Goal: Task Accomplishment & Management: Manage account settings

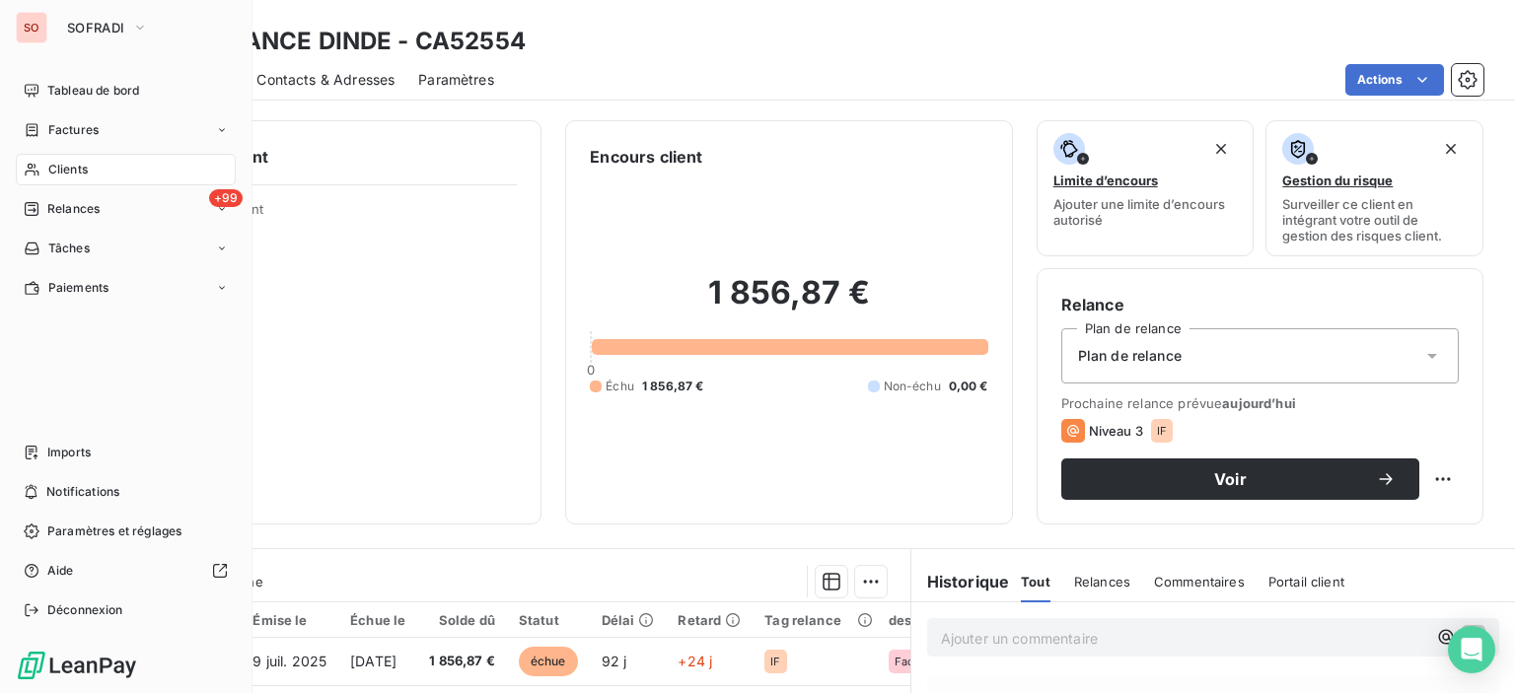
click at [44, 167] on div "Clients" at bounding box center [126, 170] width 220 height 32
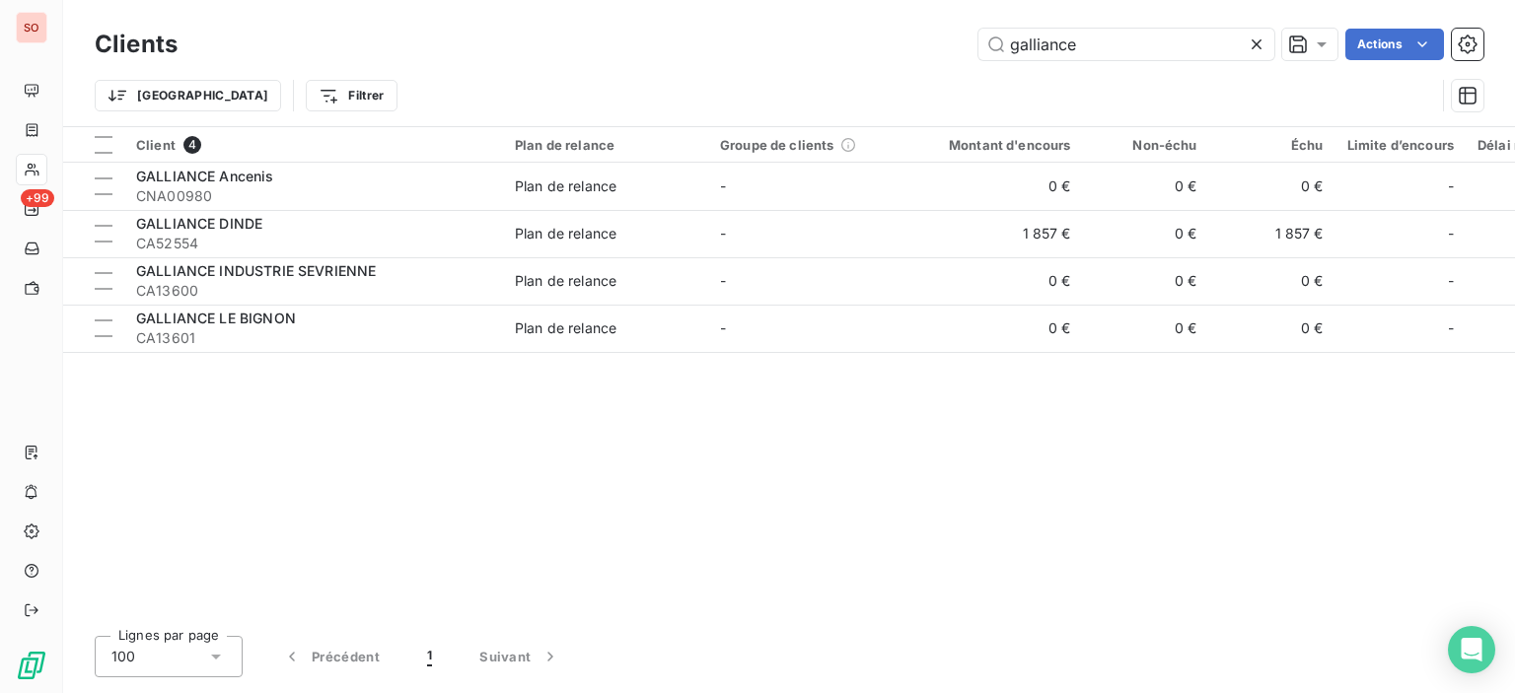
drag, startPoint x: 1139, startPoint y: 25, endPoint x: 749, endPoint y: 11, distance: 389.8
click at [749, 11] on div "Clients galliance Actions Trier Filtrer" at bounding box center [789, 63] width 1452 height 126
click at [1255, 38] on icon at bounding box center [1257, 45] width 20 height 20
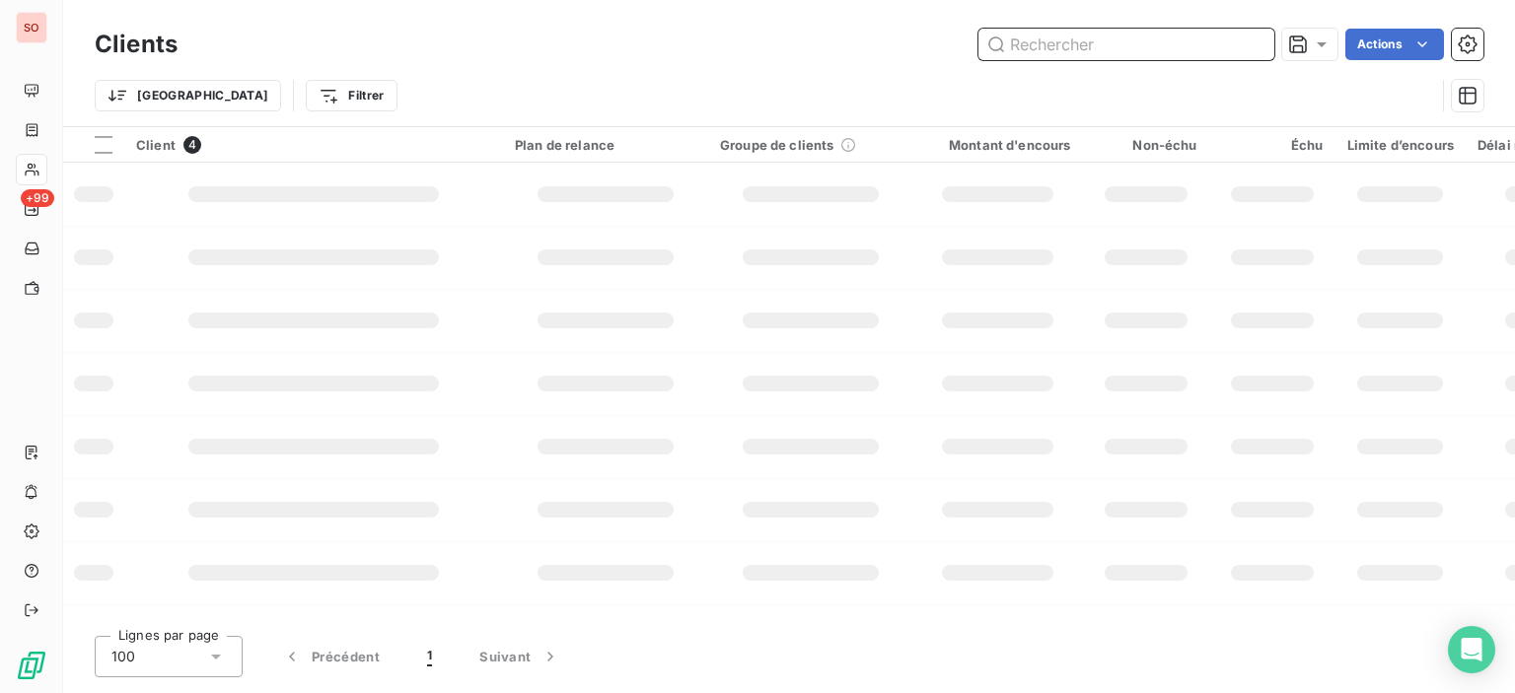
click at [1089, 43] on input "text" at bounding box center [1126, 45] width 296 height 32
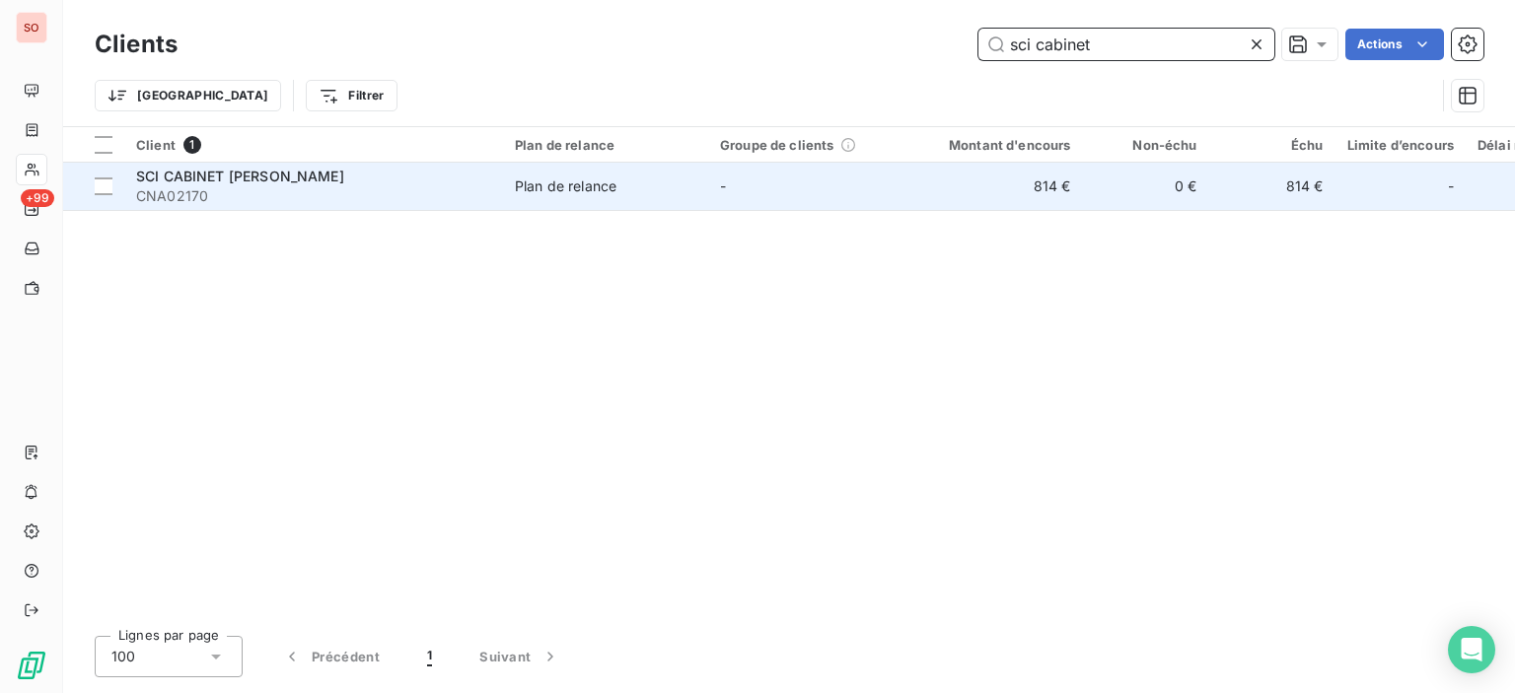
type input "sci cabinet"
click at [298, 196] on span "CNA02170" at bounding box center [313, 196] width 355 height 20
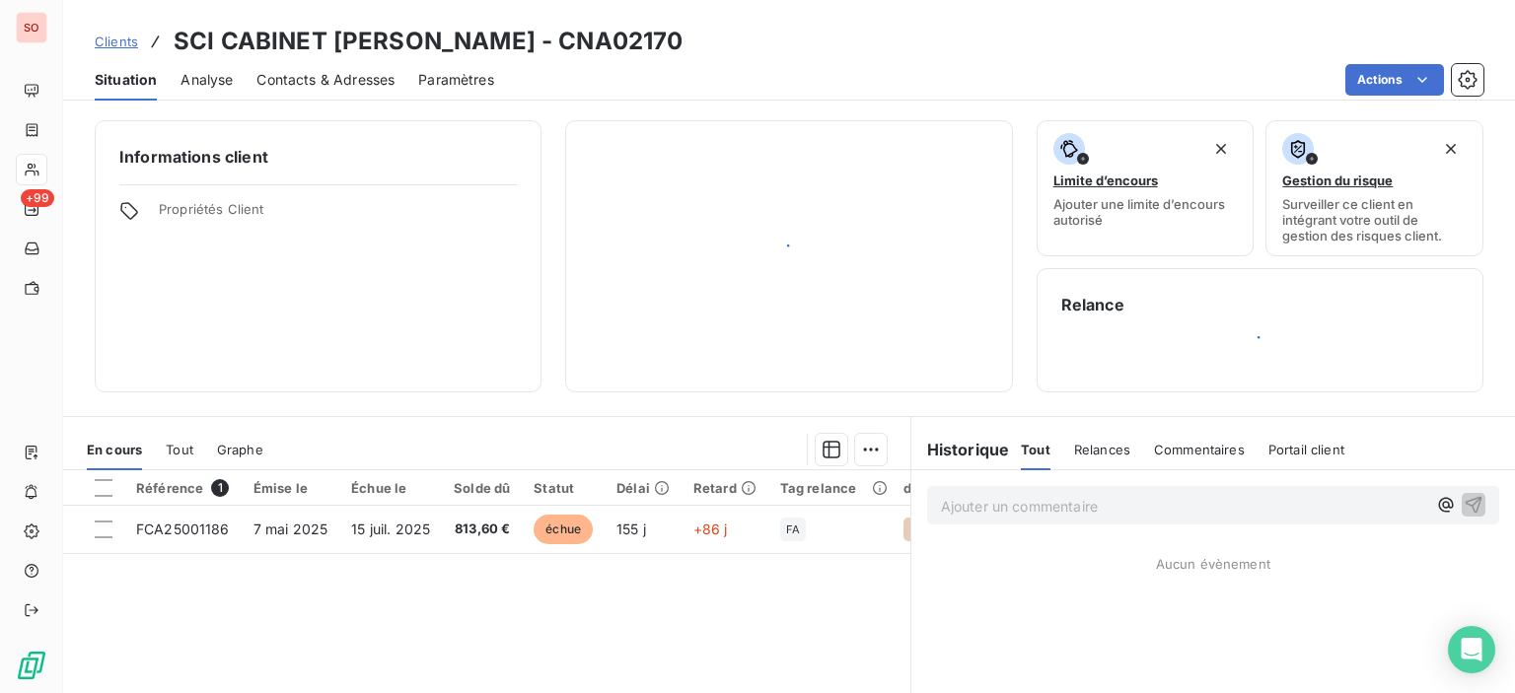
click at [357, 78] on span "Contacts & Adresses" at bounding box center [325, 80] width 138 height 20
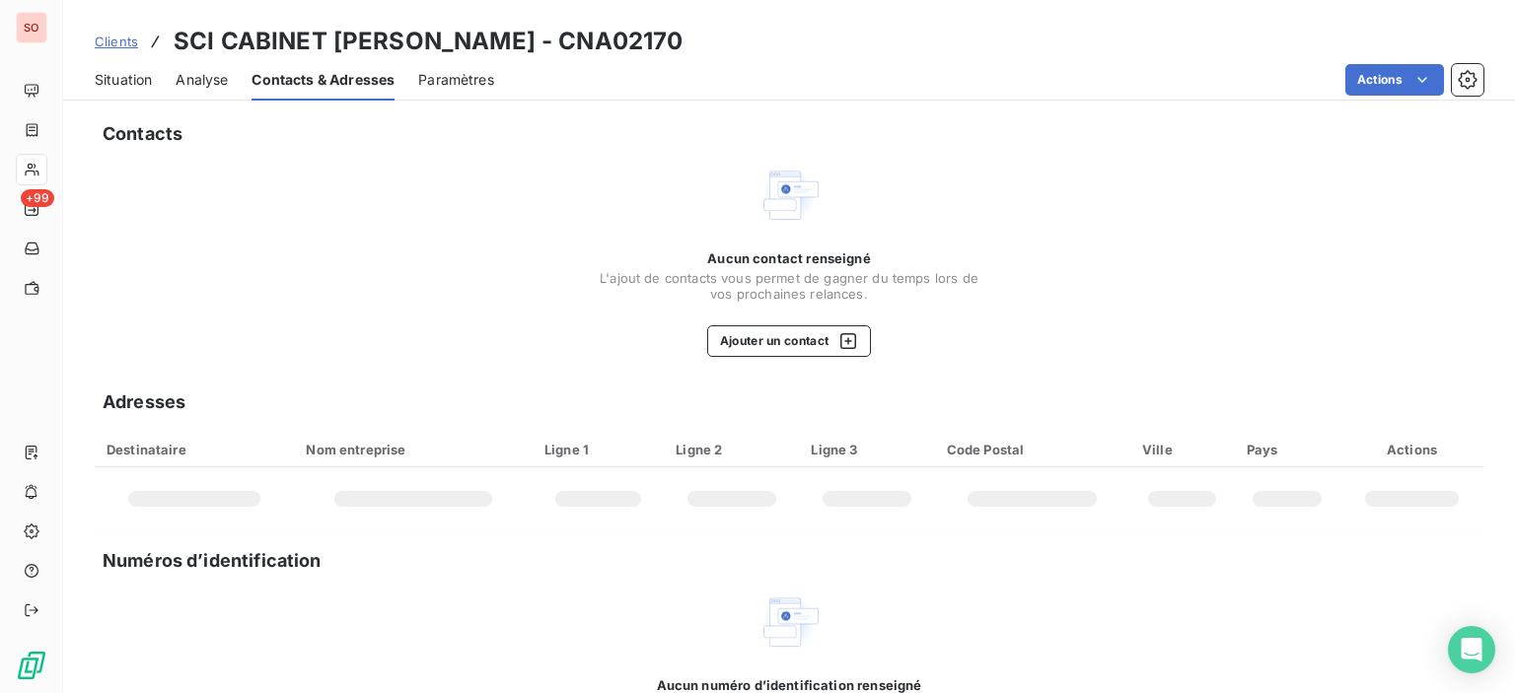
click at [134, 92] on div "Situation" at bounding box center [123, 79] width 57 height 41
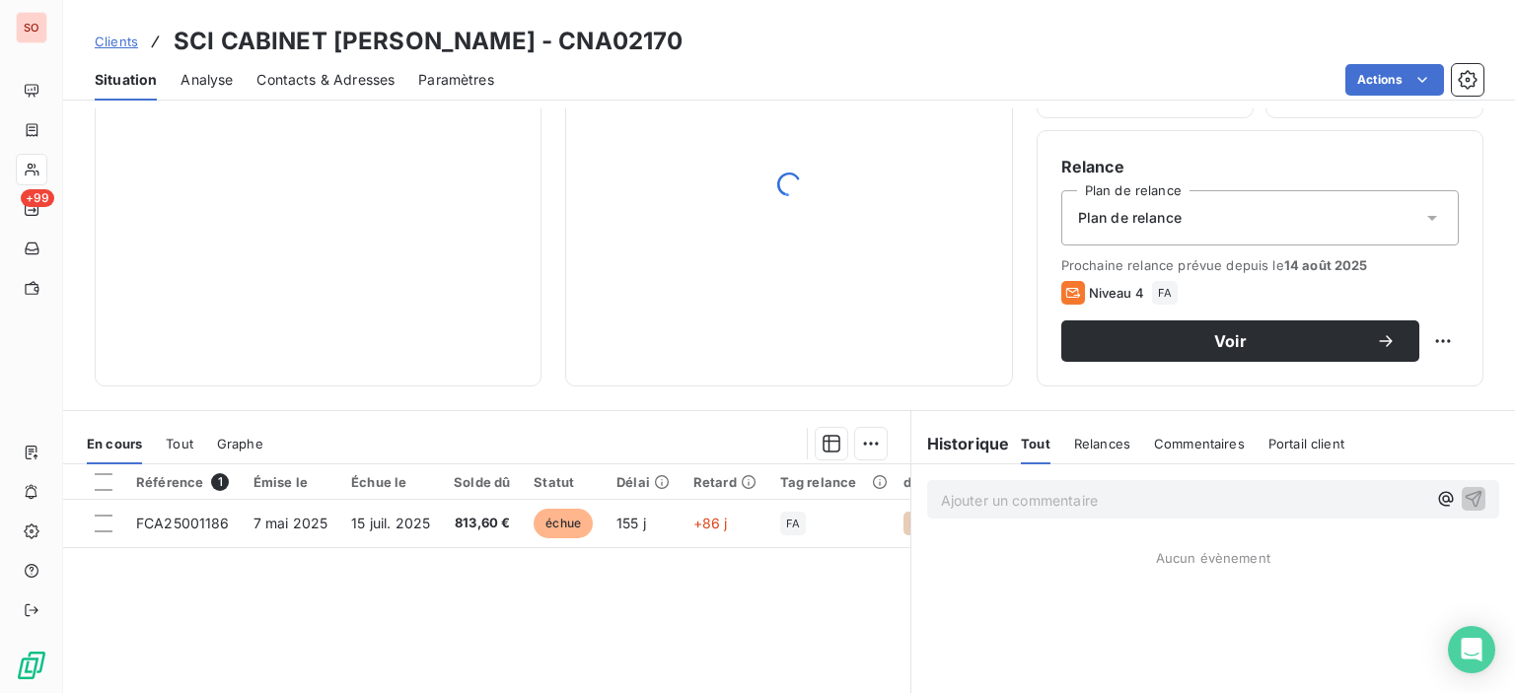
scroll to position [296, 0]
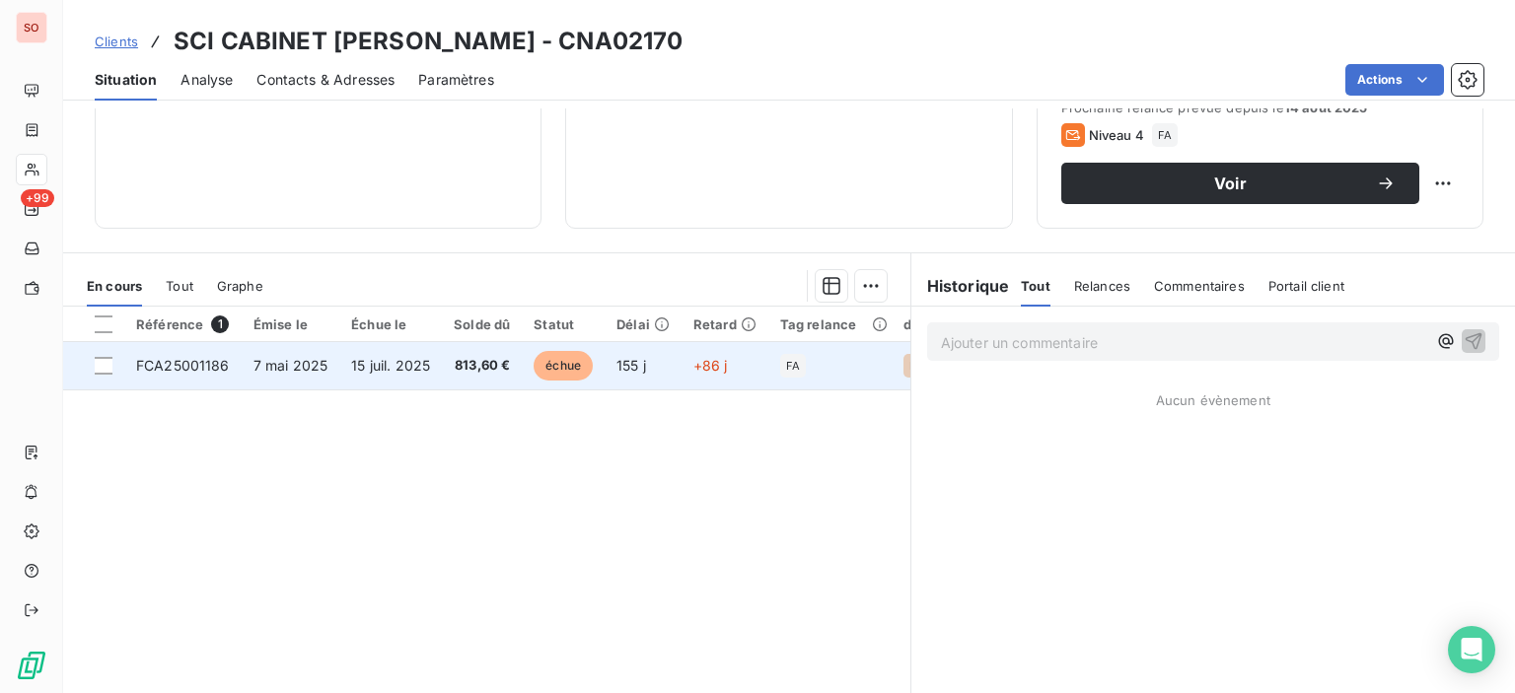
click at [493, 359] on span "813,60 €" at bounding box center [482, 366] width 56 height 20
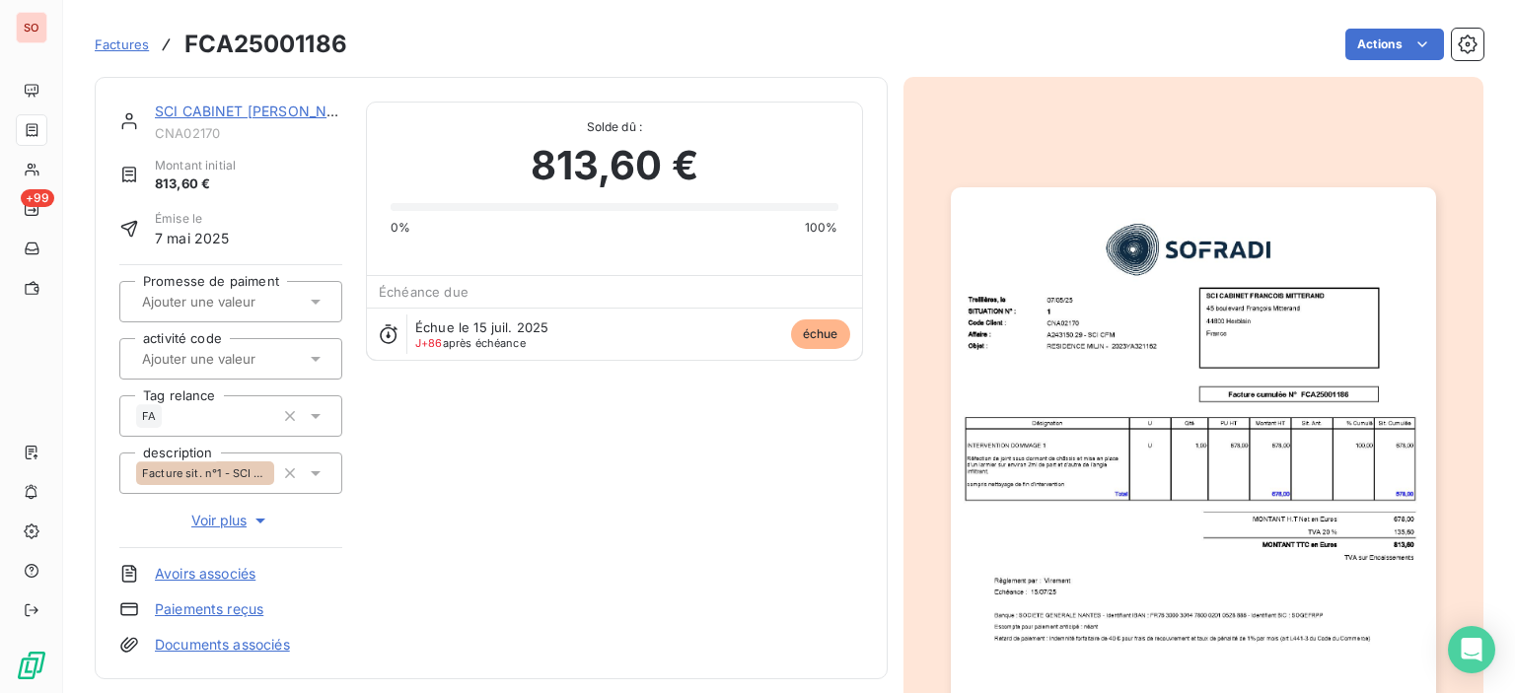
click at [1196, 358] on img "button" at bounding box center [1193, 529] width 485 height 685
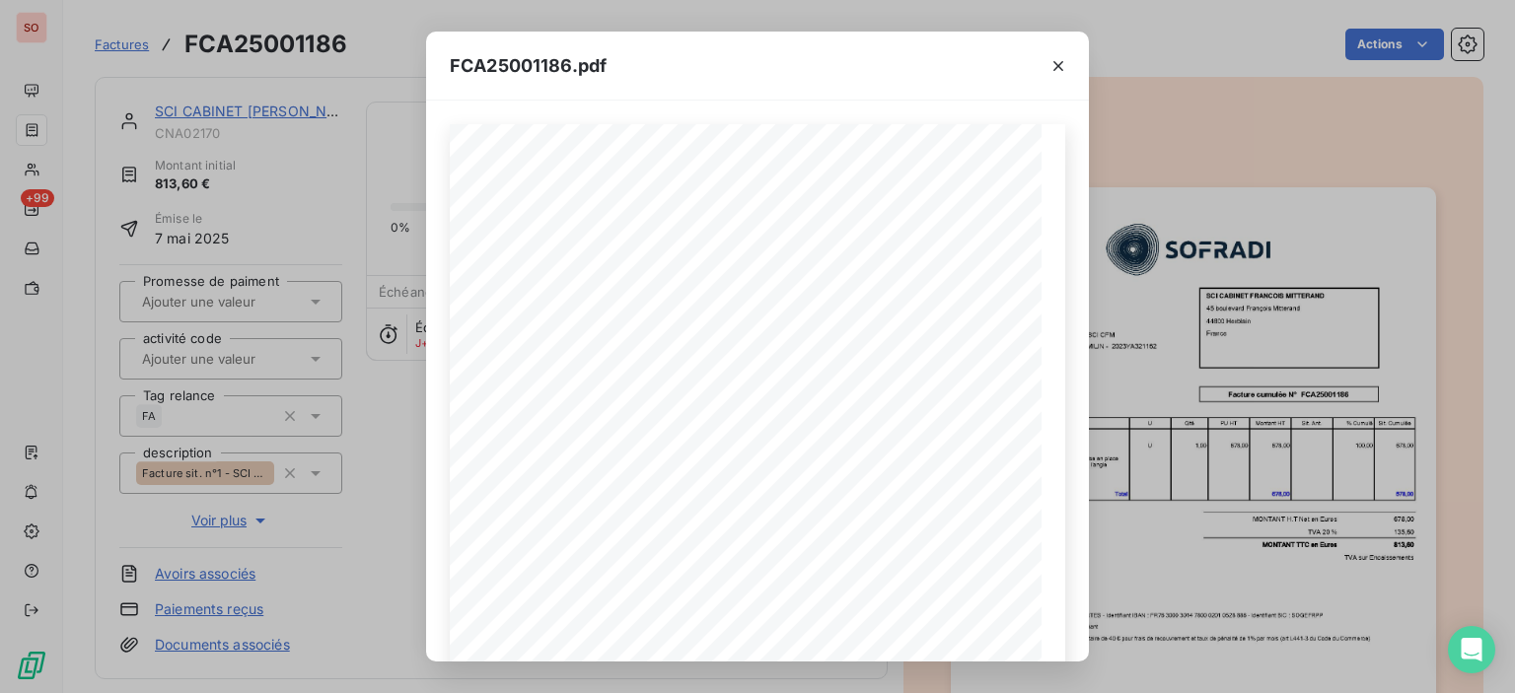
drag, startPoint x: 1055, startPoint y: 70, endPoint x: 996, endPoint y: 66, distance: 59.3
click at [1055, 70] on icon "button" at bounding box center [1058, 66] width 20 height 20
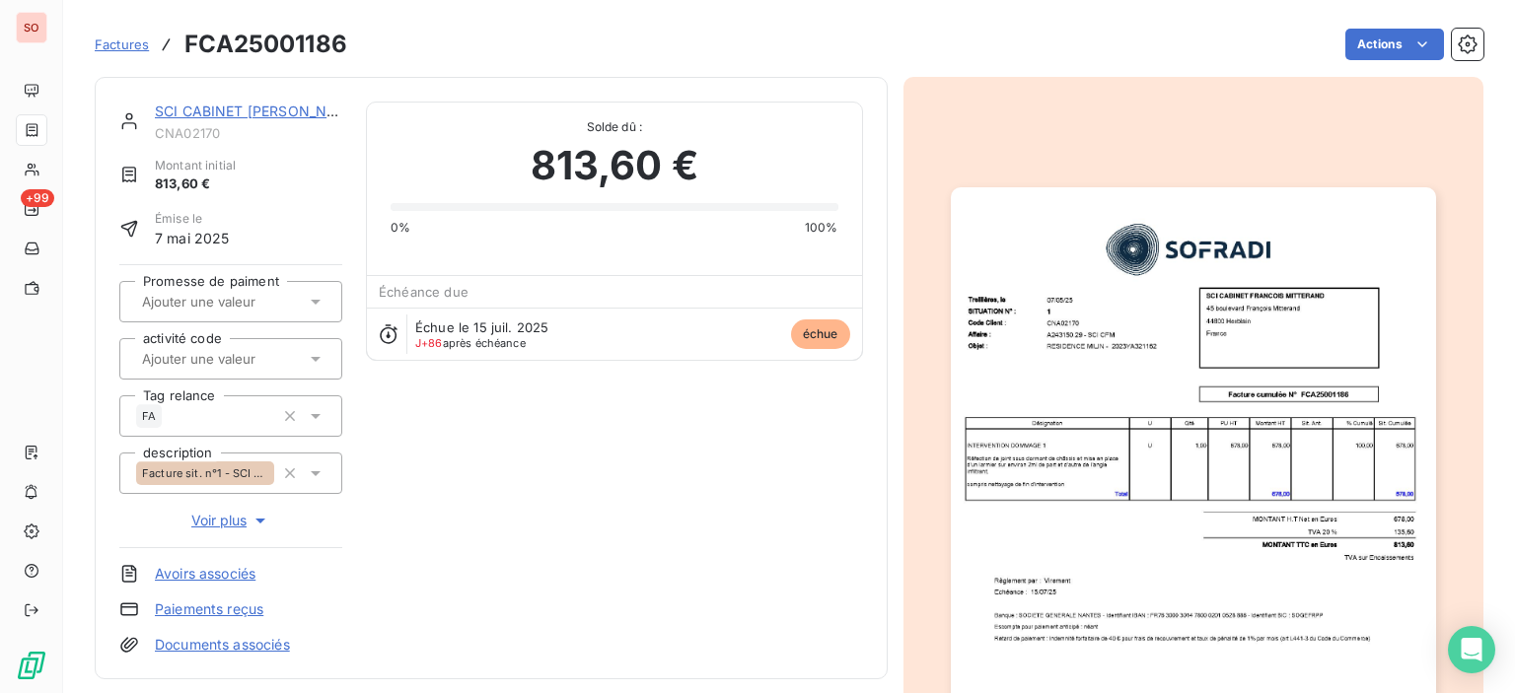
click at [205, 111] on link "SCI CABINET [PERSON_NAME]" at bounding box center [259, 111] width 208 height 17
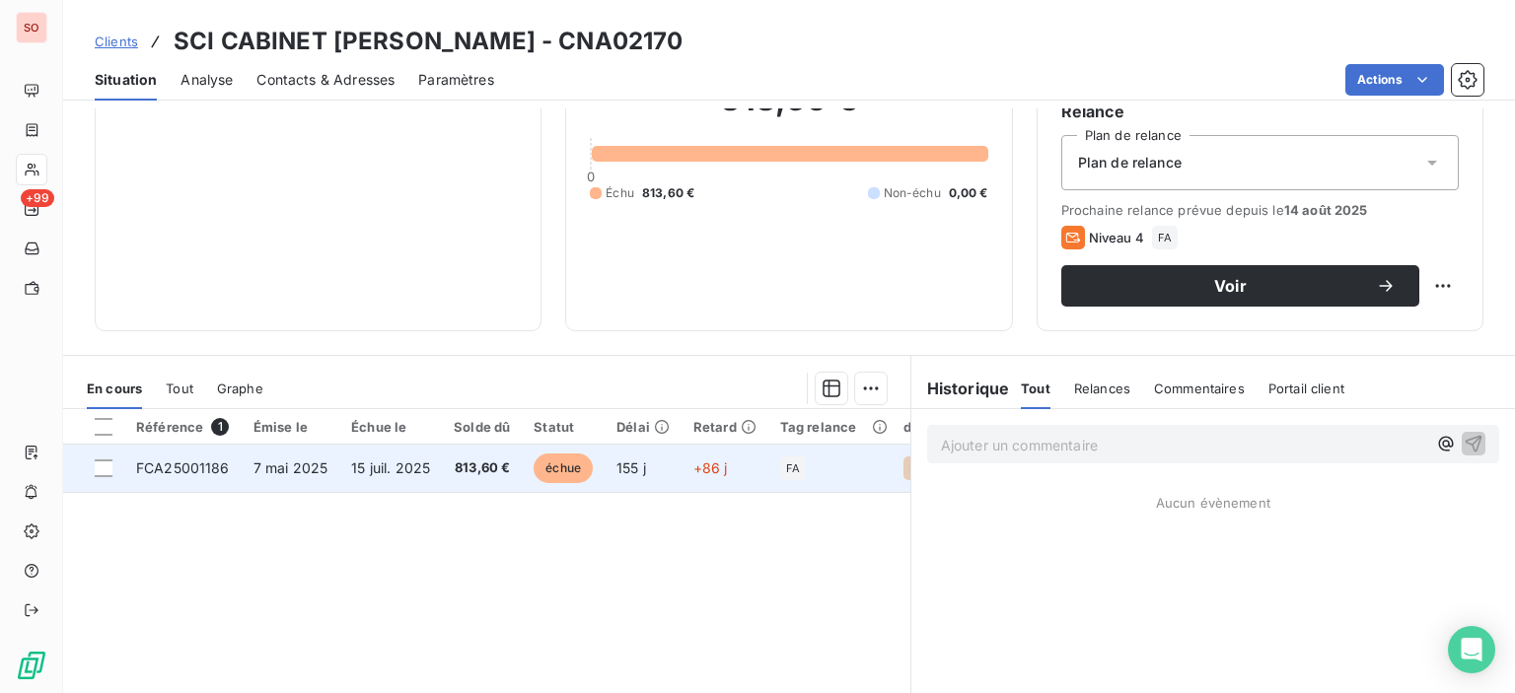
scroll to position [197, 0]
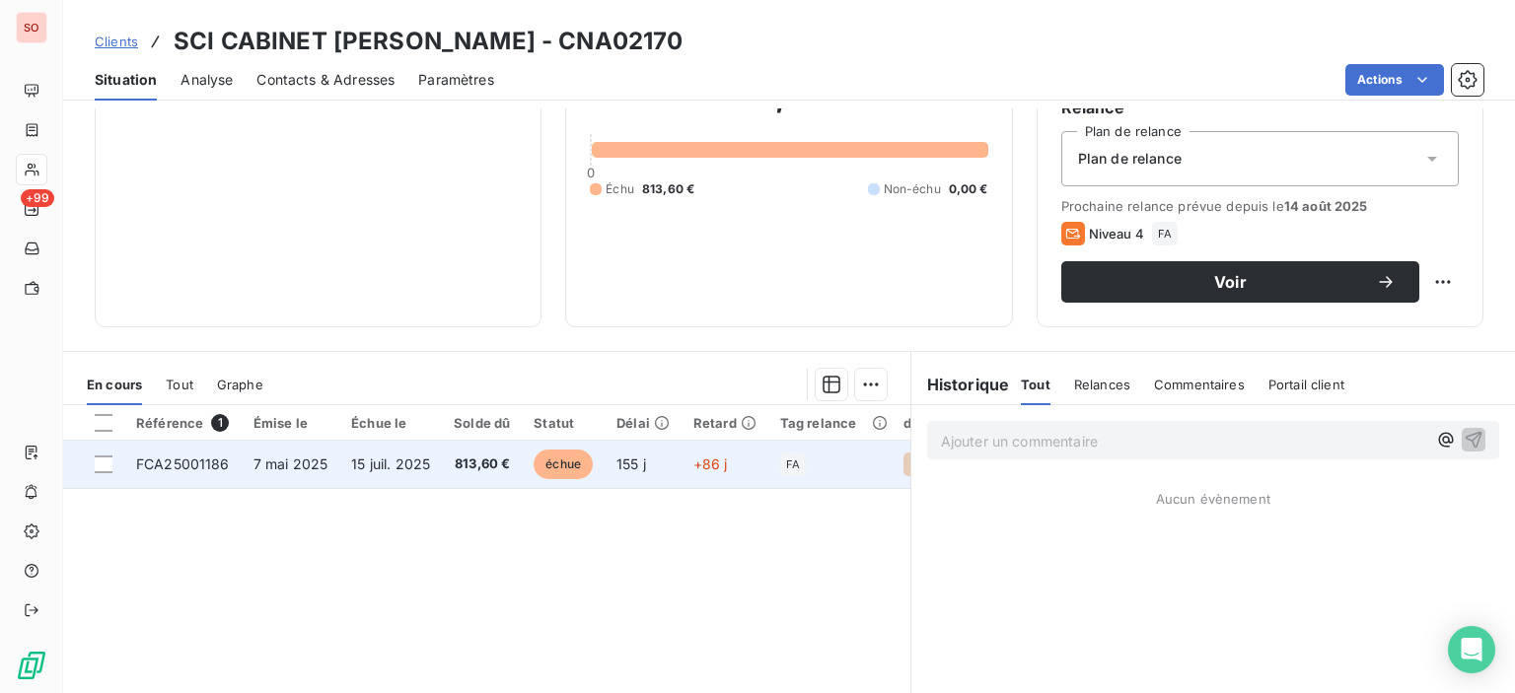
click at [269, 467] on span "7 mai 2025" at bounding box center [290, 464] width 75 height 17
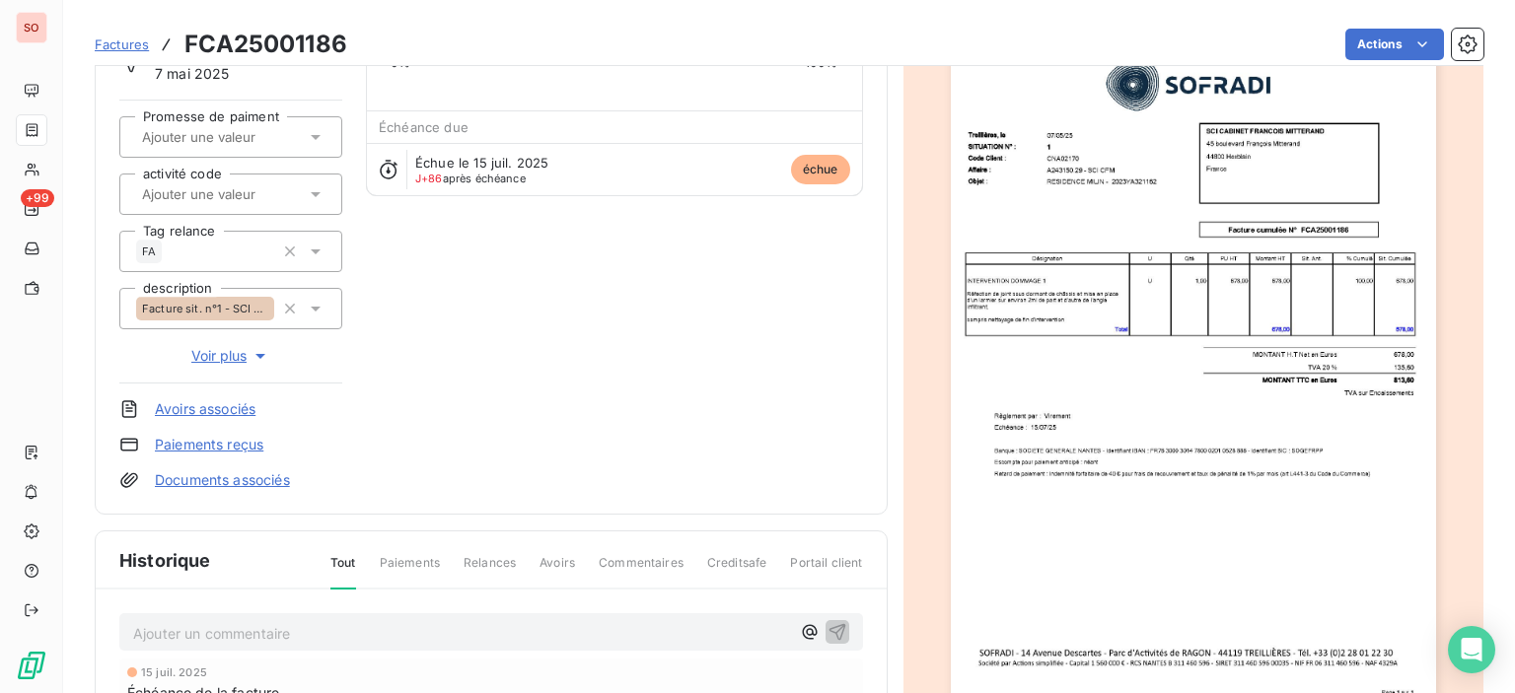
scroll to position [296, 0]
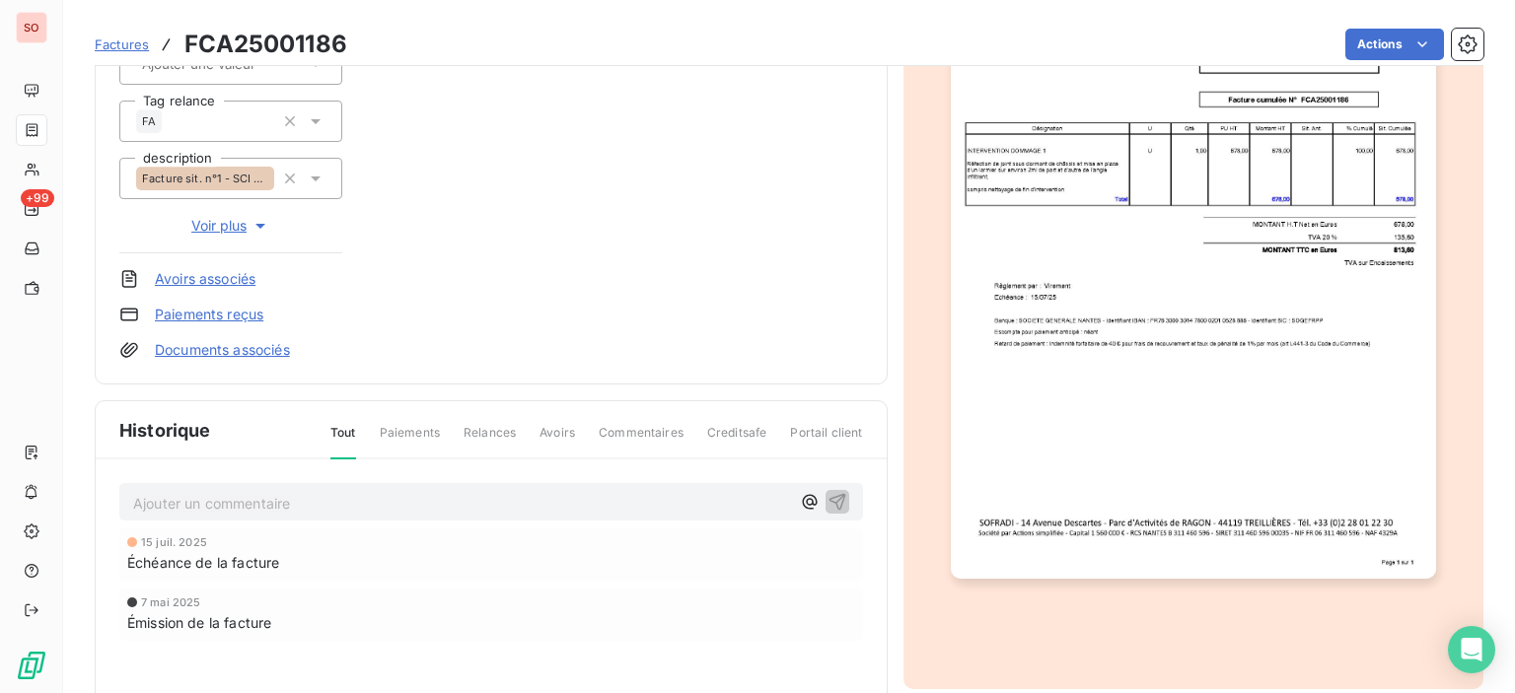
click at [392, 512] on p "Ajouter un commentaire ﻿" at bounding box center [461, 503] width 657 height 25
click at [836, 498] on icon "button" at bounding box center [837, 501] width 20 height 20
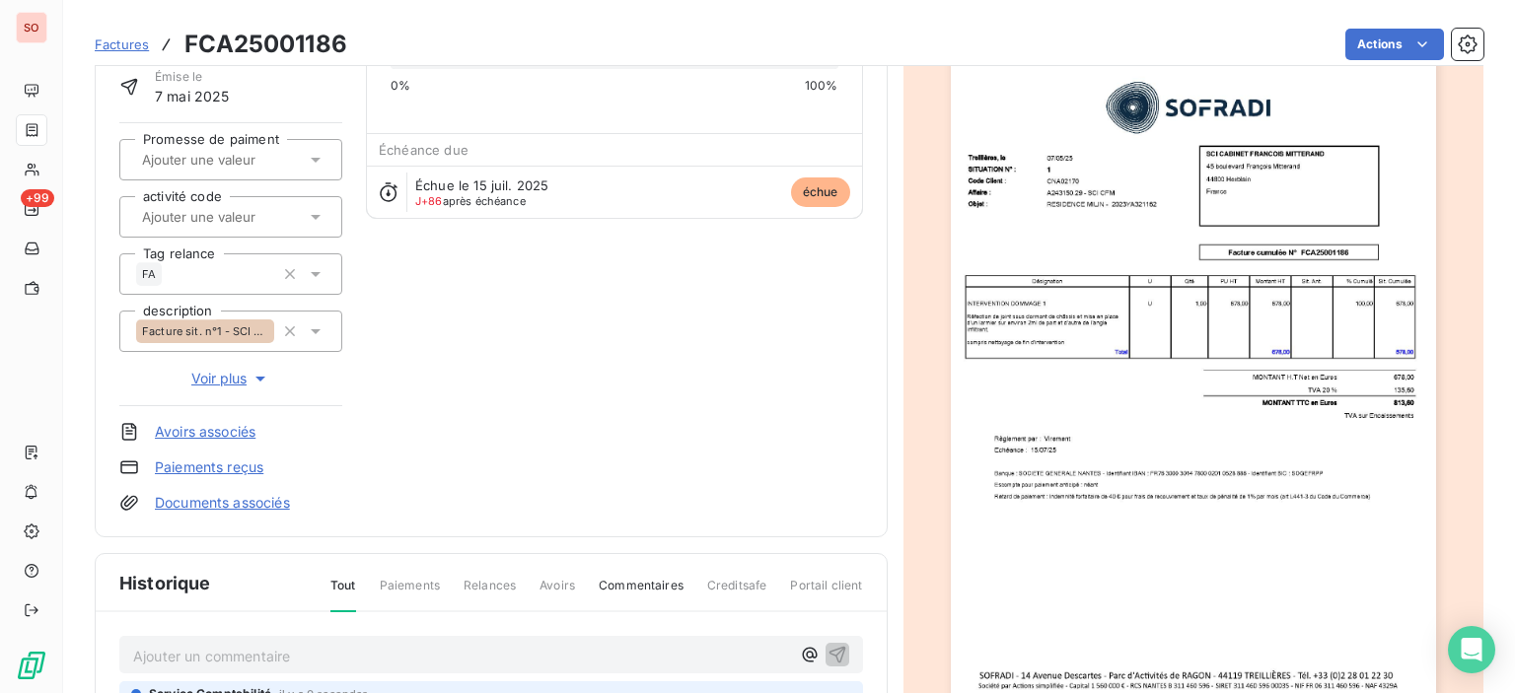
scroll to position [0, 0]
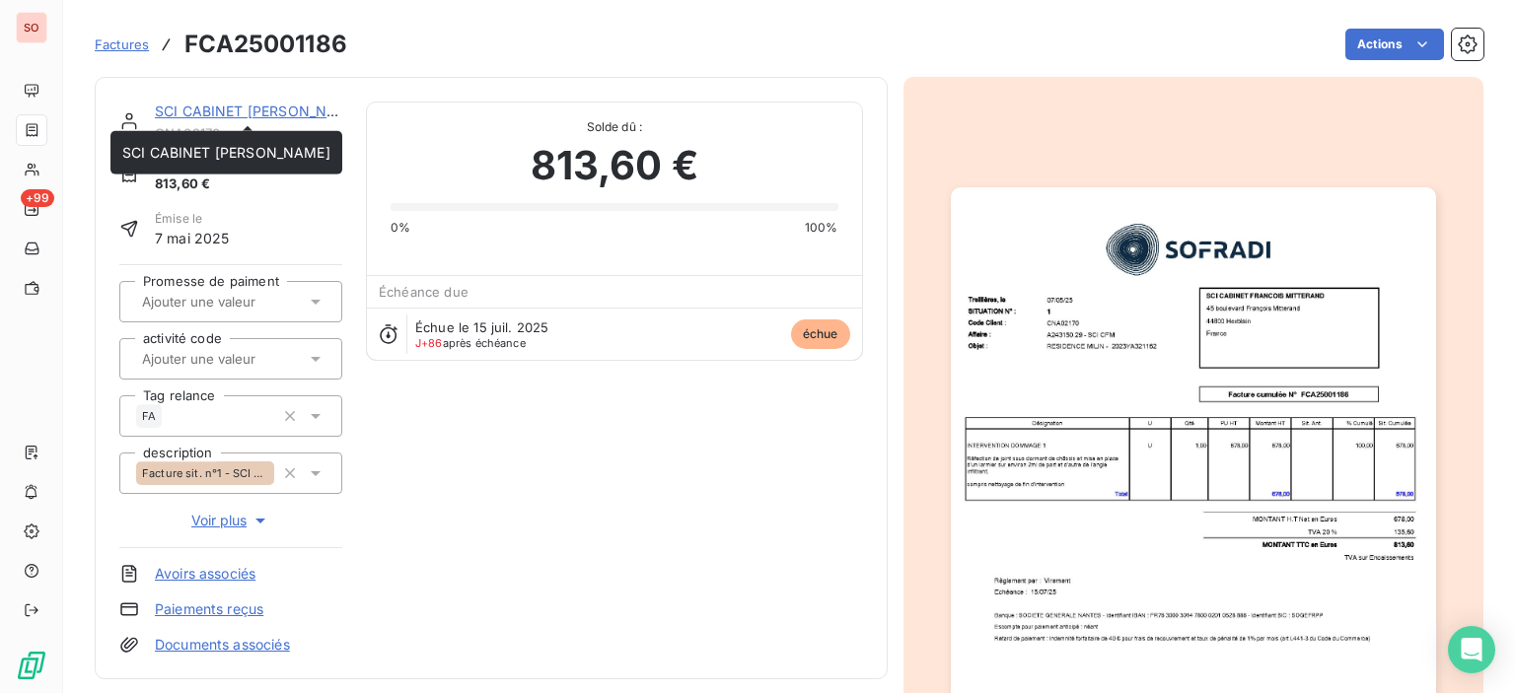
click at [231, 118] on link "SCI CABINET [PERSON_NAME]" at bounding box center [259, 111] width 208 height 17
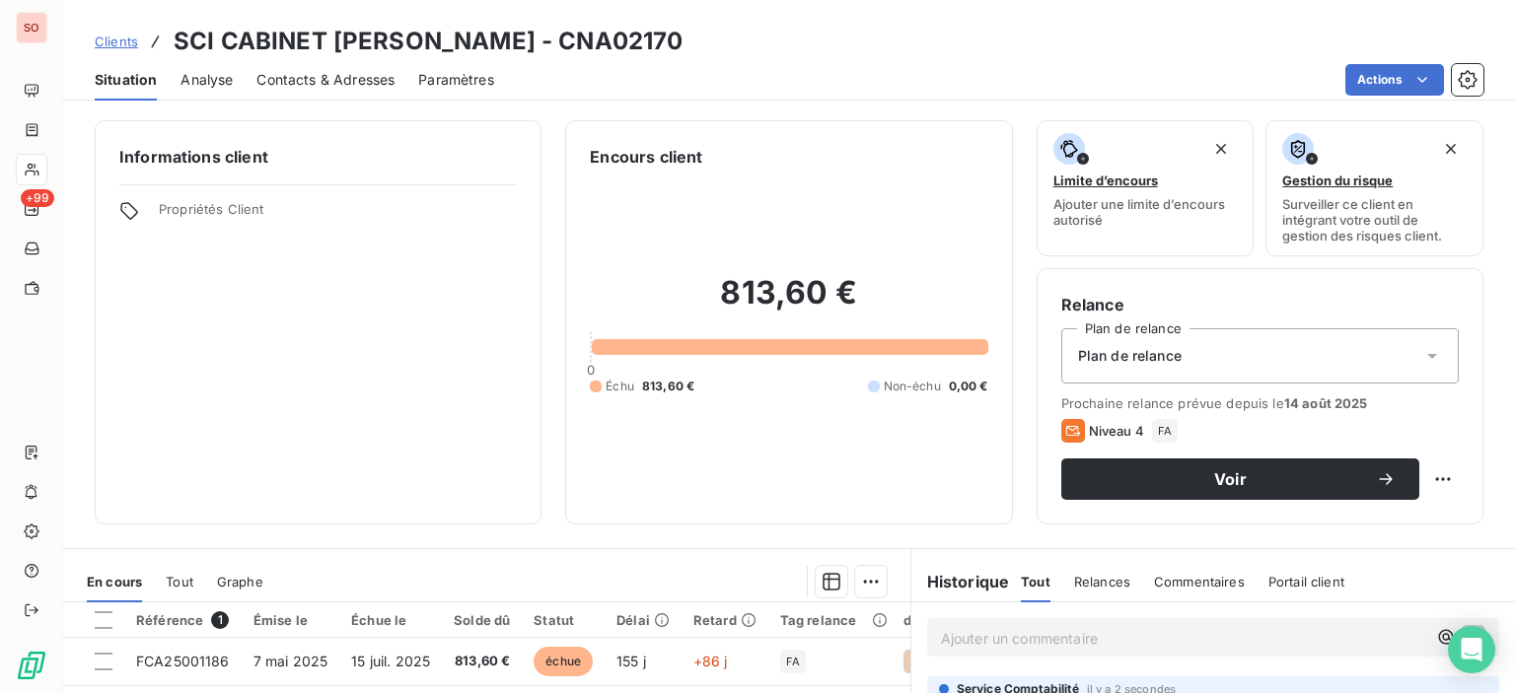
click at [331, 81] on span "Contacts & Adresses" at bounding box center [325, 80] width 138 height 20
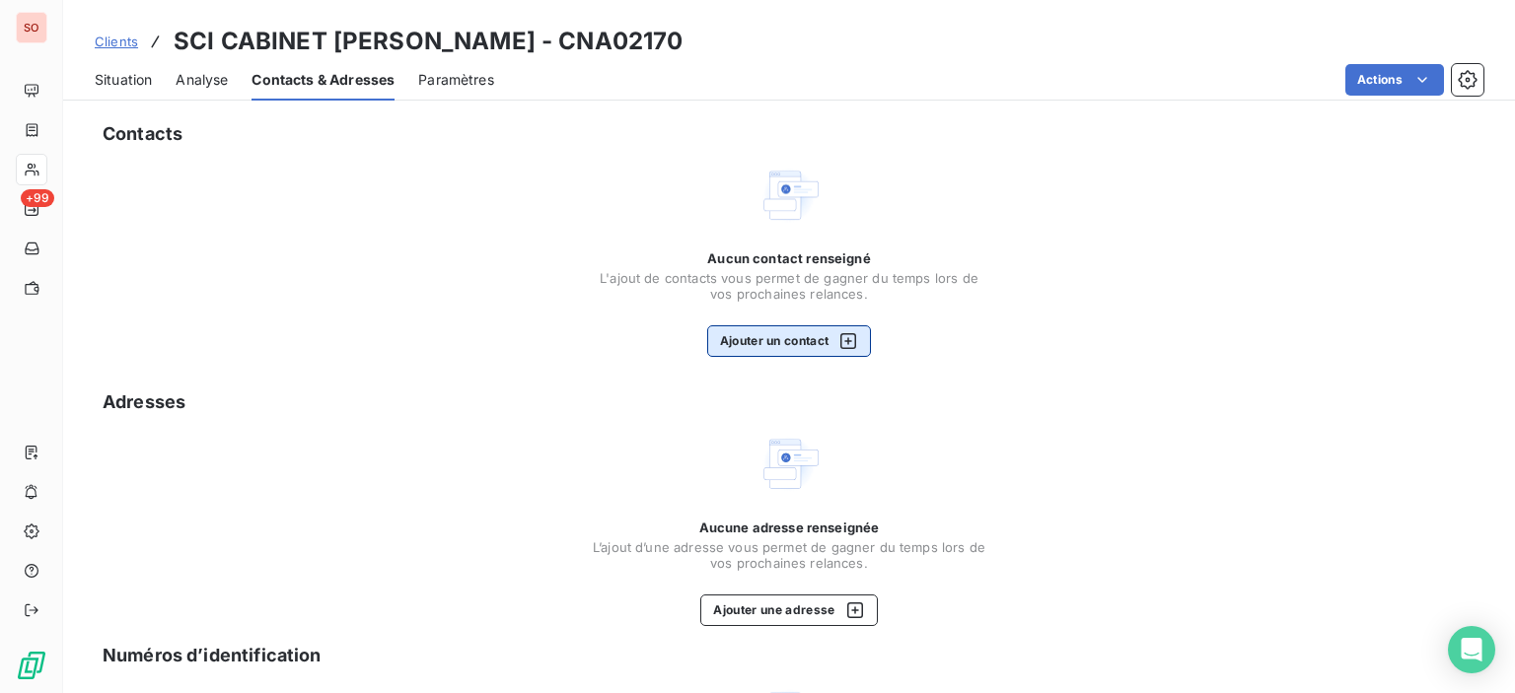
click at [843, 340] on icon "button" at bounding box center [848, 341] width 16 height 16
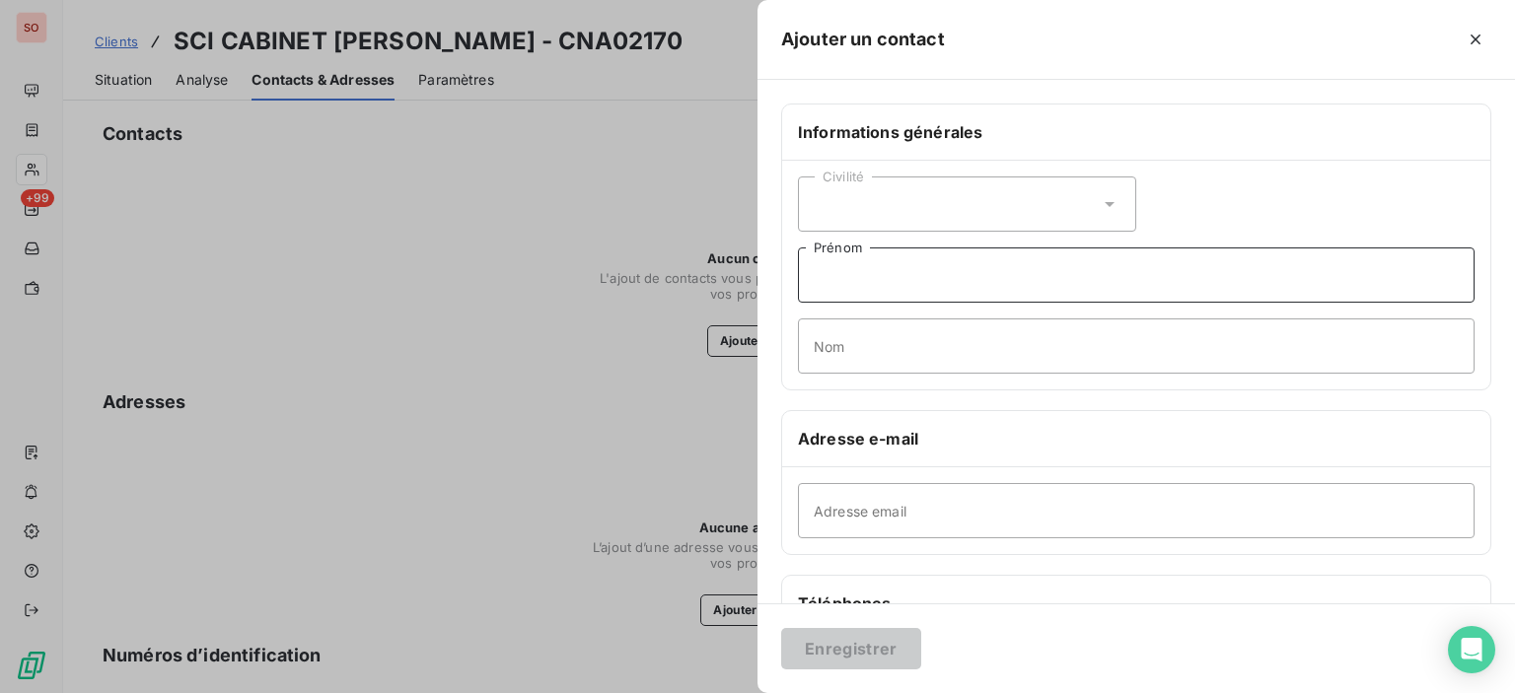
click at [925, 262] on input "Prénom" at bounding box center [1136, 275] width 677 height 55
click at [959, 188] on div "Civilité" at bounding box center [967, 204] width 338 height 55
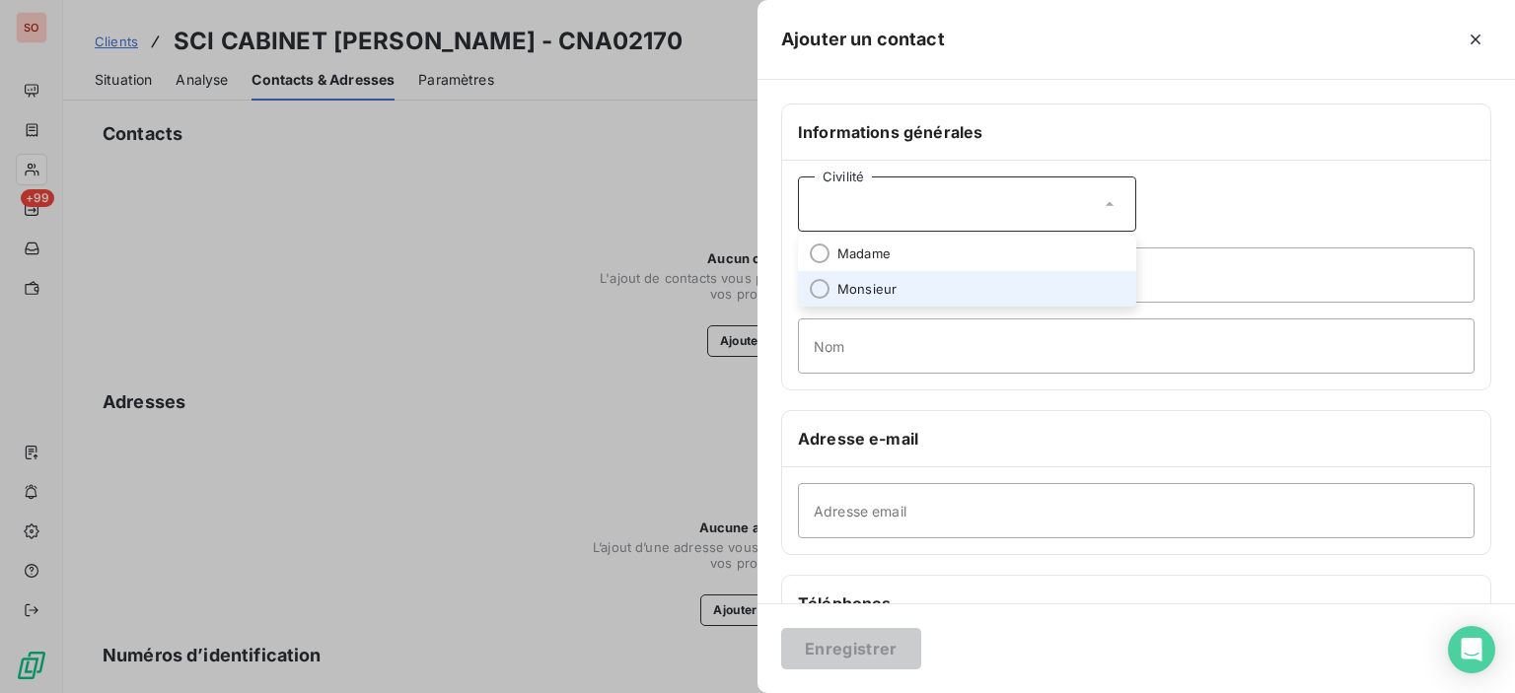
click at [938, 279] on li "Monsieur" at bounding box center [967, 289] width 338 height 36
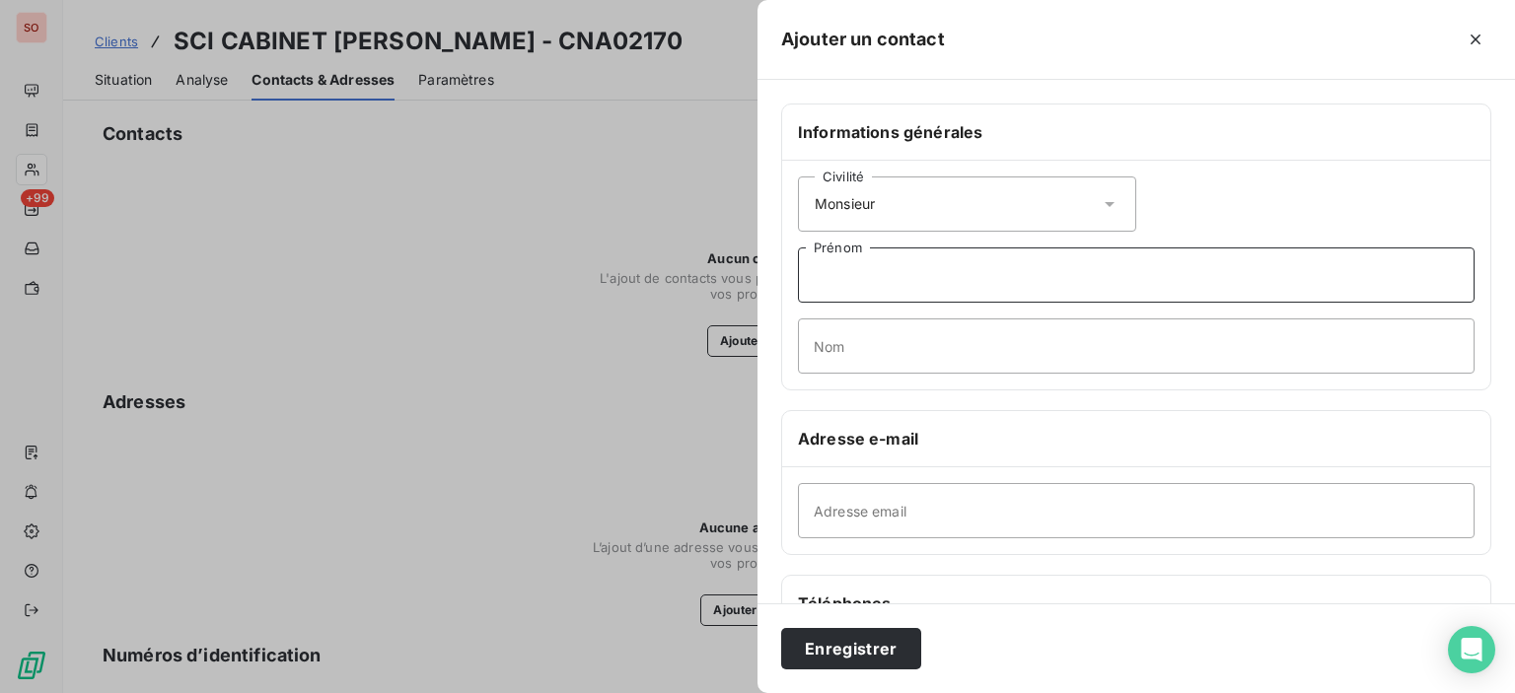
click at [937, 260] on input "Prénom" at bounding box center [1136, 275] width 677 height 55
click at [837, 361] on input "Nom" at bounding box center [1136, 346] width 677 height 55
type input "Brignon"
click at [847, 517] on input "Adresse email" at bounding box center [1136, 510] width 677 height 55
paste input "JC 09/10 tel port [PHONE_NUMBER] nrp LMV à Mr [PERSON_NAME]"
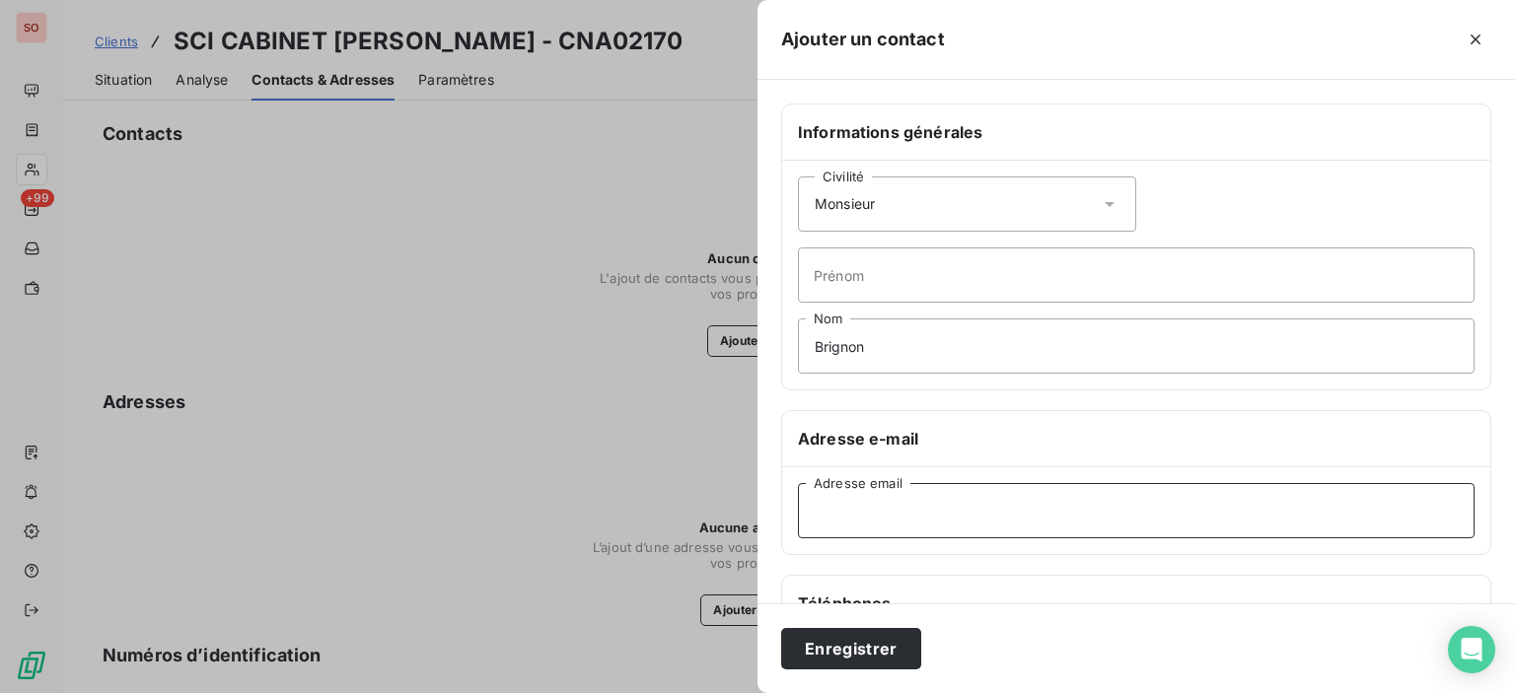
type input "JC 09/10 tel port [PHONE_NUMBER] nrp LMV à Mr [PERSON_NAME]"
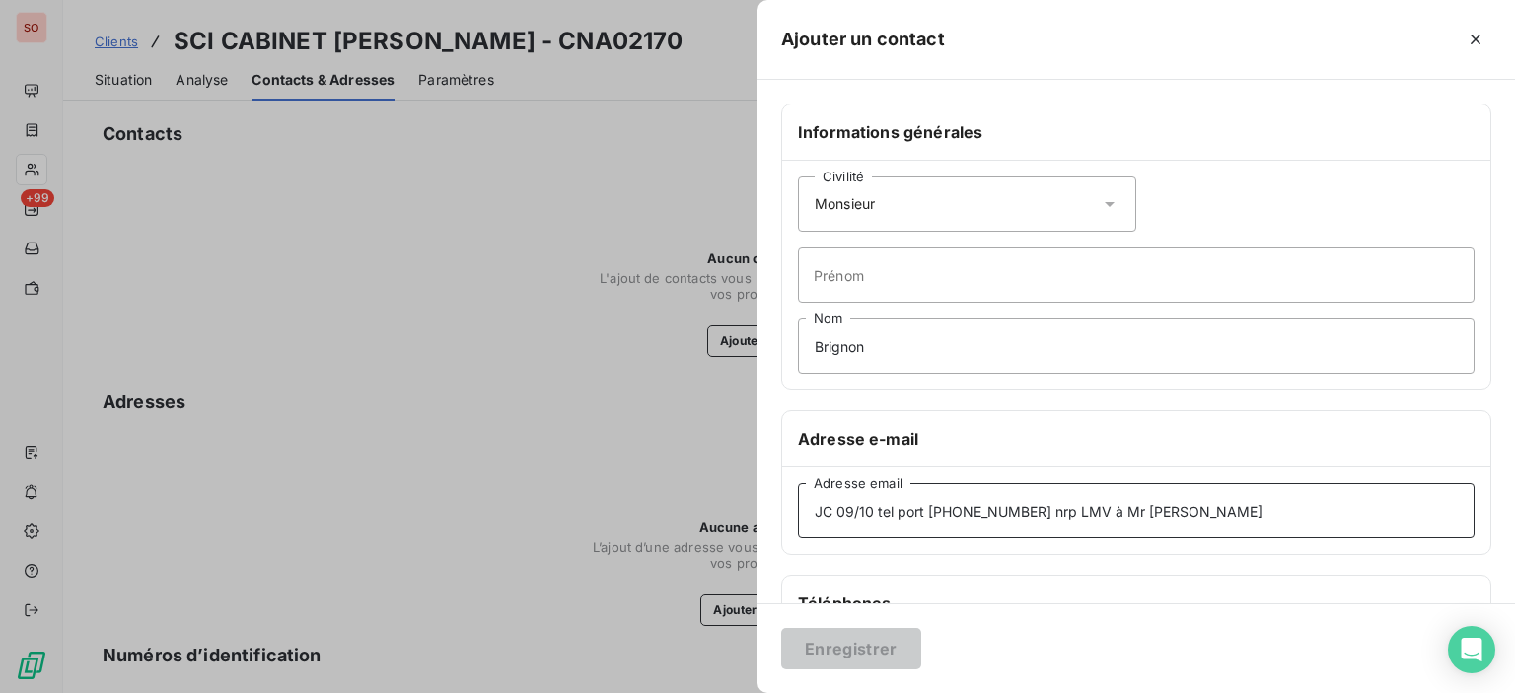
drag, startPoint x: 1176, startPoint y: 516, endPoint x: 0, endPoint y: 412, distance: 1180.1
click at [32, 692] on div "Ajouter un contact Informations générales Civilité Monsieur [PERSON_NAME] Nom A…" at bounding box center [757, 693] width 1515 height 0
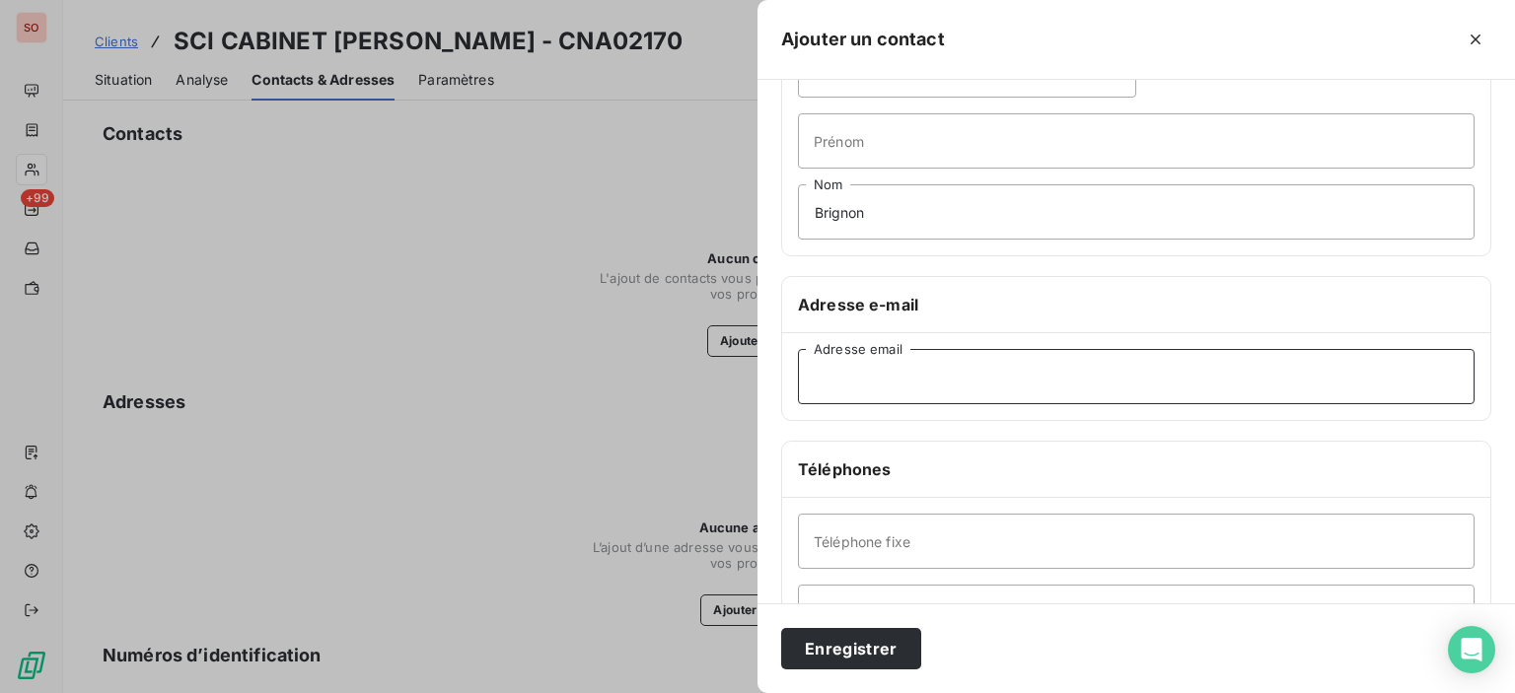
scroll to position [296, 0]
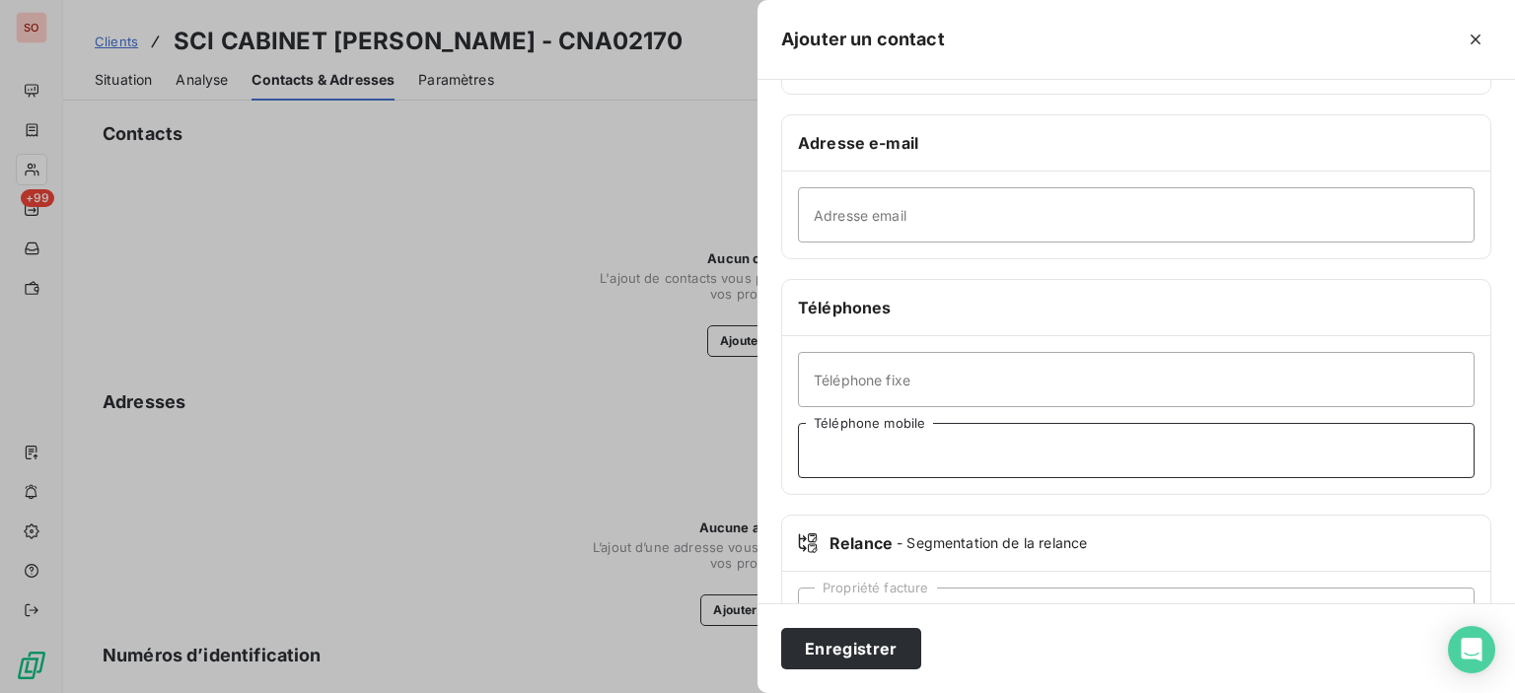
click at [909, 459] on input "Téléphone mobile" at bounding box center [1136, 450] width 677 height 55
type input "06 52 84 95 49"
click at [867, 654] on button "Enregistrer" at bounding box center [851, 648] width 140 height 41
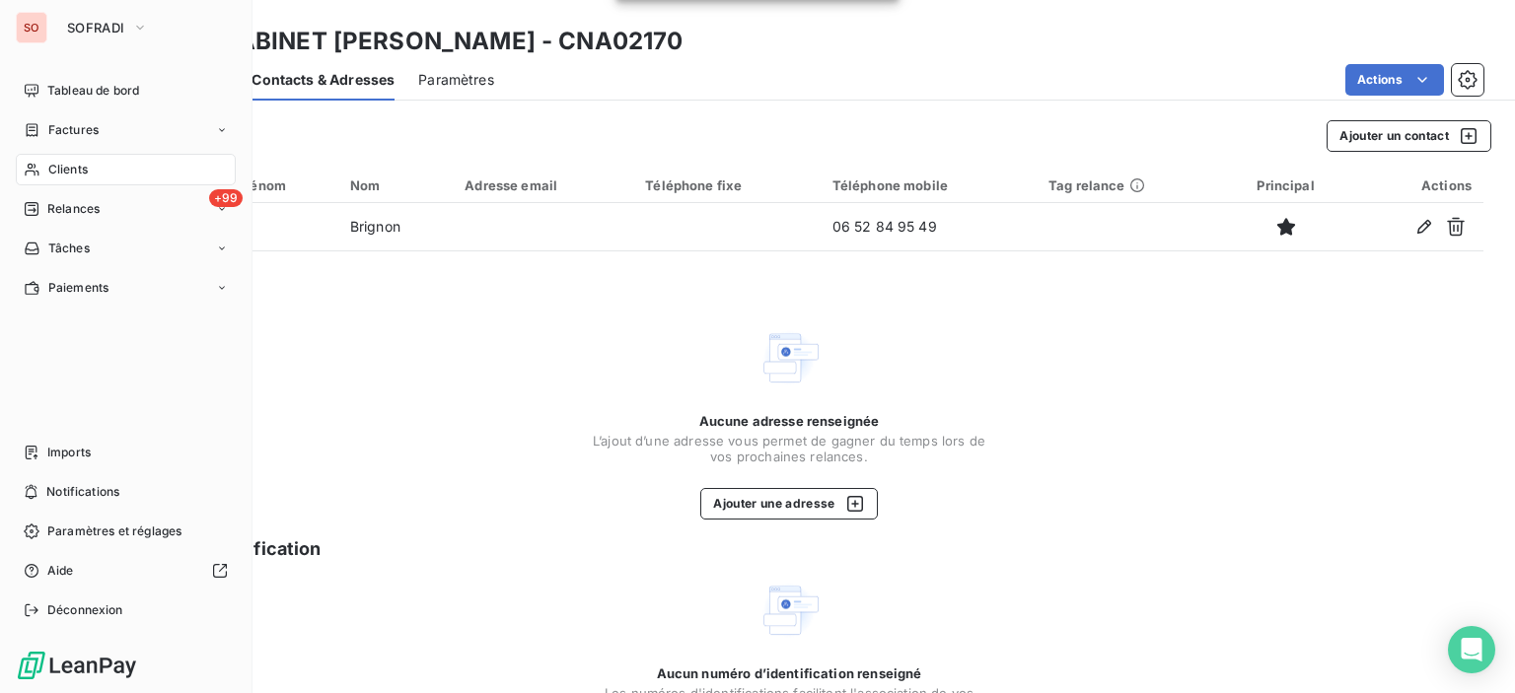
drag, startPoint x: 83, startPoint y: 174, endPoint x: 233, endPoint y: 169, distance: 150.0
click at [83, 174] on span "Clients" at bounding box center [67, 170] width 39 height 18
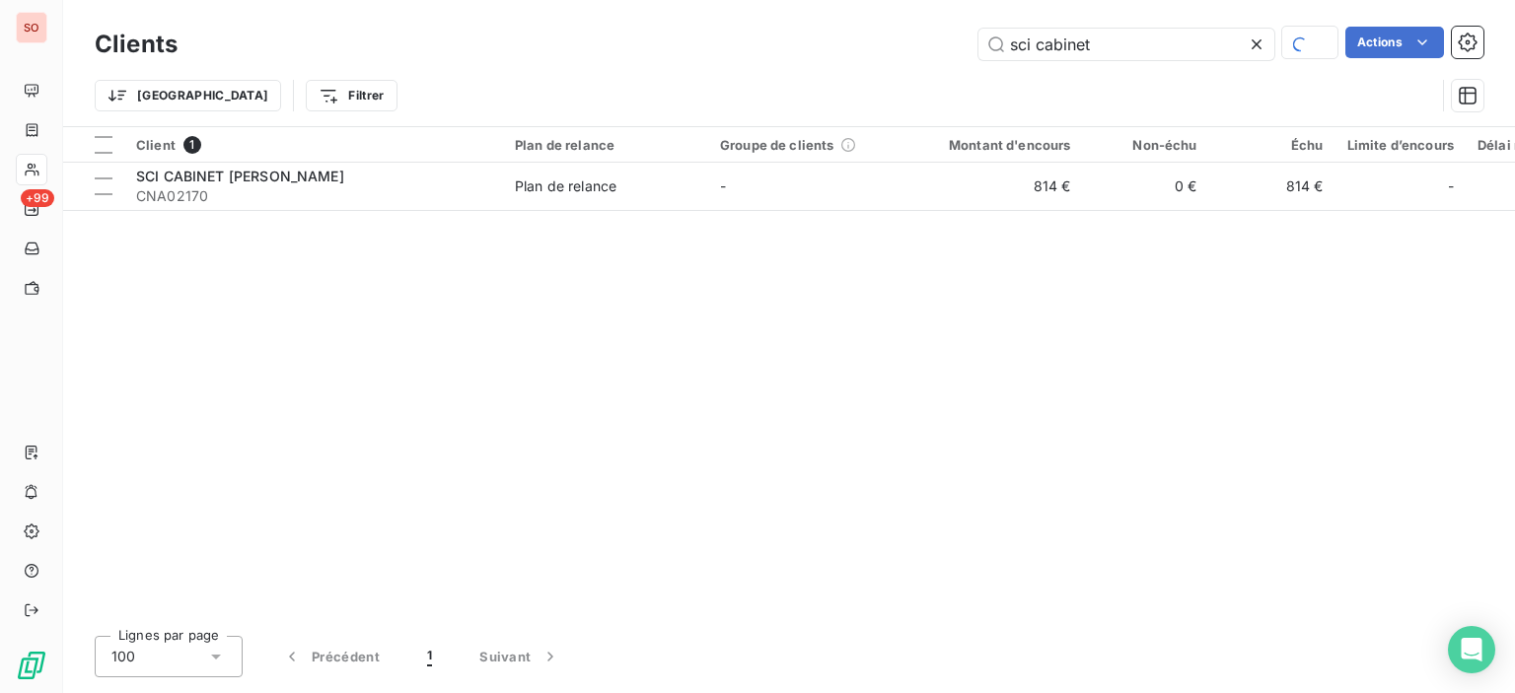
drag, startPoint x: 1139, startPoint y: 46, endPoint x: 755, endPoint y: 82, distance: 385.3
click at [787, 78] on div "Clients sci cabinet Actions Trier Filtrer" at bounding box center [789, 75] width 1389 height 103
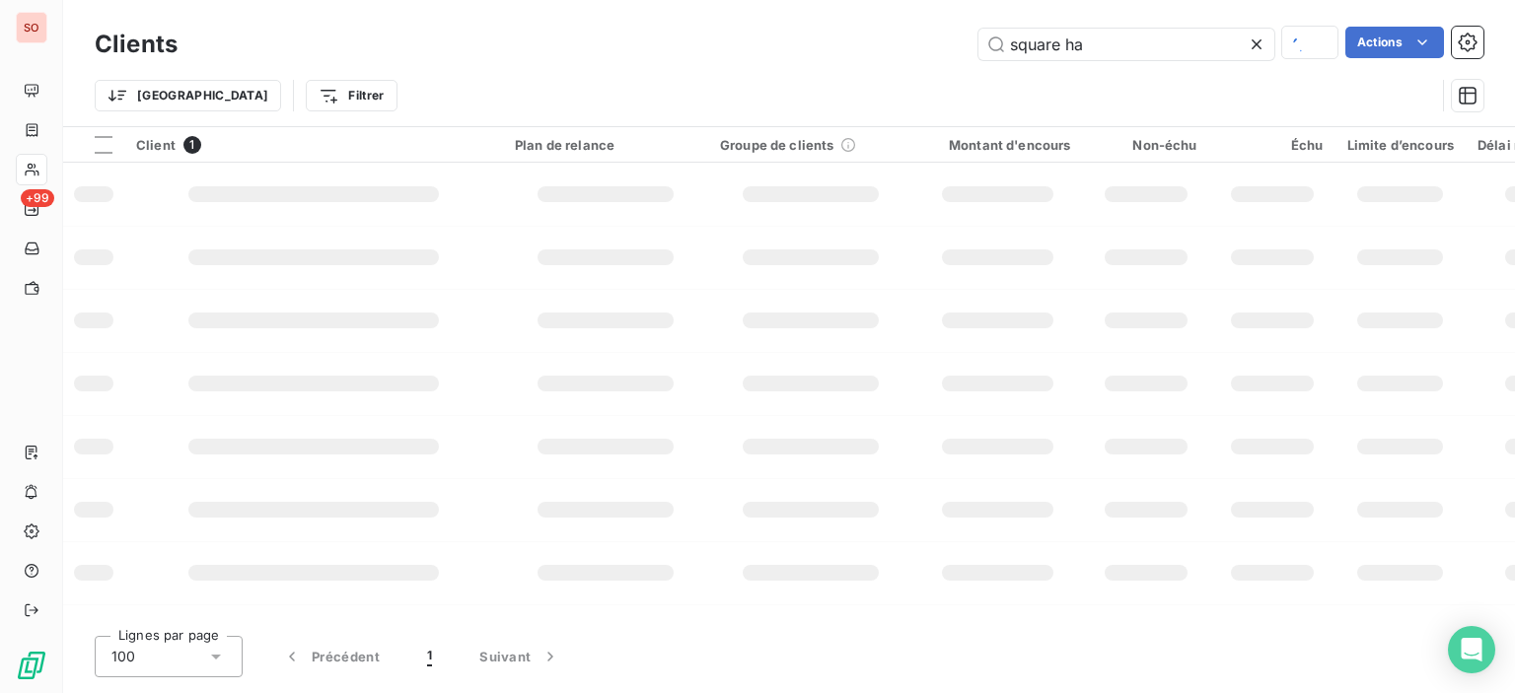
type input "square ha"
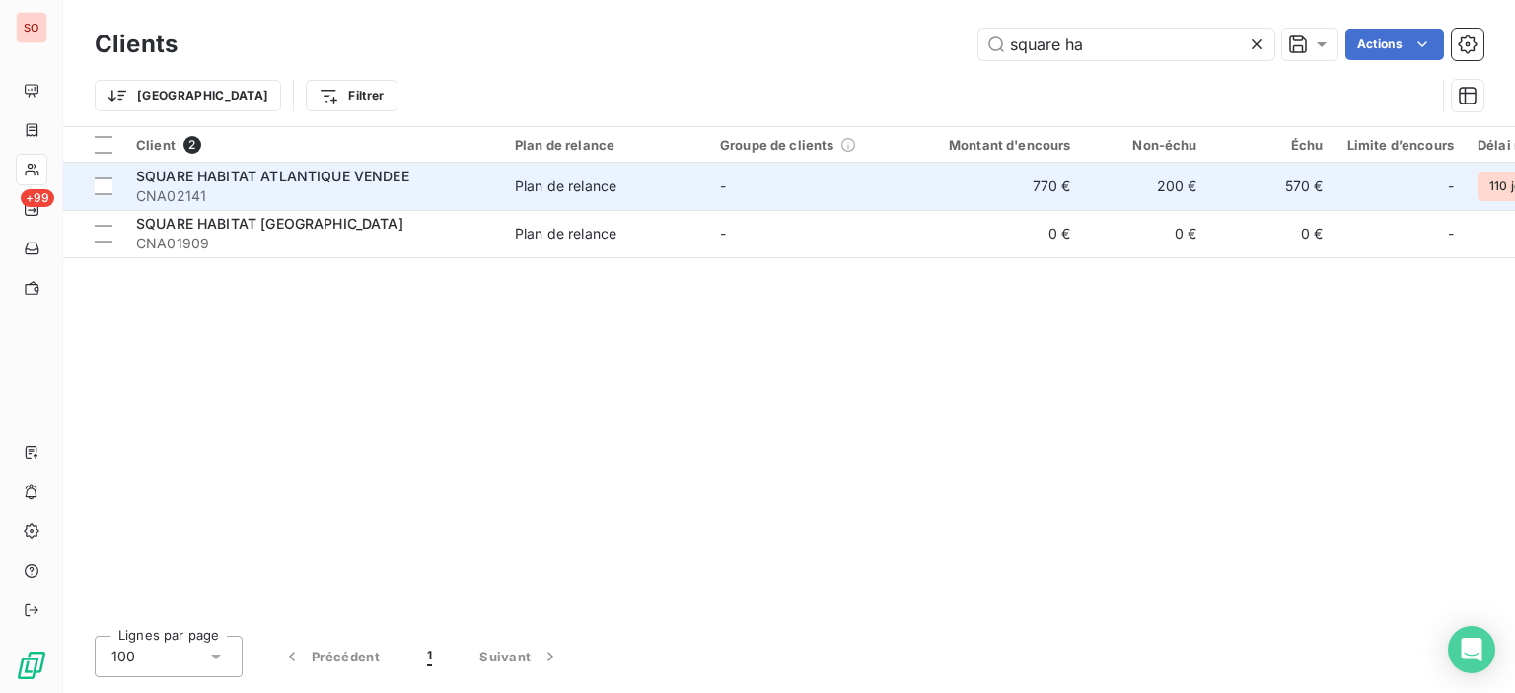
click at [503, 186] on td "Plan de relance" at bounding box center [605, 186] width 205 height 47
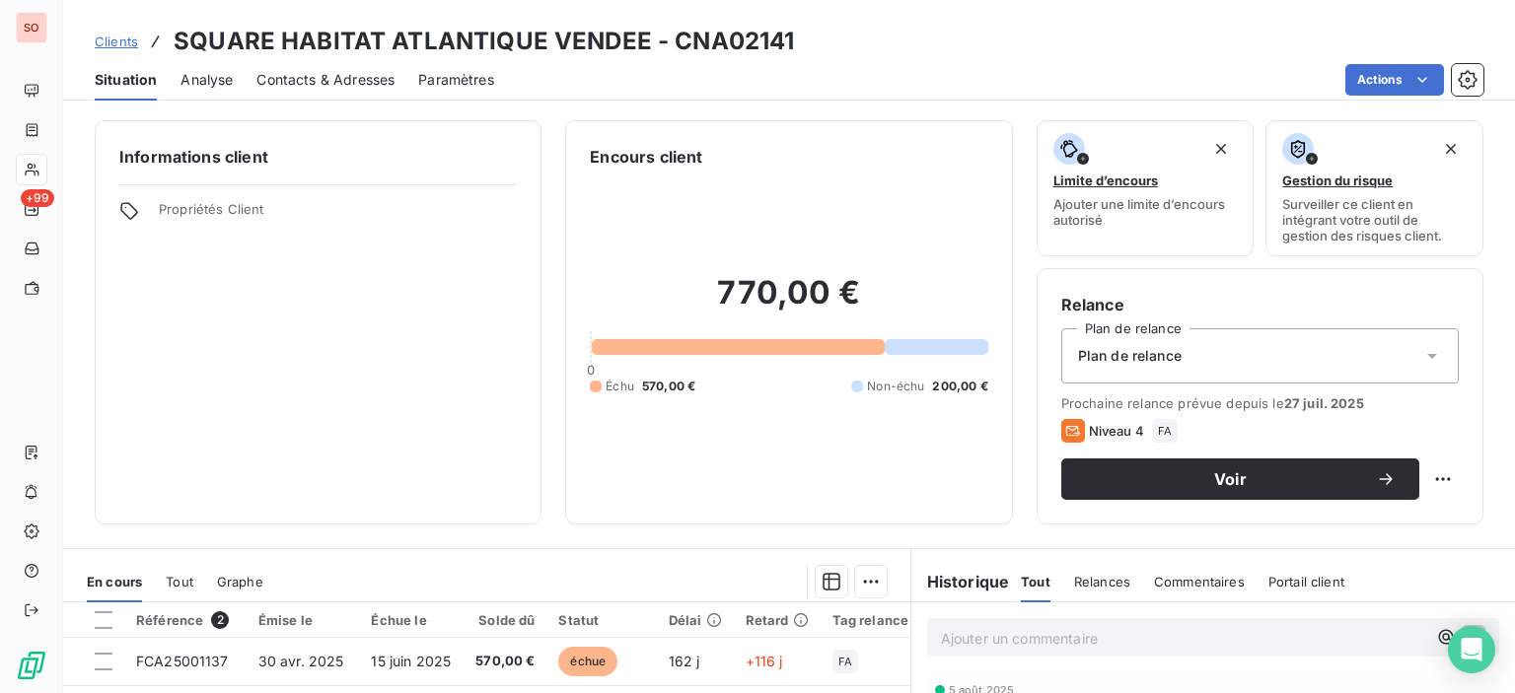
click at [332, 82] on span "Contacts & Adresses" at bounding box center [325, 80] width 138 height 20
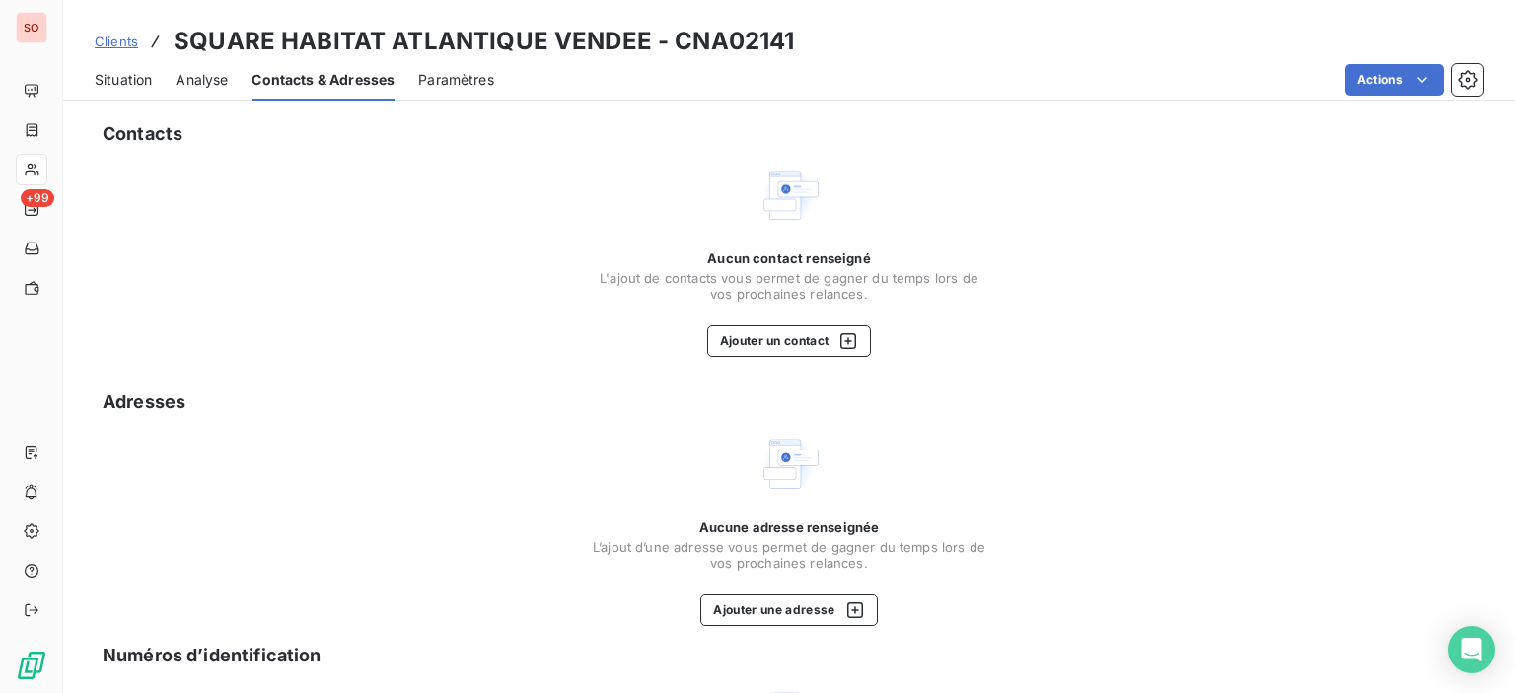
click at [128, 78] on span "Situation" at bounding box center [123, 80] width 57 height 20
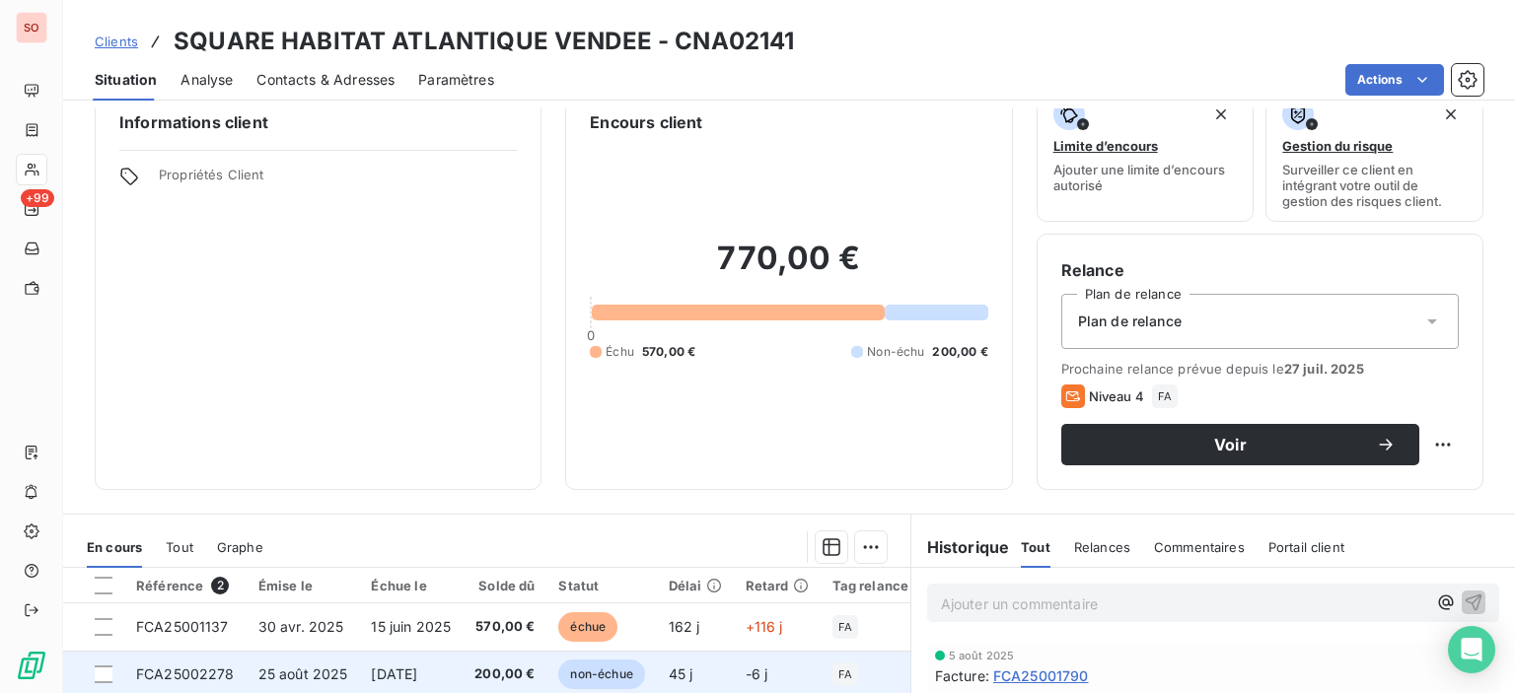
scroll to position [296, 0]
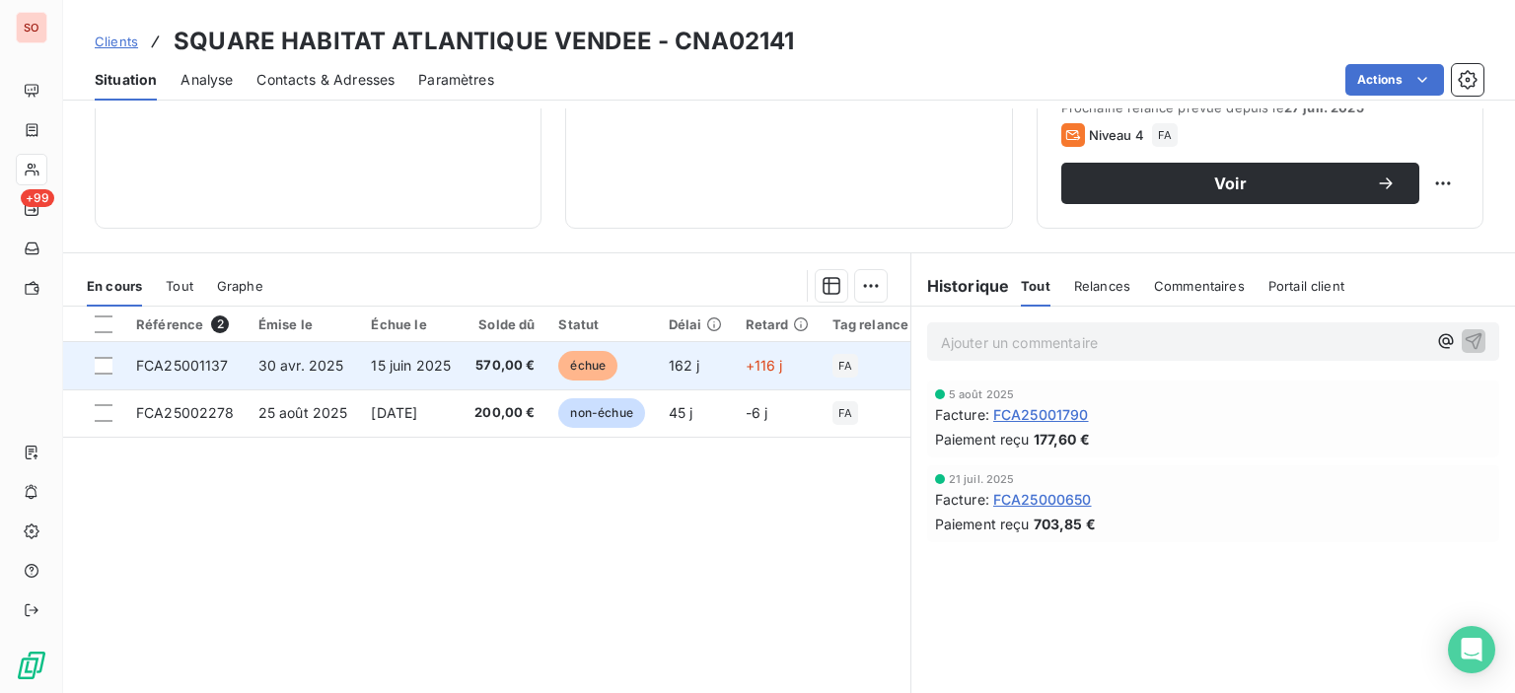
click at [786, 383] on td "+116 j" at bounding box center [777, 365] width 87 height 47
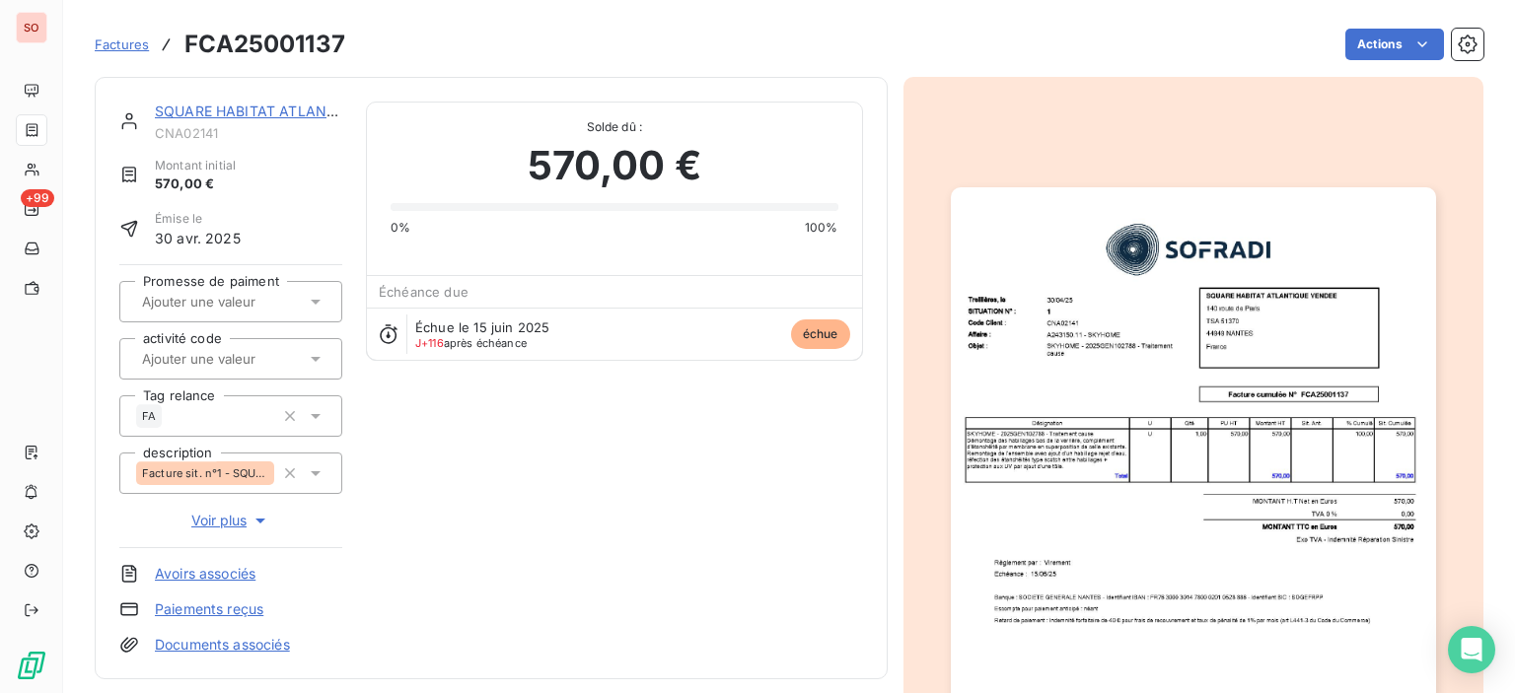
click at [1179, 358] on img "button" at bounding box center [1193, 529] width 485 height 685
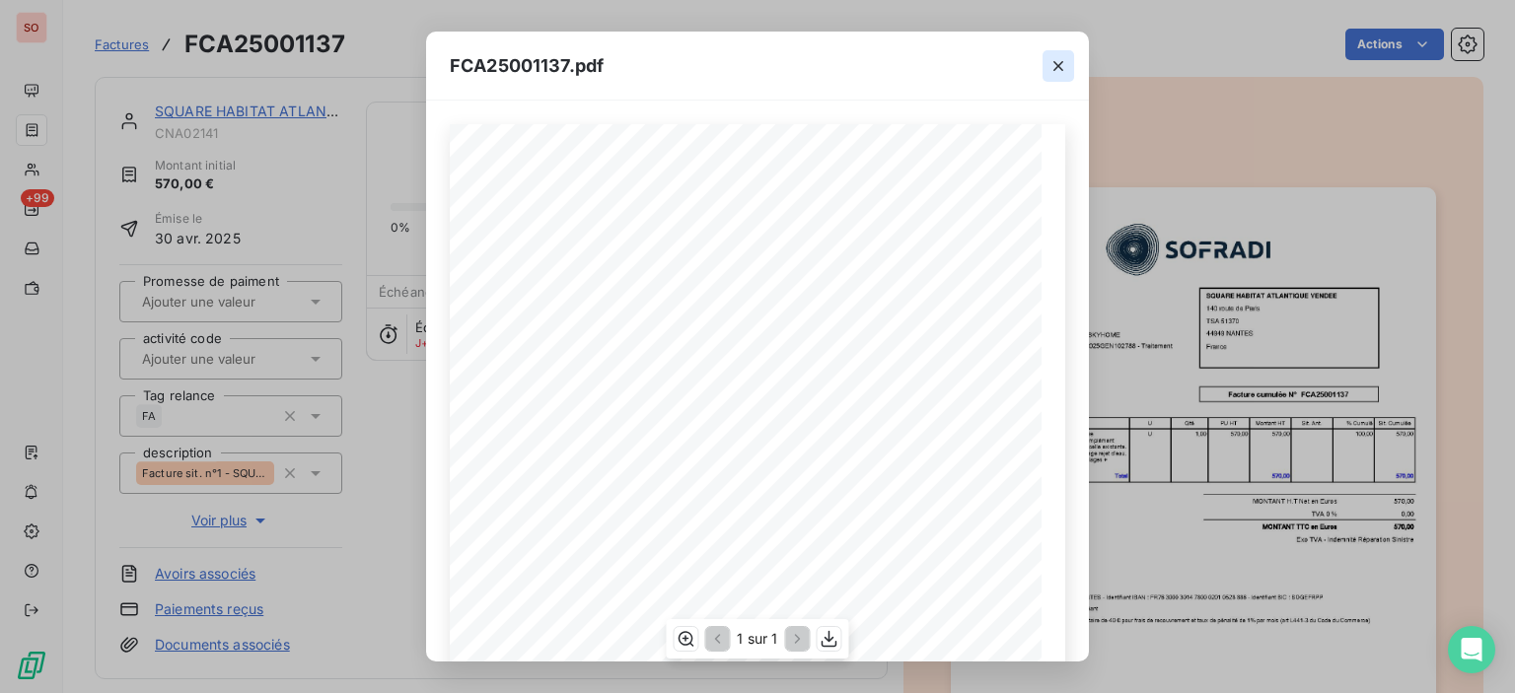
drag, startPoint x: 784, startPoint y: 318, endPoint x: 1060, endPoint y: 80, distance: 364.3
click at [967, 96] on div "FCA25001137.pdf" at bounding box center [757, 66] width 663 height 69
click at [1060, 68] on icon "button" at bounding box center [1058, 66] width 10 height 10
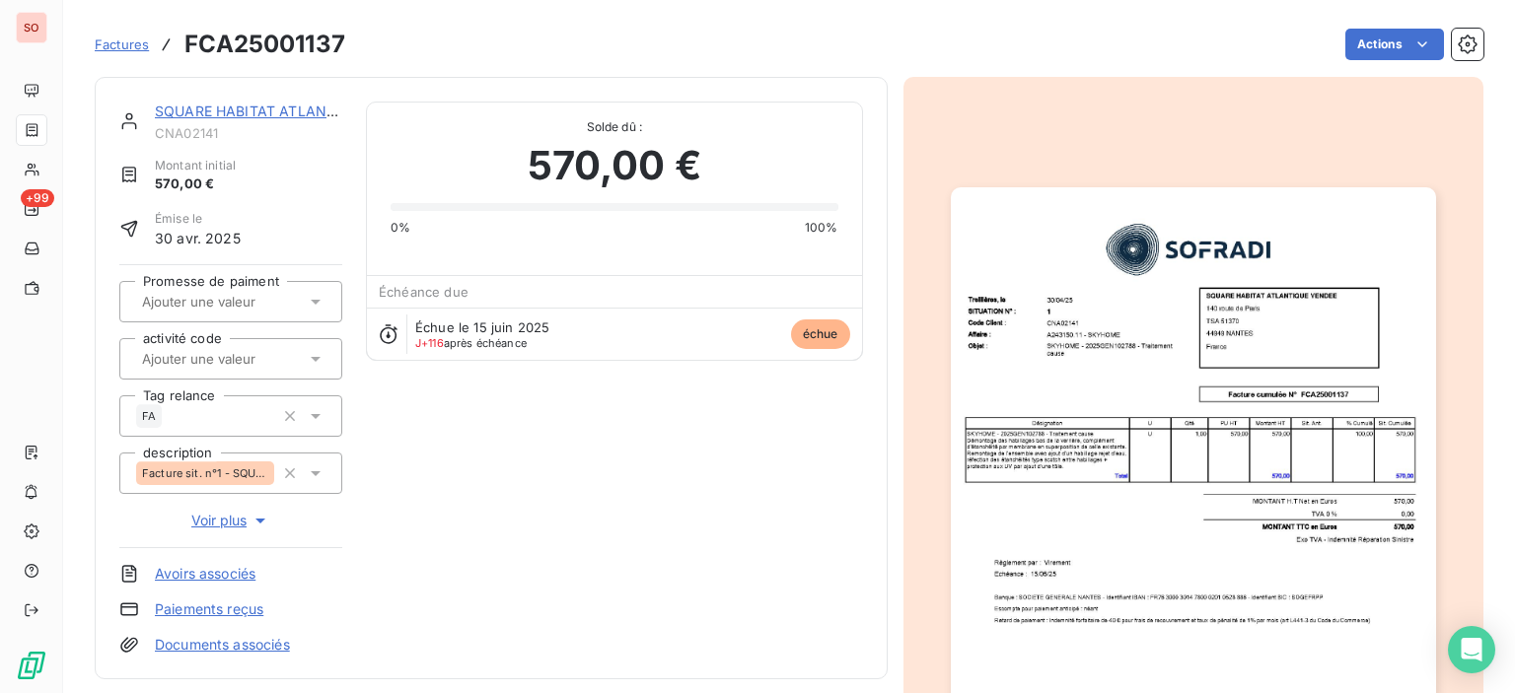
click at [229, 114] on link "SQUARE HABITAT ATLANTIQUE VENDEE" at bounding box center [291, 111] width 273 height 17
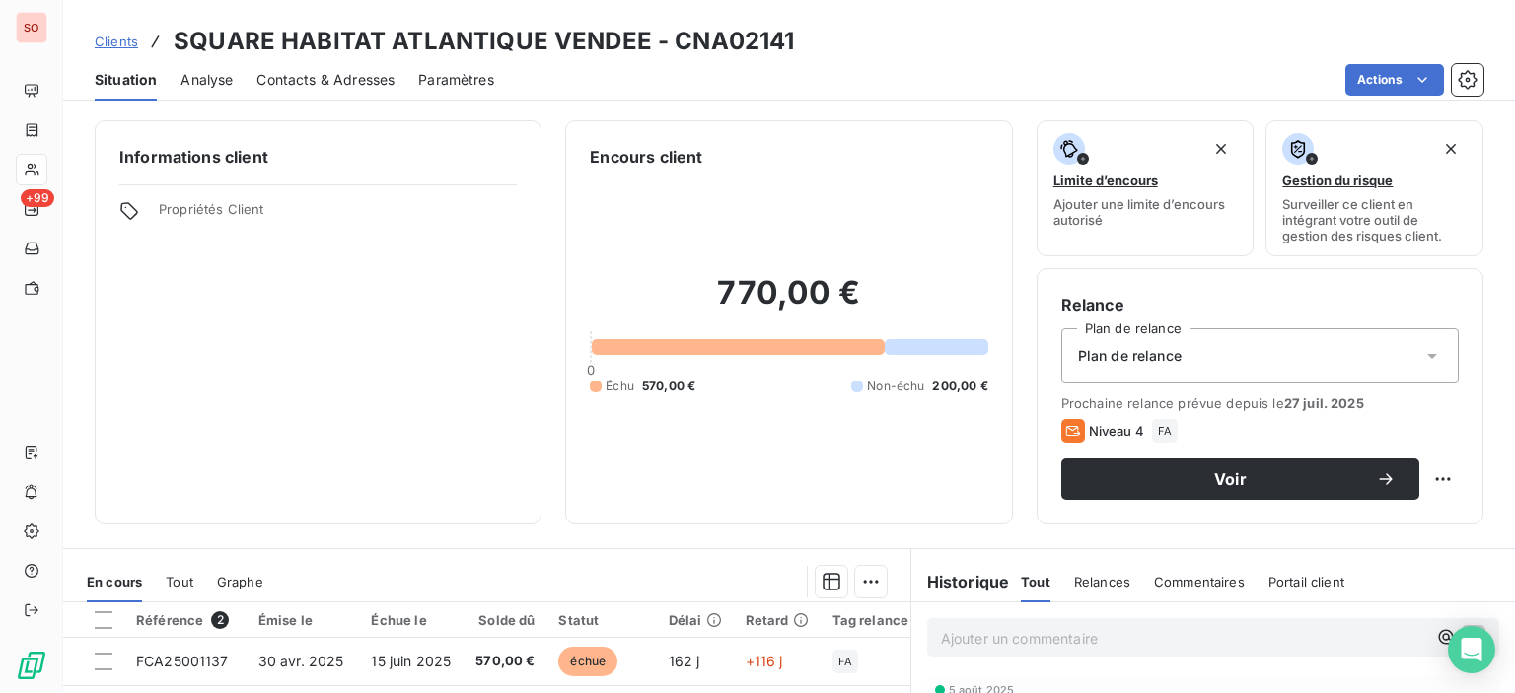
click at [314, 83] on span "Contacts & Adresses" at bounding box center [325, 80] width 138 height 20
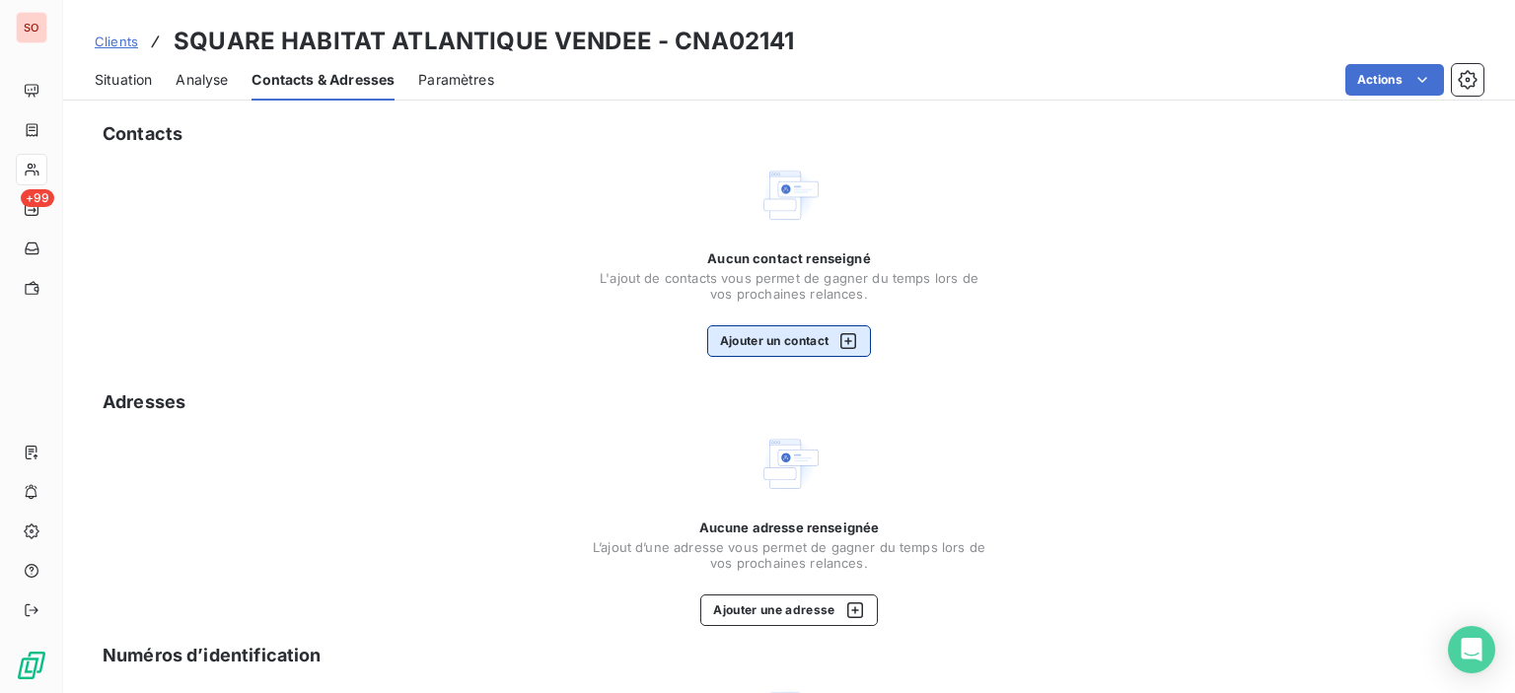
click at [838, 349] on icon "button" at bounding box center [848, 341] width 20 height 20
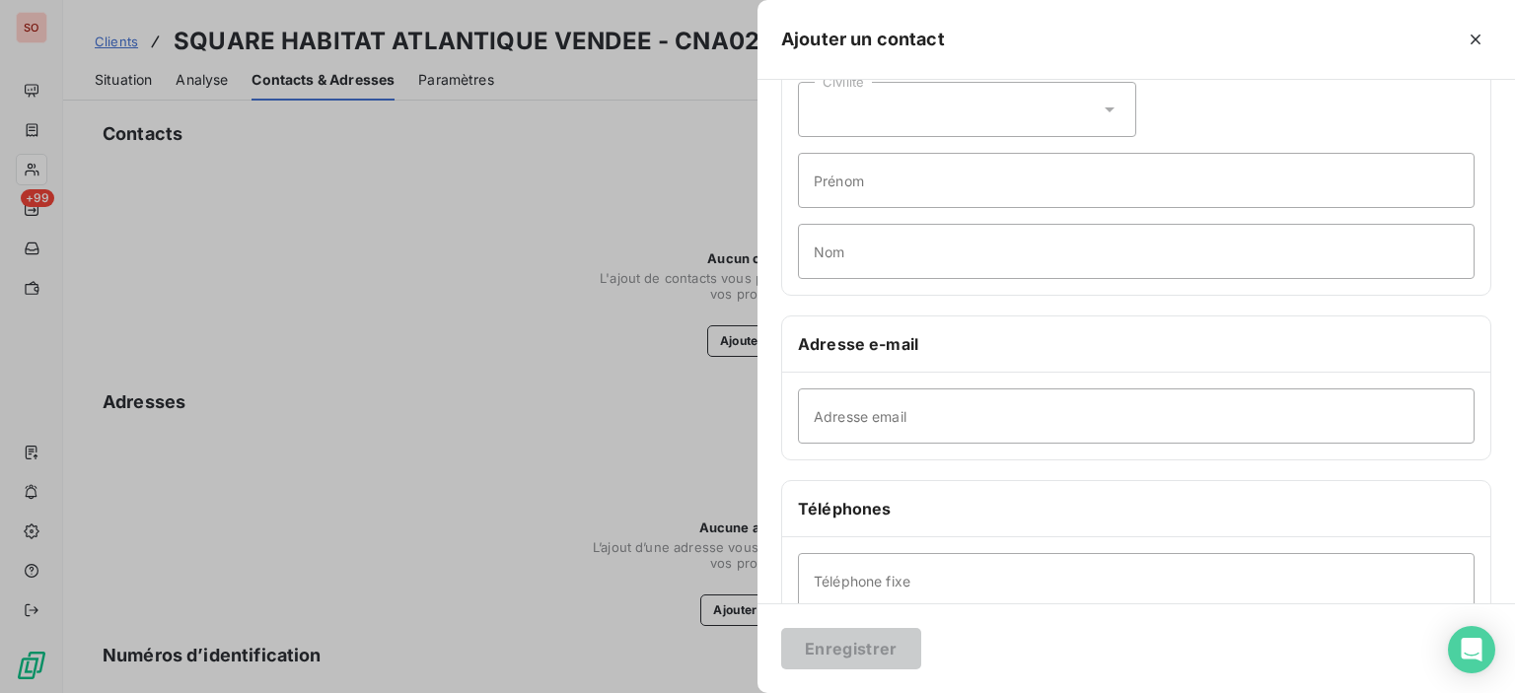
scroll to position [197, 0]
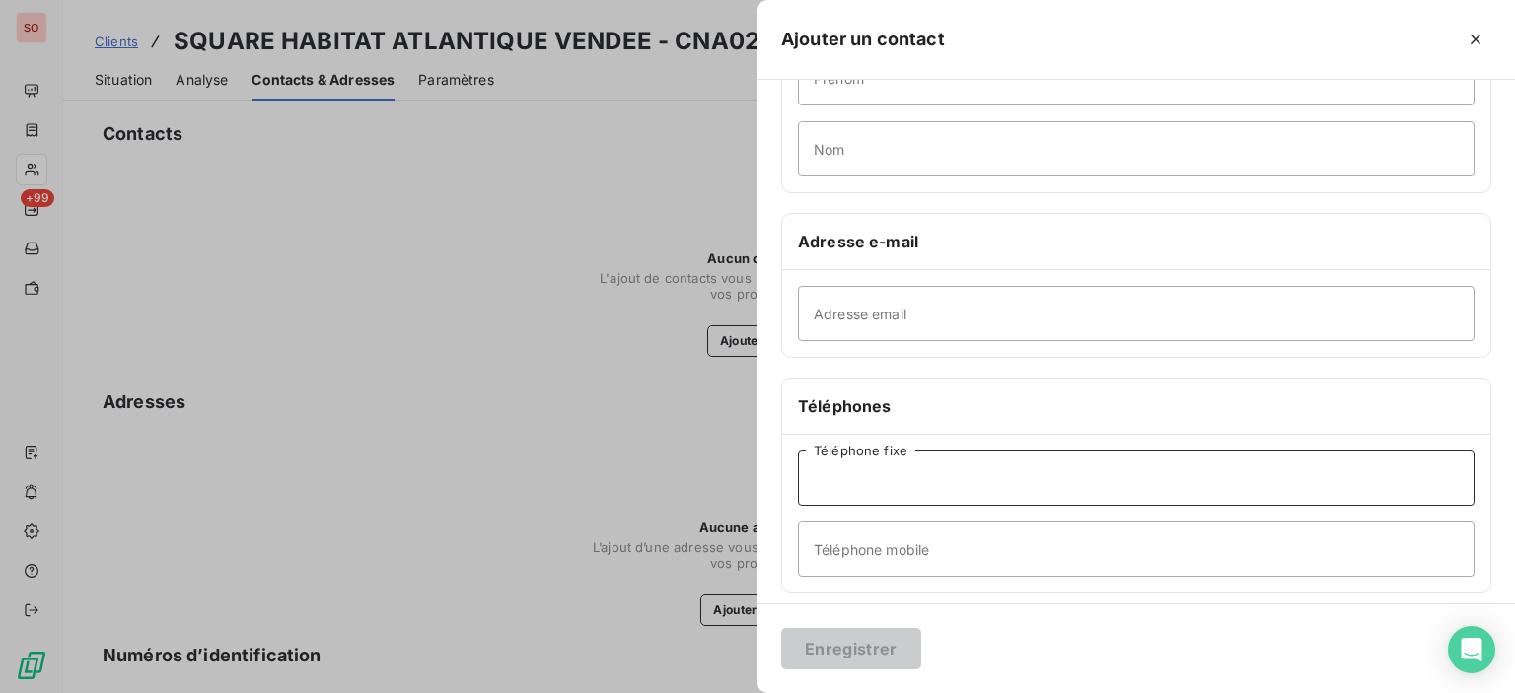
click at [904, 484] on input "Téléphone fixe" at bounding box center [1136, 478] width 677 height 55
type input "02 51 58 27 60"
click at [895, 642] on button "Enregistrer" at bounding box center [851, 648] width 140 height 41
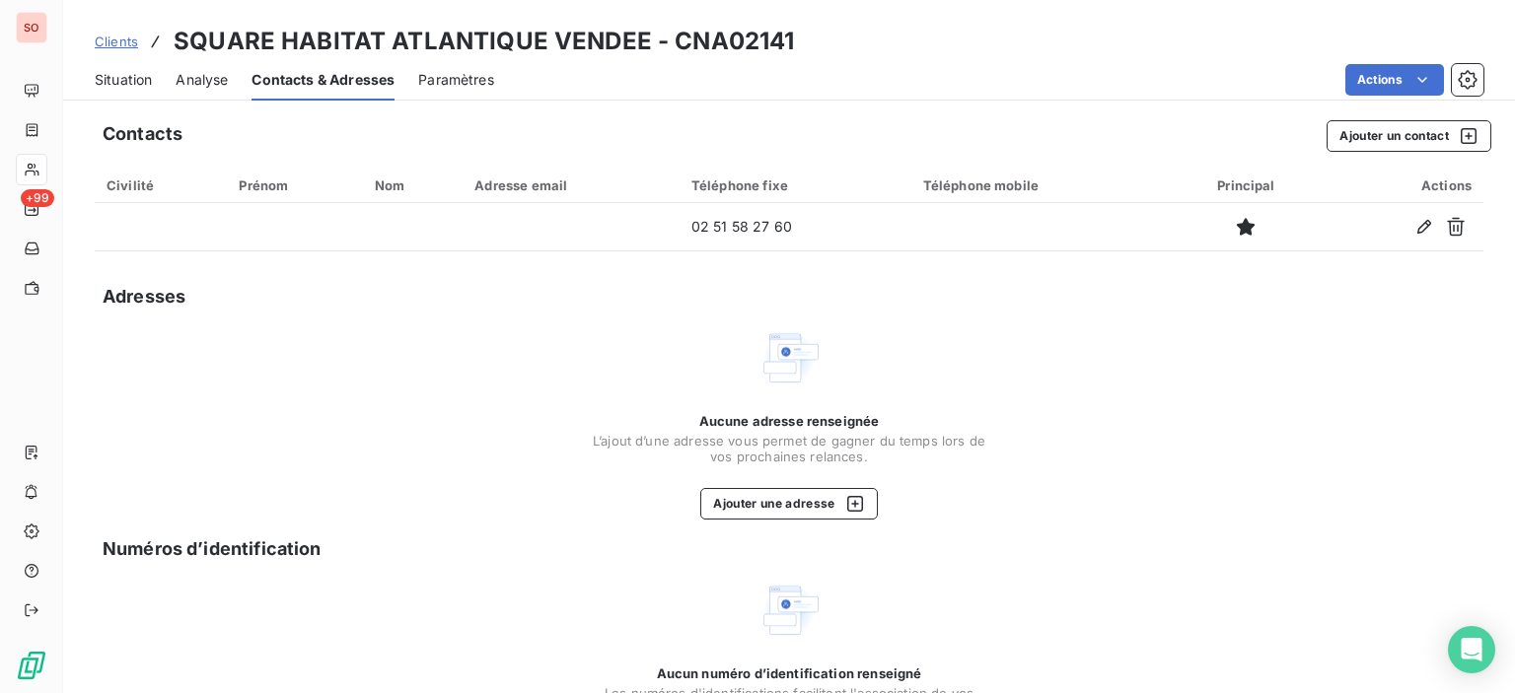
click at [142, 90] on div "Situation" at bounding box center [123, 79] width 57 height 41
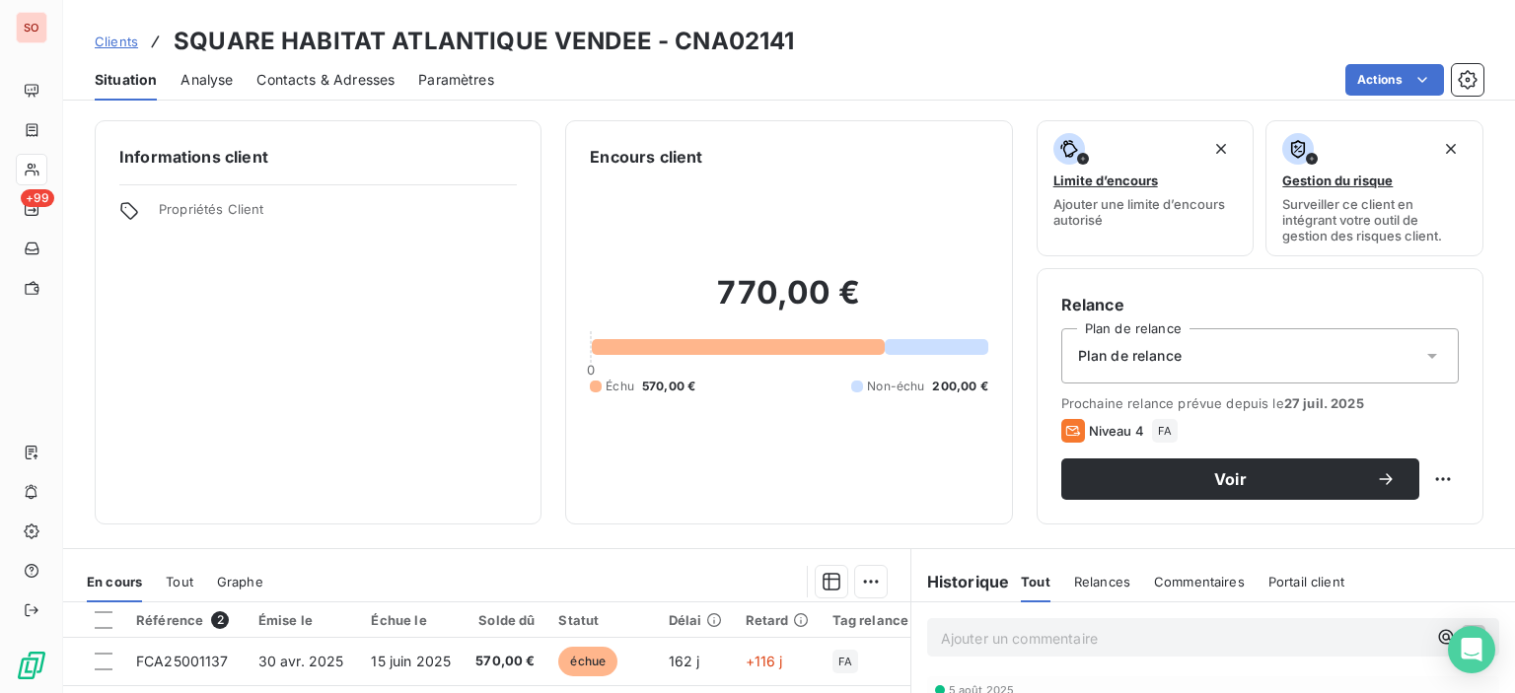
scroll to position [296, 0]
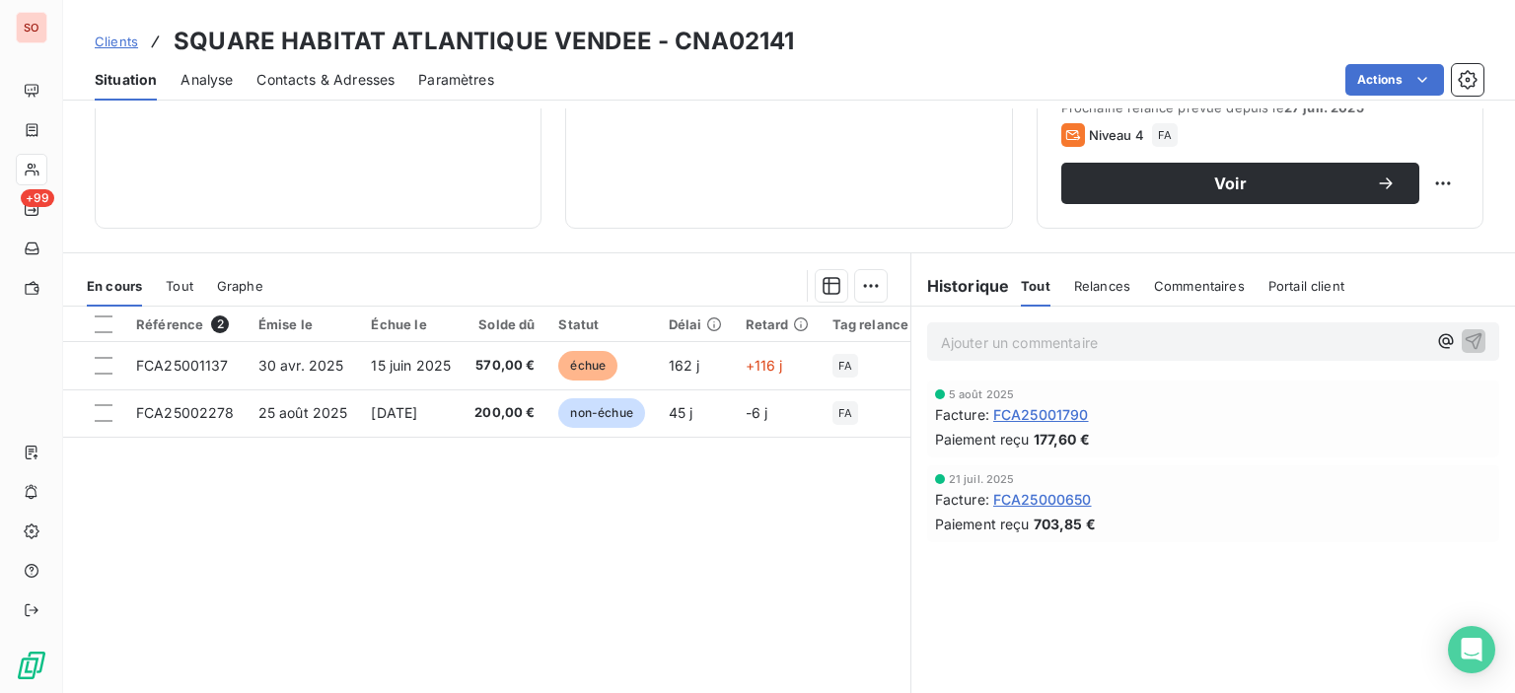
click at [363, 81] on span "Contacts & Adresses" at bounding box center [325, 80] width 138 height 20
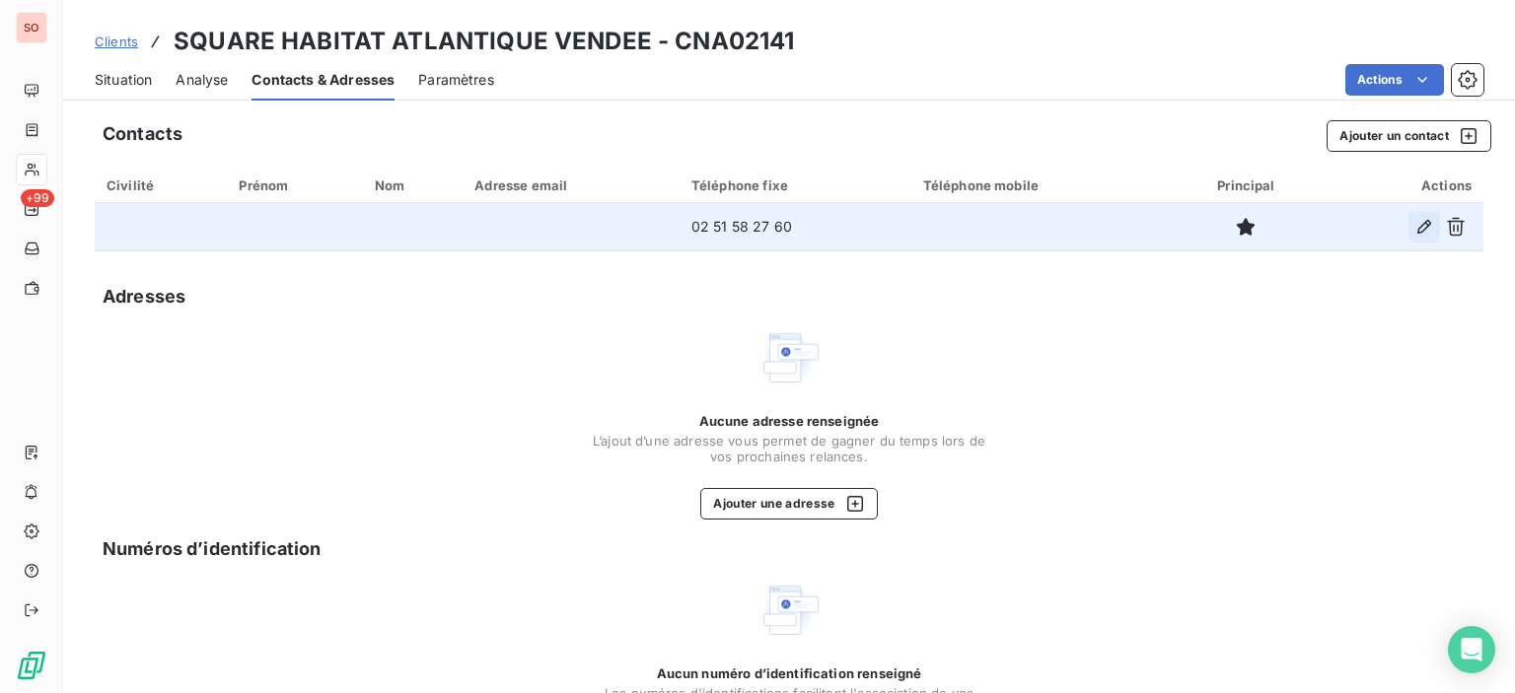
click at [1414, 228] on icon "button" at bounding box center [1424, 227] width 20 height 20
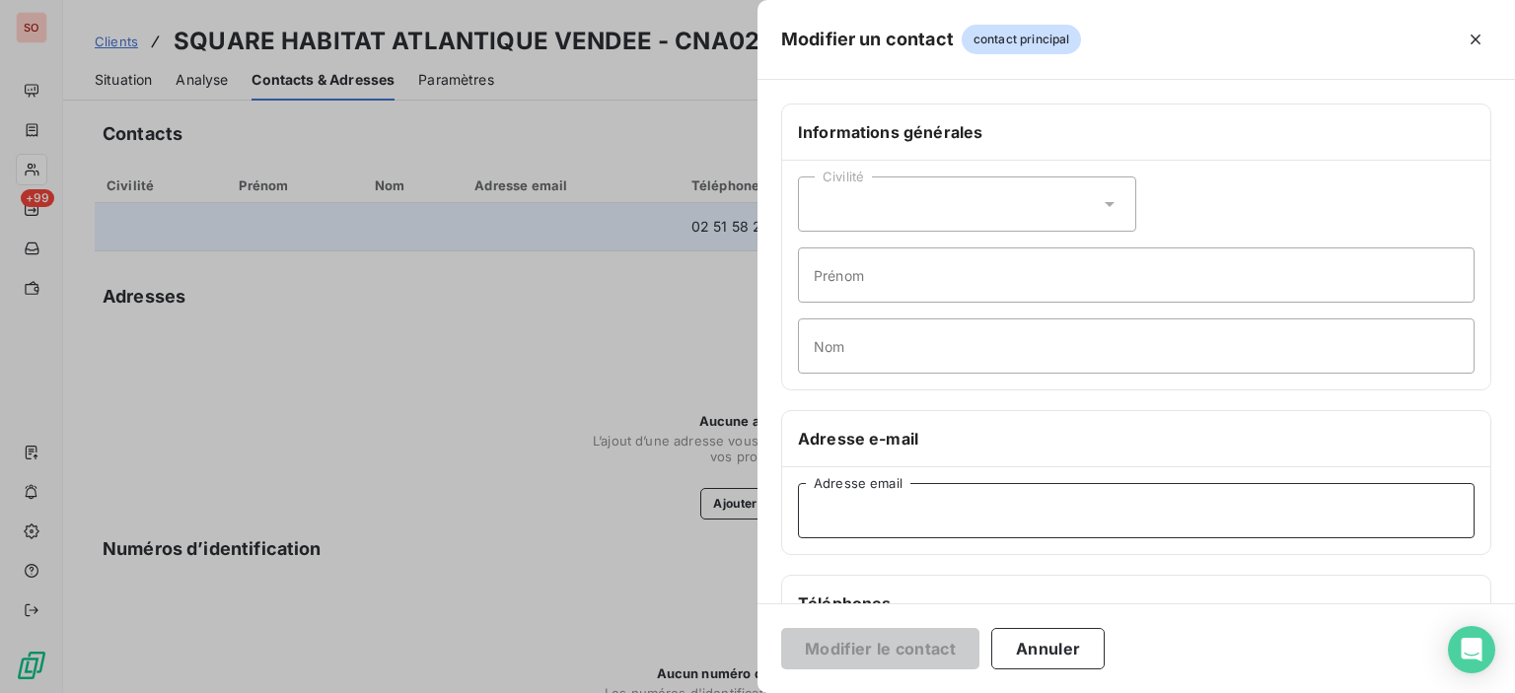
click at [905, 530] on input "Adresse email" at bounding box center [1136, 510] width 677 height 55
paste input "[EMAIL_ADDRESS][DOMAIN_NAME]"
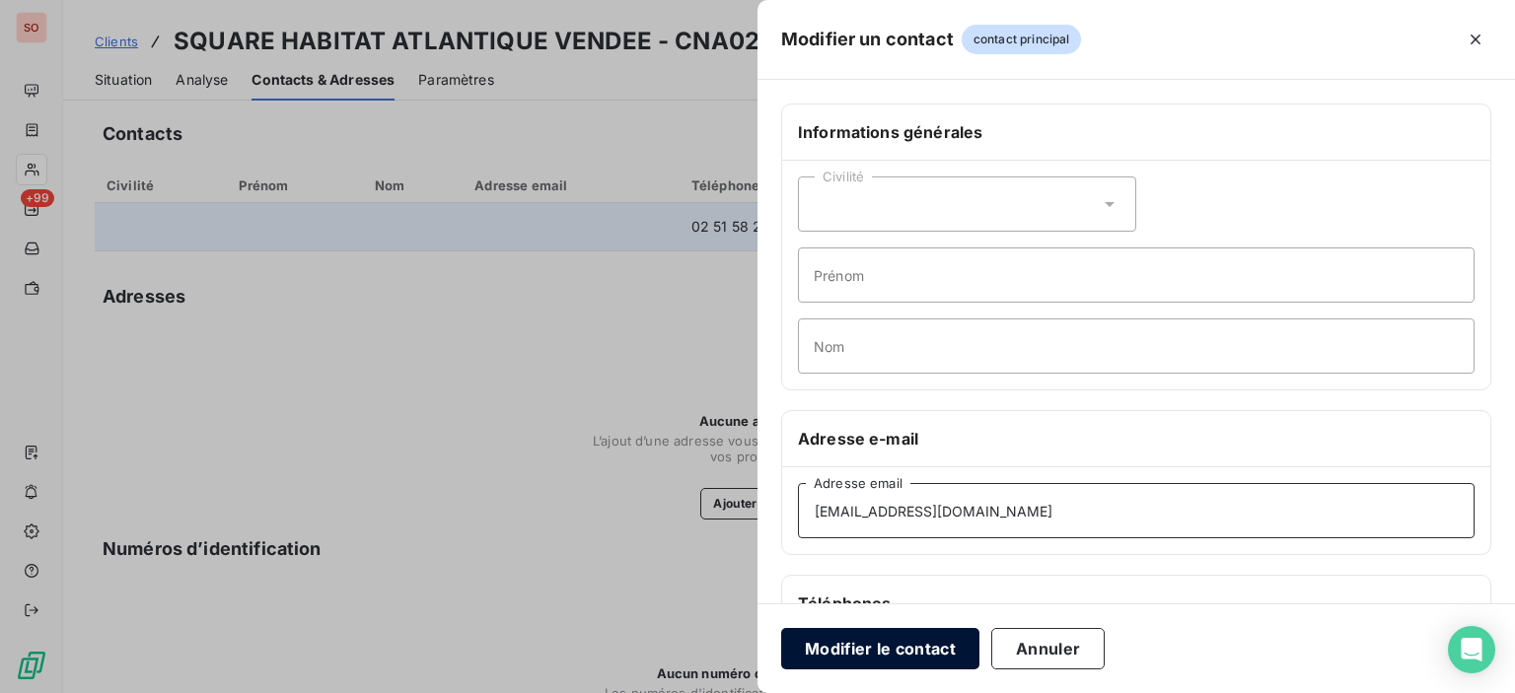
type input "[EMAIL_ADDRESS][DOMAIN_NAME]"
click at [891, 650] on button "Modifier le contact" at bounding box center [880, 648] width 198 height 41
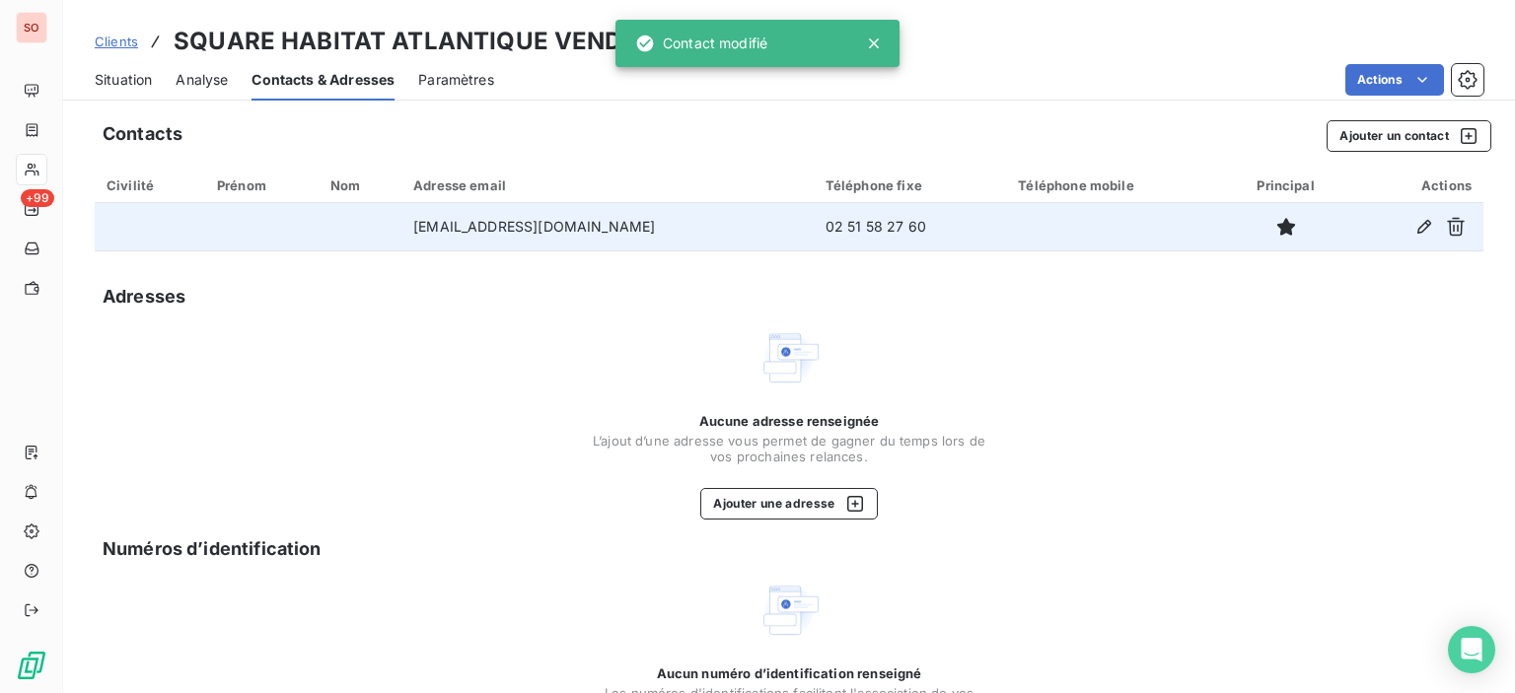
click at [138, 77] on span "Situation" at bounding box center [123, 80] width 57 height 20
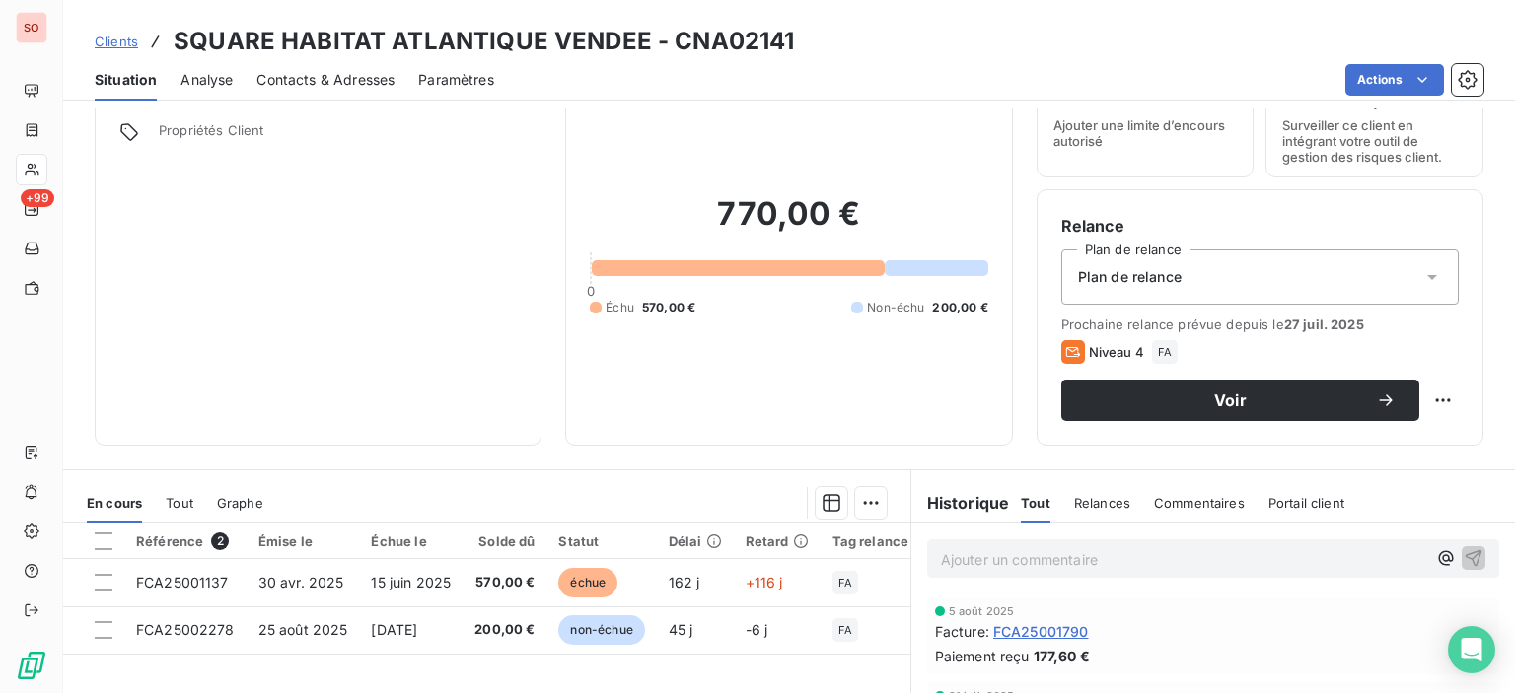
scroll to position [99, 0]
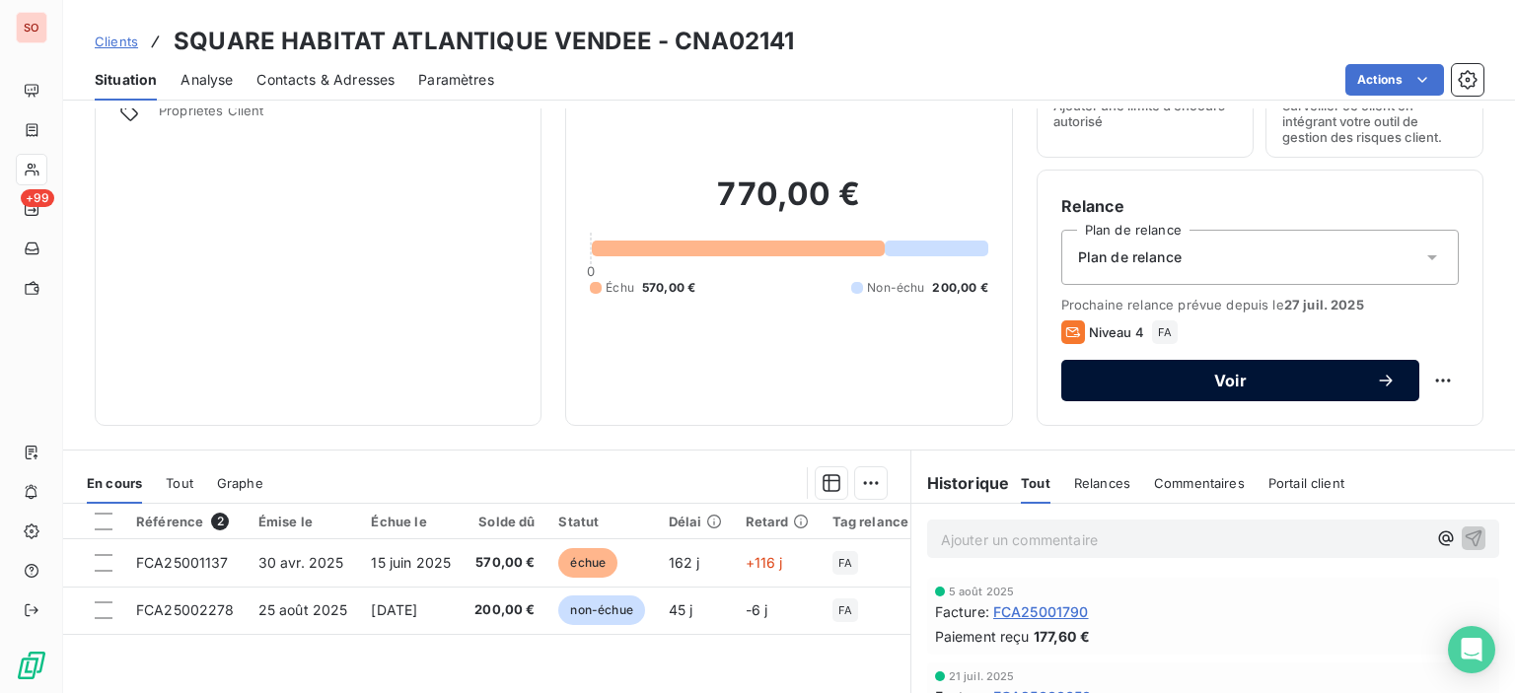
click at [1264, 382] on span "Voir" at bounding box center [1230, 381] width 291 height 16
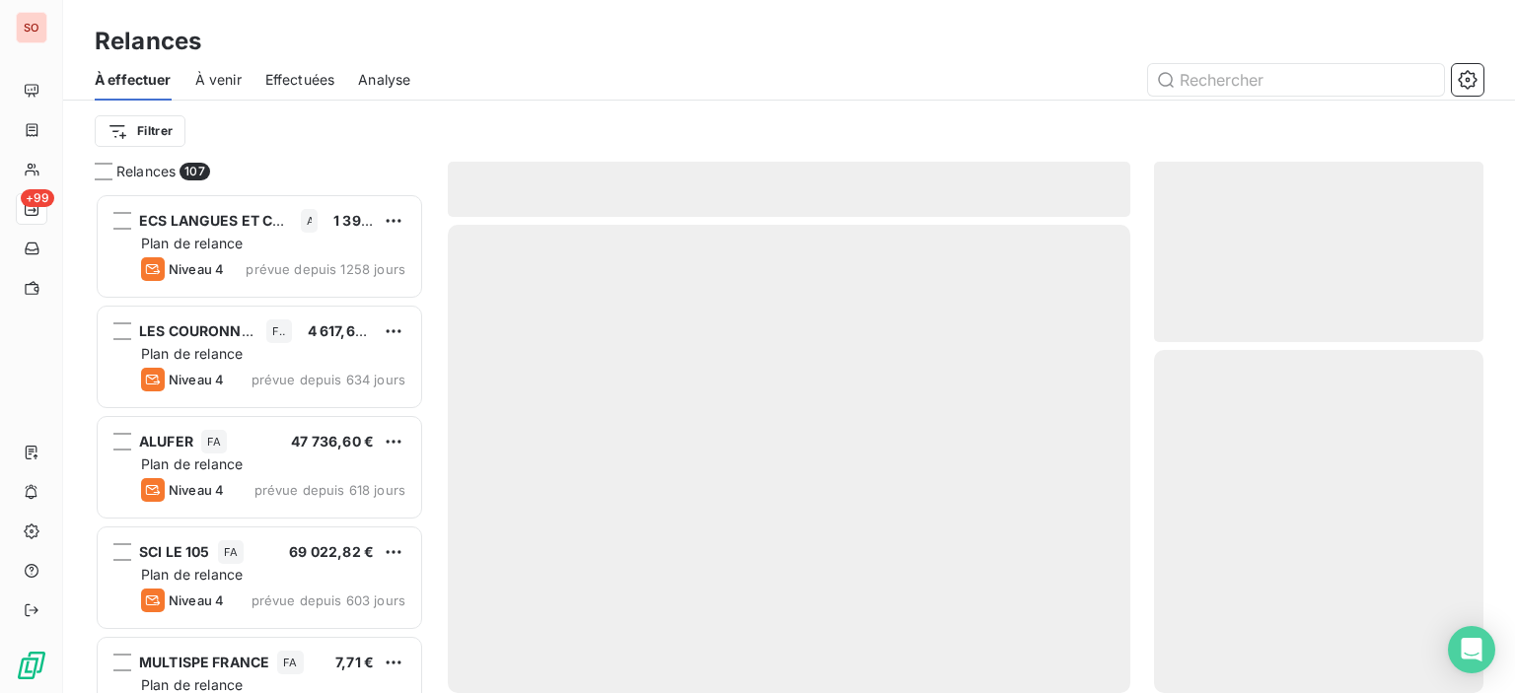
scroll to position [485, 314]
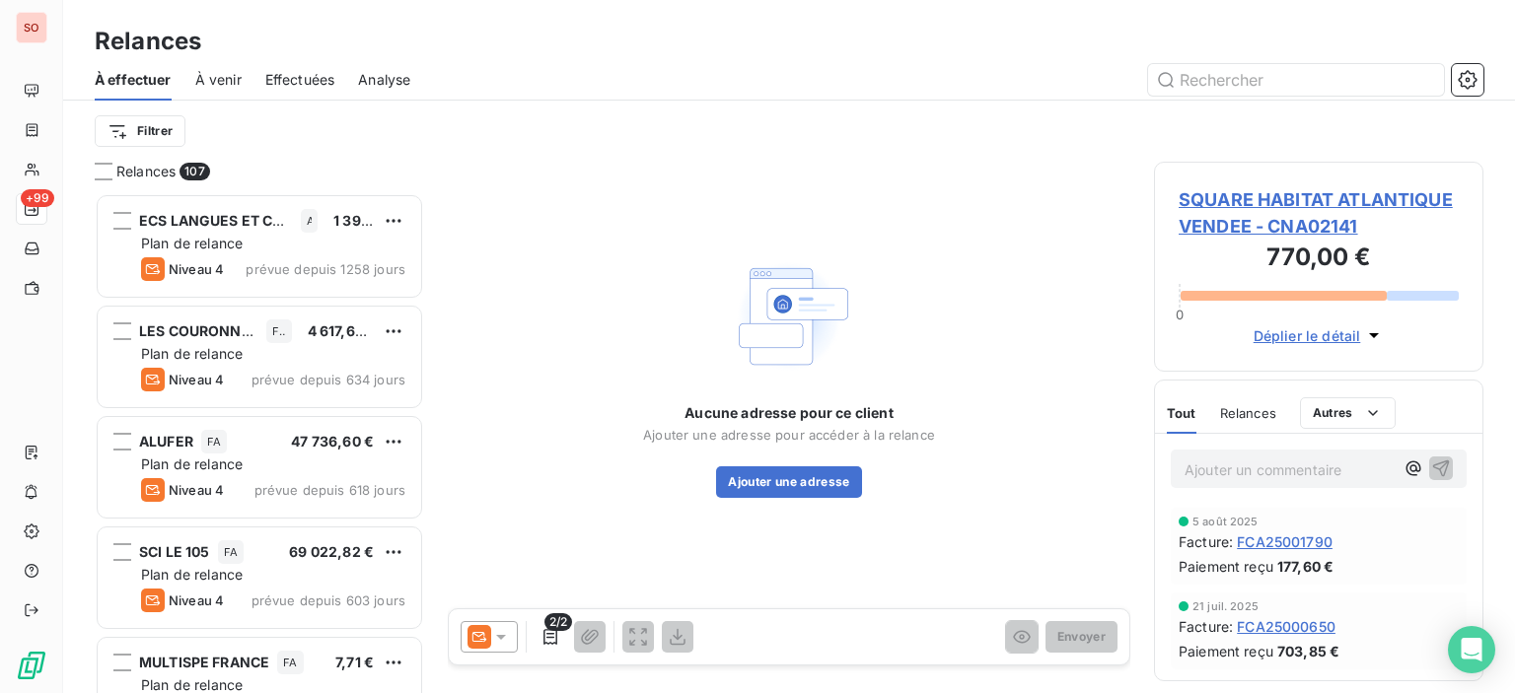
click at [496, 647] on div at bounding box center [489, 637] width 57 height 32
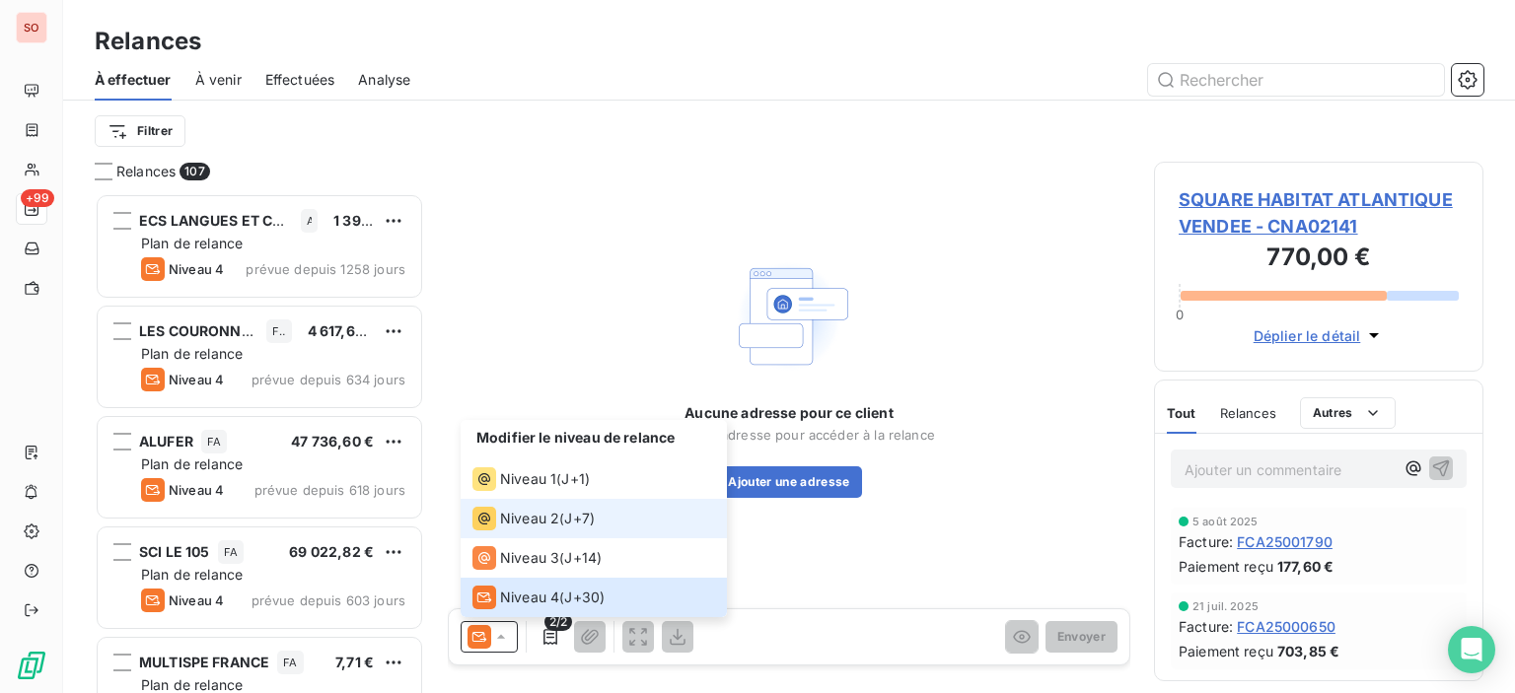
click at [544, 514] on span "Niveau 2" at bounding box center [529, 519] width 59 height 20
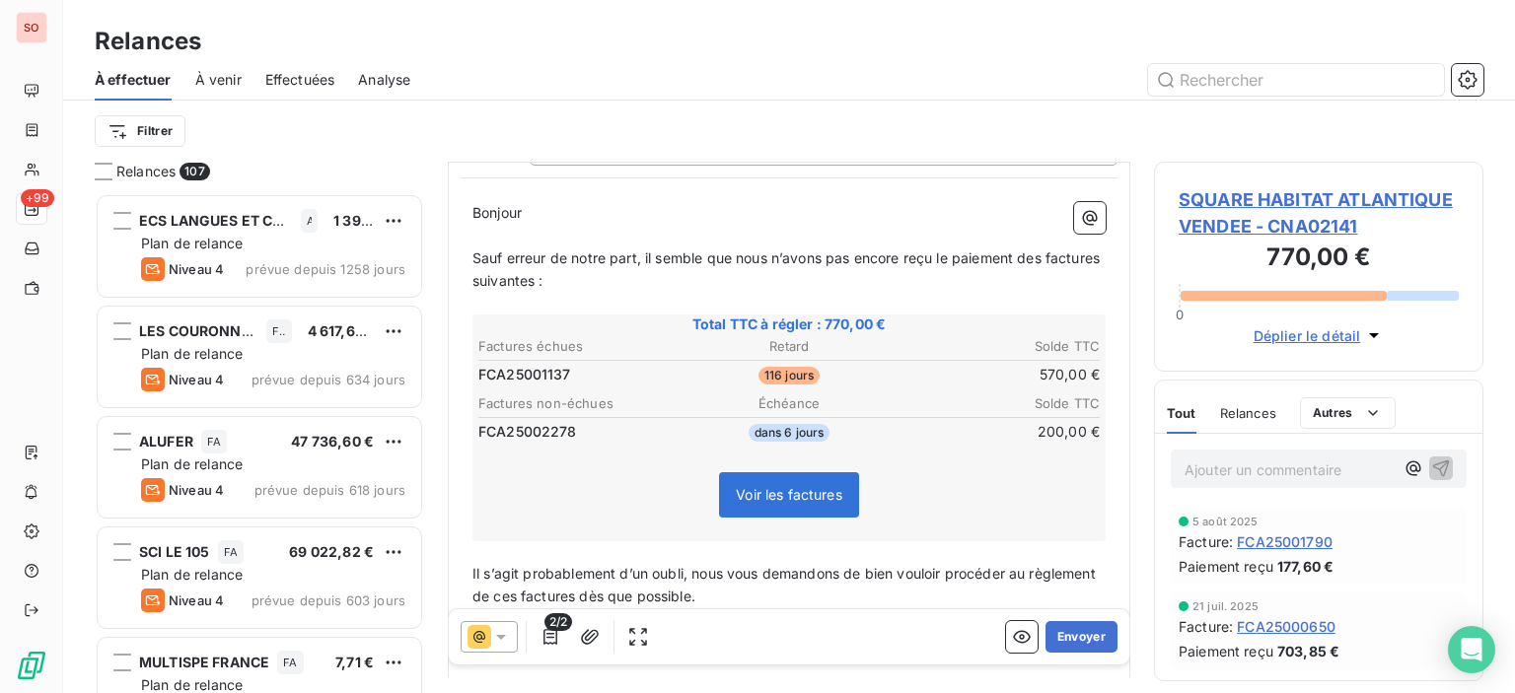
scroll to position [296, 0]
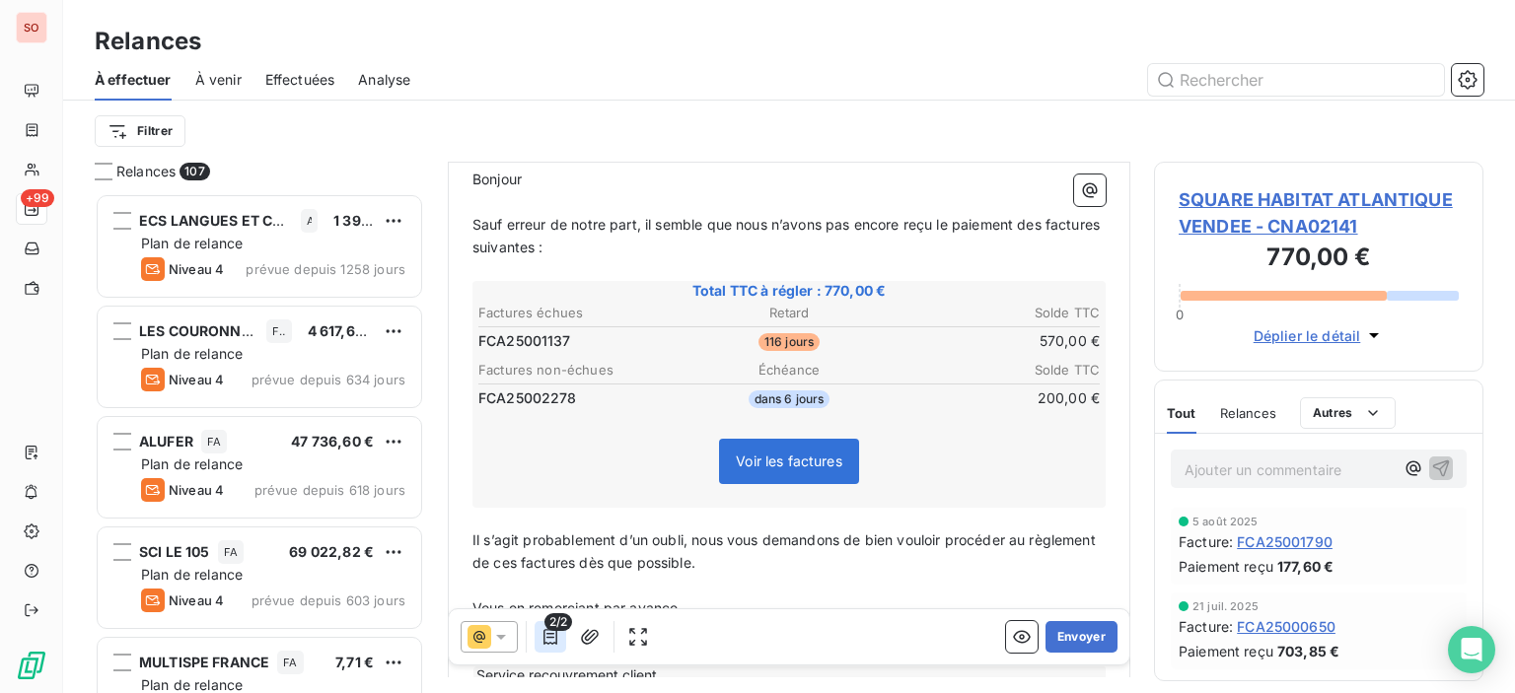
click at [550, 647] on button "button" at bounding box center [551, 637] width 32 height 32
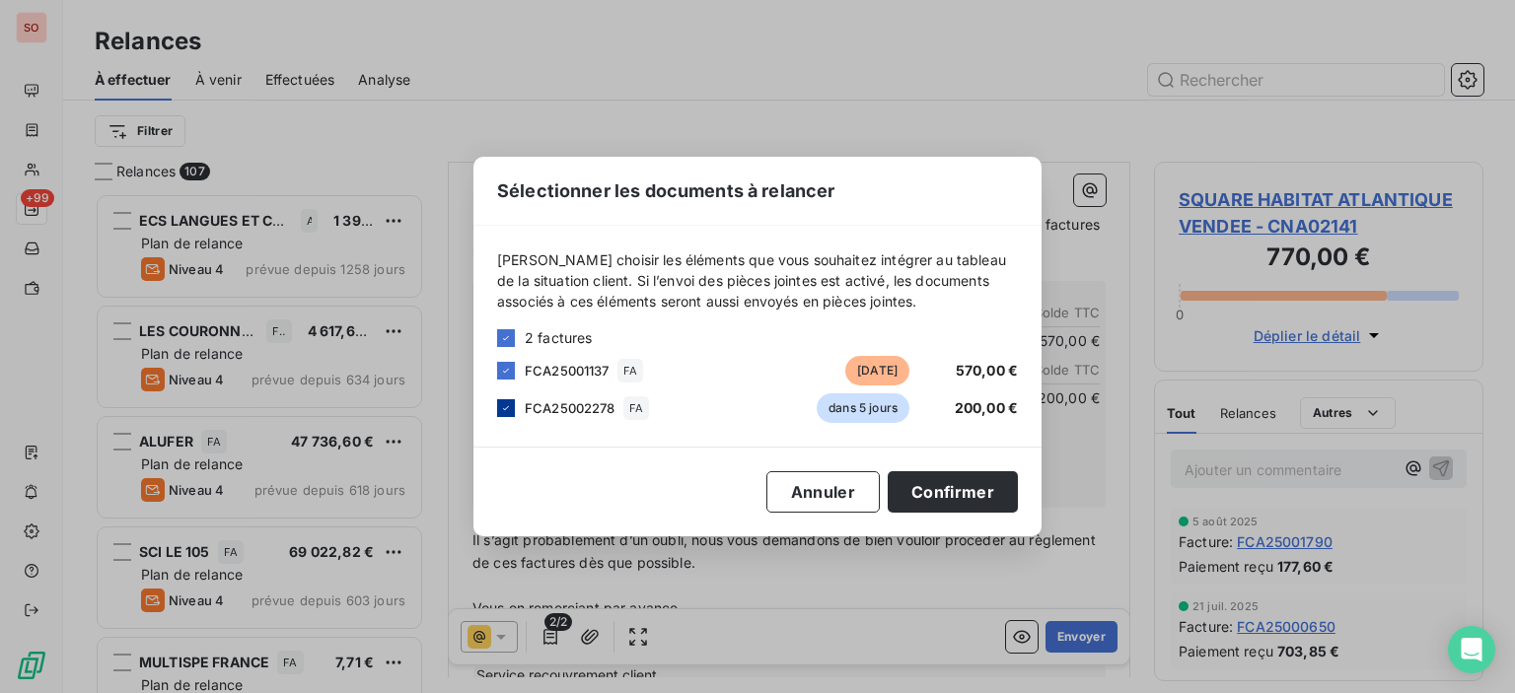
click at [504, 410] on icon at bounding box center [506, 408] width 12 height 12
click at [982, 496] on button "Confirmer" at bounding box center [953, 491] width 130 height 41
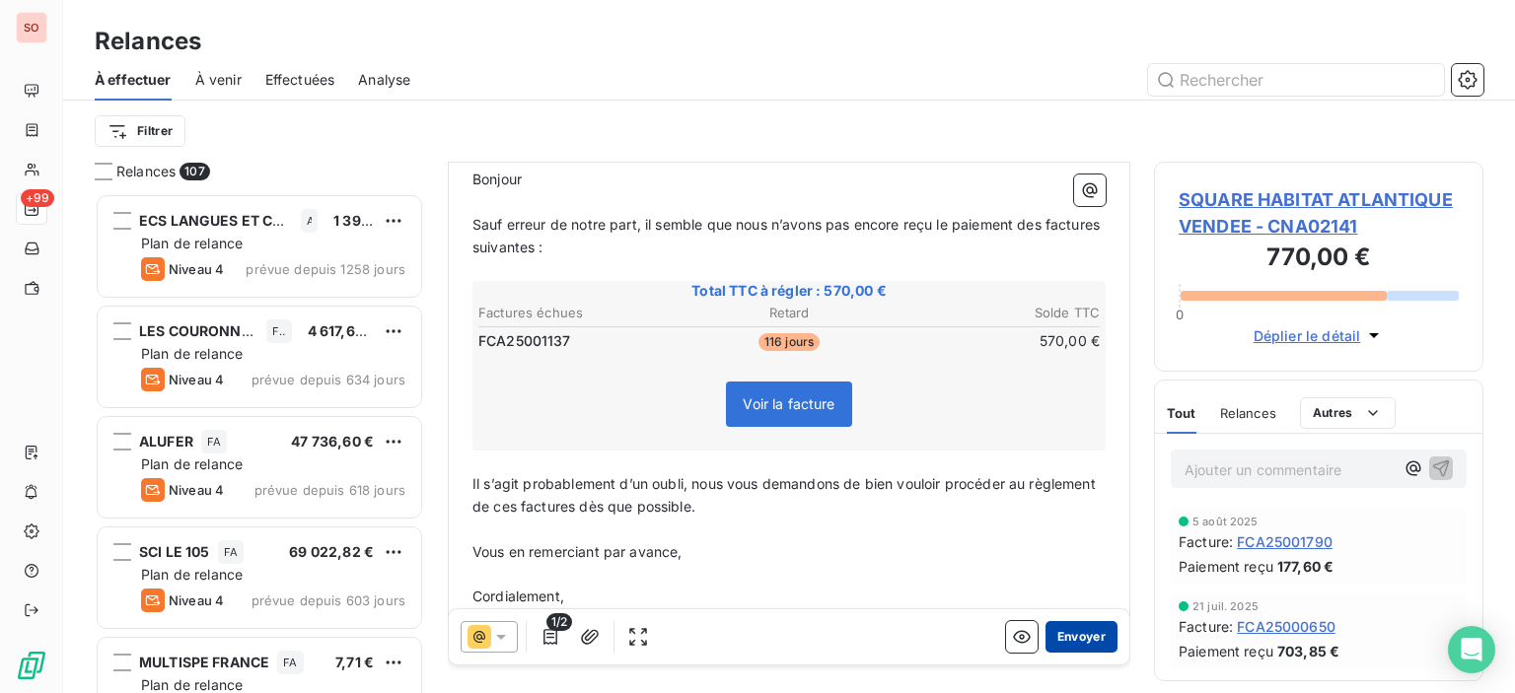
click at [1099, 630] on button "Envoyer" at bounding box center [1081, 637] width 72 height 32
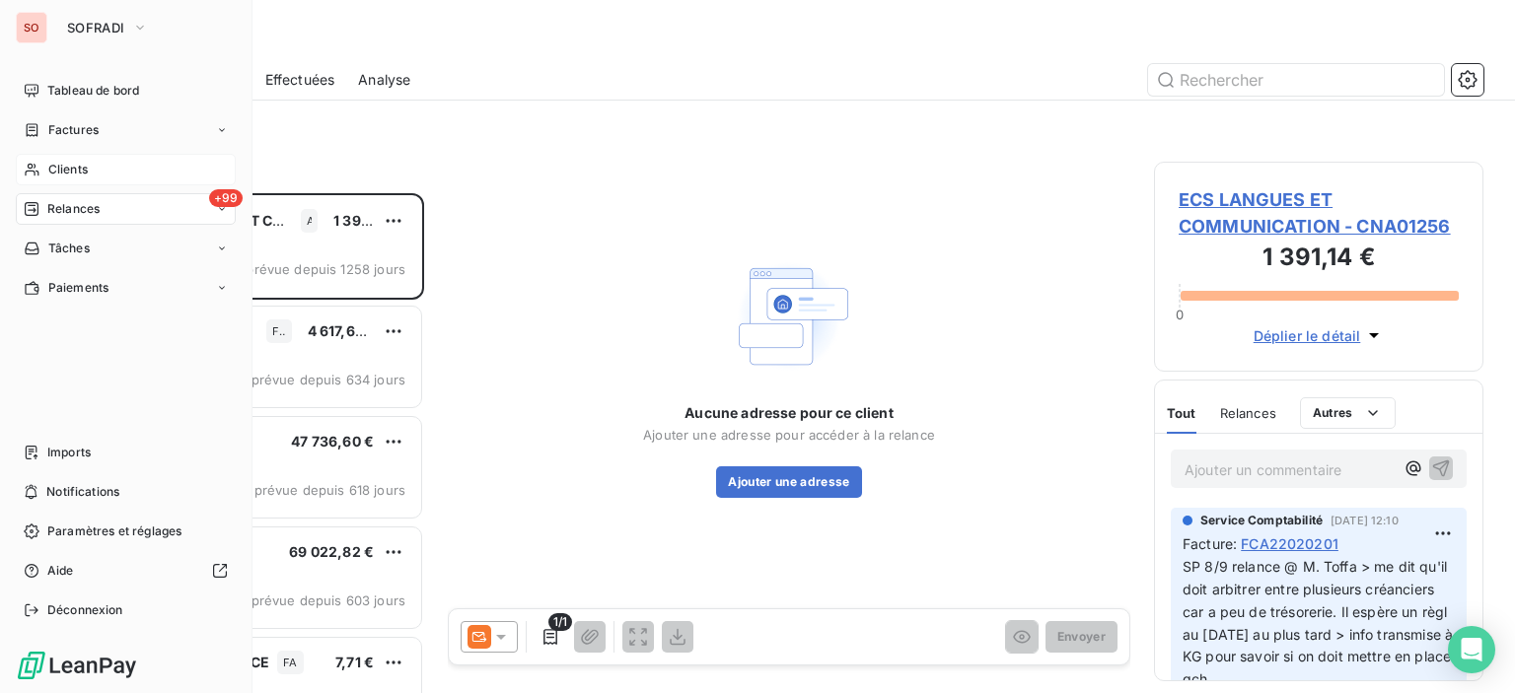
click at [50, 170] on span "Clients" at bounding box center [67, 170] width 39 height 18
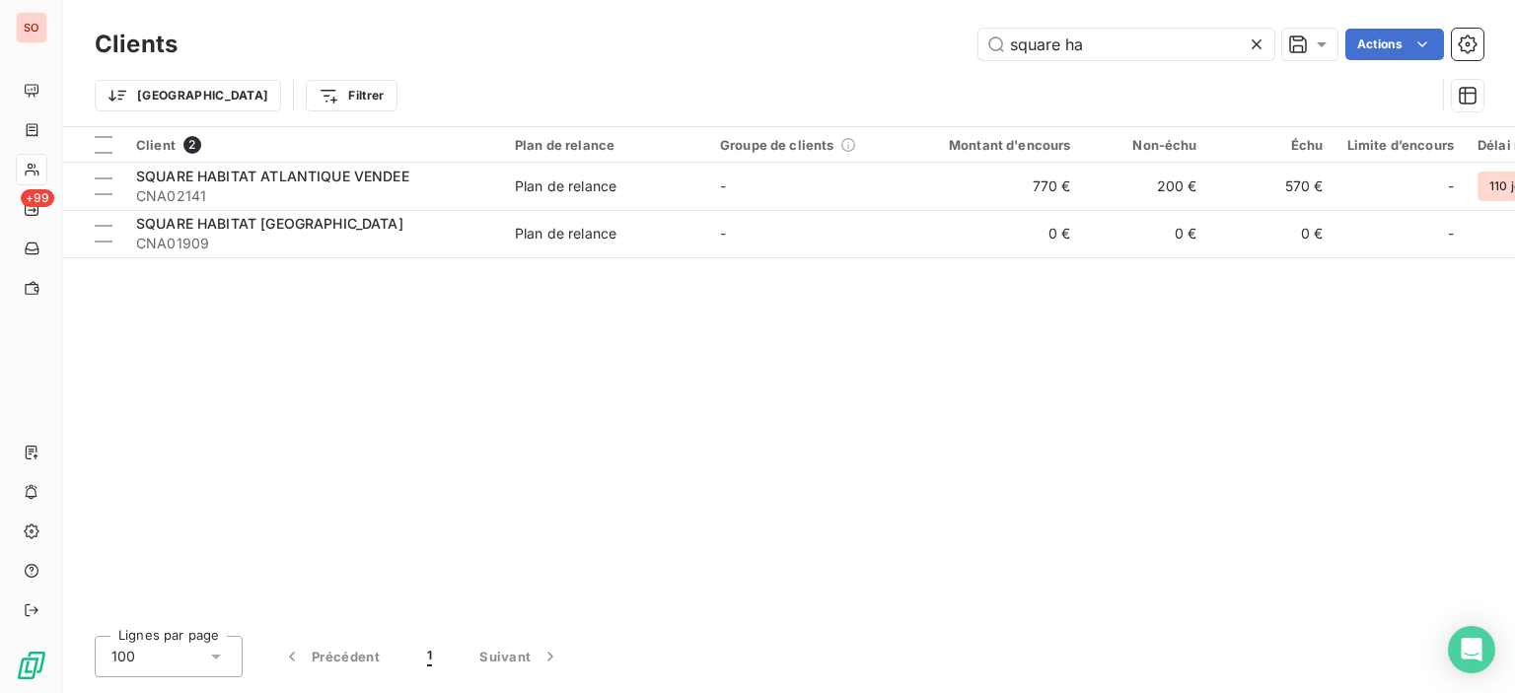
drag, startPoint x: 1103, startPoint y: 49, endPoint x: 621, endPoint y: 31, distance: 481.6
click at [739, 44] on div "square ha Actions" at bounding box center [842, 45] width 1282 height 32
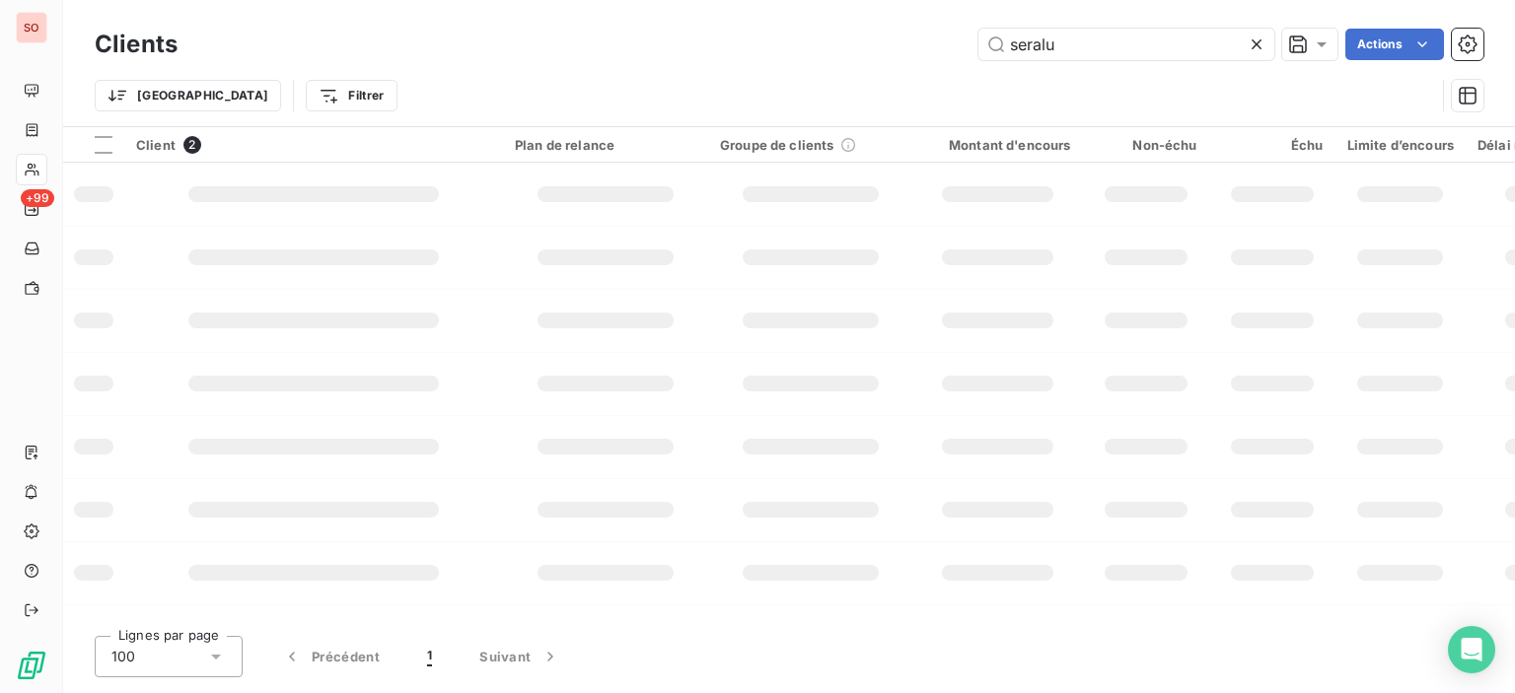
type input "seralu"
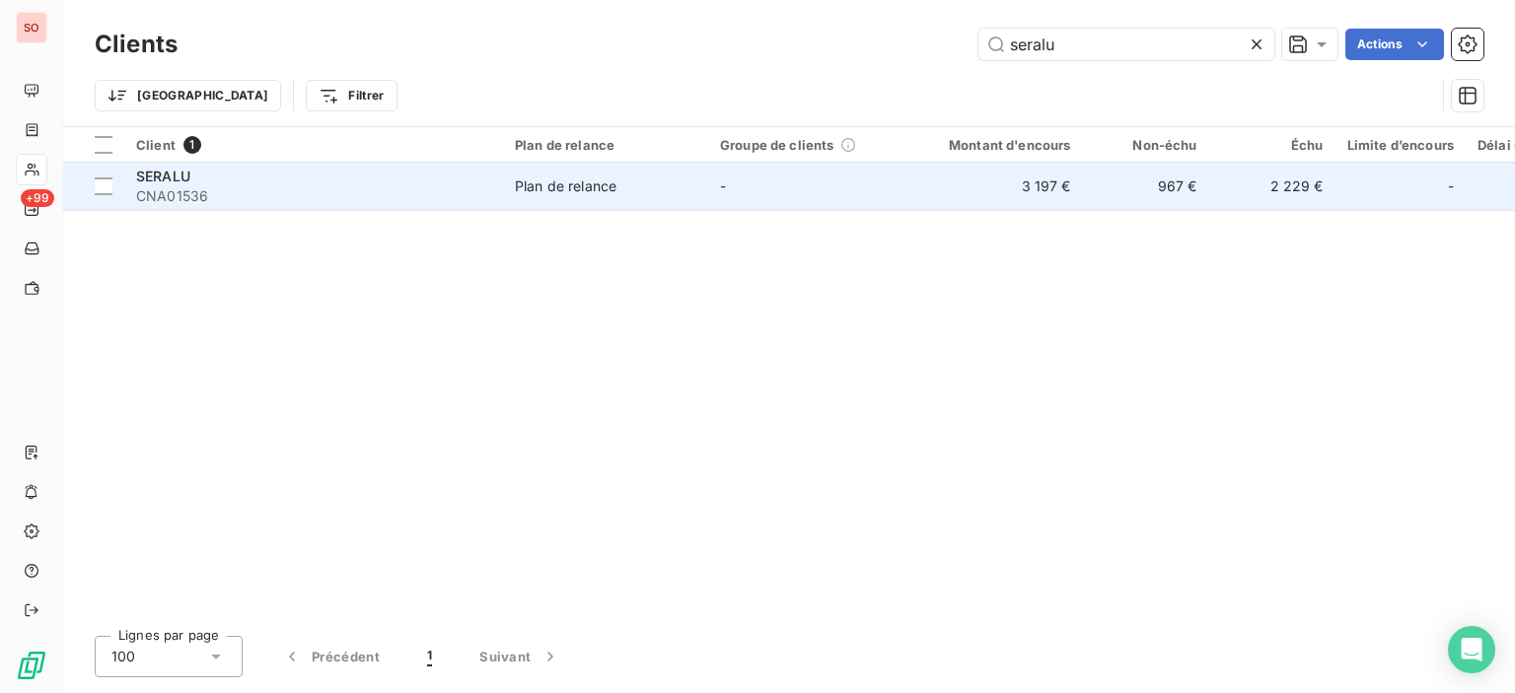
click at [577, 188] on div "Plan de relance" at bounding box center [566, 187] width 102 height 20
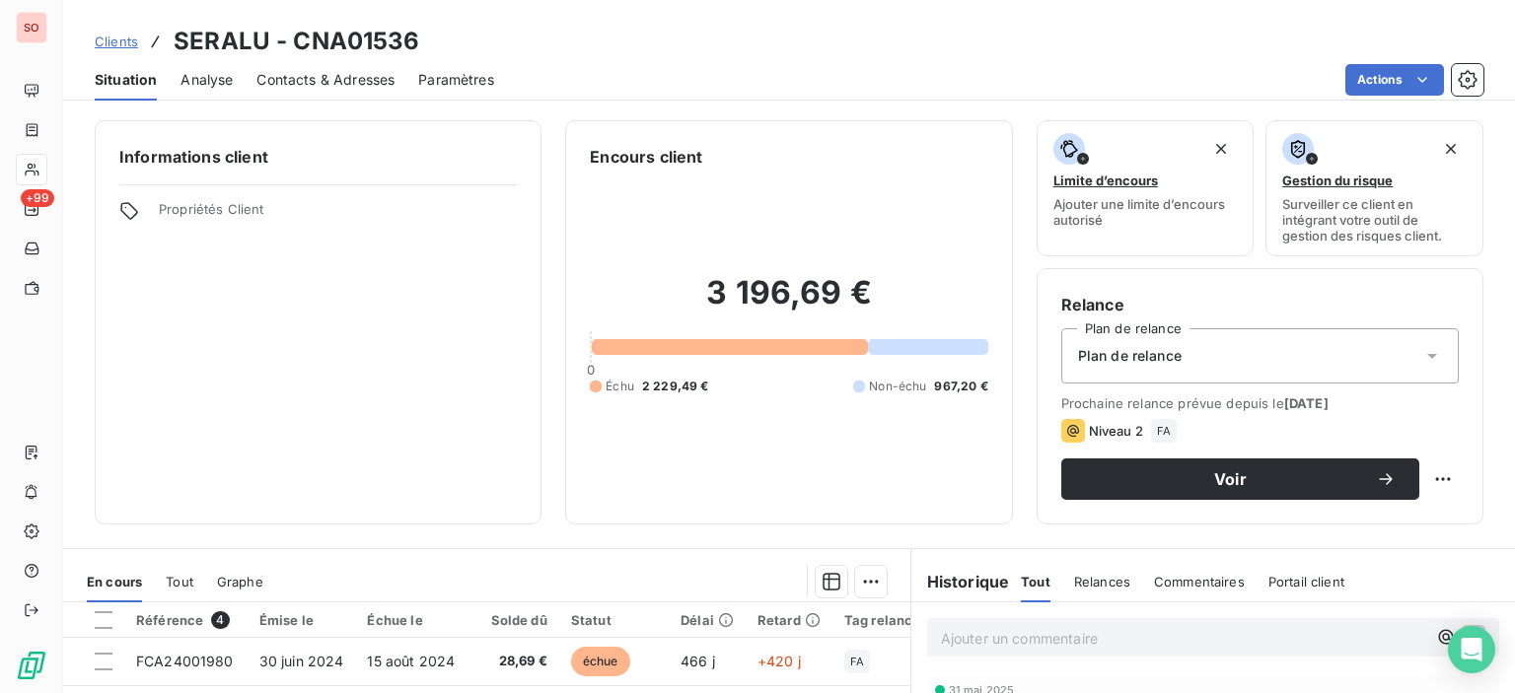
scroll to position [197, 0]
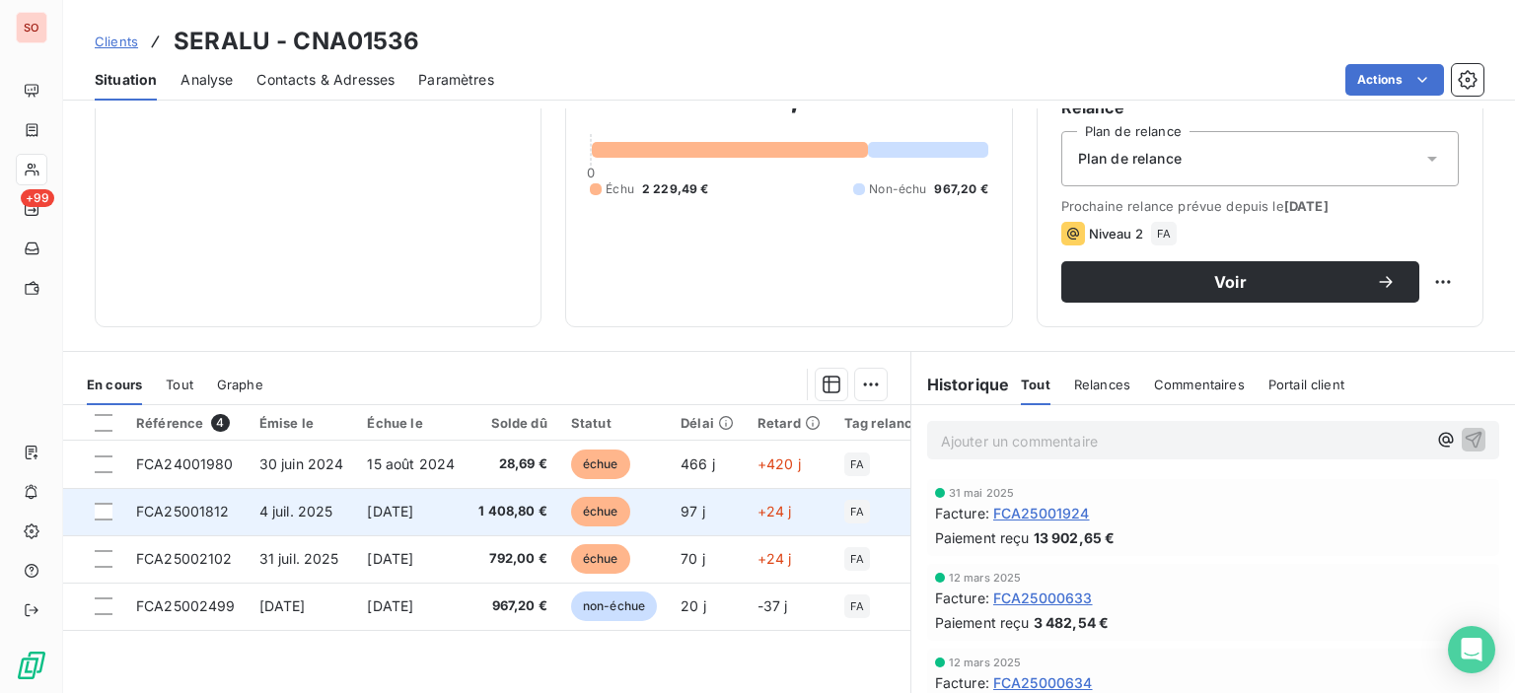
click at [612, 515] on span "échue" at bounding box center [600, 512] width 59 height 30
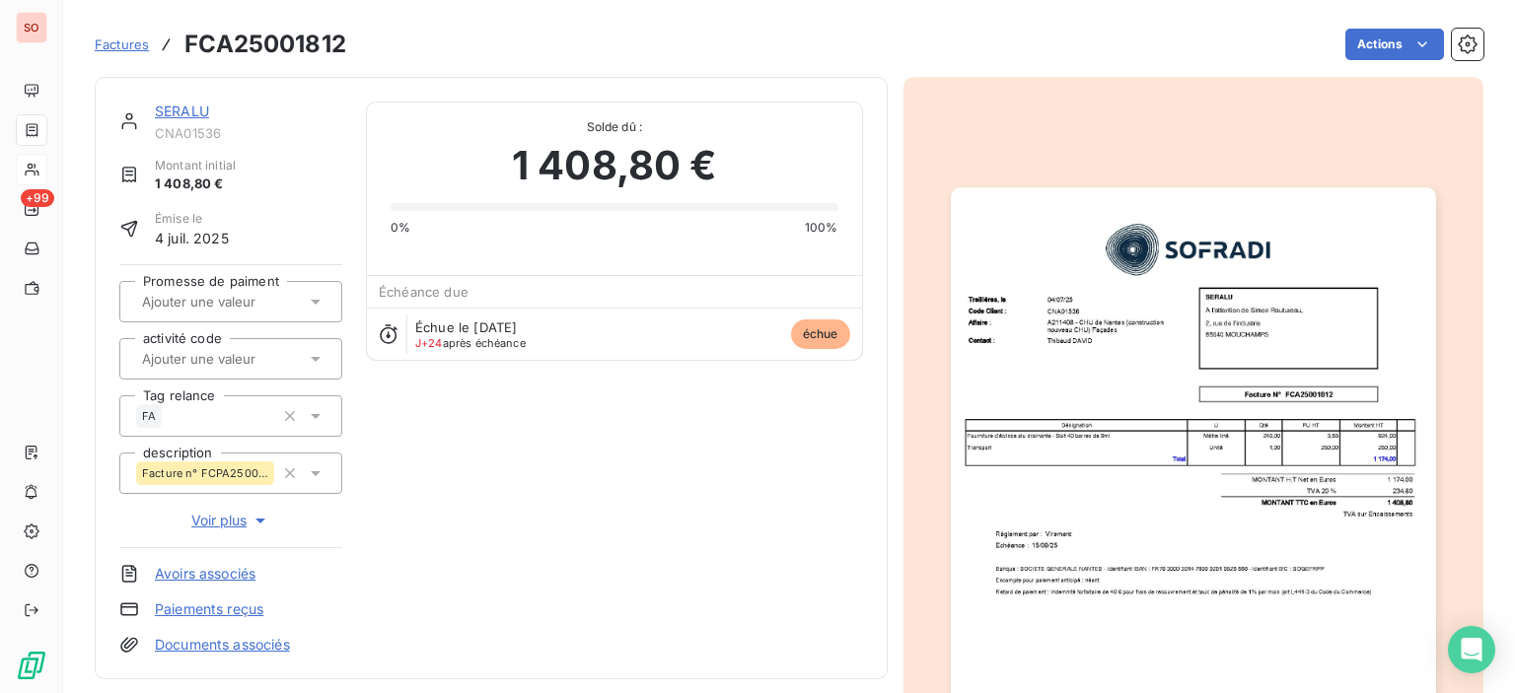
click at [1312, 393] on img "button" at bounding box center [1193, 529] width 485 height 685
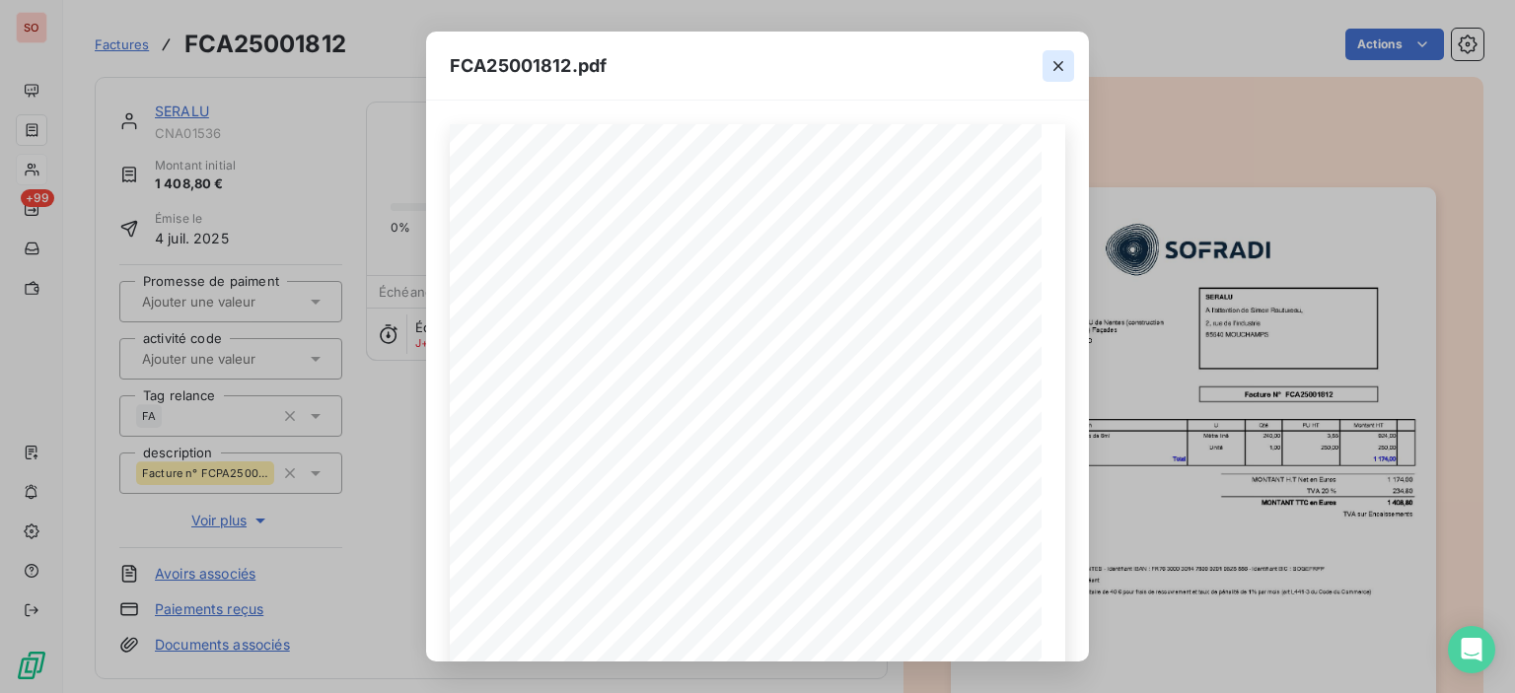
click at [1052, 71] on icon "button" at bounding box center [1058, 66] width 20 height 20
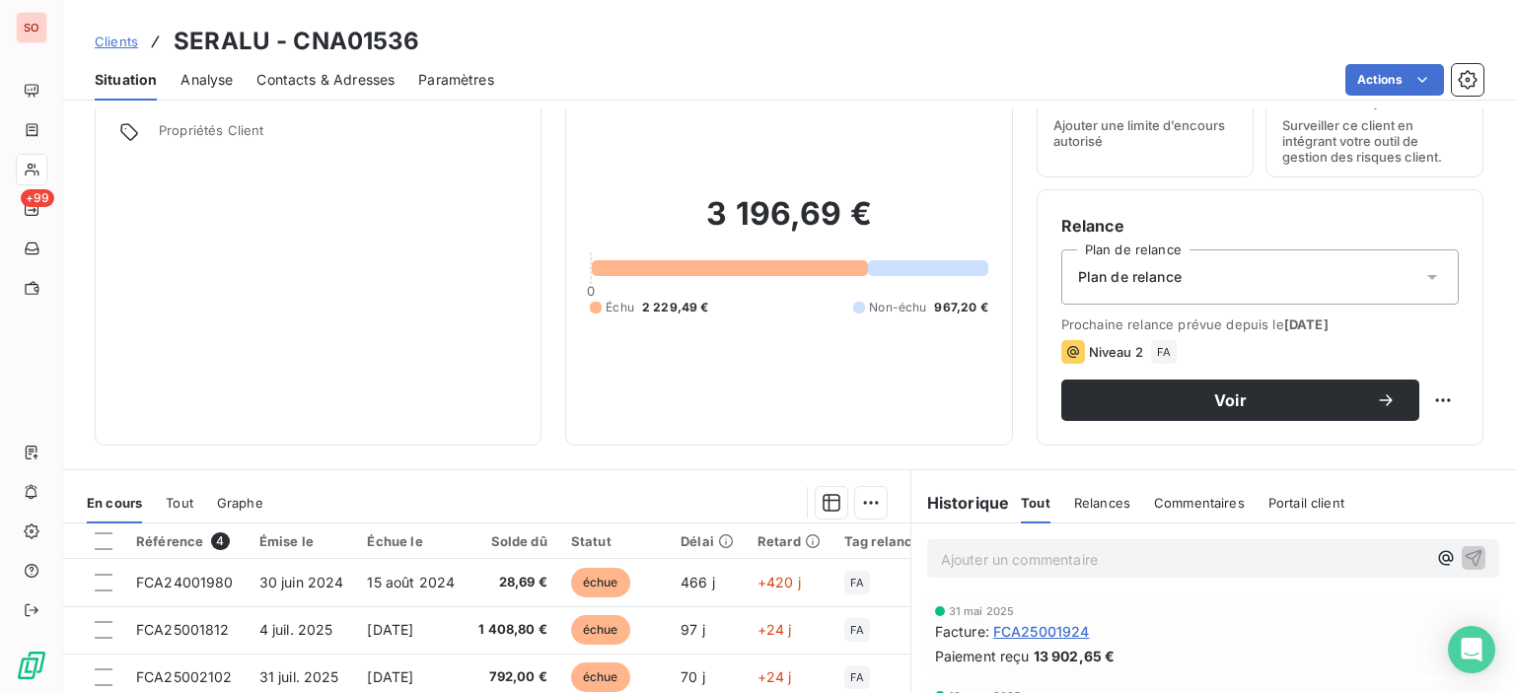
scroll to position [197, 0]
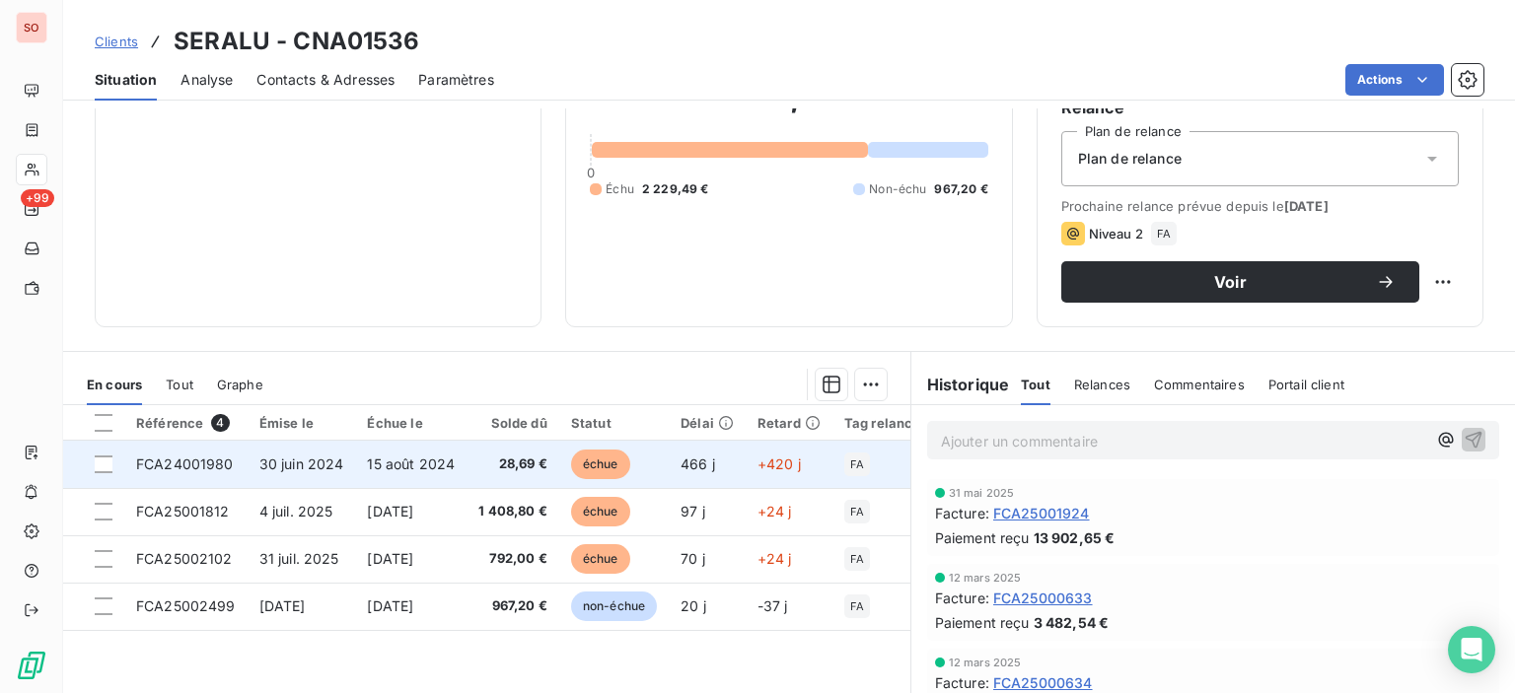
click at [588, 468] on span "échue" at bounding box center [600, 465] width 59 height 30
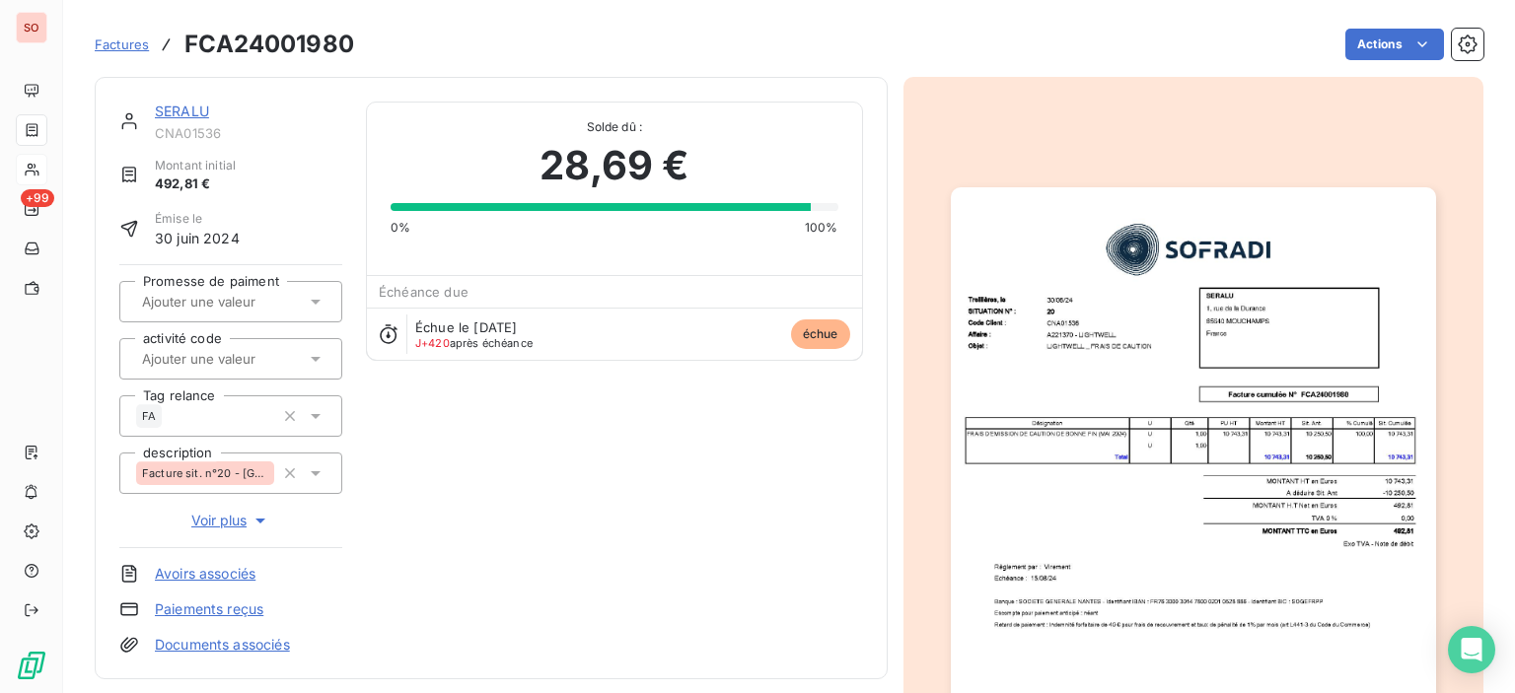
click at [1092, 408] on img "button" at bounding box center [1193, 529] width 485 height 685
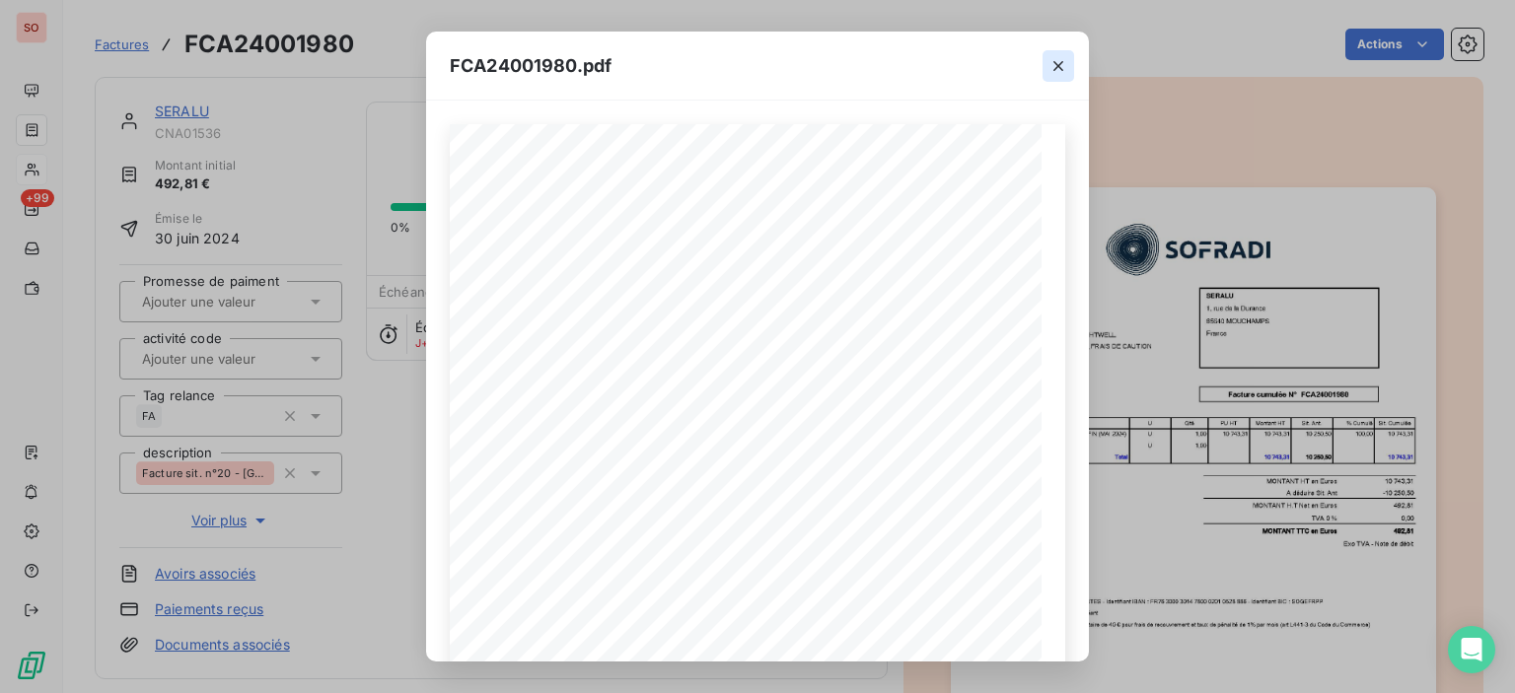
click at [1065, 59] on icon "button" at bounding box center [1058, 66] width 20 height 20
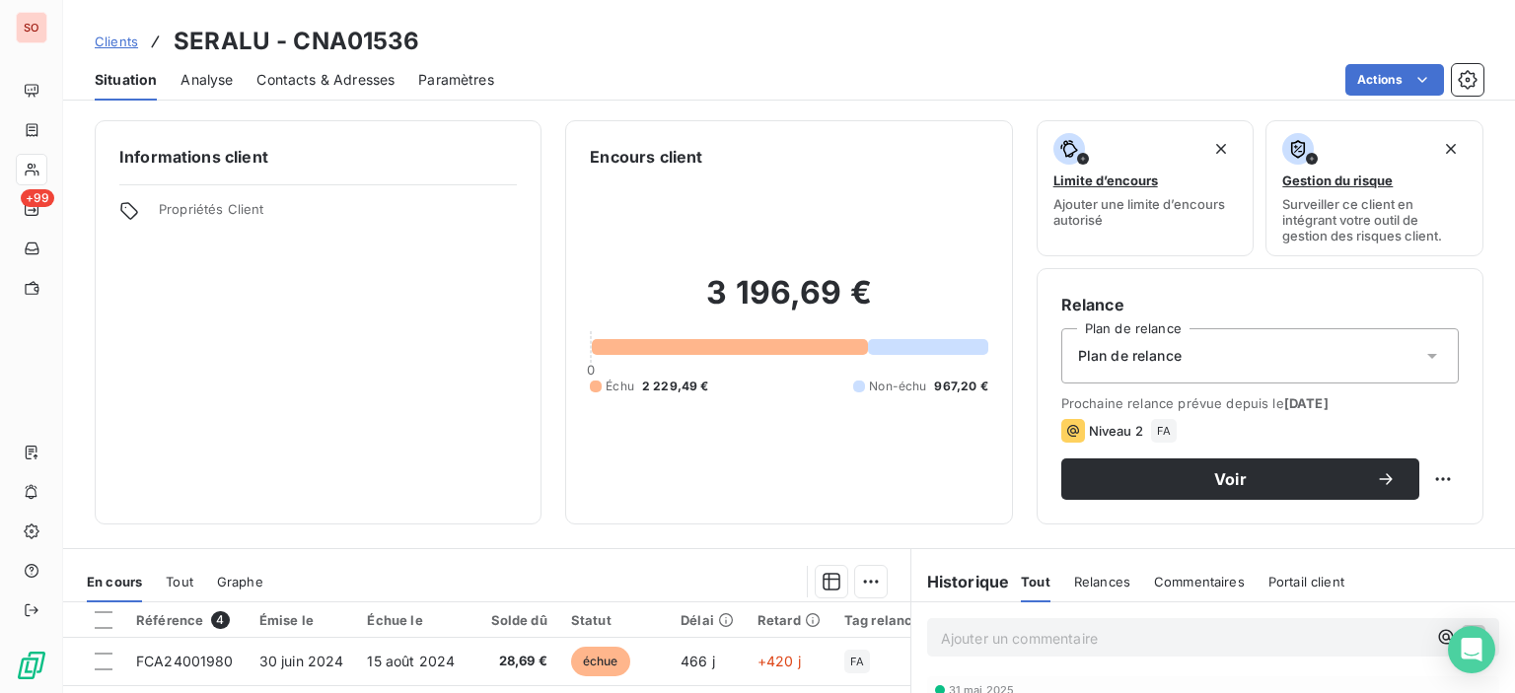
click at [284, 77] on span "Contacts & Adresses" at bounding box center [325, 80] width 138 height 20
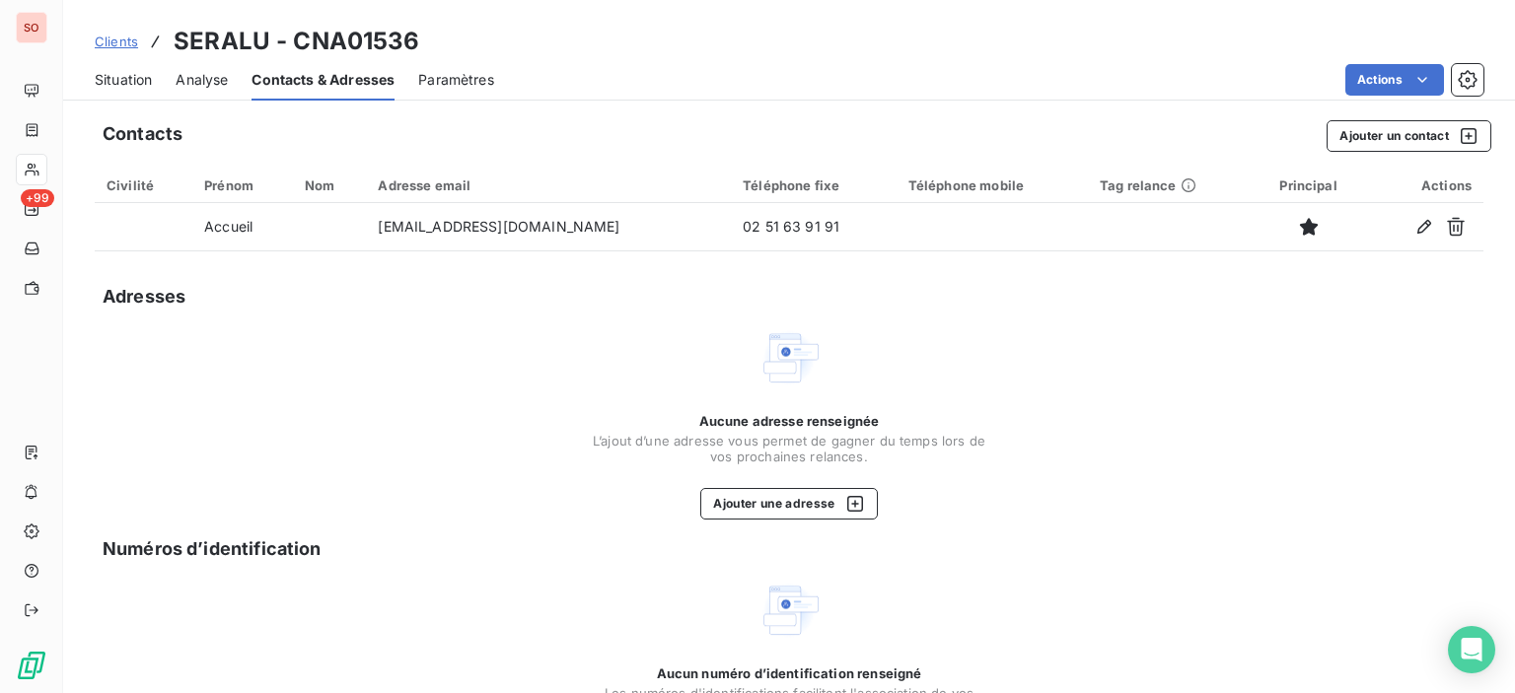
click at [134, 73] on span "Situation" at bounding box center [123, 80] width 57 height 20
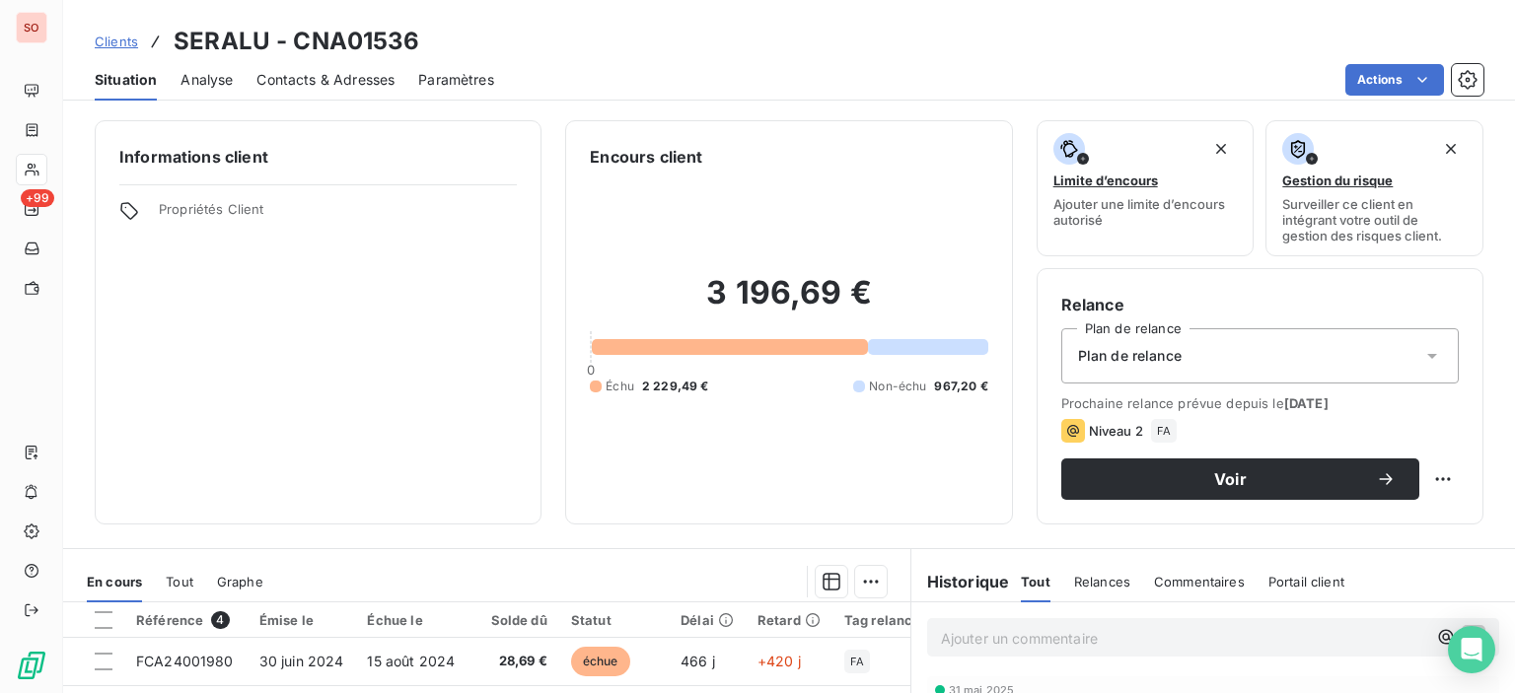
click at [387, 84] on span "Contacts & Adresses" at bounding box center [325, 80] width 138 height 20
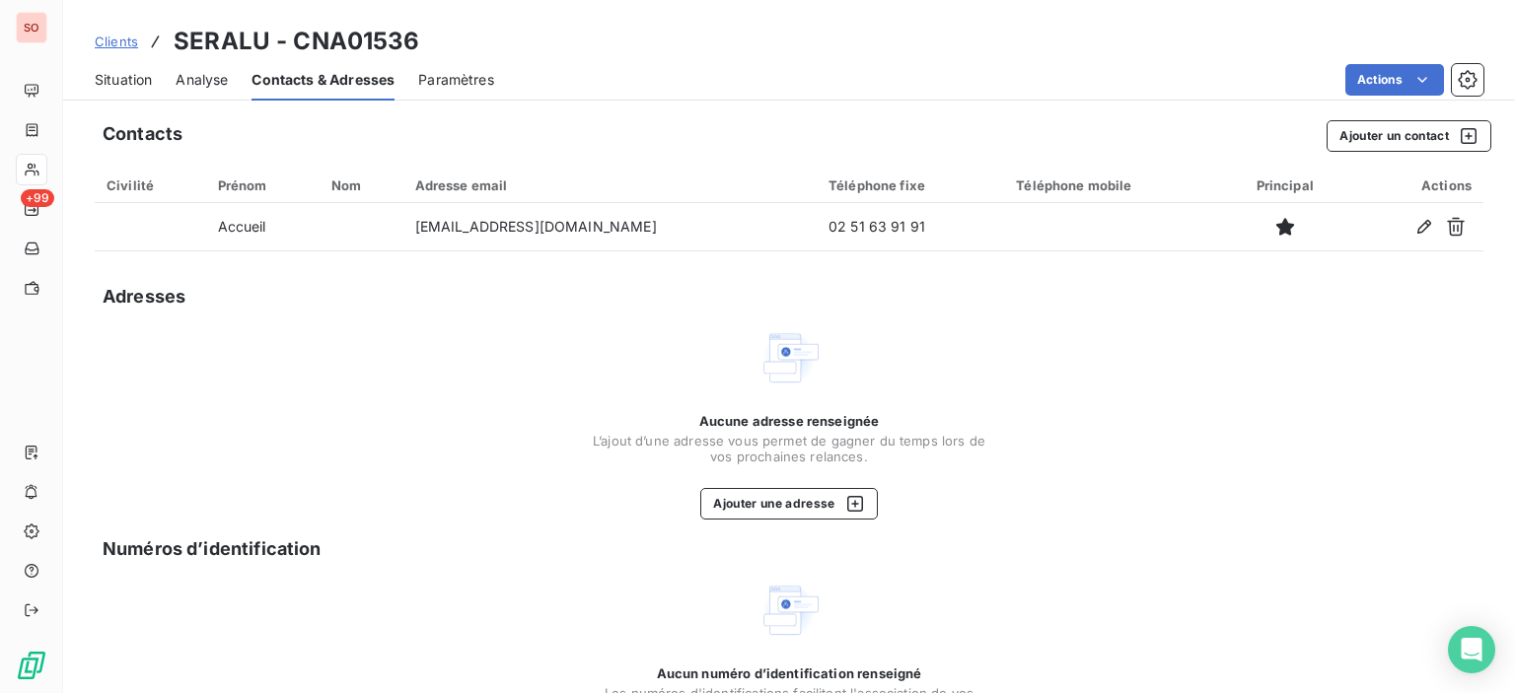
click at [120, 38] on span "Clients" at bounding box center [116, 42] width 43 height 16
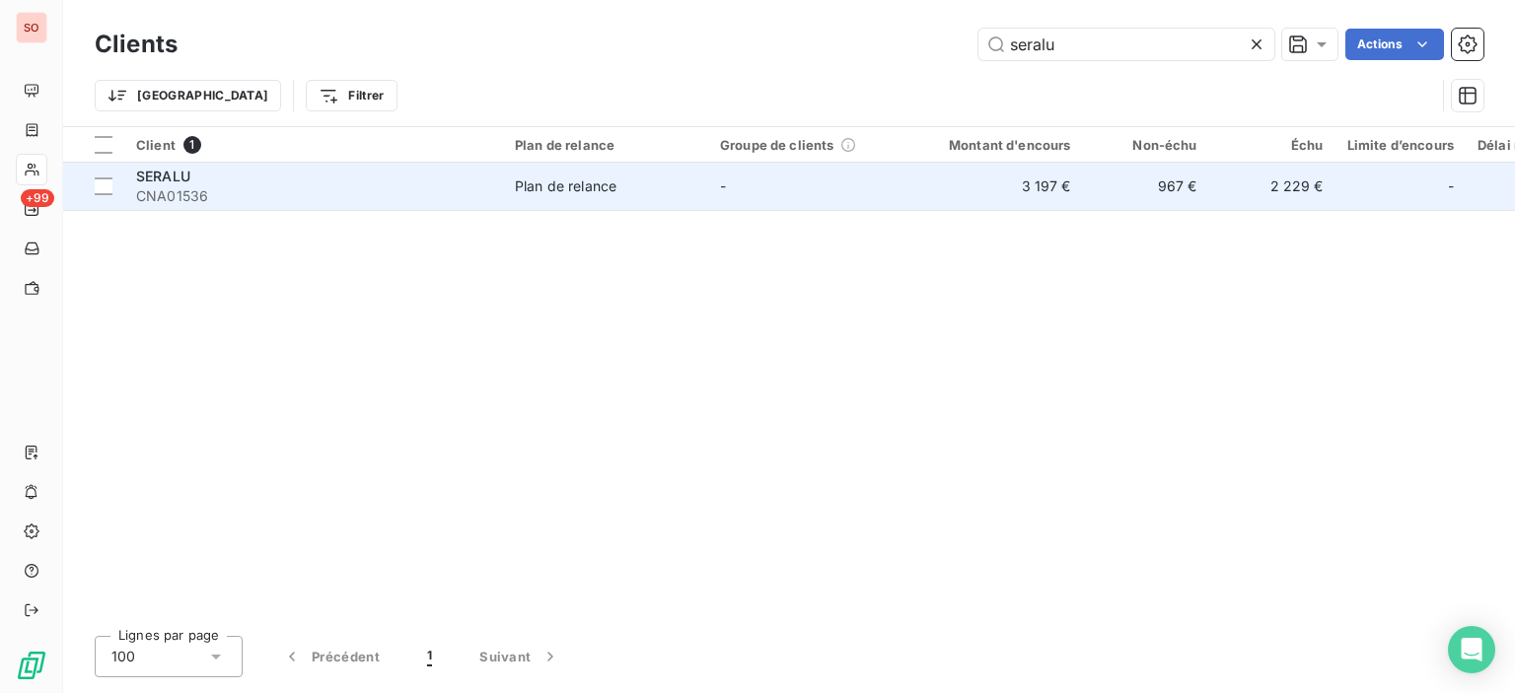
click at [249, 182] on div "SERALU" at bounding box center [313, 177] width 355 height 20
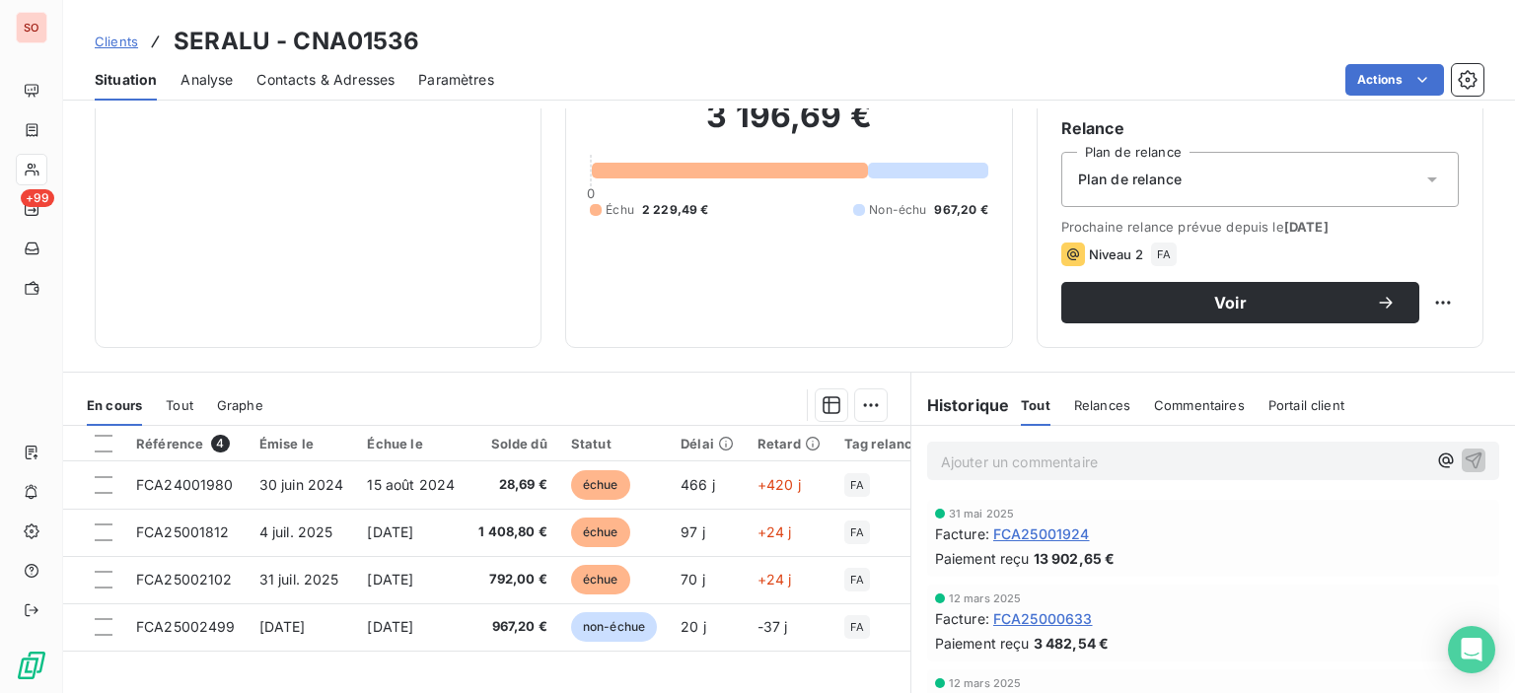
scroll to position [197, 0]
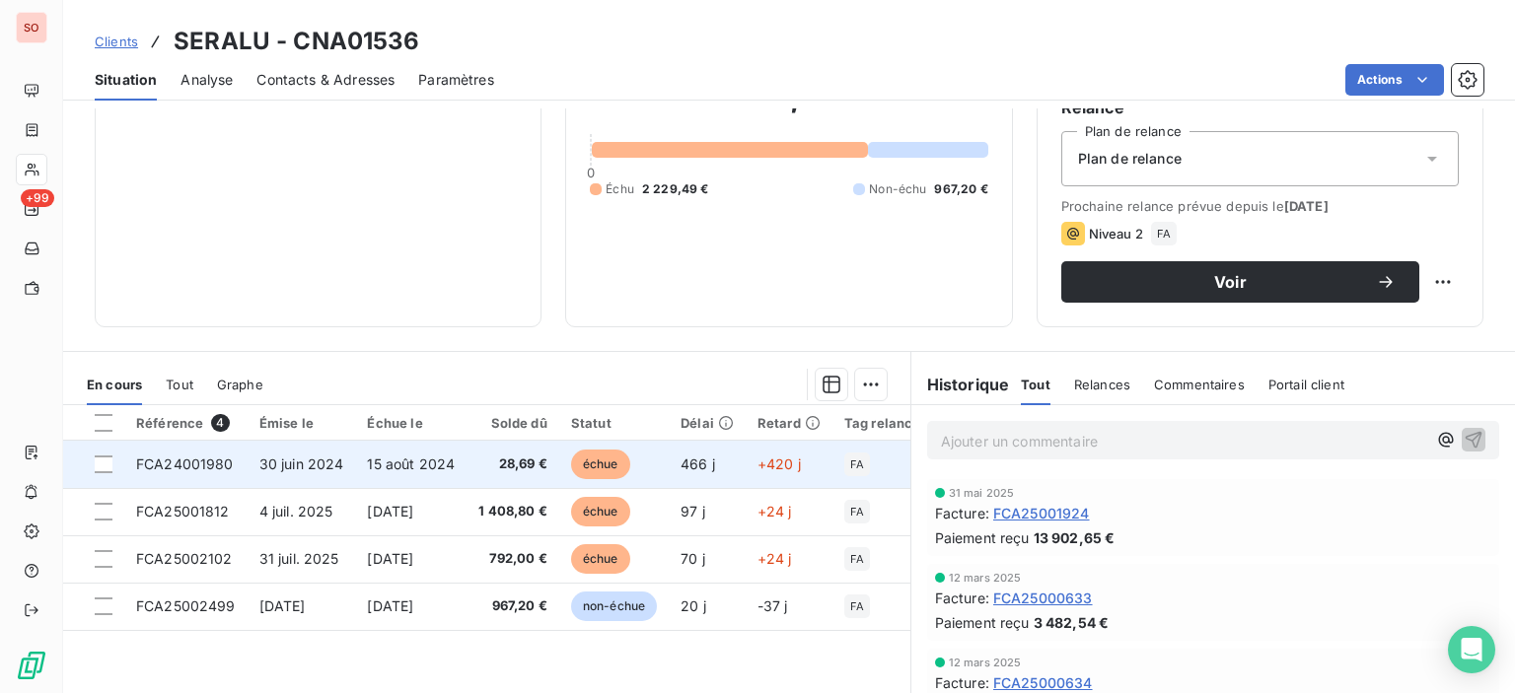
click at [482, 455] on td "28,69 €" at bounding box center [512, 464] width 93 height 47
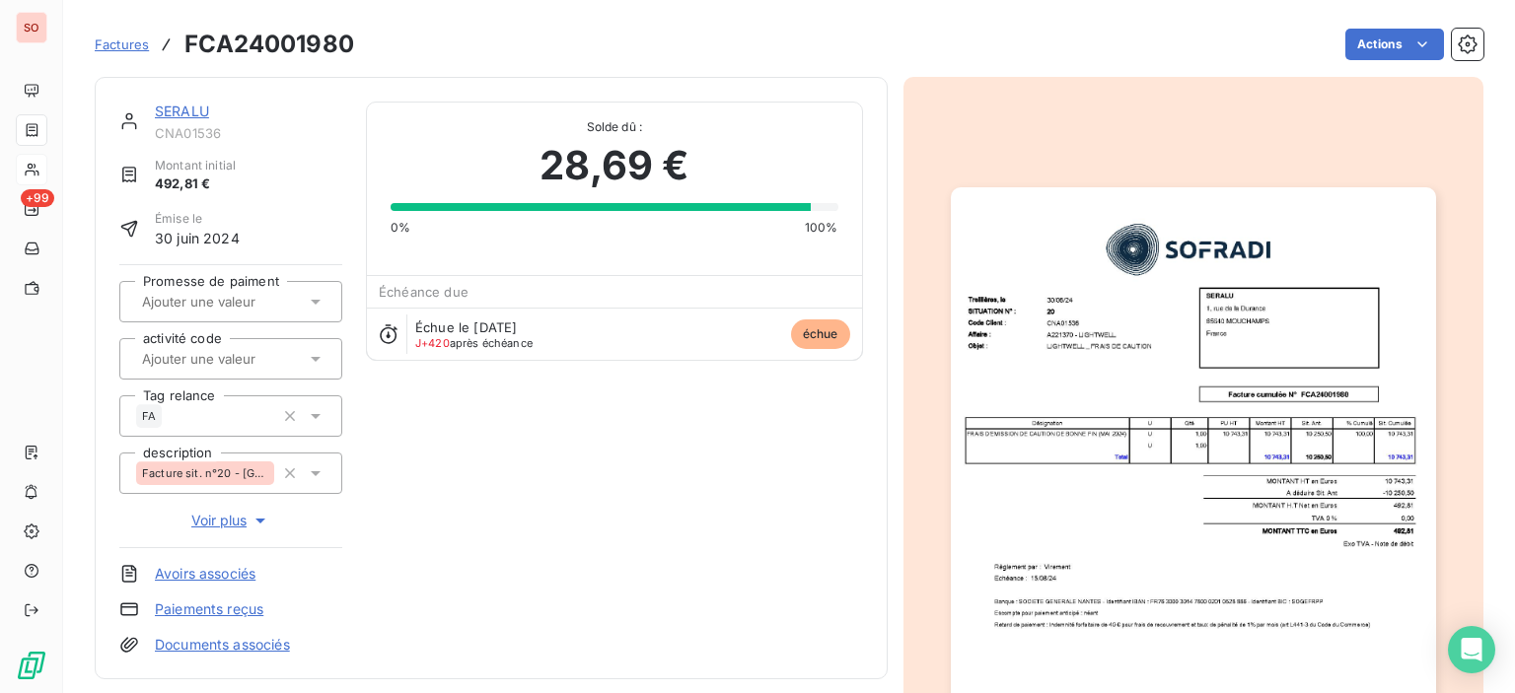
click at [1045, 367] on img "button" at bounding box center [1193, 529] width 485 height 685
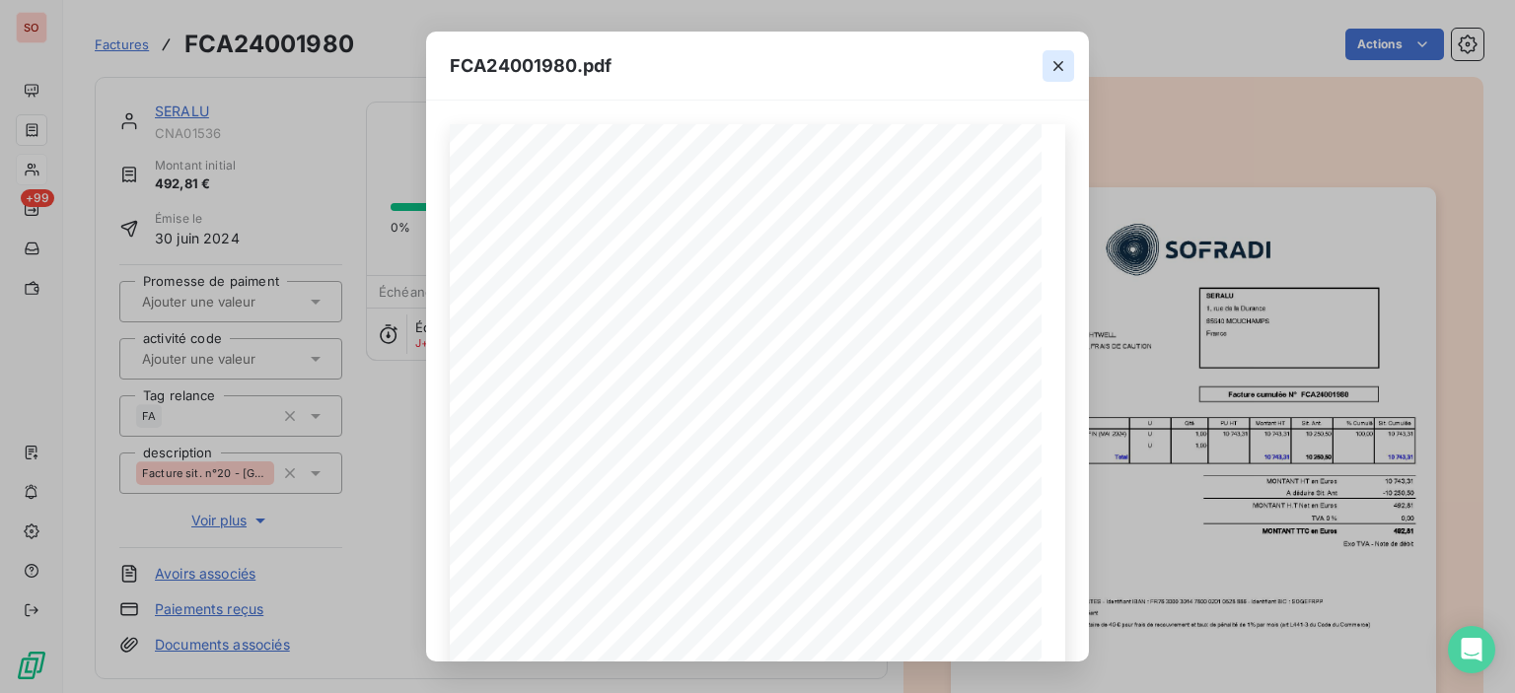
click at [1061, 62] on icon "button" at bounding box center [1058, 66] width 20 height 20
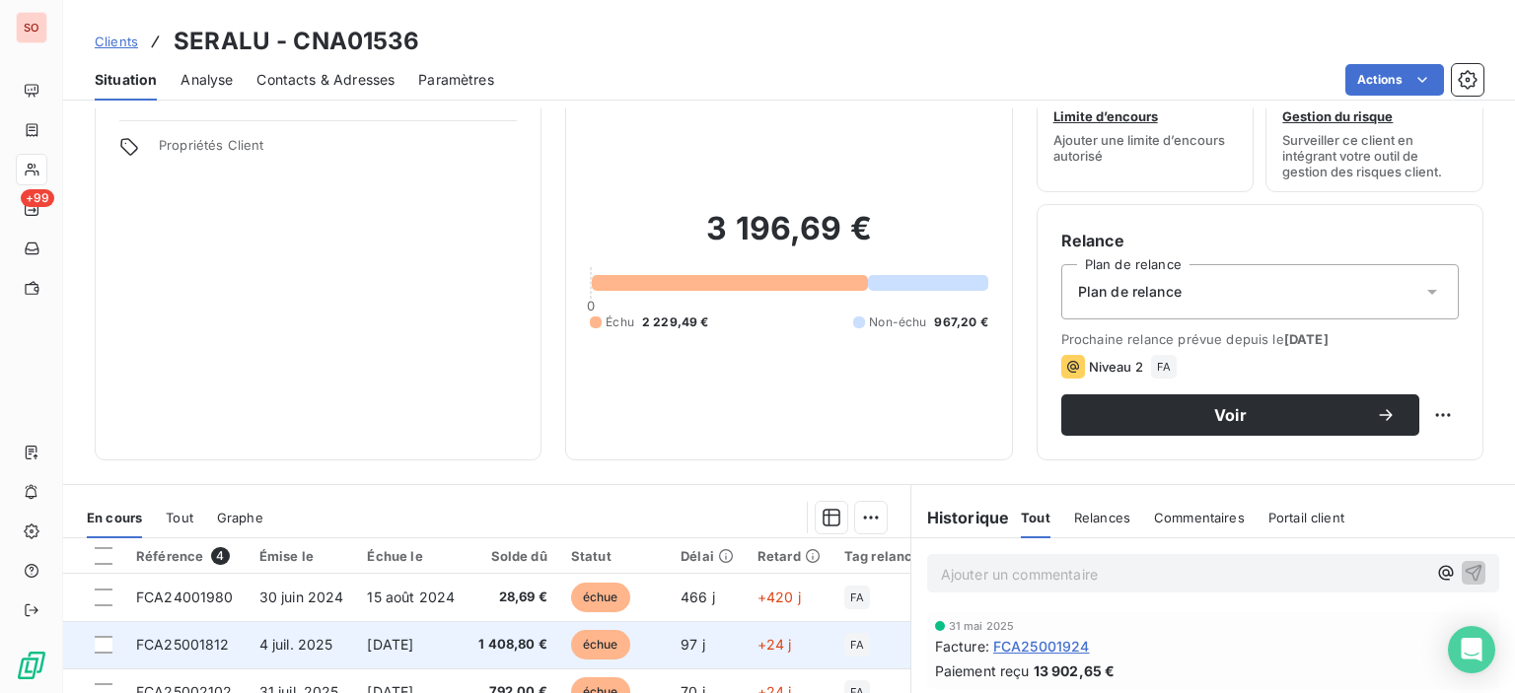
scroll to position [99, 0]
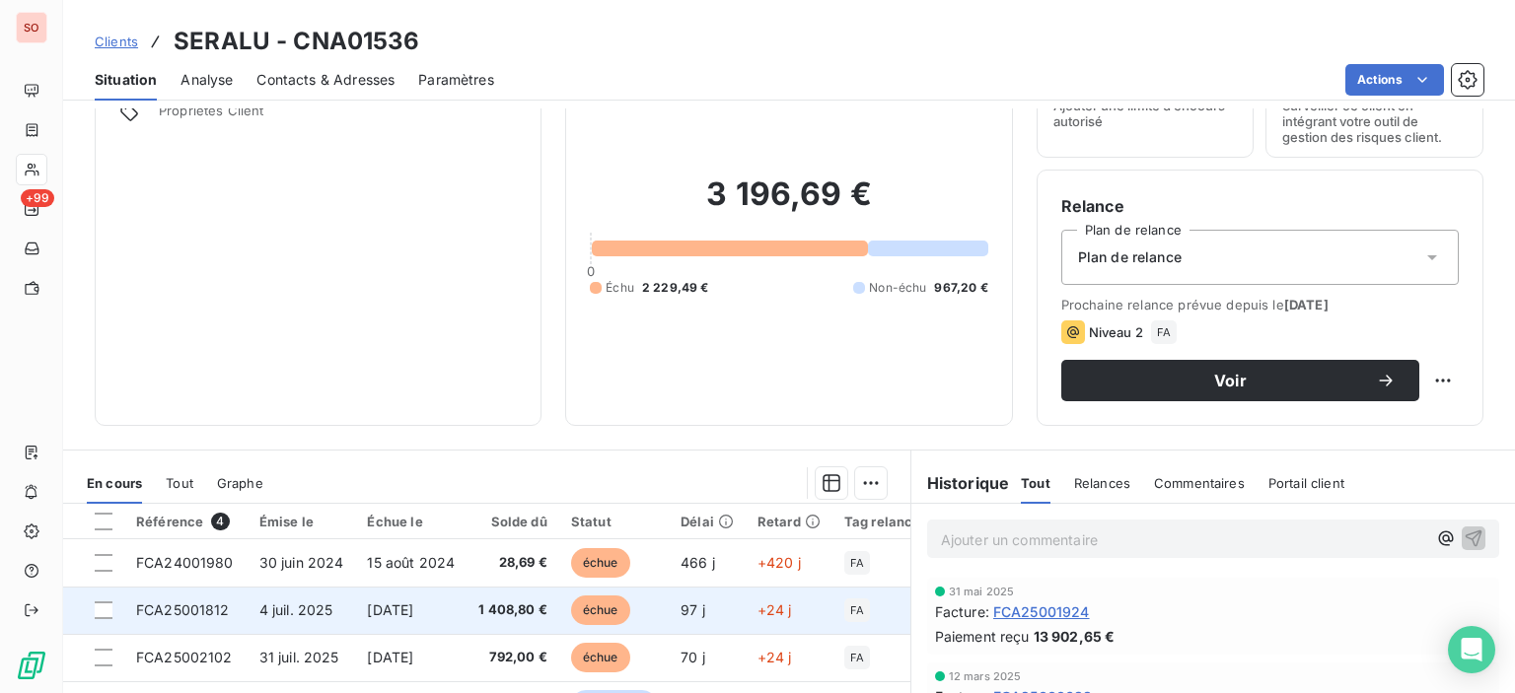
click at [410, 604] on span "[DATE]" at bounding box center [390, 610] width 46 height 17
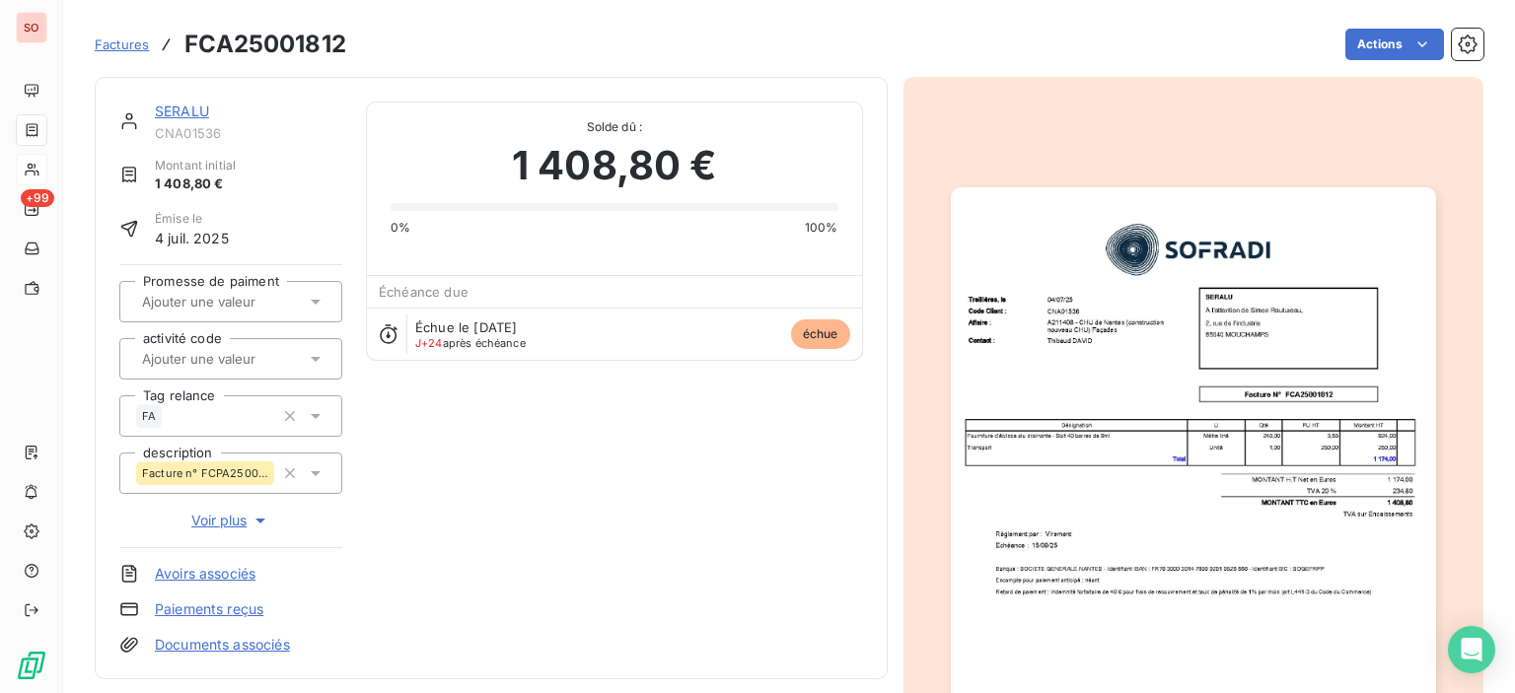
click at [1019, 475] on img "button" at bounding box center [1193, 529] width 485 height 685
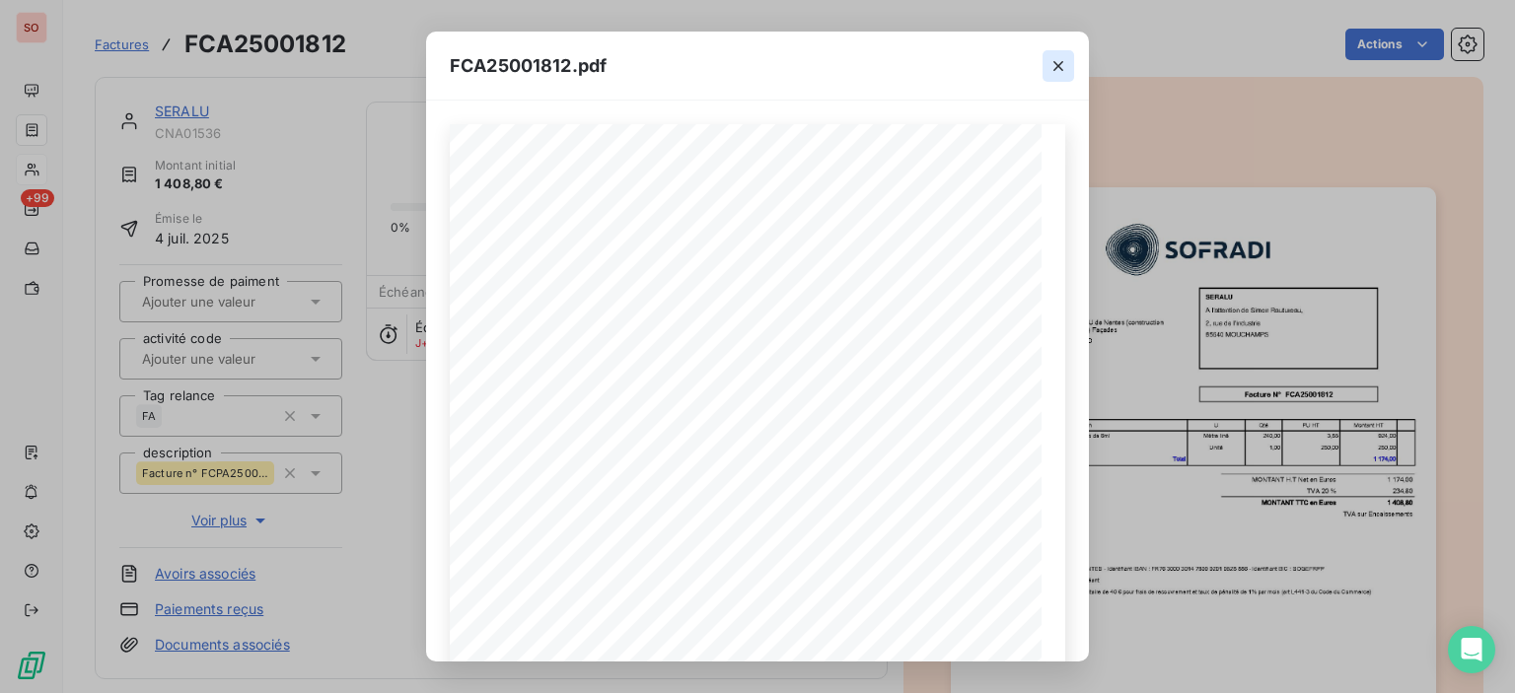
drag, startPoint x: 1062, startPoint y: 70, endPoint x: 1045, endPoint y: 70, distance: 16.8
click at [1062, 70] on icon "button" at bounding box center [1058, 66] width 10 height 10
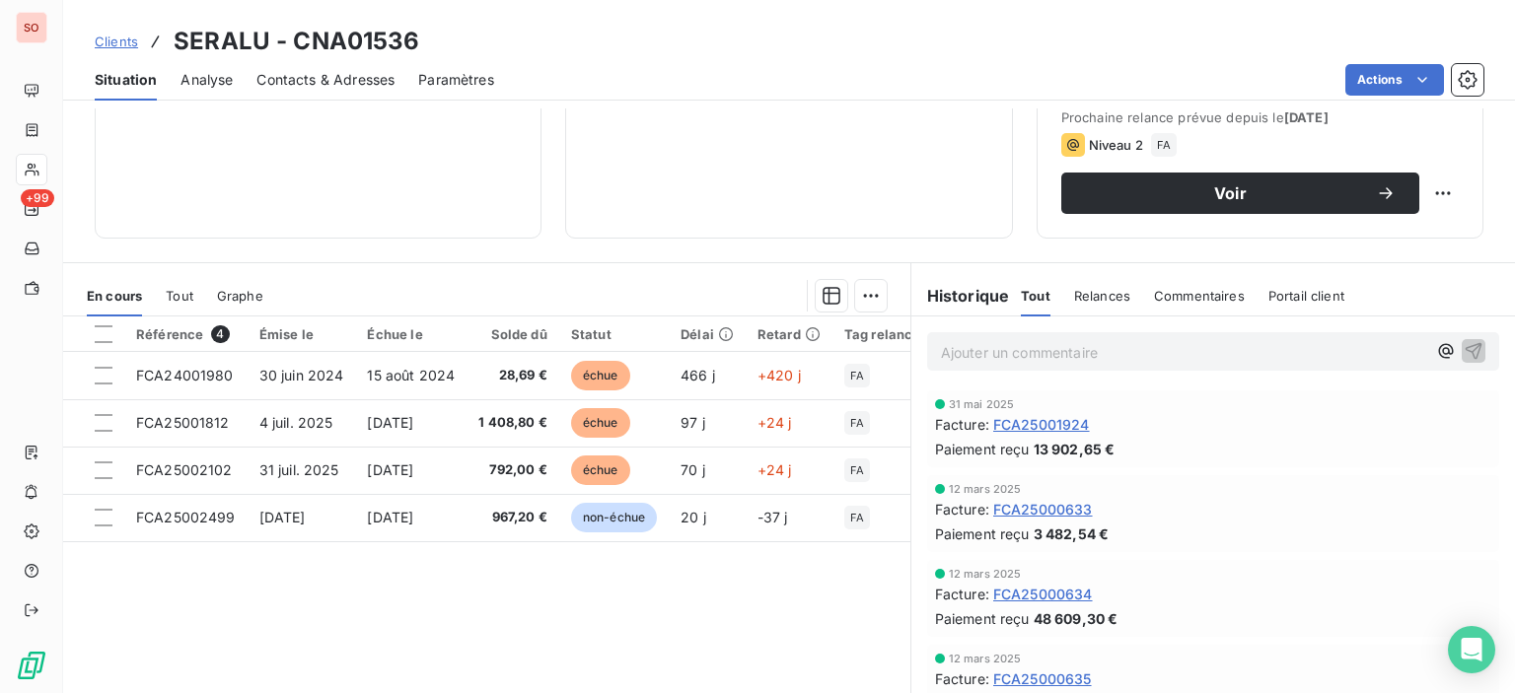
scroll to position [296, 0]
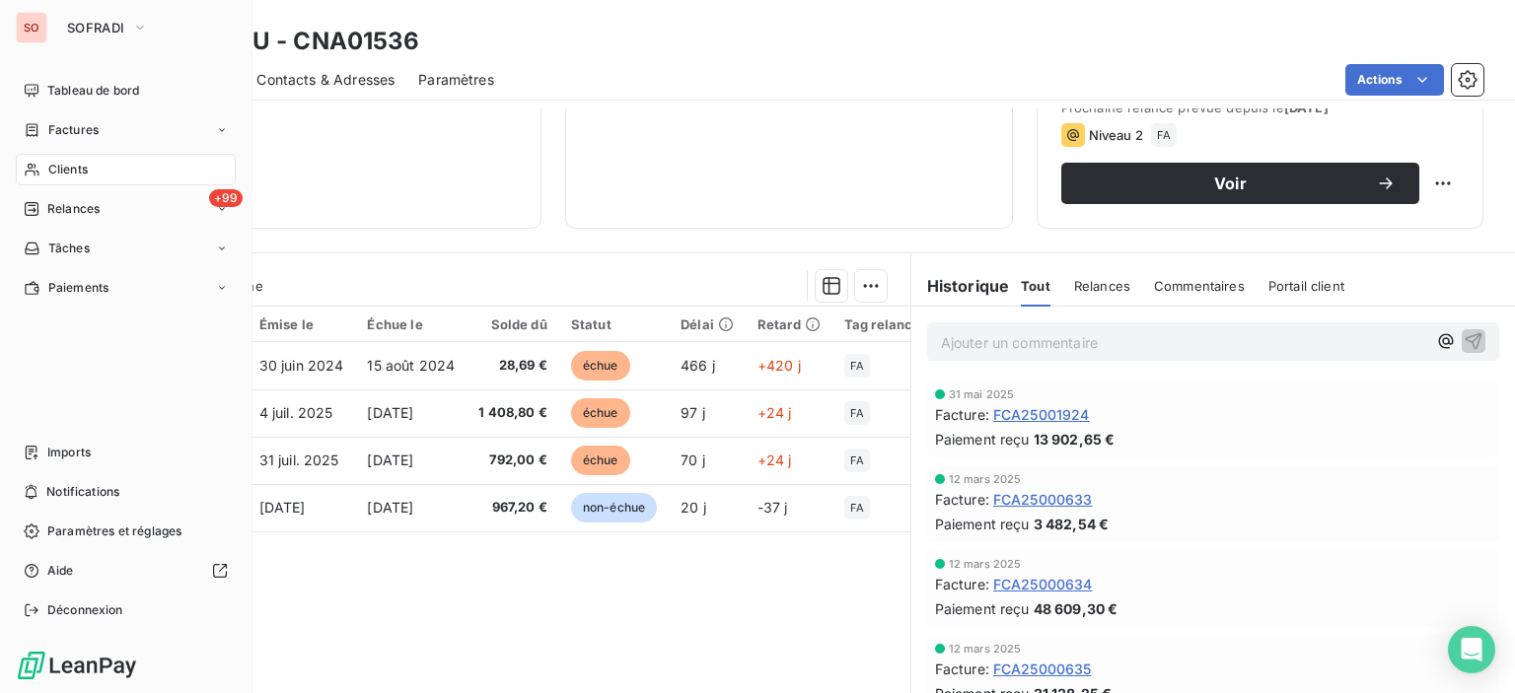
click at [91, 162] on div "Clients" at bounding box center [126, 170] width 220 height 32
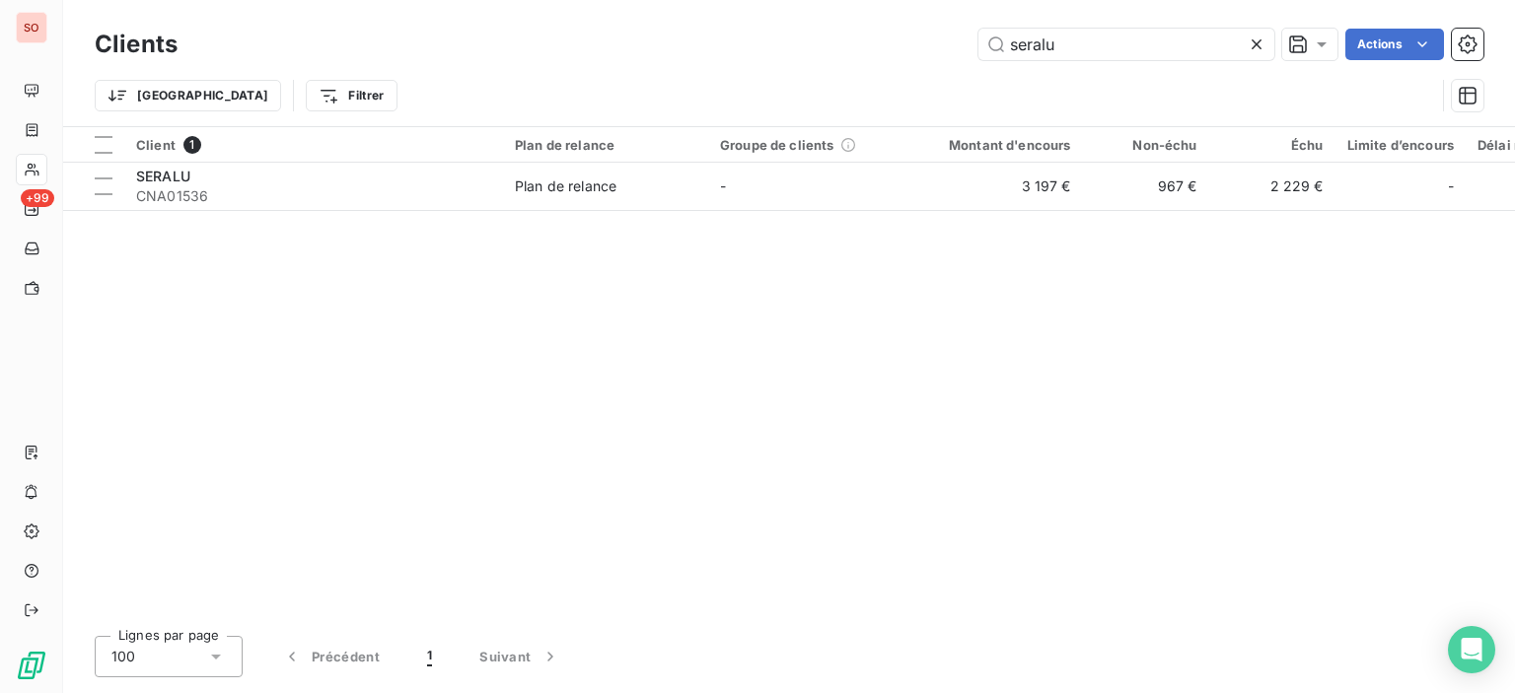
drag, startPoint x: 1141, startPoint y: 50, endPoint x: 784, endPoint y: 3, distance: 360.1
click at [791, 7] on div "Clients seralu Actions Trier Filtrer" at bounding box center [789, 63] width 1452 height 126
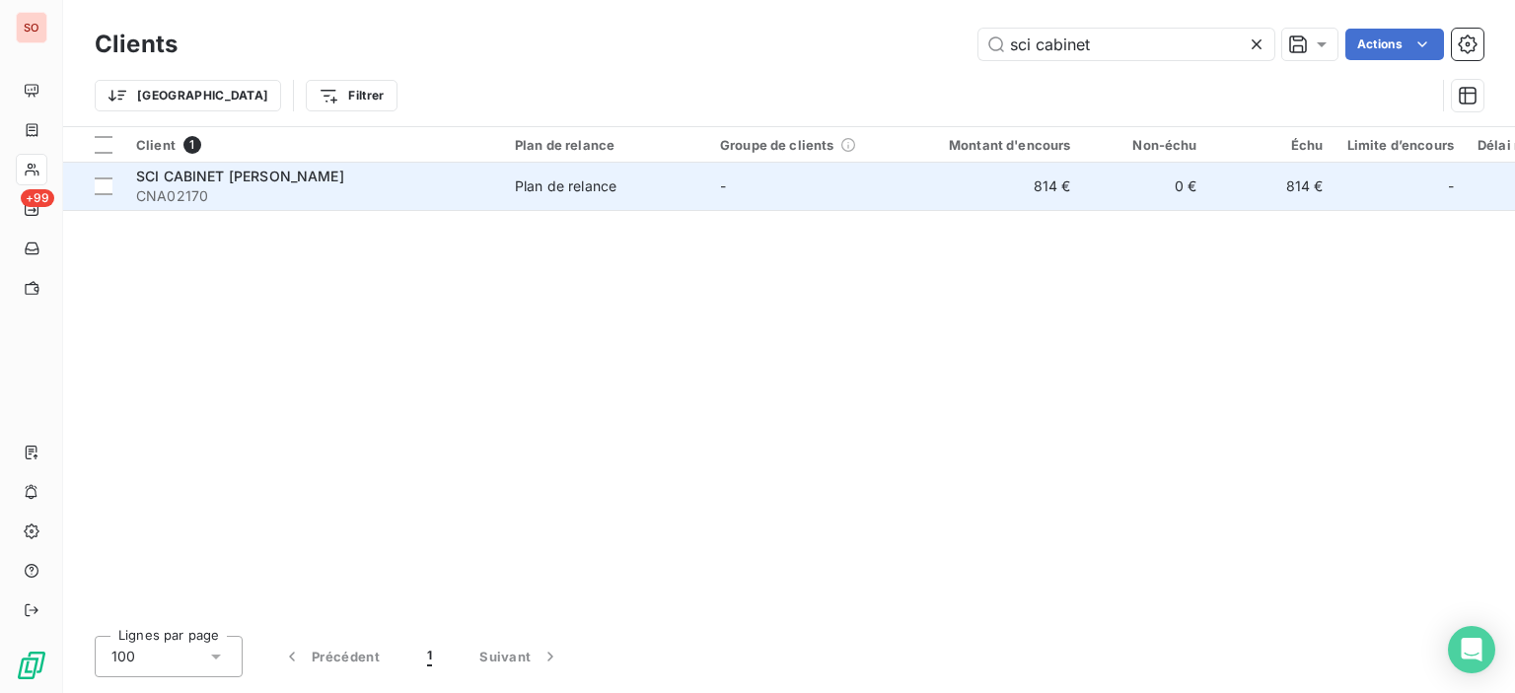
type input "sci cabinet"
click at [686, 205] on td "Plan de relance" at bounding box center [605, 186] width 205 height 47
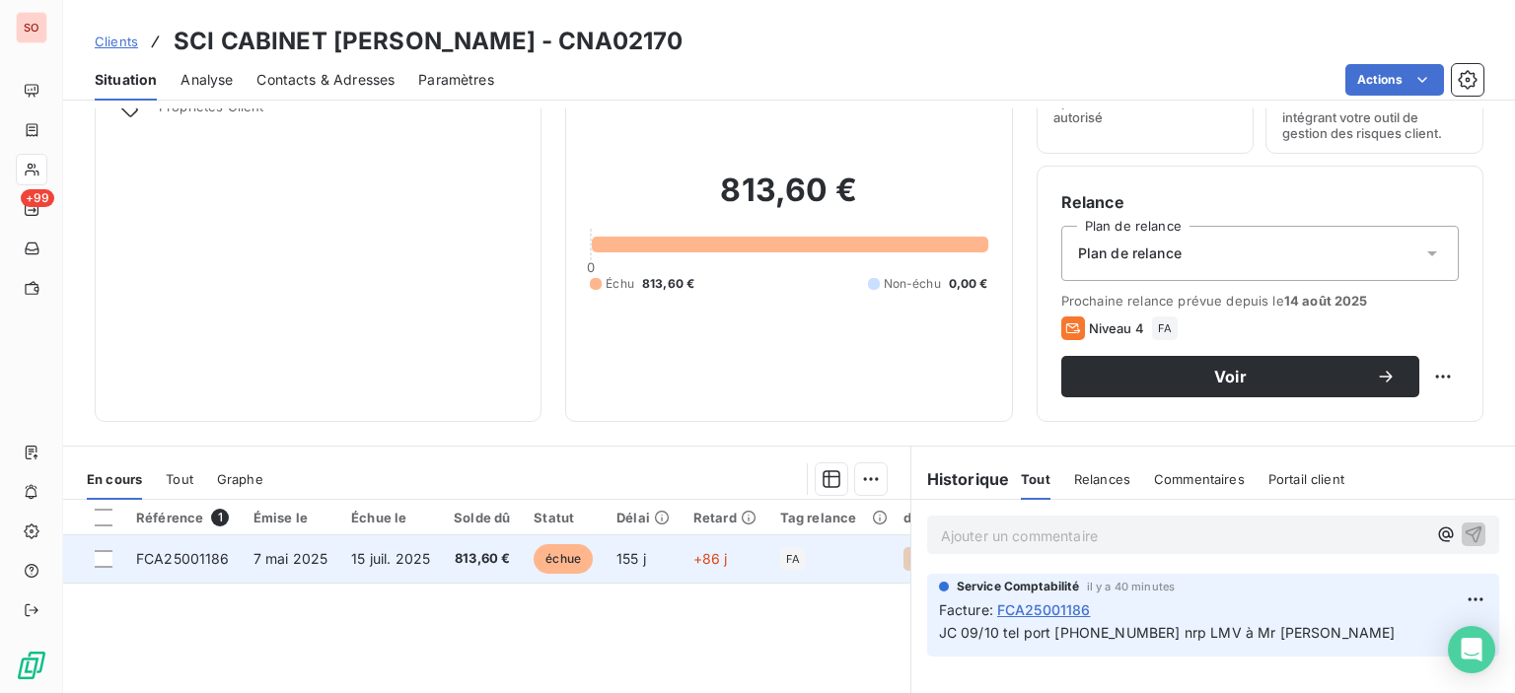
scroll to position [197, 0]
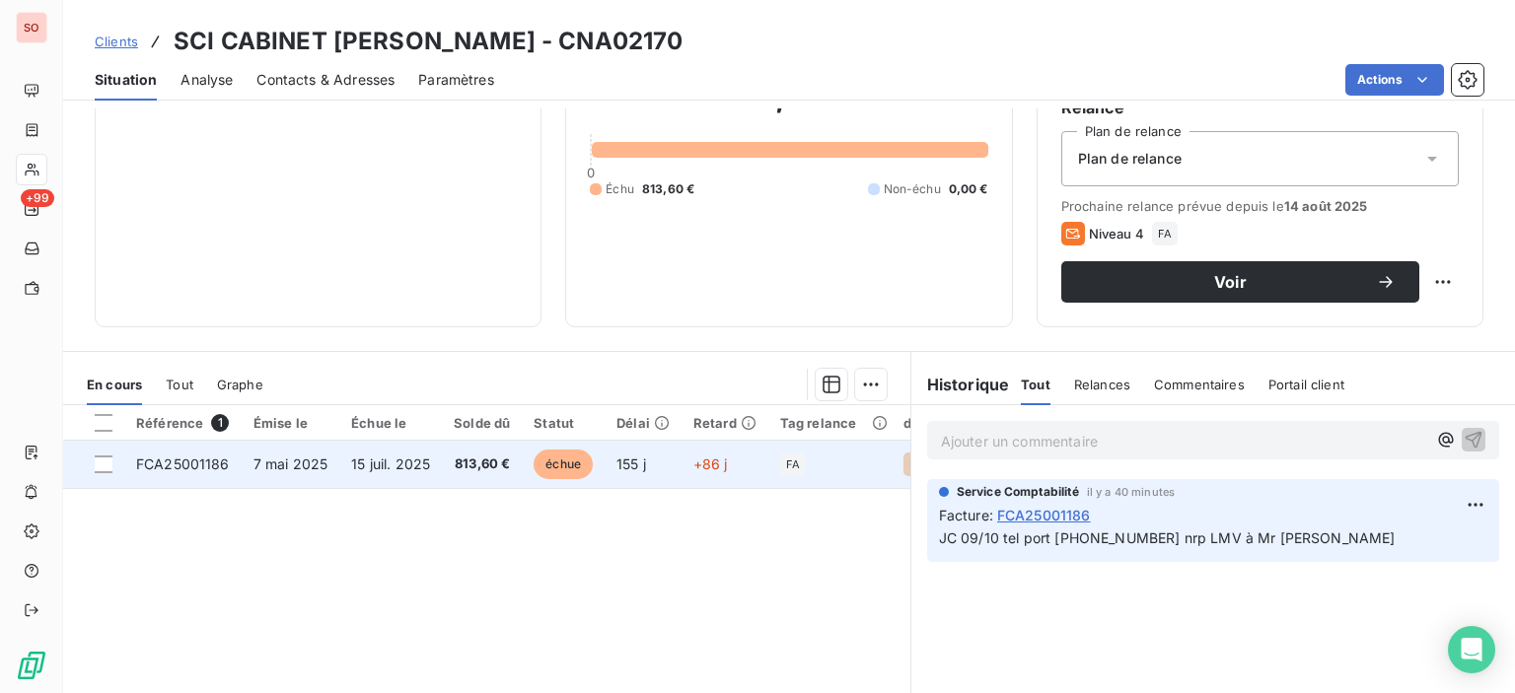
click at [555, 452] on span "échue" at bounding box center [563, 465] width 59 height 30
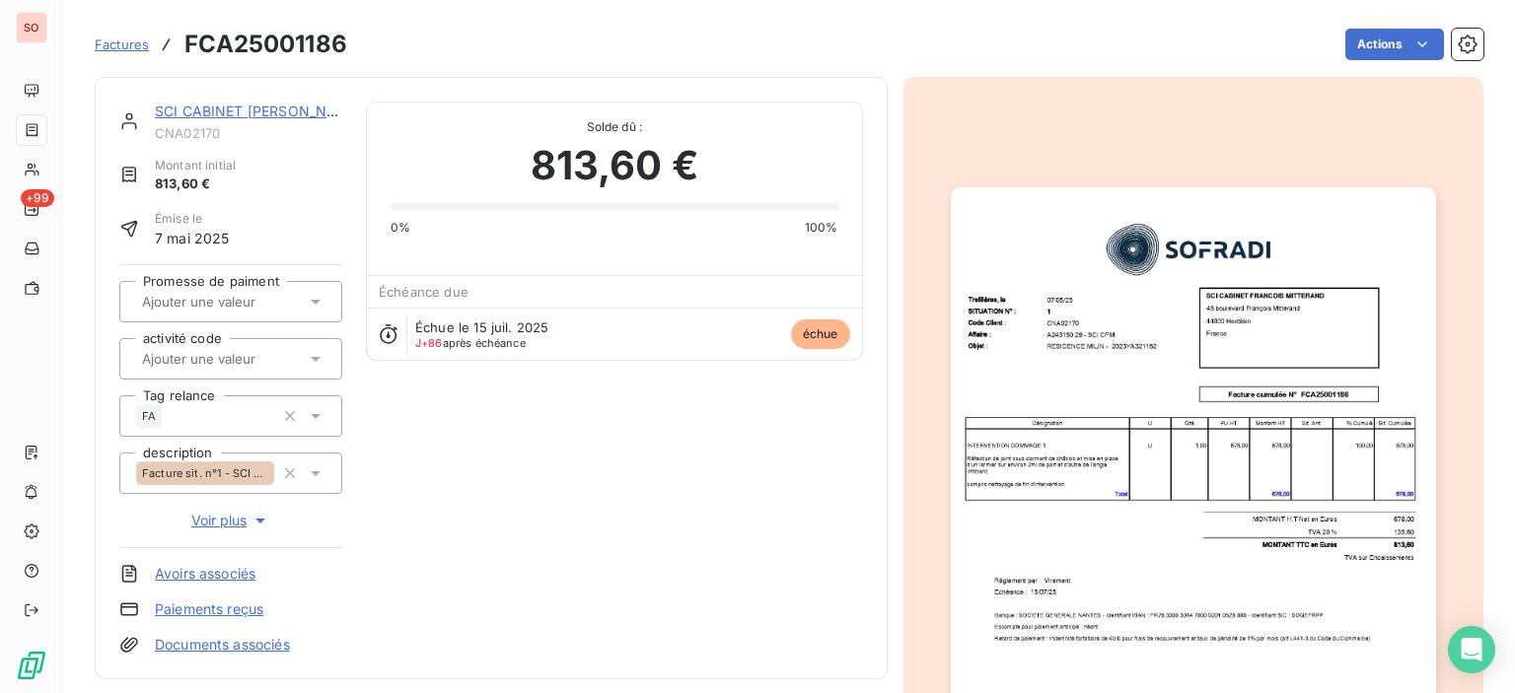
click at [1210, 429] on img "button" at bounding box center [1193, 529] width 485 height 685
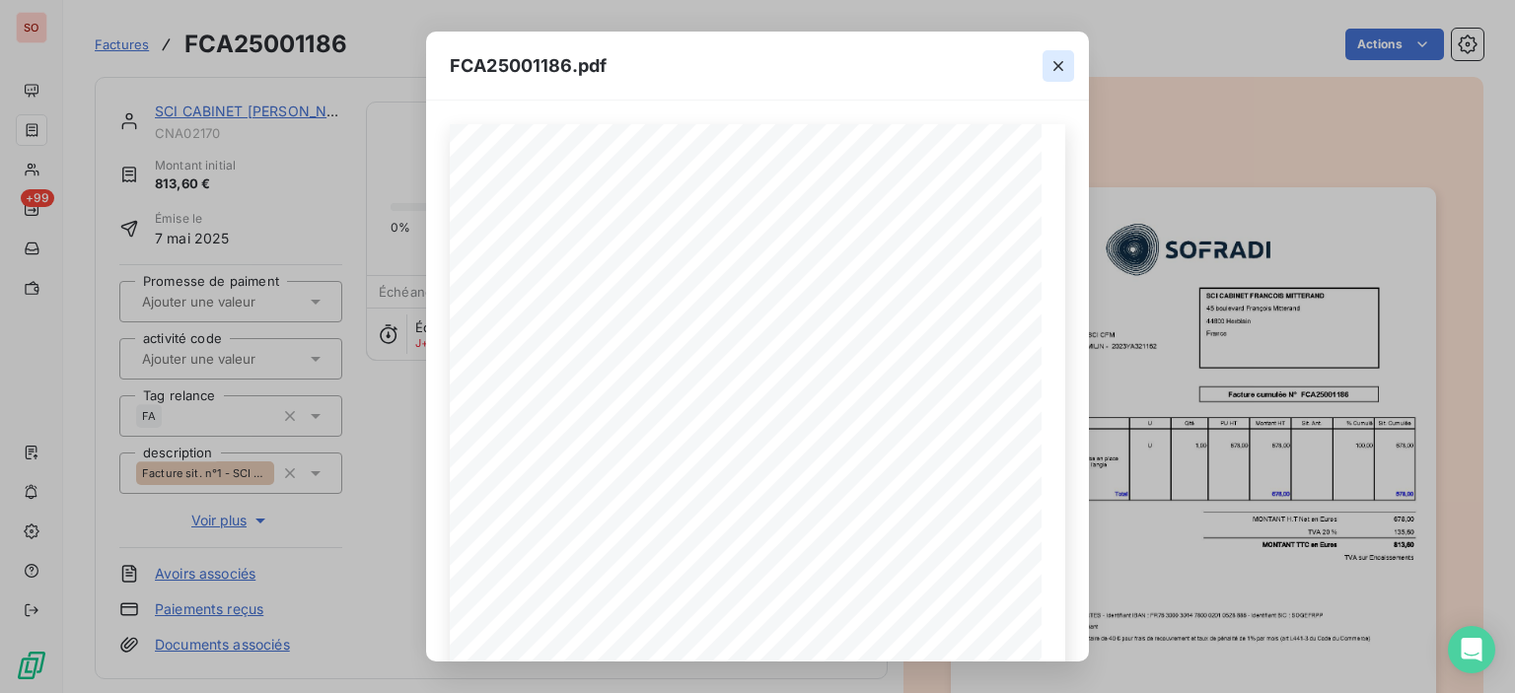
click at [1057, 62] on icon "button" at bounding box center [1058, 66] width 20 height 20
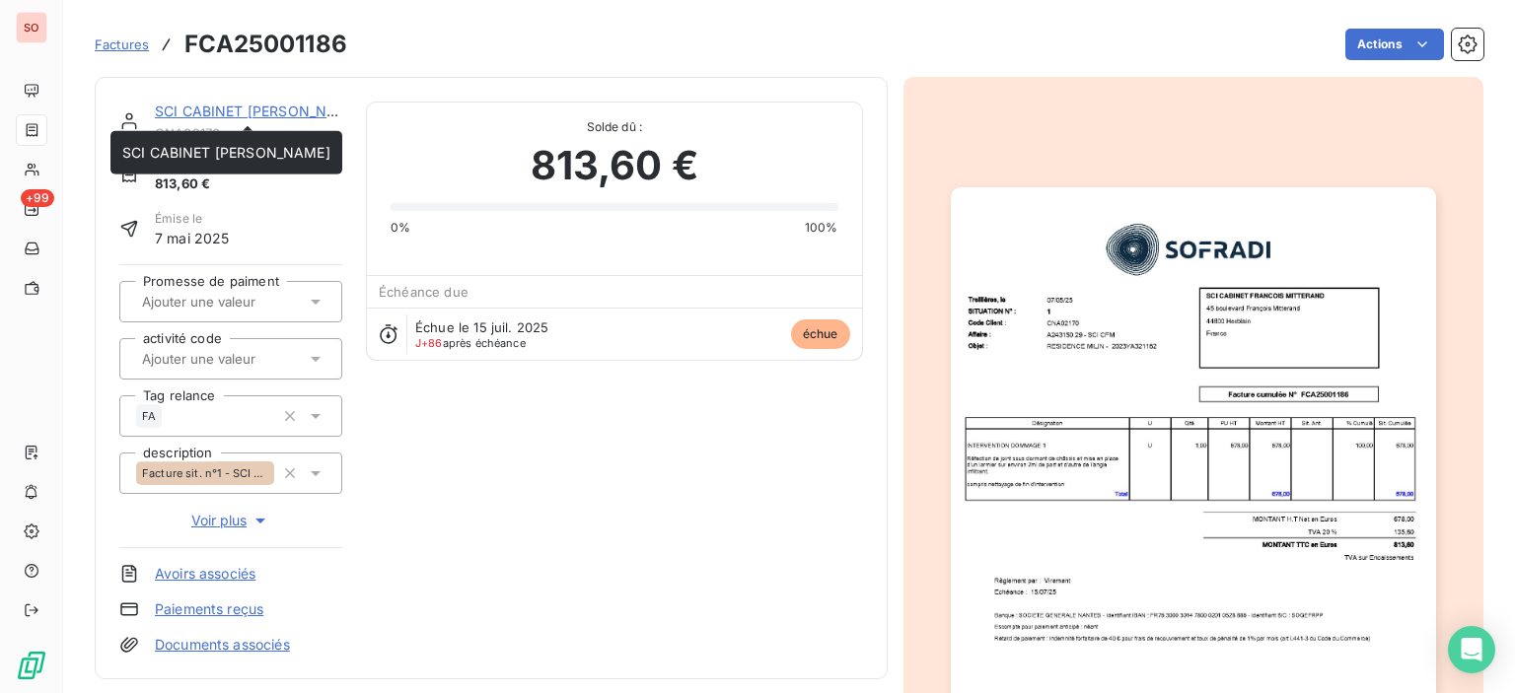
click at [244, 107] on link "SCI CABINET [PERSON_NAME]" at bounding box center [259, 111] width 208 height 17
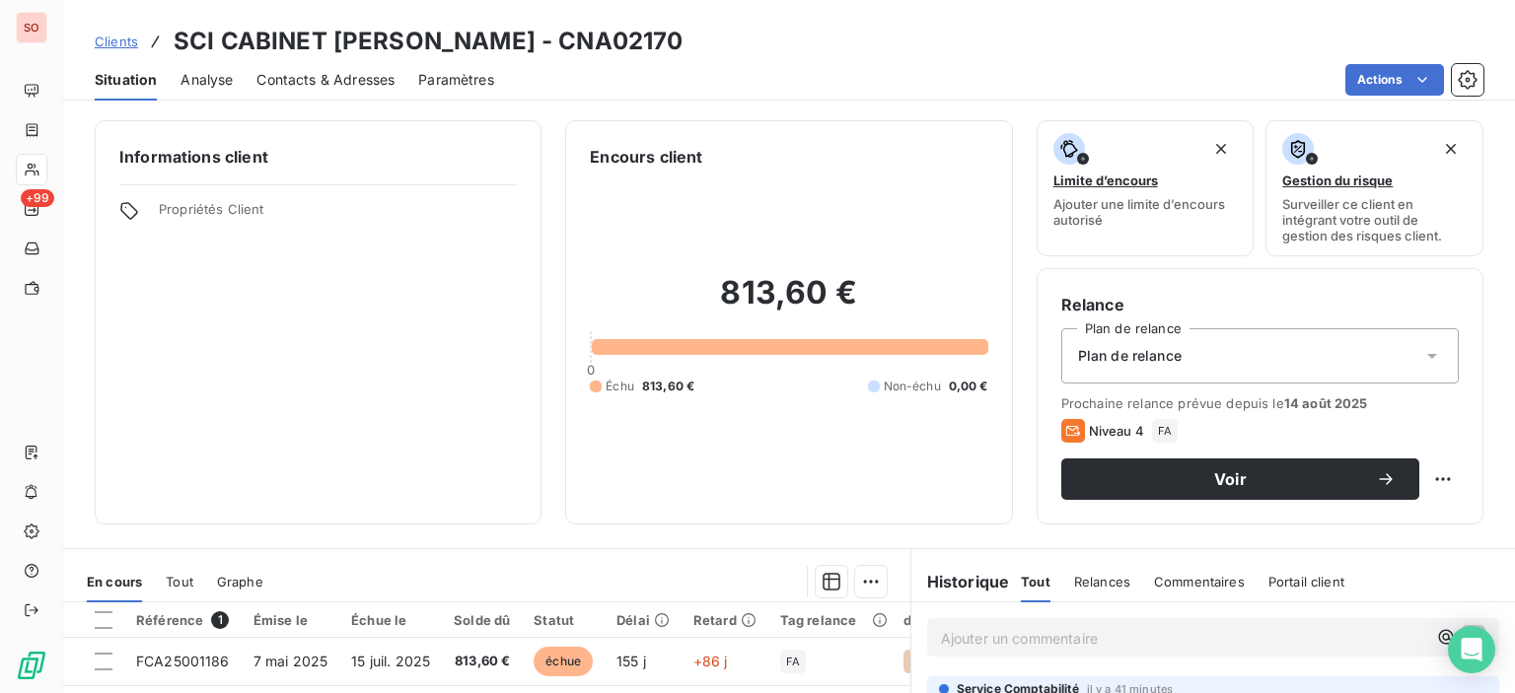
click at [337, 88] on span "Contacts & Adresses" at bounding box center [325, 80] width 138 height 20
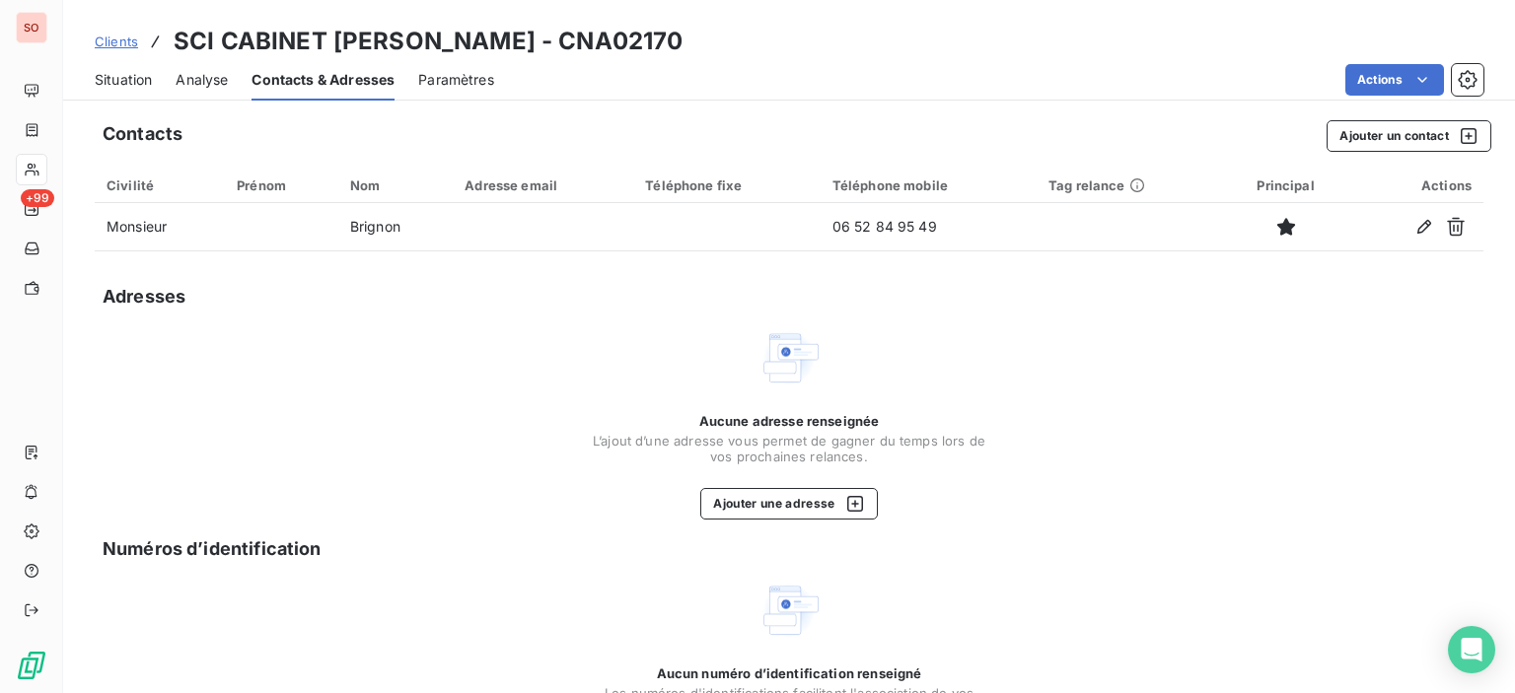
click at [114, 82] on span "Situation" at bounding box center [123, 80] width 57 height 20
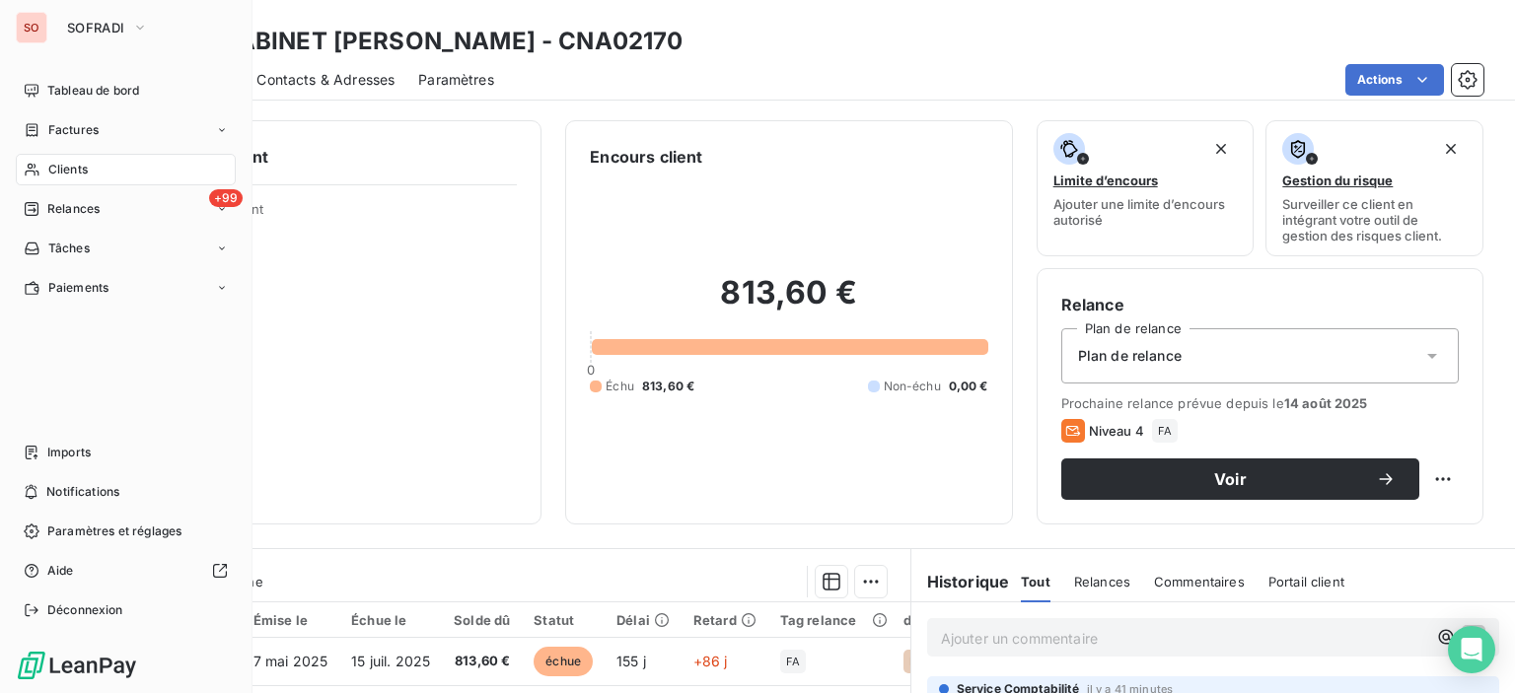
drag, startPoint x: 68, startPoint y: 175, endPoint x: 87, endPoint y: 173, distance: 18.8
click at [68, 175] on span "Clients" at bounding box center [67, 170] width 39 height 18
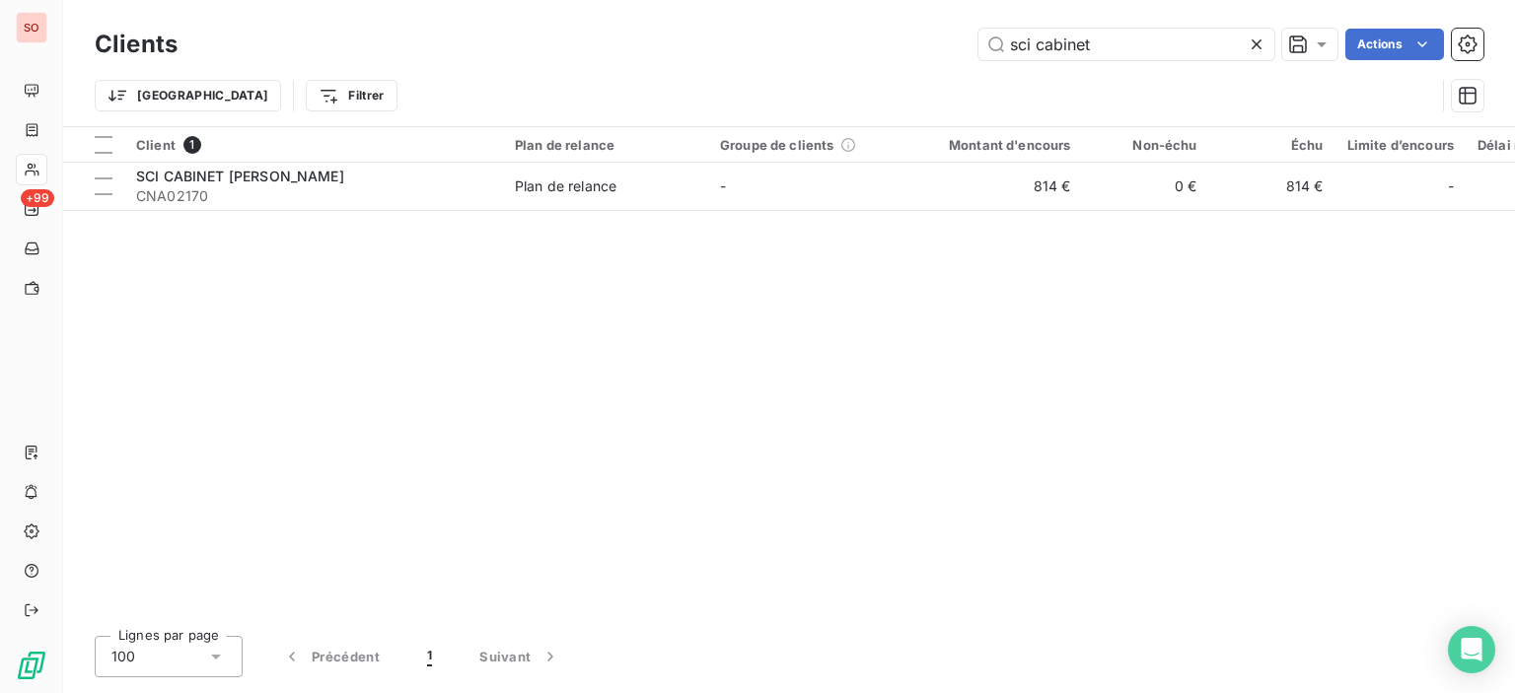
drag, startPoint x: 1128, startPoint y: 40, endPoint x: 632, endPoint y: -7, distance: 498.3
click at [632, 0] on html "SO +99 Clients sci cabinet Actions Trier Filtrer Client 1 Plan de relance Group…" at bounding box center [757, 346] width 1515 height 693
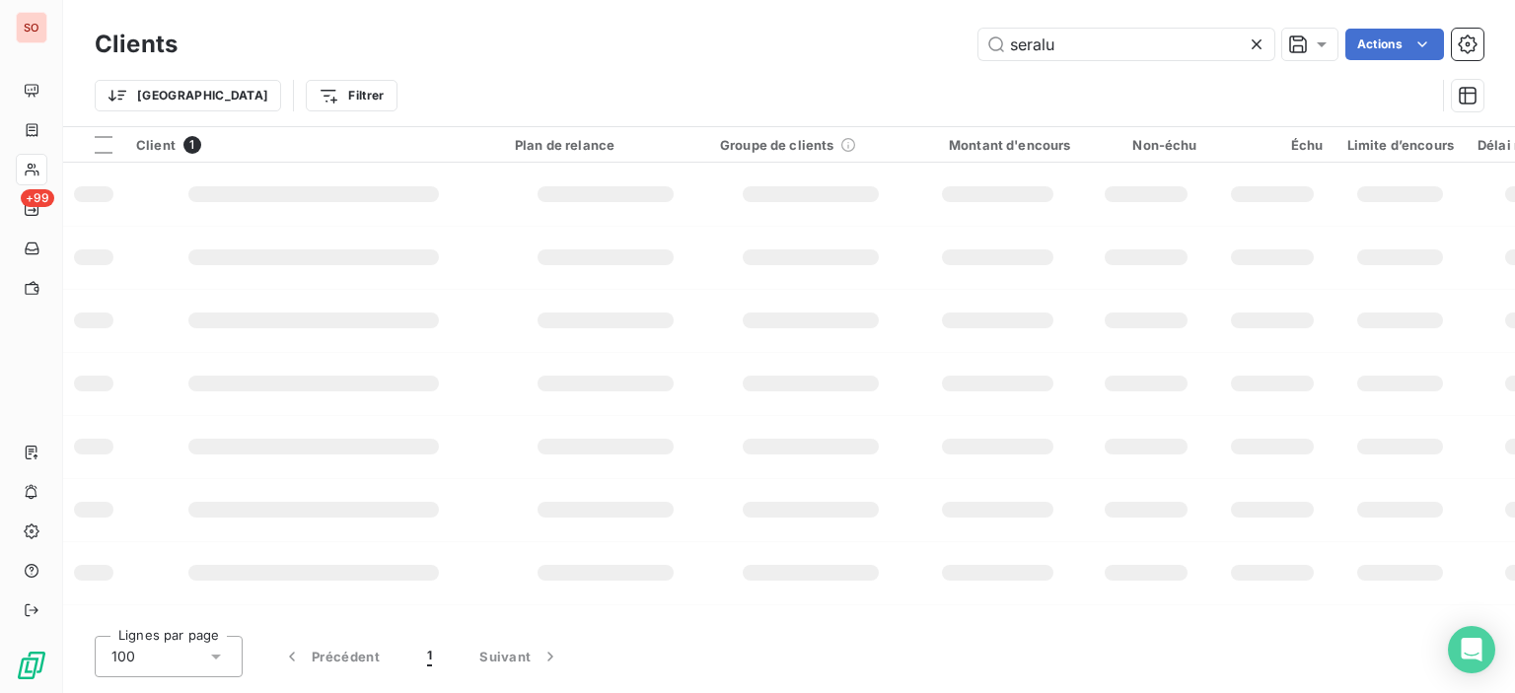
type input "seralu"
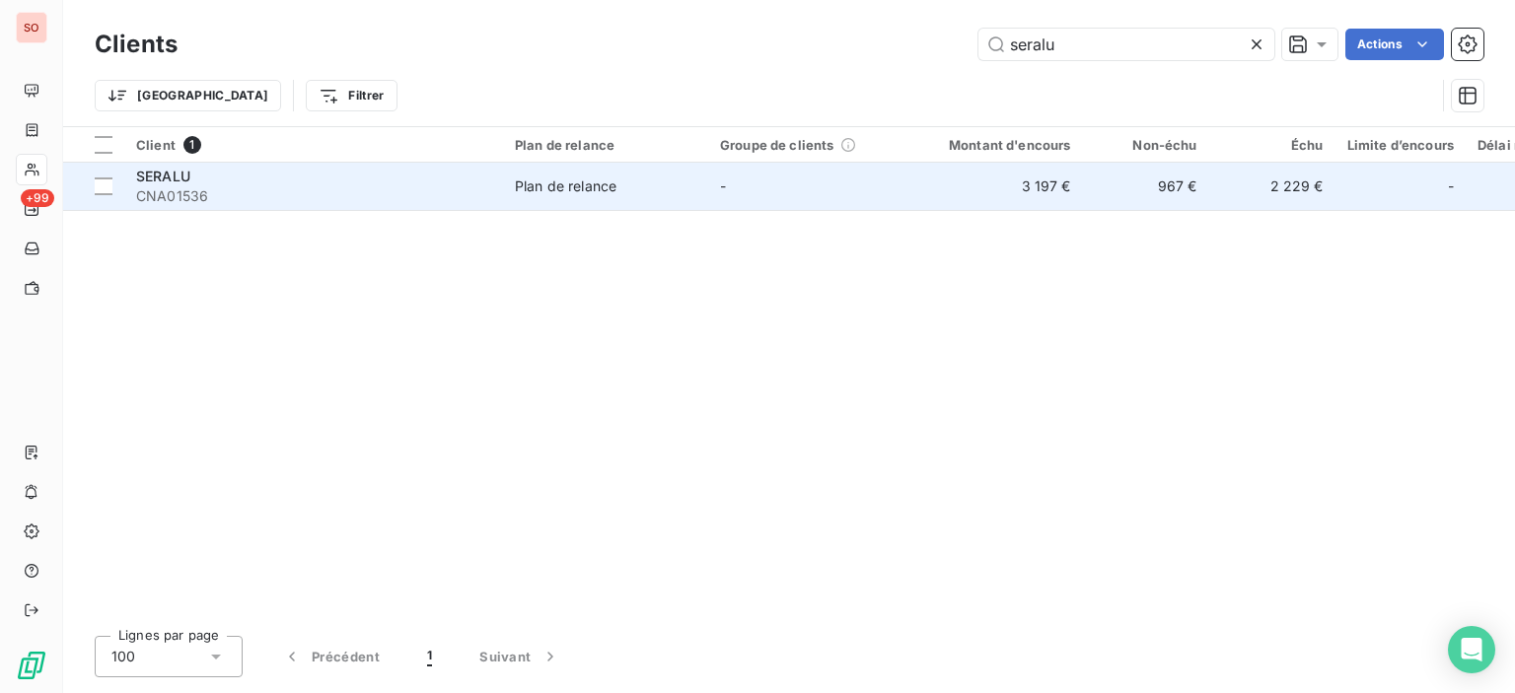
click at [168, 178] on span "SERALU" at bounding box center [163, 176] width 54 height 17
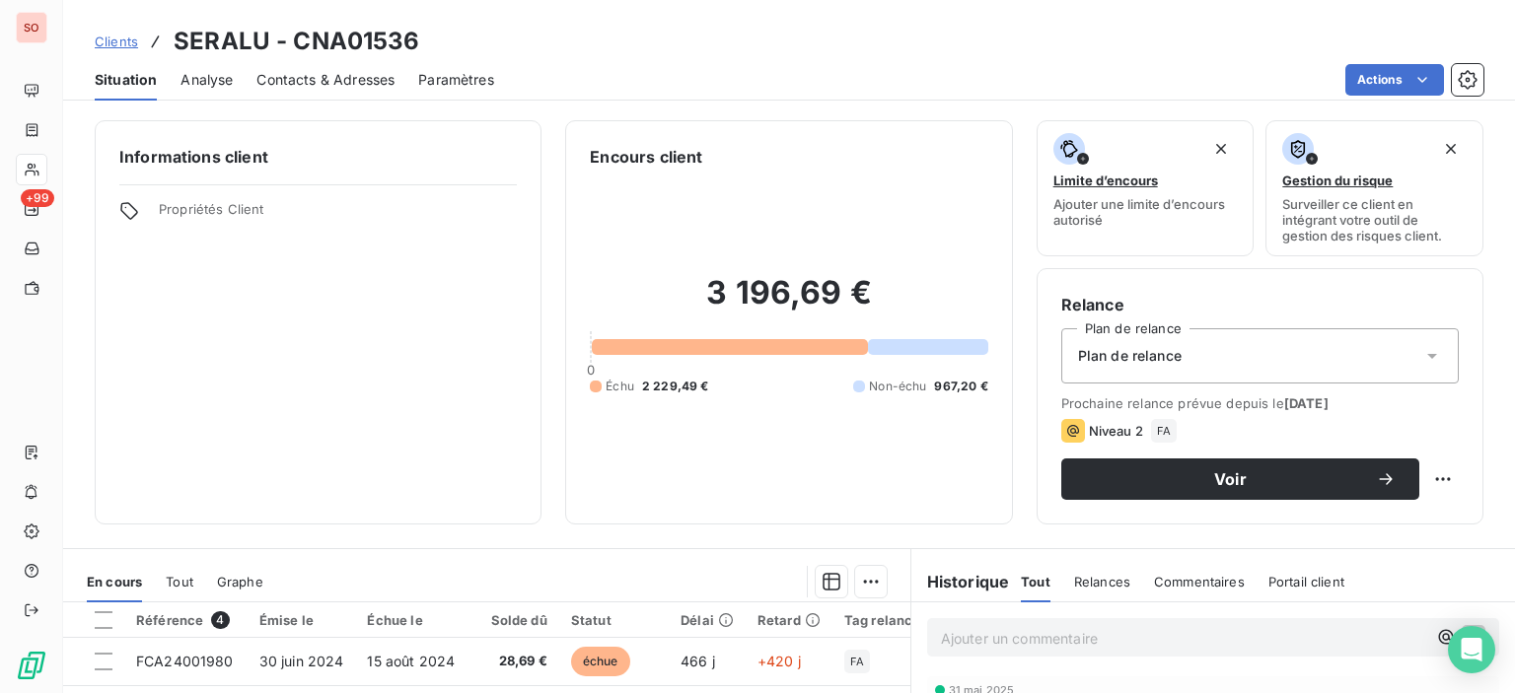
click at [338, 80] on span "Contacts & Adresses" at bounding box center [325, 80] width 138 height 20
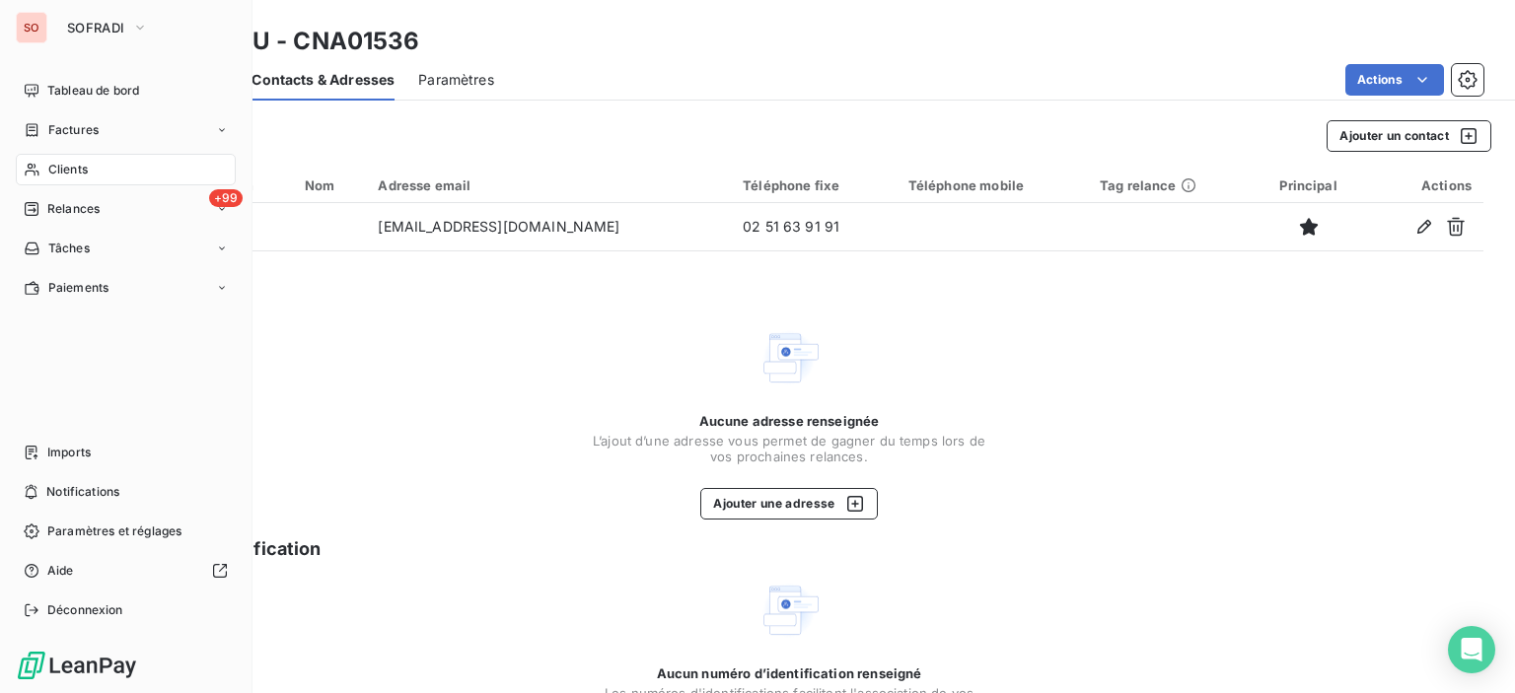
drag, startPoint x: 44, startPoint y: 170, endPoint x: 118, endPoint y: 170, distance: 74.0
click at [44, 170] on div "Clients" at bounding box center [126, 170] width 220 height 32
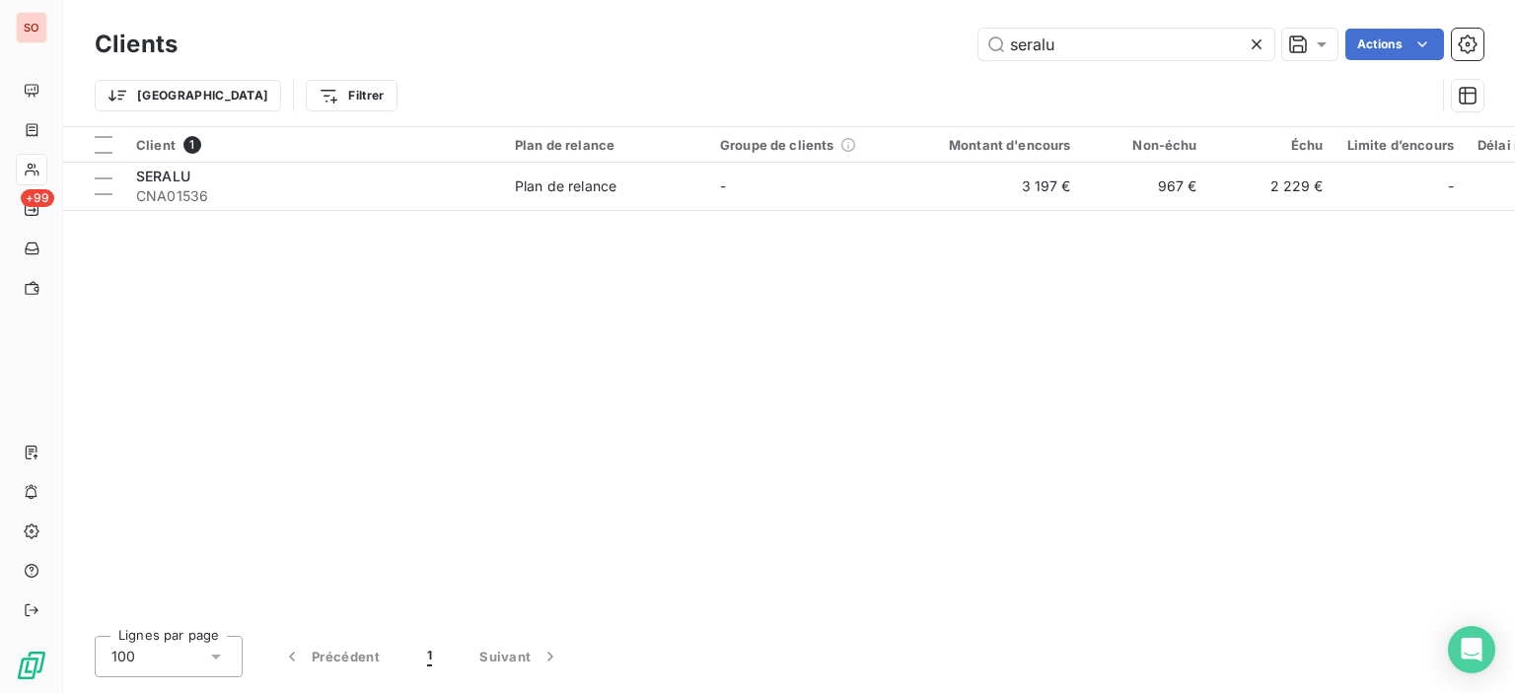
drag, startPoint x: 1128, startPoint y: 29, endPoint x: 947, endPoint y: 48, distance: 182.5
click at [947, 48] on div "seralu Actions" at bounding box center [842, 45] width 1282 height 32
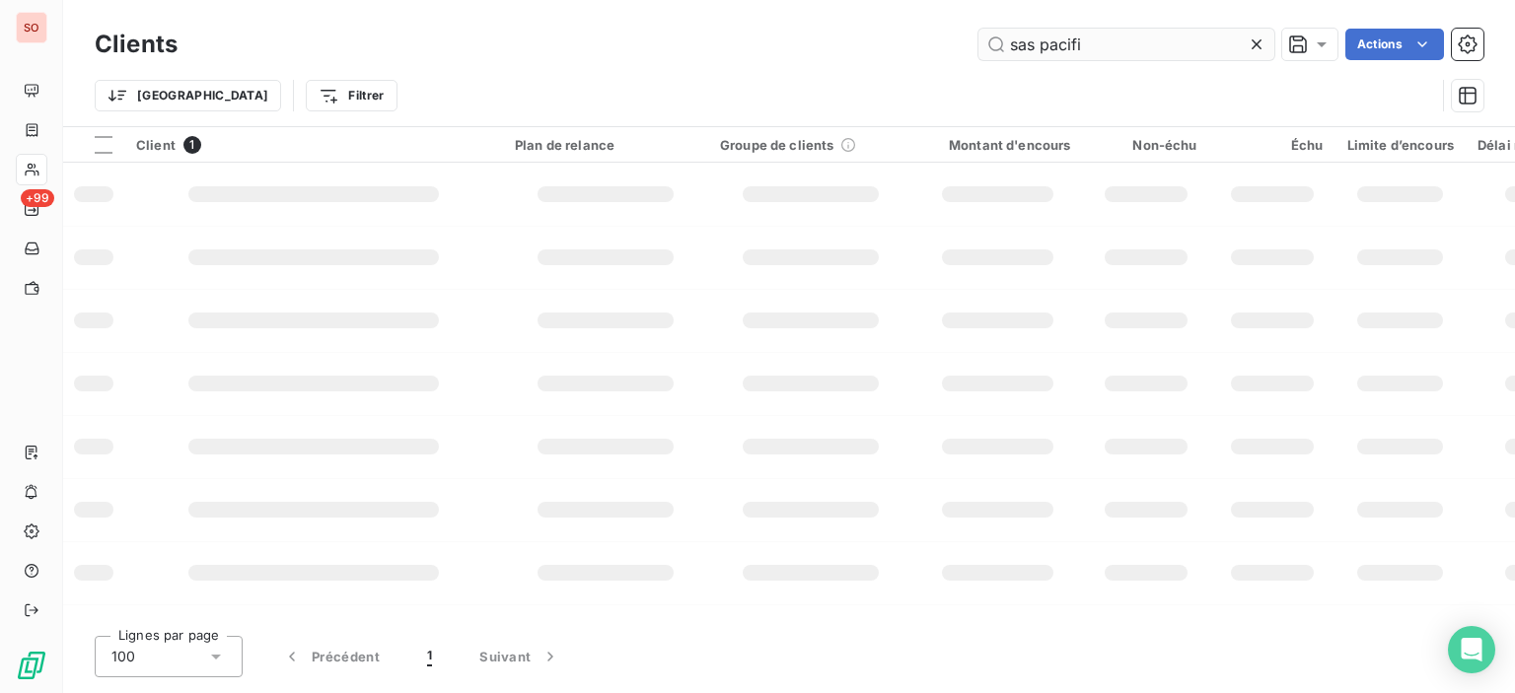
type input "sas pacifi"
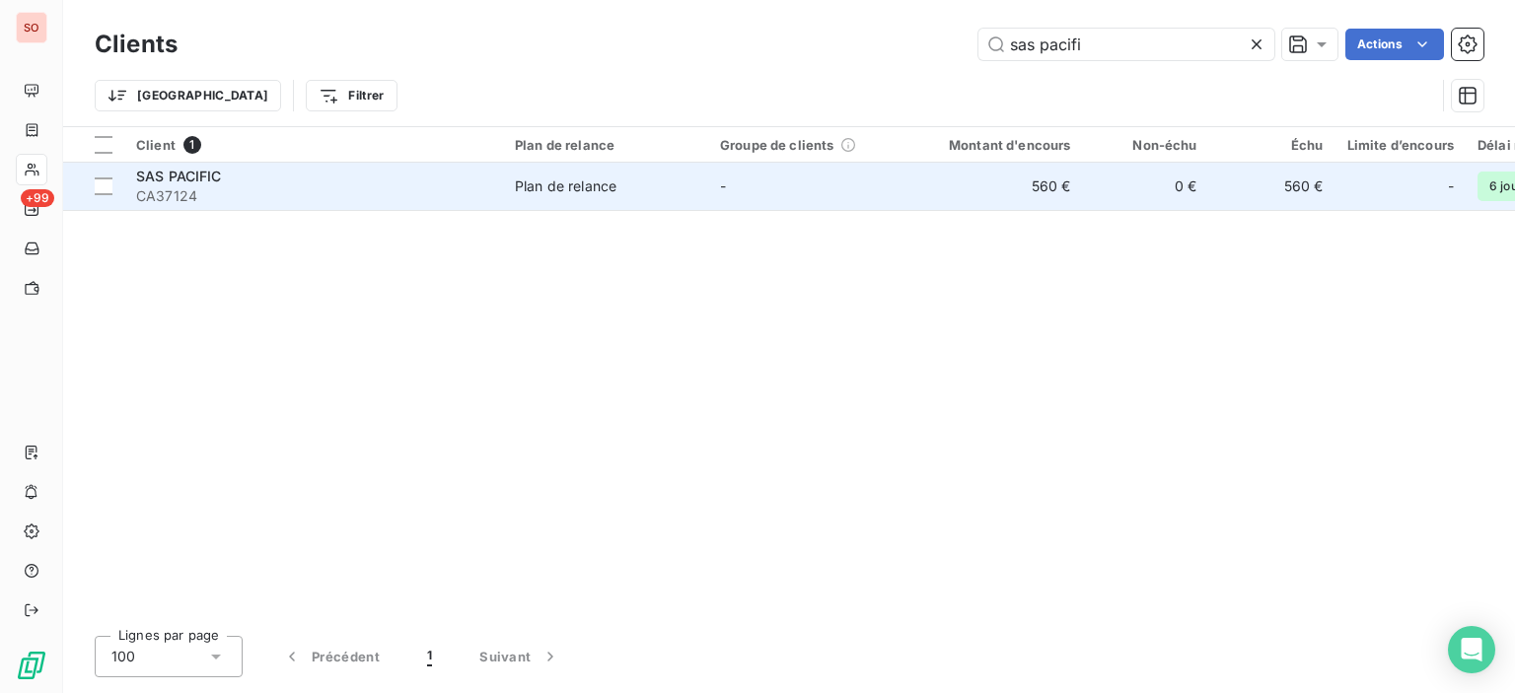
click at [799, 200] on td "-" at bounding box center [810, 186] width 205 height 47
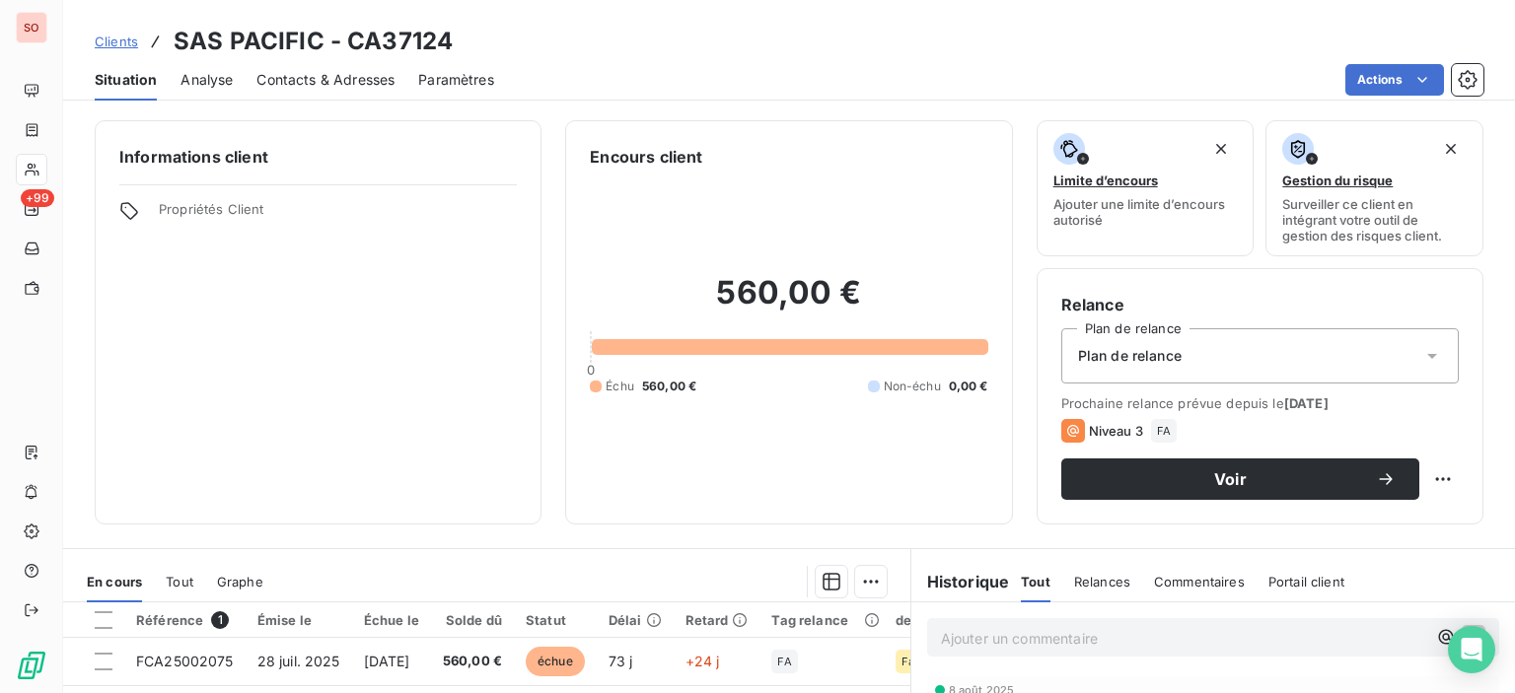
click at [362, 83] on span "Contacts & Adresses" at bounding box center [325, 80] width 138 height 20
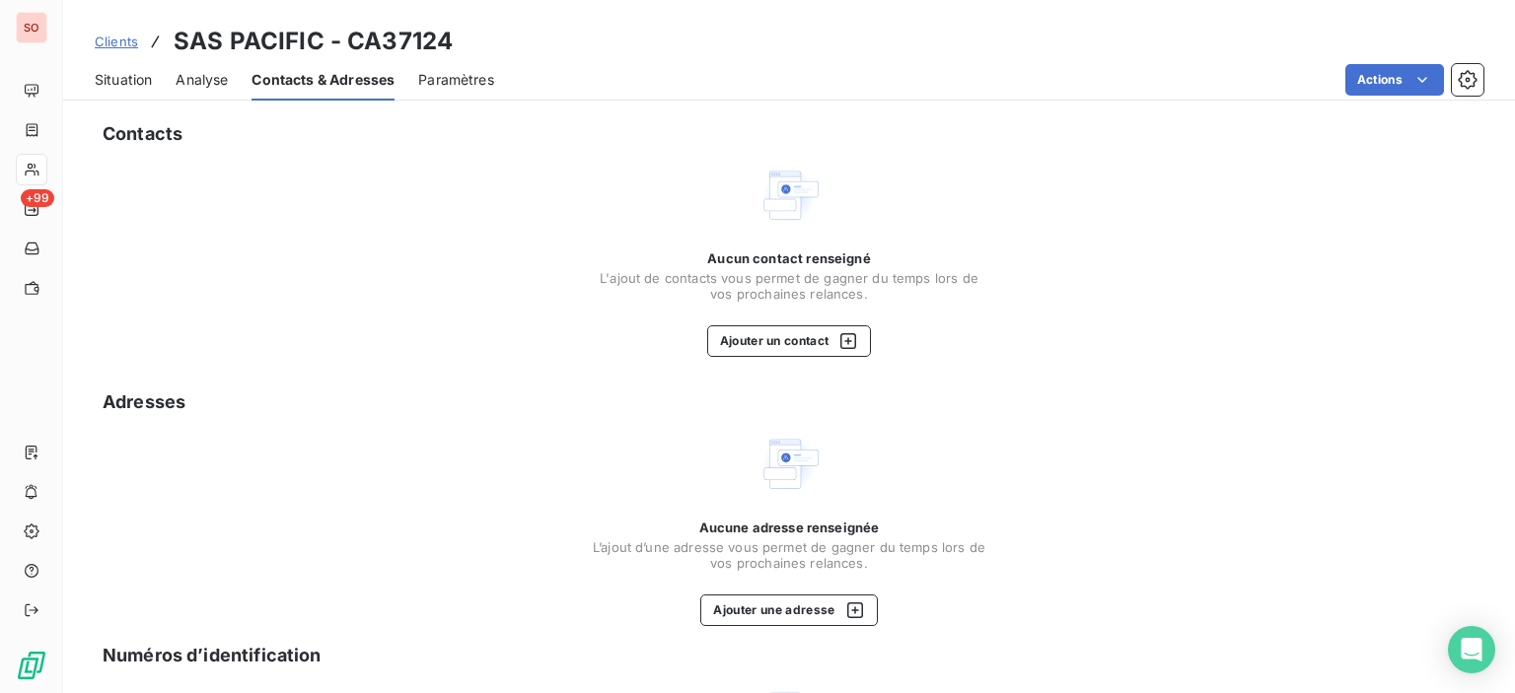
click at [141, 84] on span "Situation" at bounding box center [123, 80] width 57 height 20
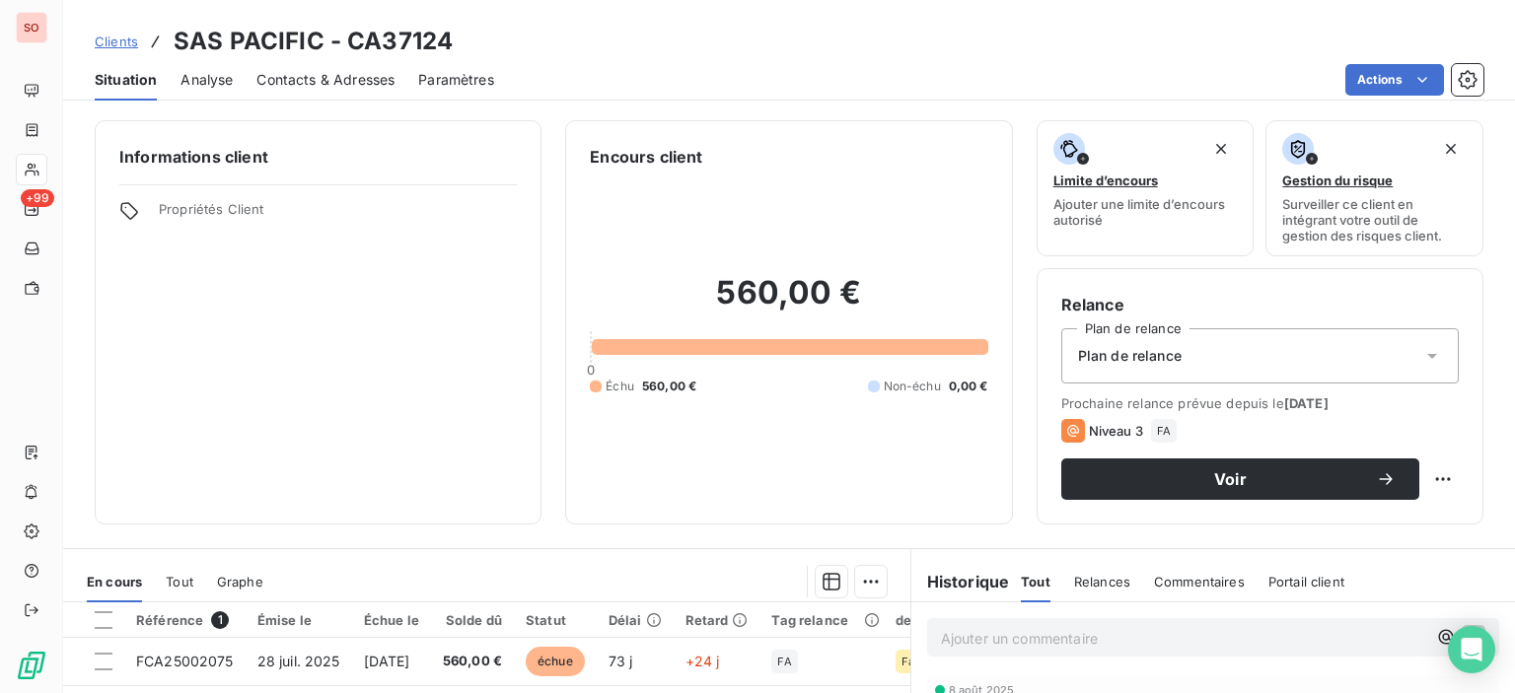
drag, startPoint x: 321, startPoint y: 80, endPoint x: 288, endPoint y: 79, distance: 32.6
click at [321, 80] on span "Contacts & Adresses" at bounding box center [325, 80] width 138 height 20
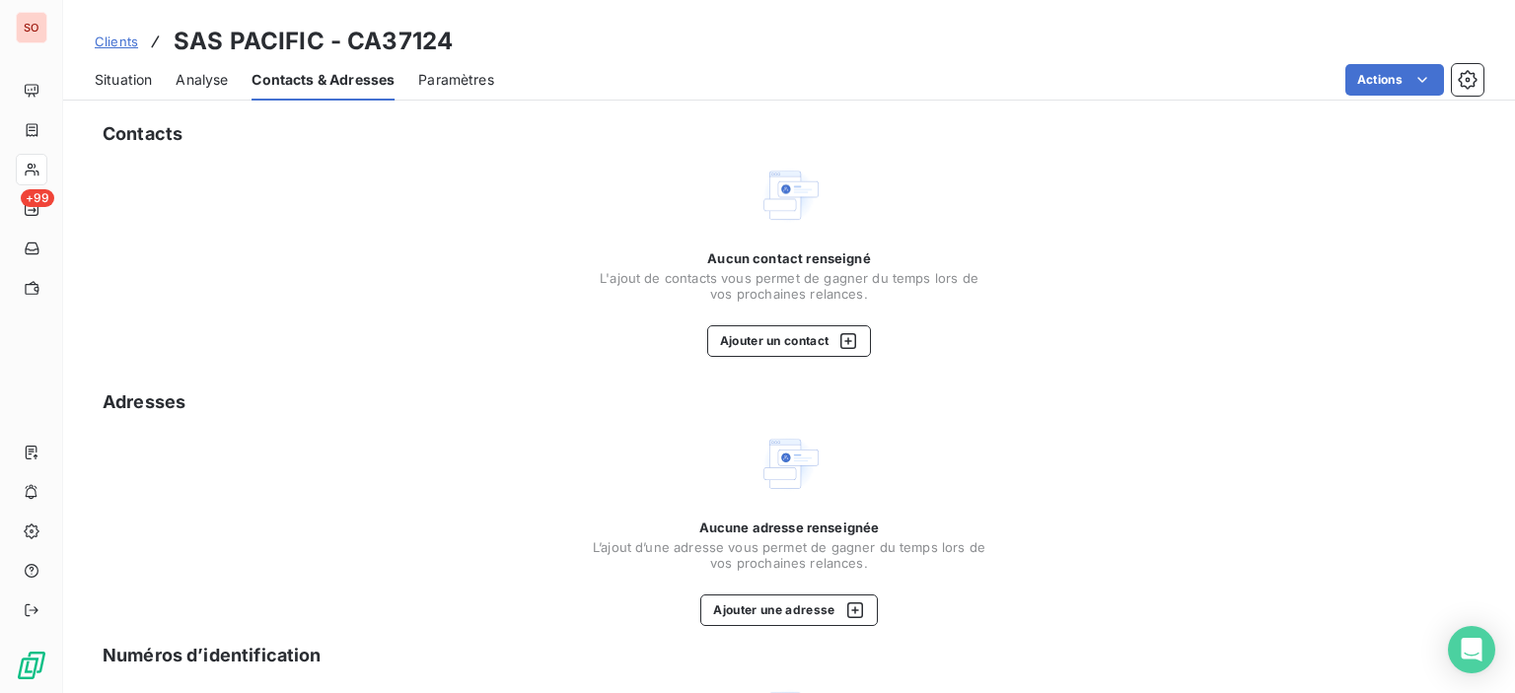
click at [135, 66] on div "Situation" at bounding box center [123, 79] width 57 height 41
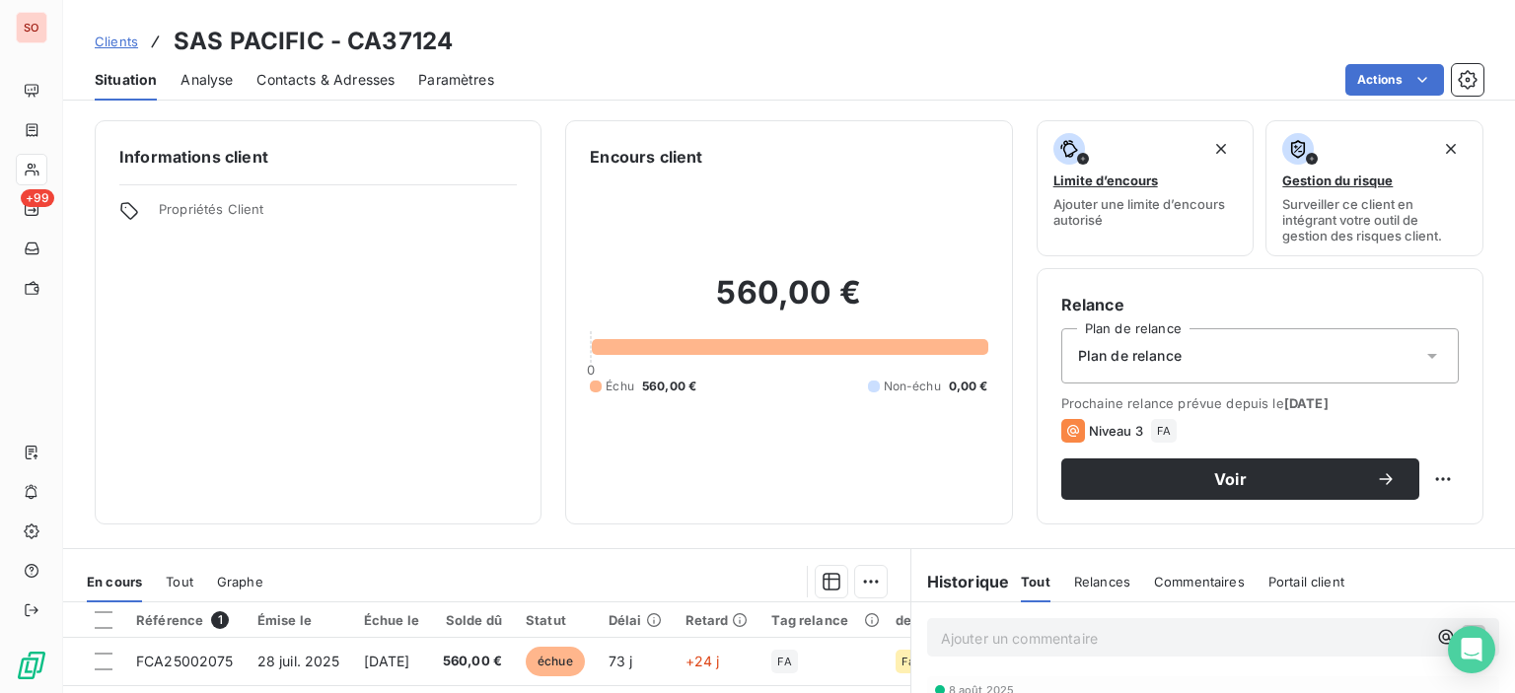
drag, startPoint x: 333, startPoint y: 78, endPoint x: 343, endPoint y: 86, distance: 12.6
click at [333, 78] on span "Contacts & Adresses" at bounding box center [325, 80] width 138 height 20
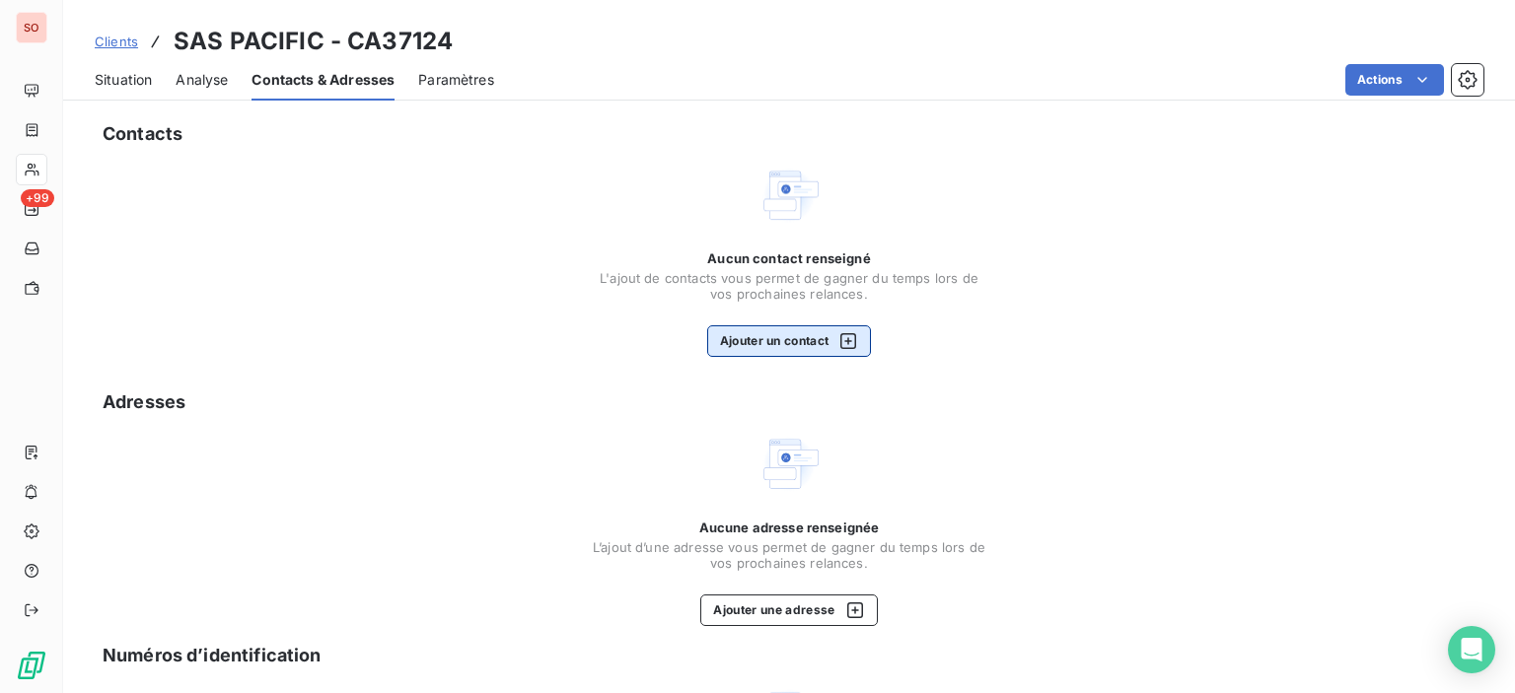
click at [844, 336] on icon "button" at bounding box center [848, 341] width 20 height 20
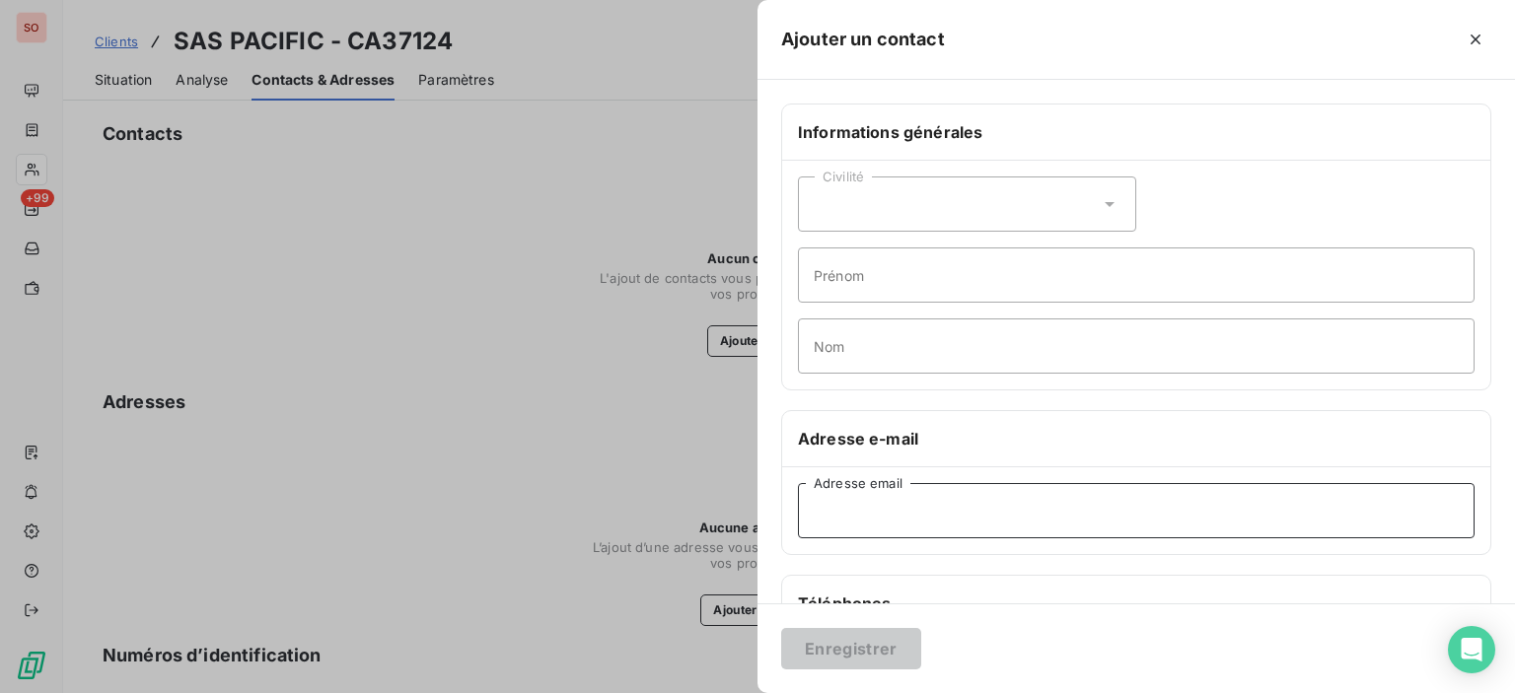
paste input "[PERSON_NAME][EMAIL_ADDRESS][DOMAIN_NAME]"
type input "[PERSON_NAME][EMAIL_ADDRESS][DOMAIN_NAME]"
click at [835, 650] on button "Enregistrer" at bounding box center [851, 648] width 140 height 41
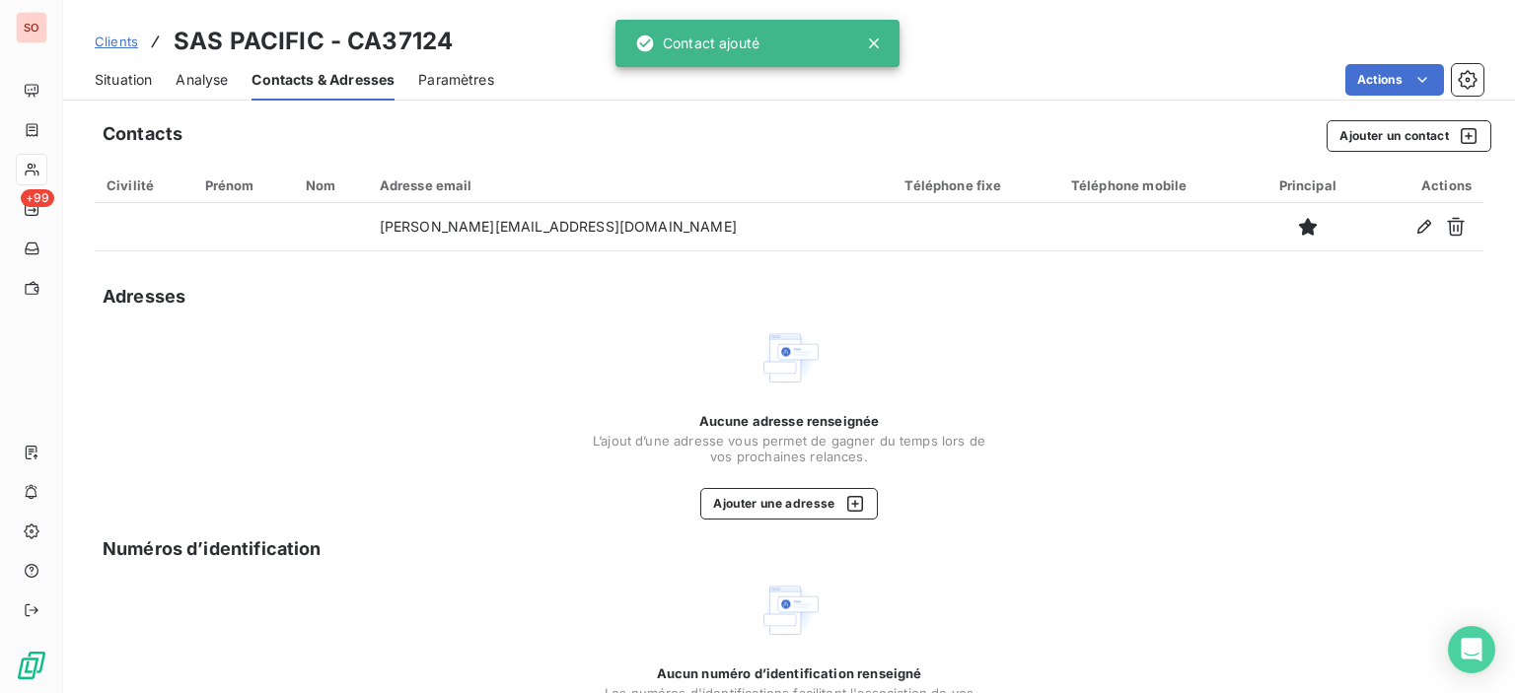
drag, startPoint x: 130, startPoint y: 79, endPoint x: 166, endPoint y: 102, distance: 42.1
click at [129, 79] on span "Situation" at bounding box center [123, 80] width 57 height 20
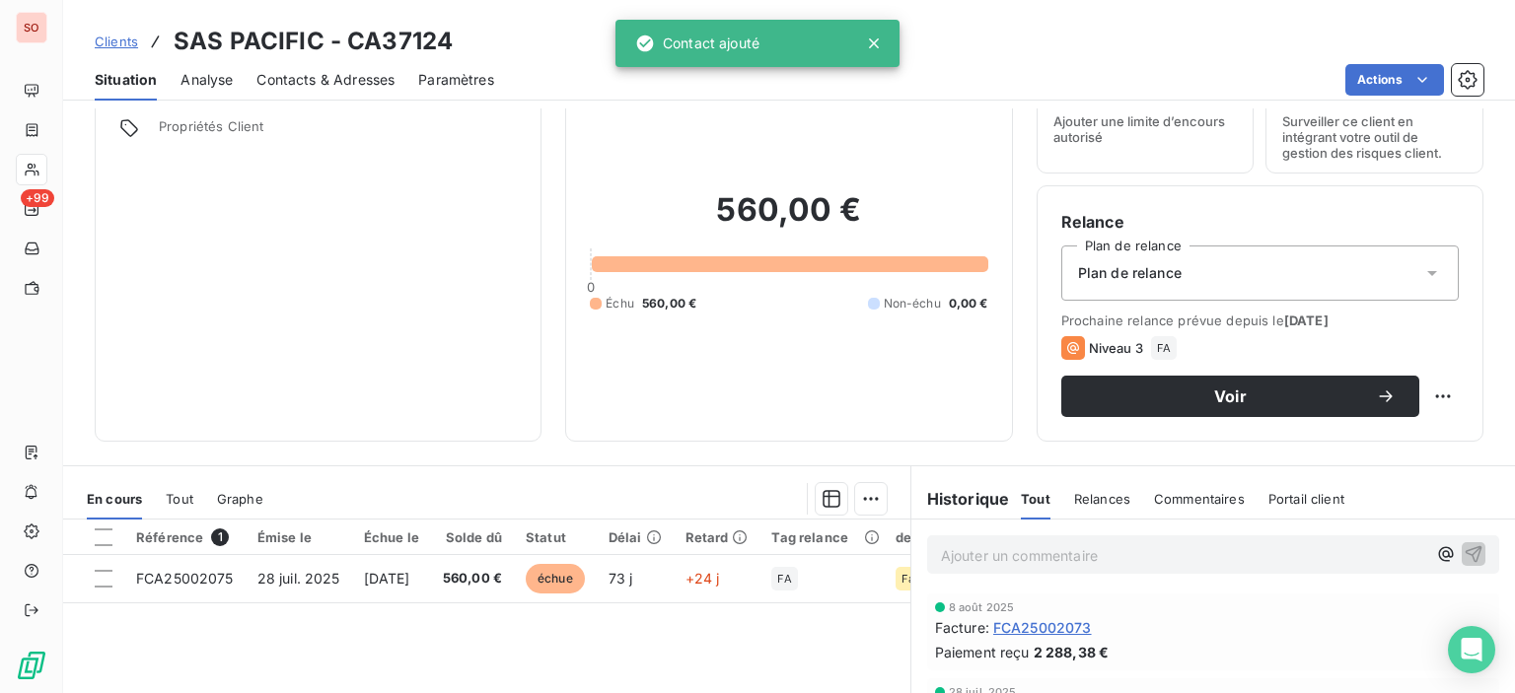
scroll to position [197, 0]
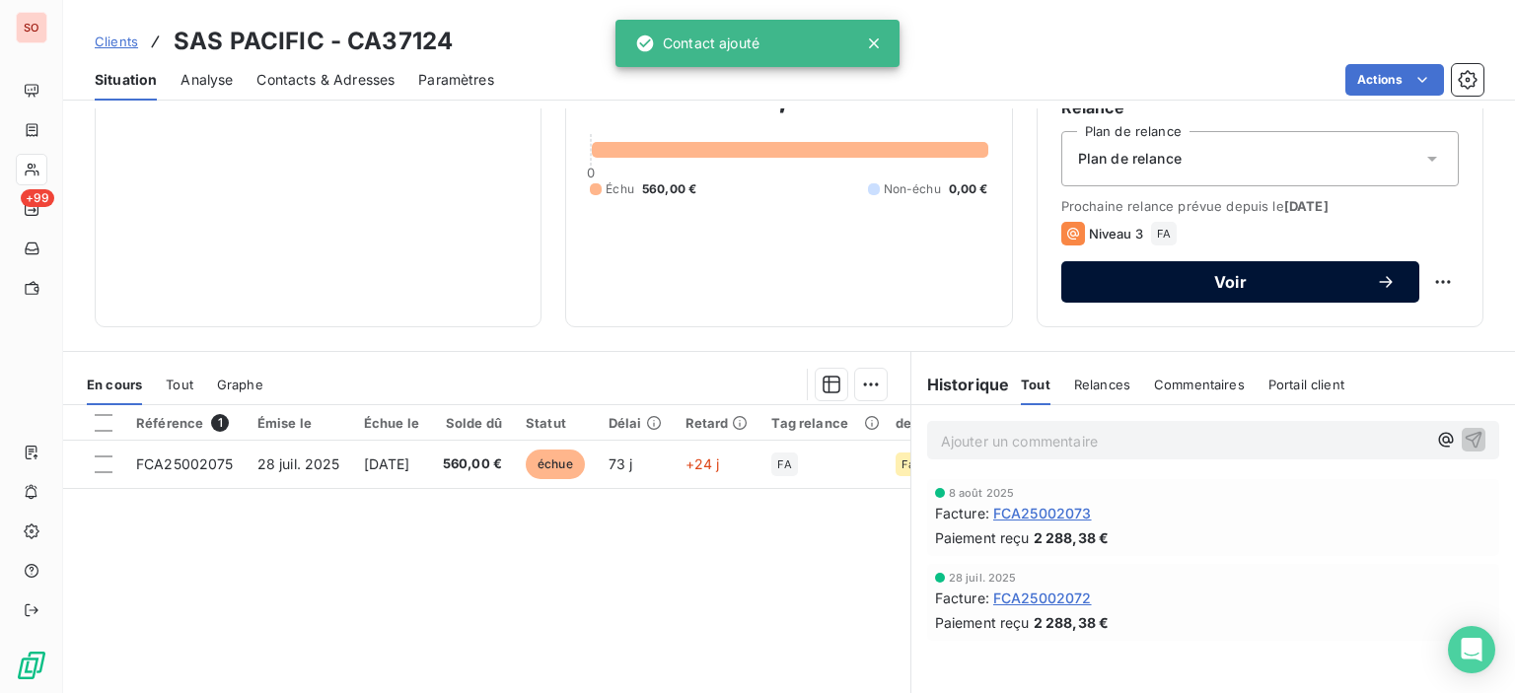
click at [1327, 293] on button "Voir" at bounding box center [1240, 281] width 358 height 41
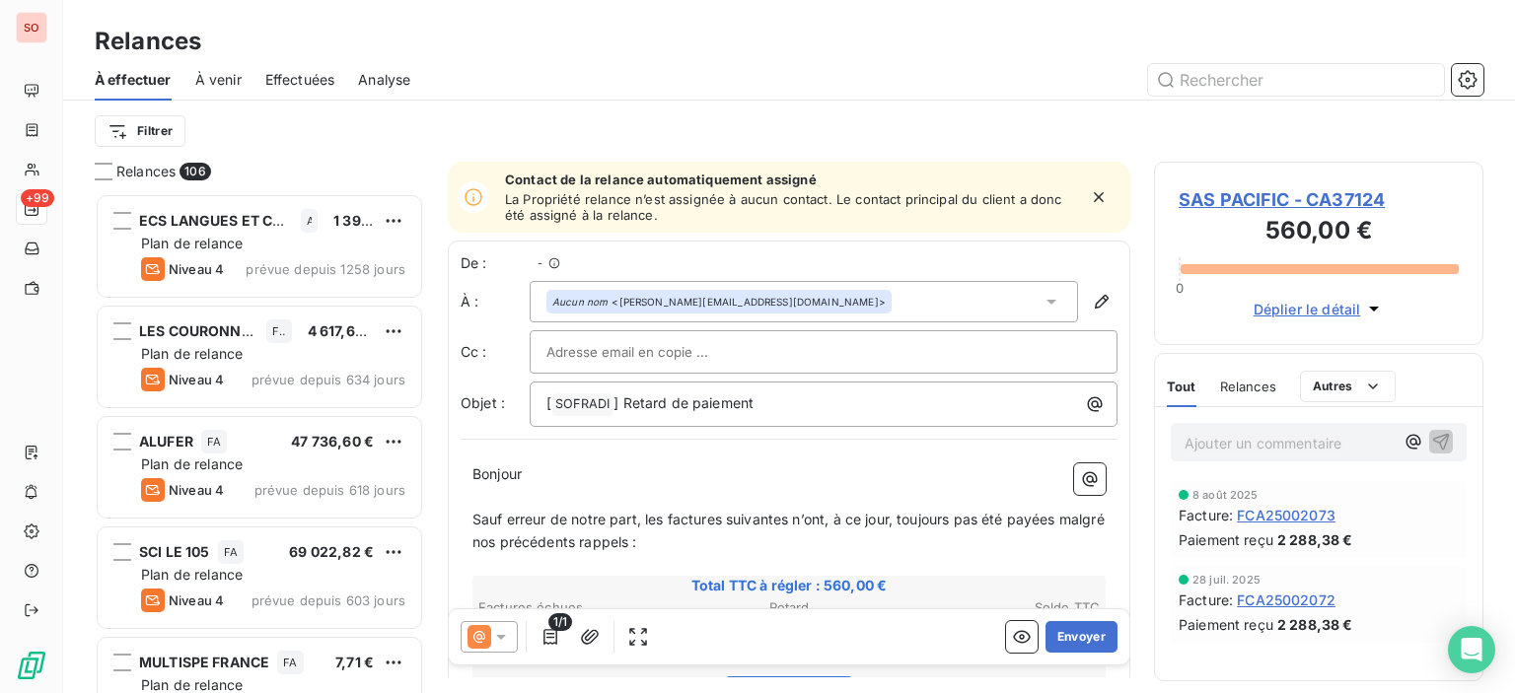
scroll to position [485, 314]
click at [501, 642] on icon at bounding box center [501, 637] width 20 height 20
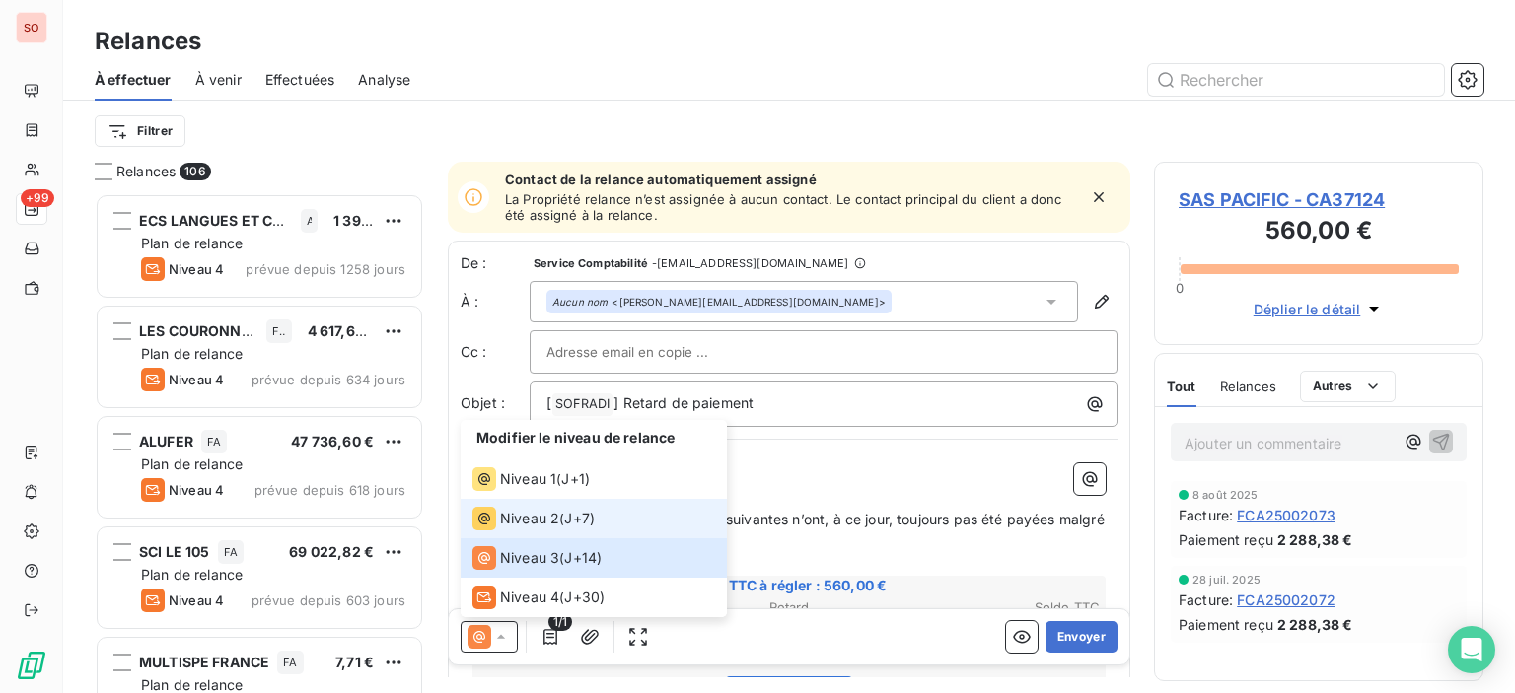
click at [539, 512] on span "Niveau 2" at bounding box center [529, 519] width 59 height 20
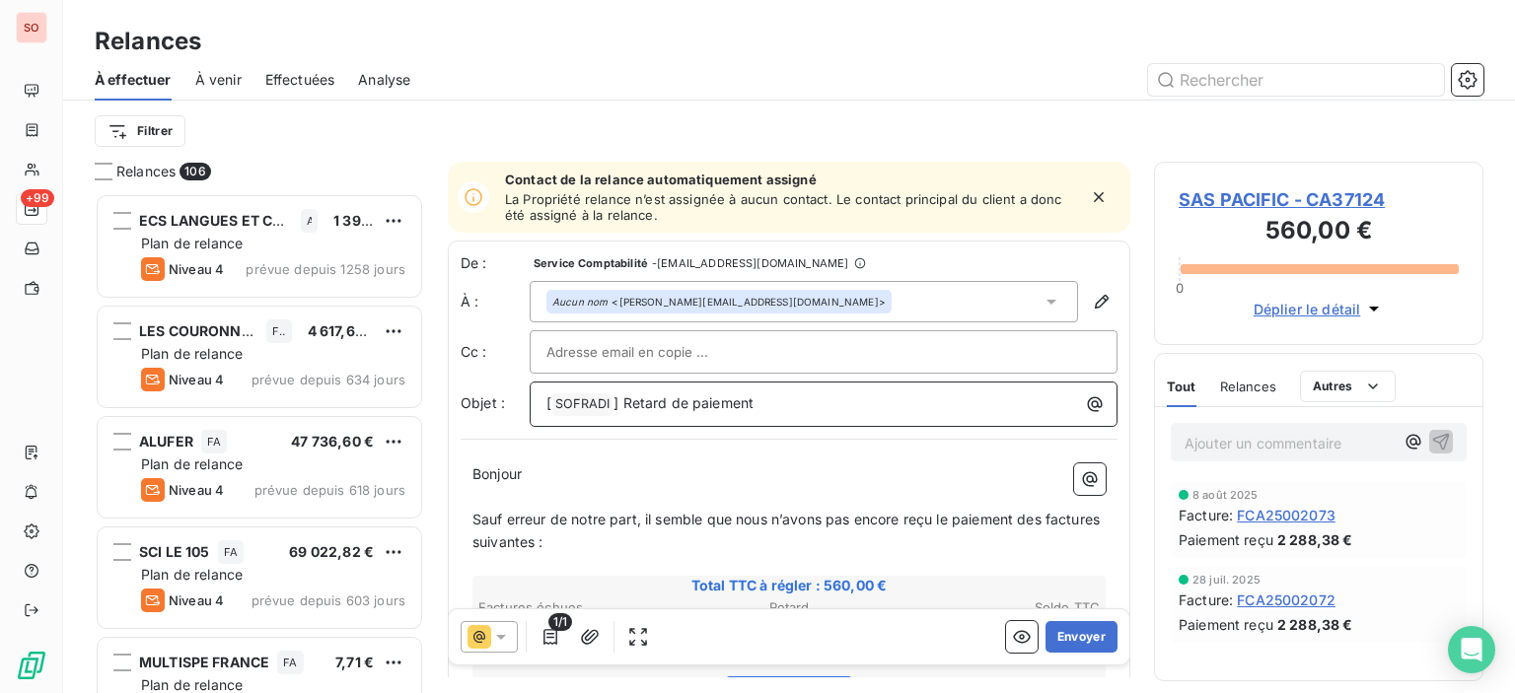
click at [549, 397] on span "[" at bounding box center [548, 402] width 5 height 17
click at [1079, 649] on button "Envoyer" at bounding box center [1081, 637] width 72 height 32
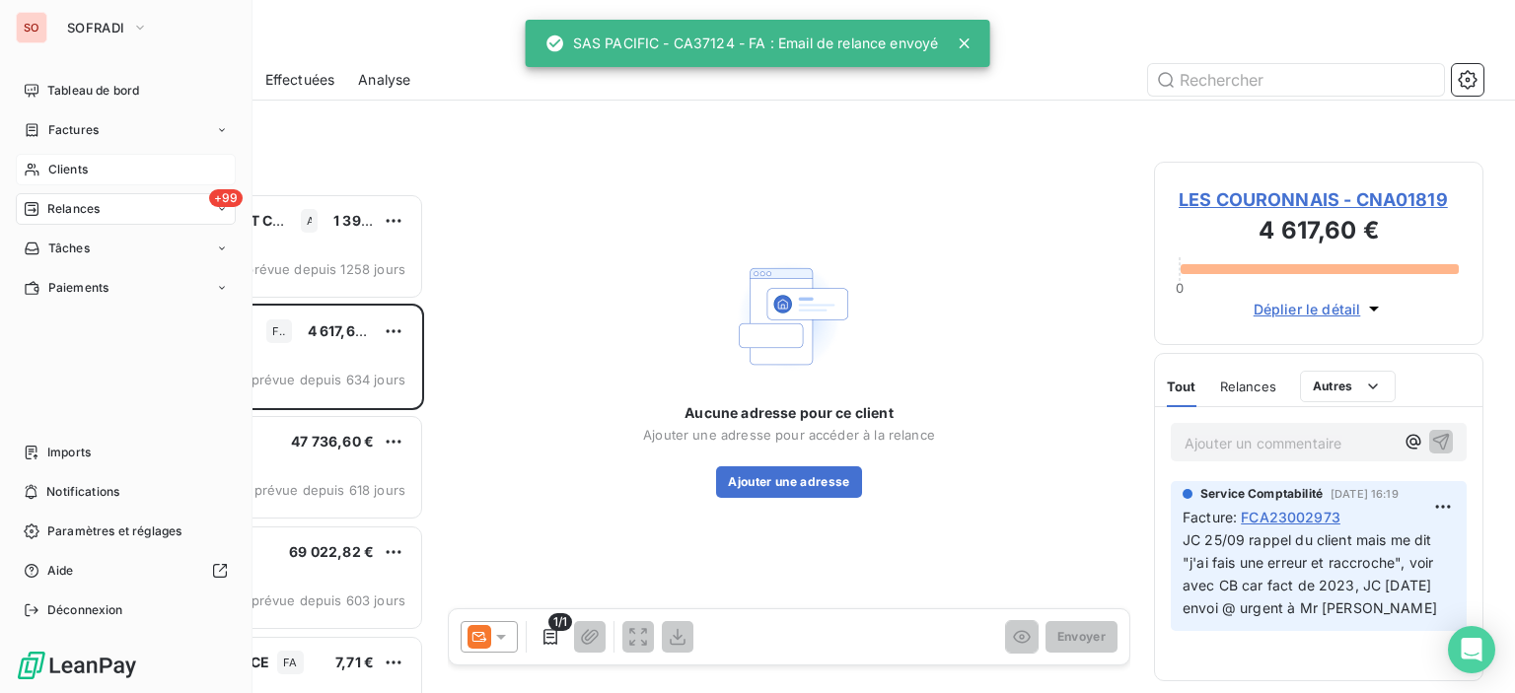
click at [50, 168] on span "Clients" at bounding box center [67, 170] width 39 height 18
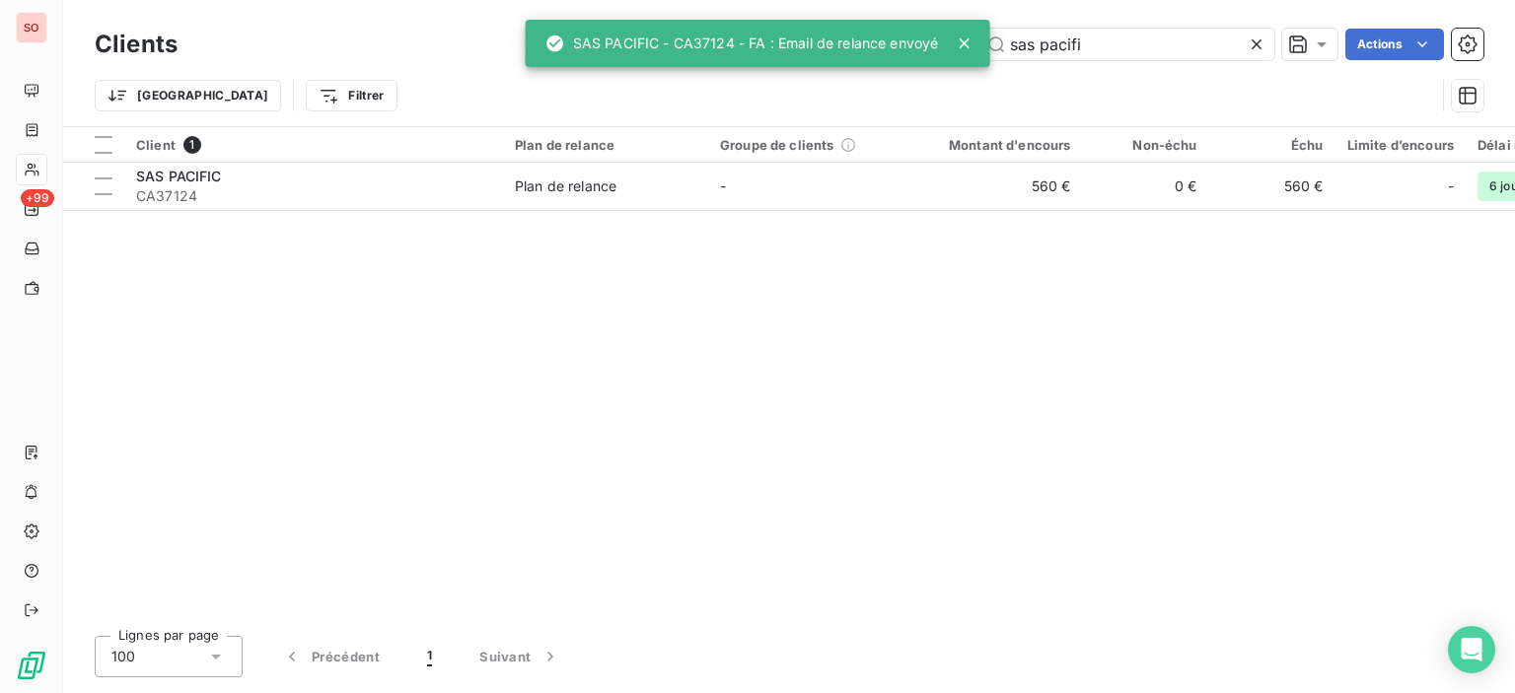
drag, startPoint x: 1045, startPoint y: 27, endPoint x: 839, endPoint y: -19, distance: 211.0
click at [839, 0] on html "SO +99 Clients sas pacifi Actions Trier Filtrer Client 1 Plan de relance Groupe…" at bounding box center [757, 346] width 1515 height 693
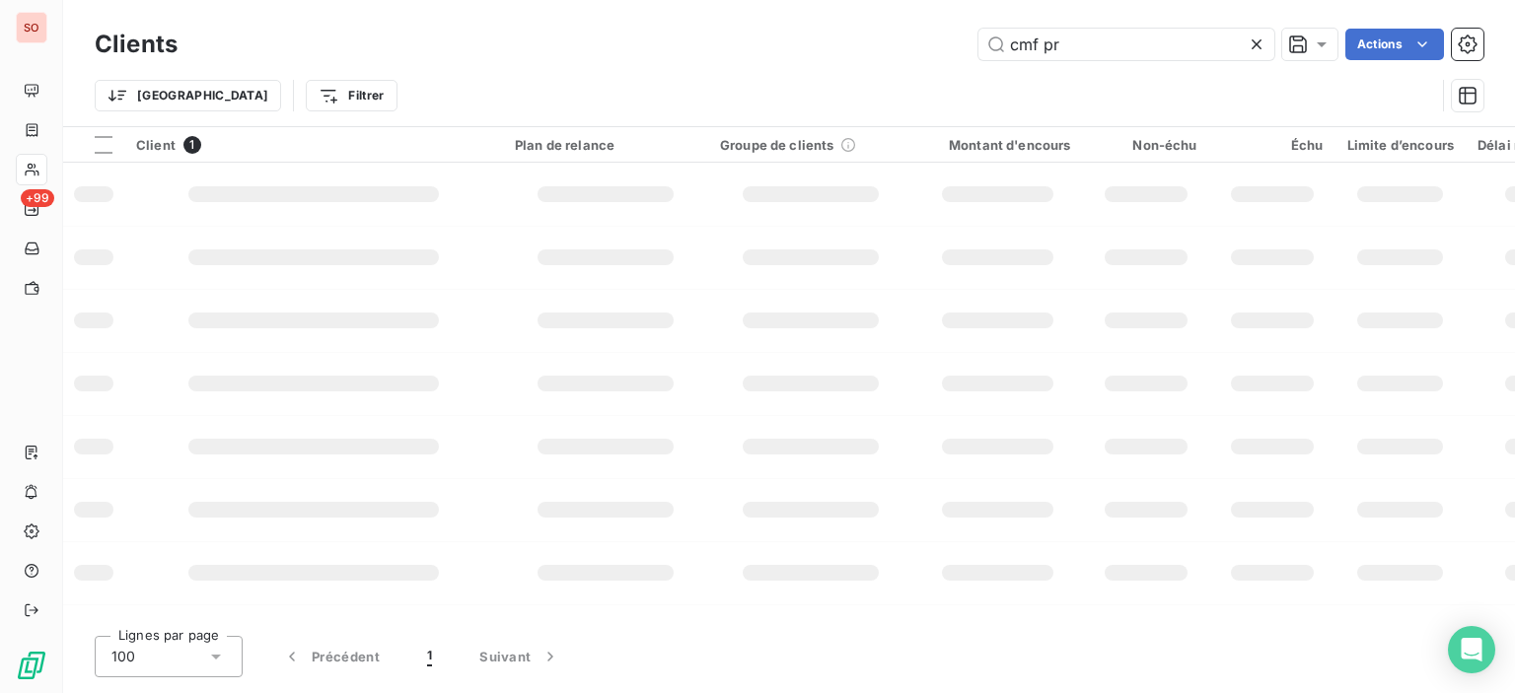
type input "cmf pr"
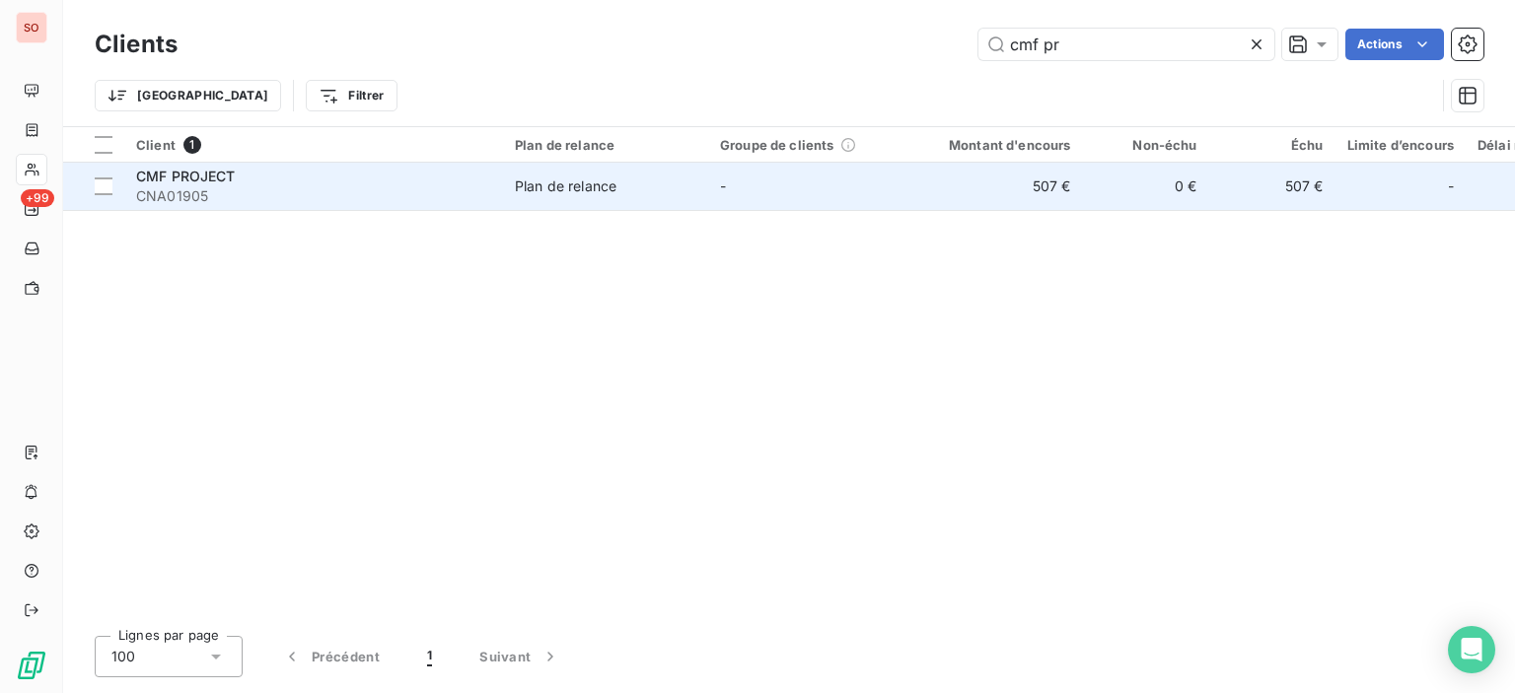
click at [407, 172] on div "CMF PROJECT" at bounding box center [313, 177] width 355 height 20
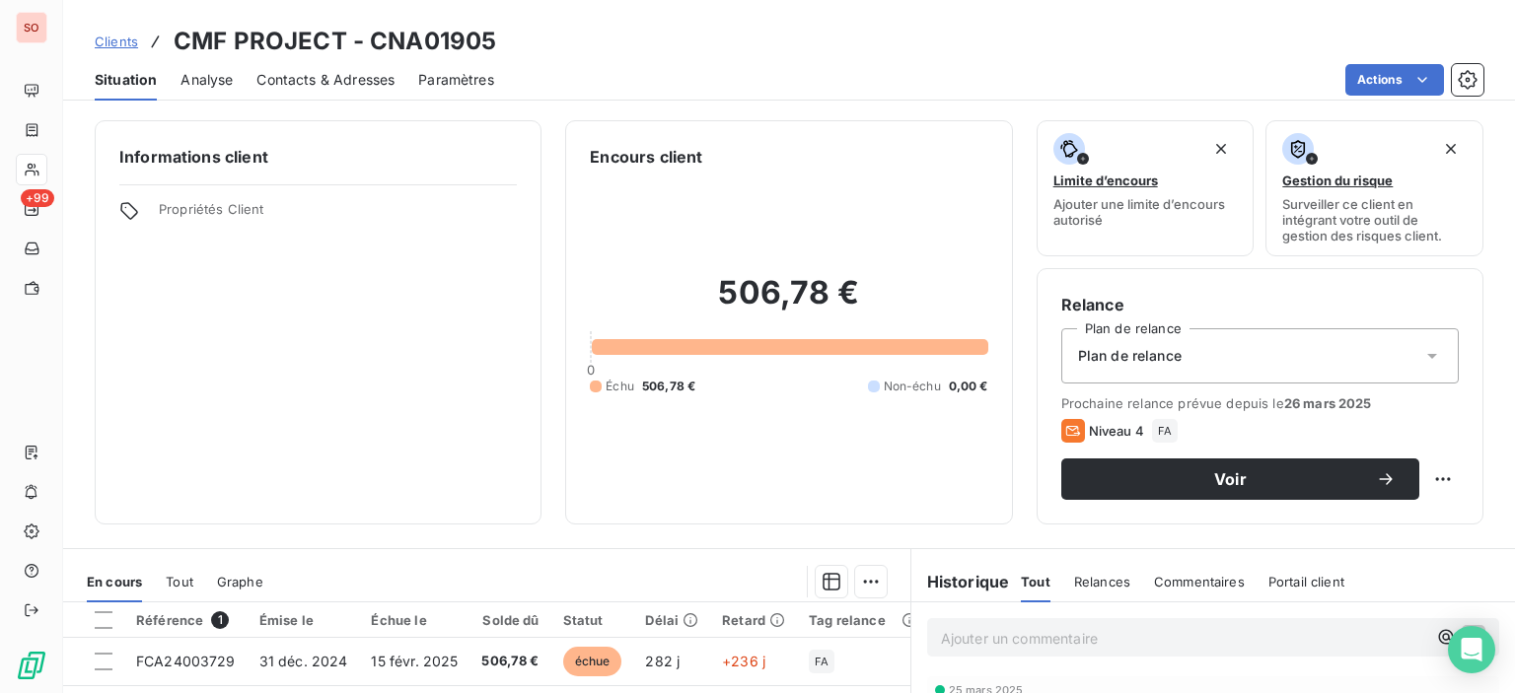
click at [297, 81] on span "Contacts & Adresses" at bounding box center [325, 80] width 138 height 20
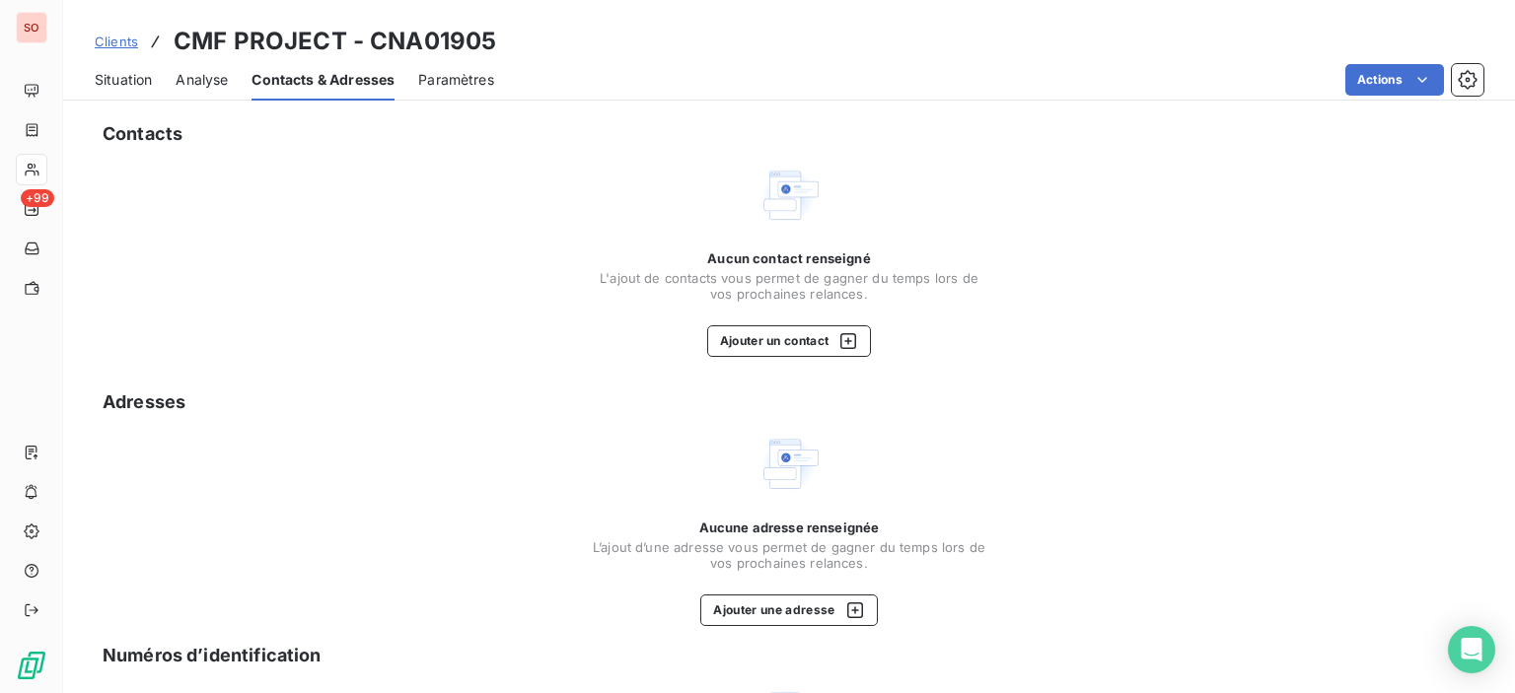
click at [136, 79] on span "Situation" at bounding box center [123, 80] width 57 height 20
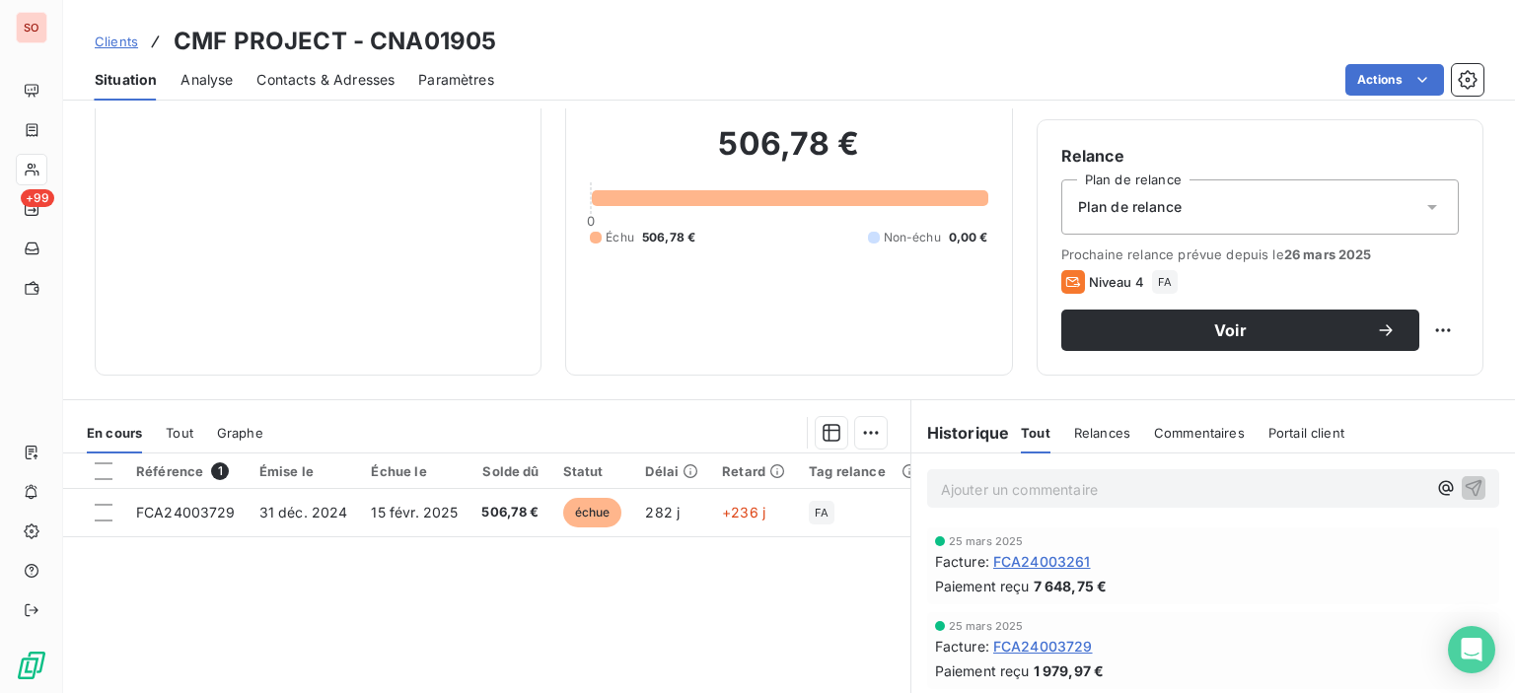
scroll to position [347, 0]
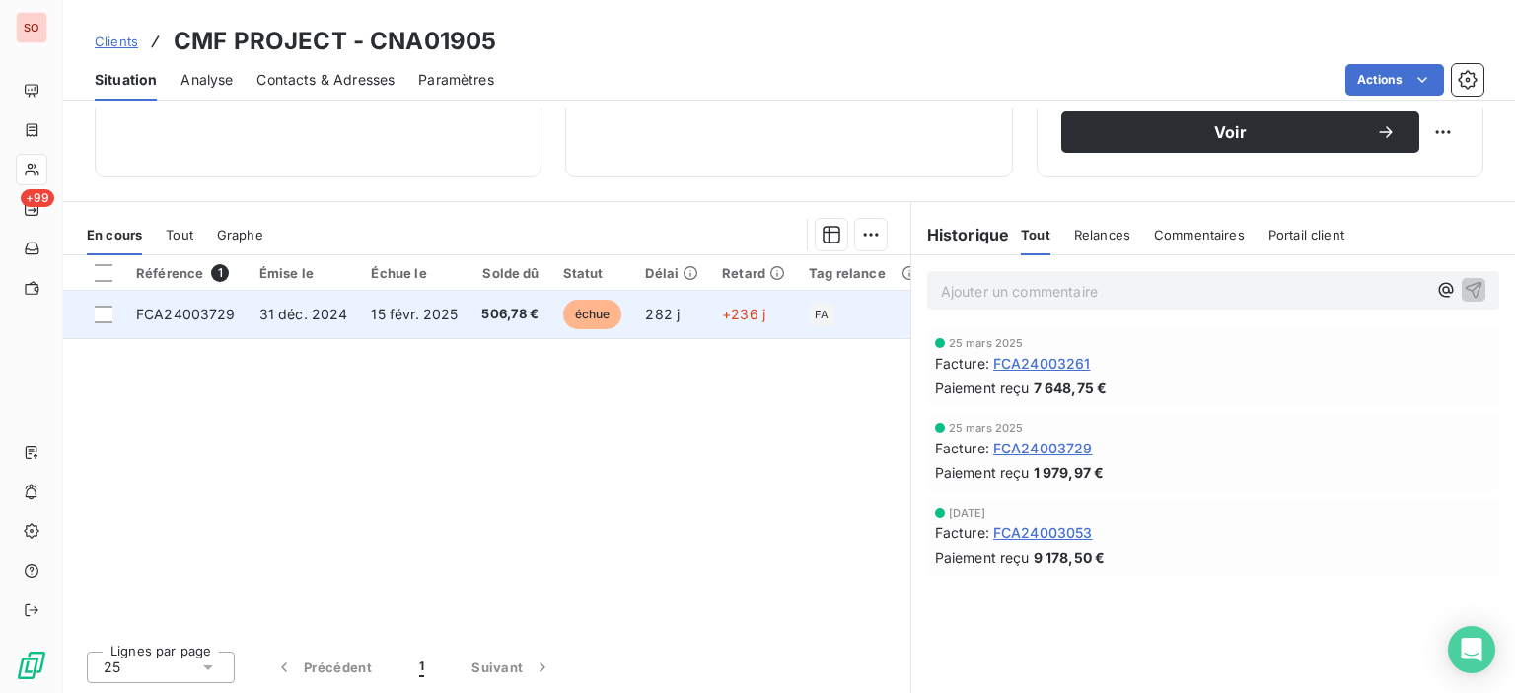
click at [504, 312] on span "506,78 €" at bounding box center [509, 315] width 57 height 20
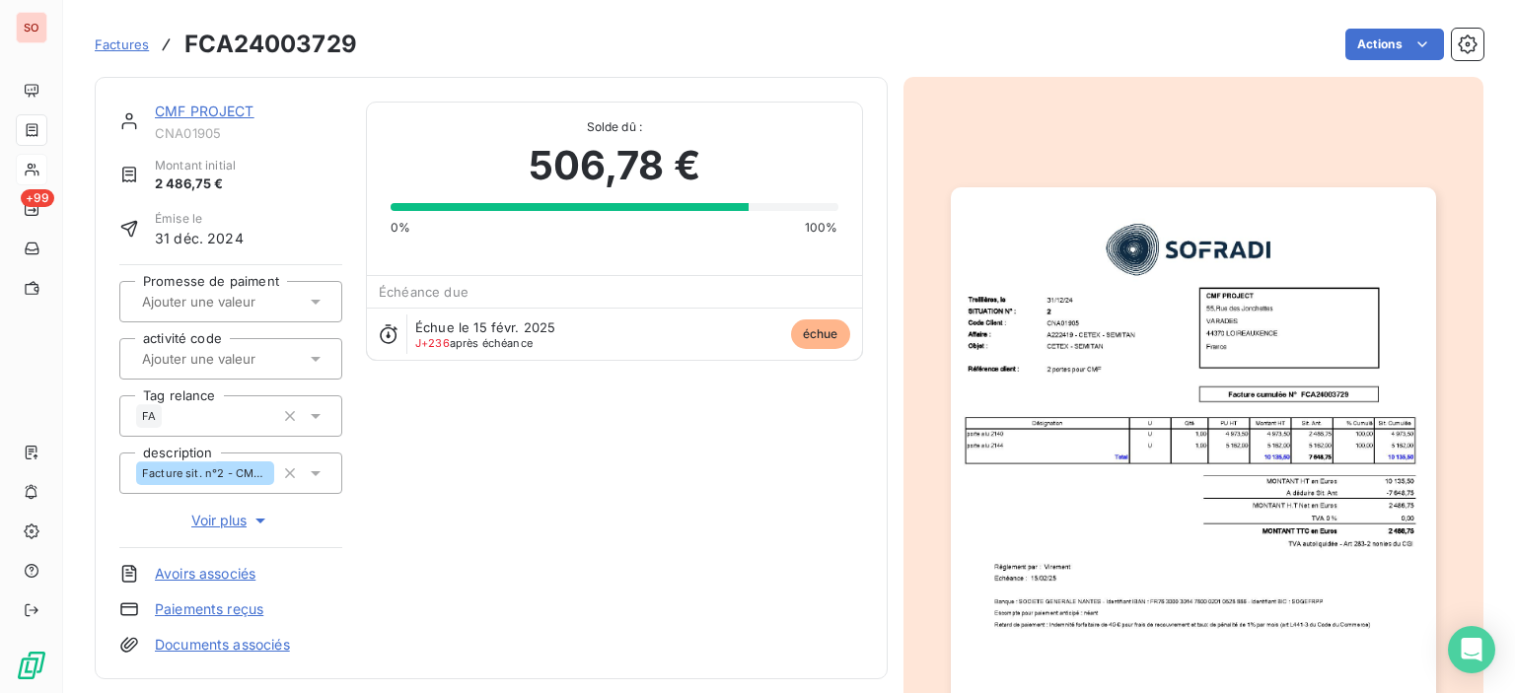
click at [1228, 366] on img "button" at bounding box center [1193, 529] width 485 height 685
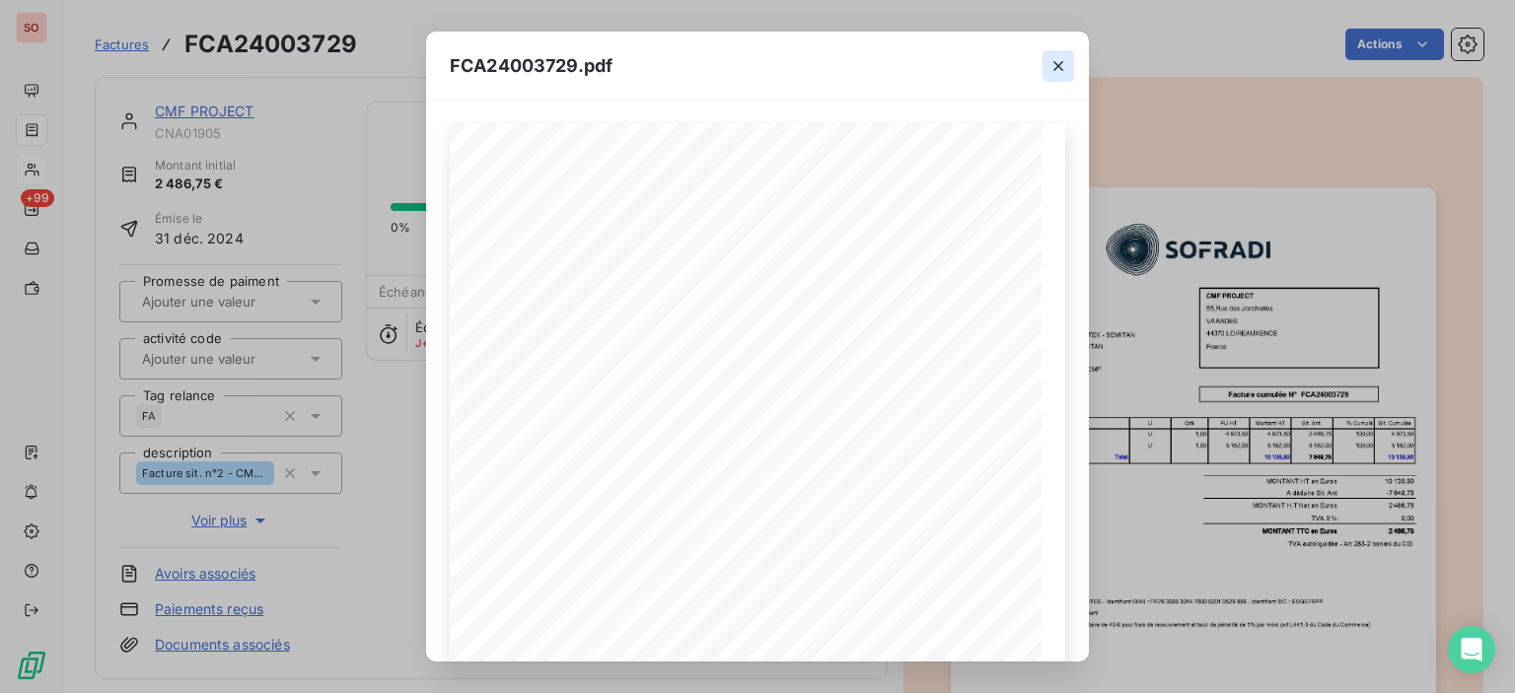
click at [1052, 70] on icon "button" at bounding box center [1058, 66] width 20 height 20
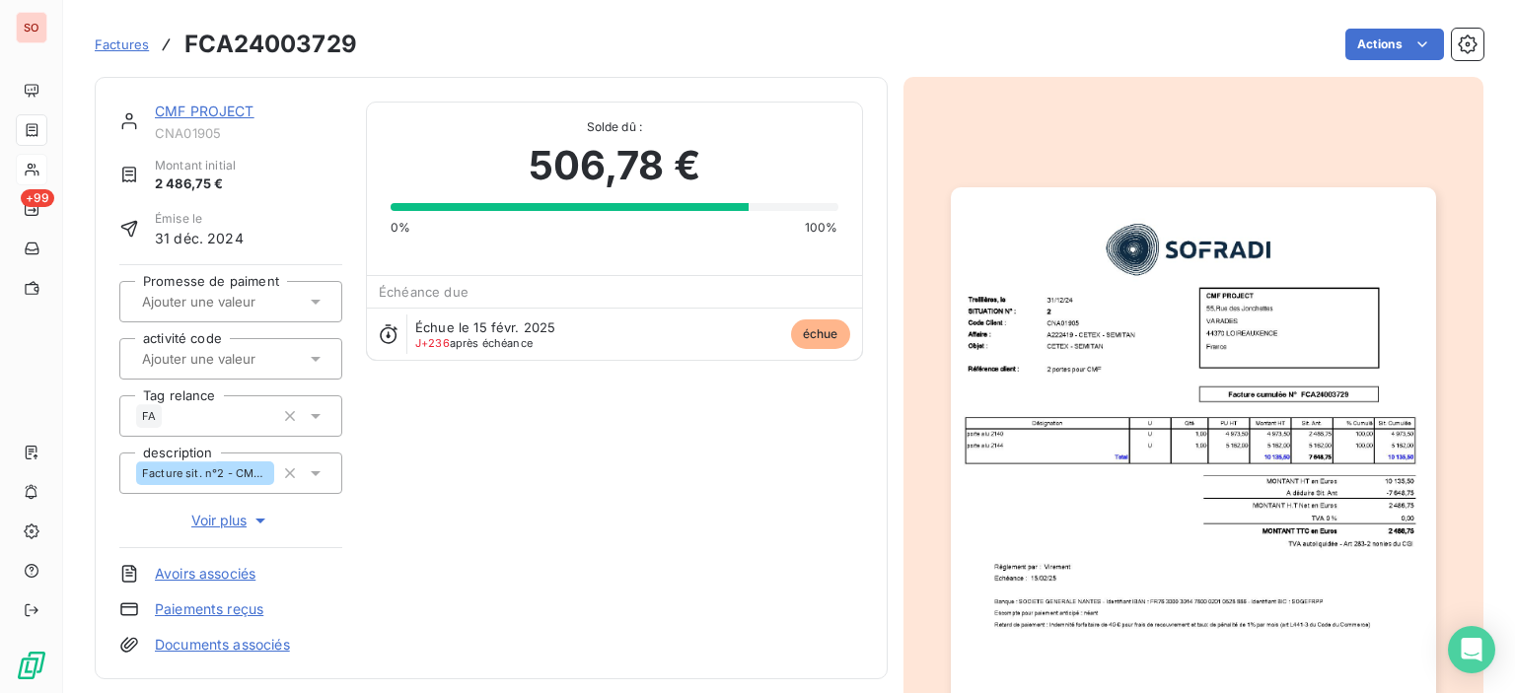
click at [178, 113] on link "CMF PROJECT" at bounding box center [205, 111] width 100 height 17
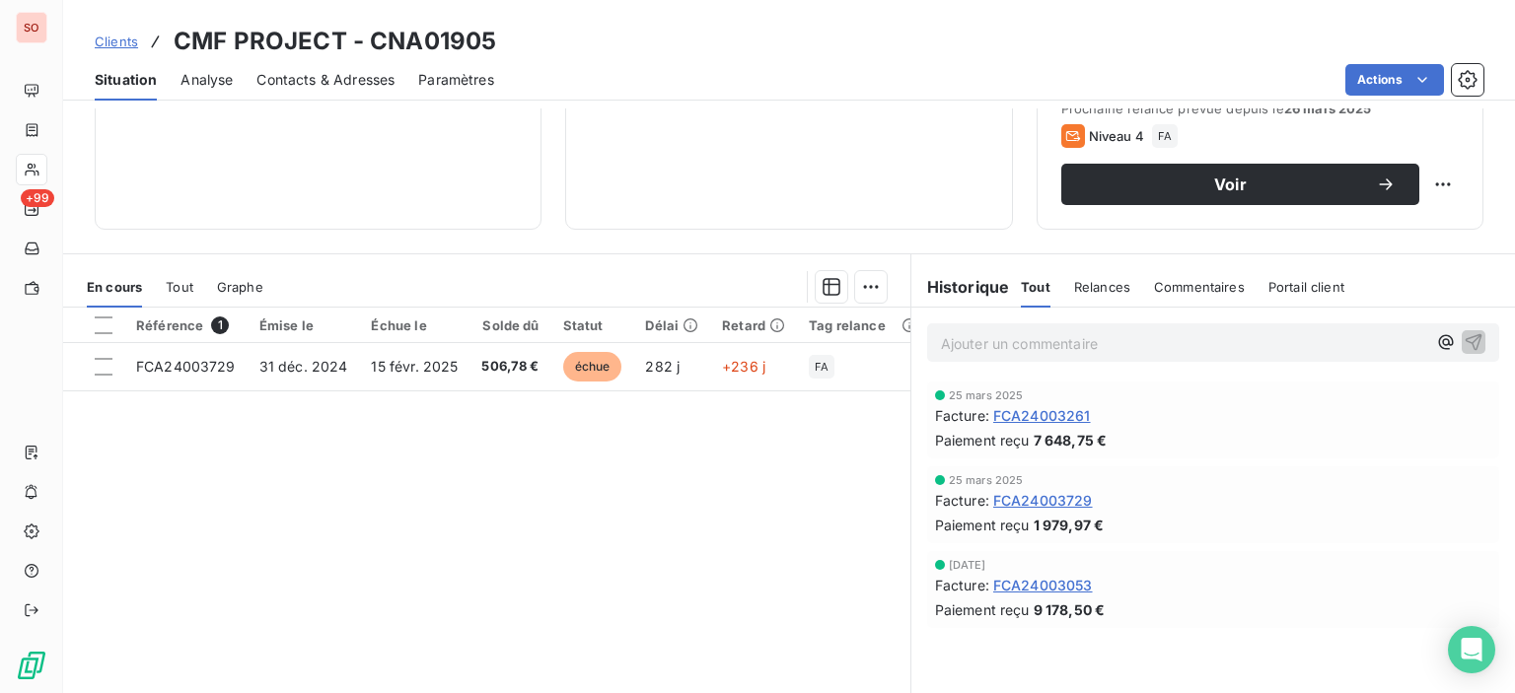
scroll to position [296, 0]
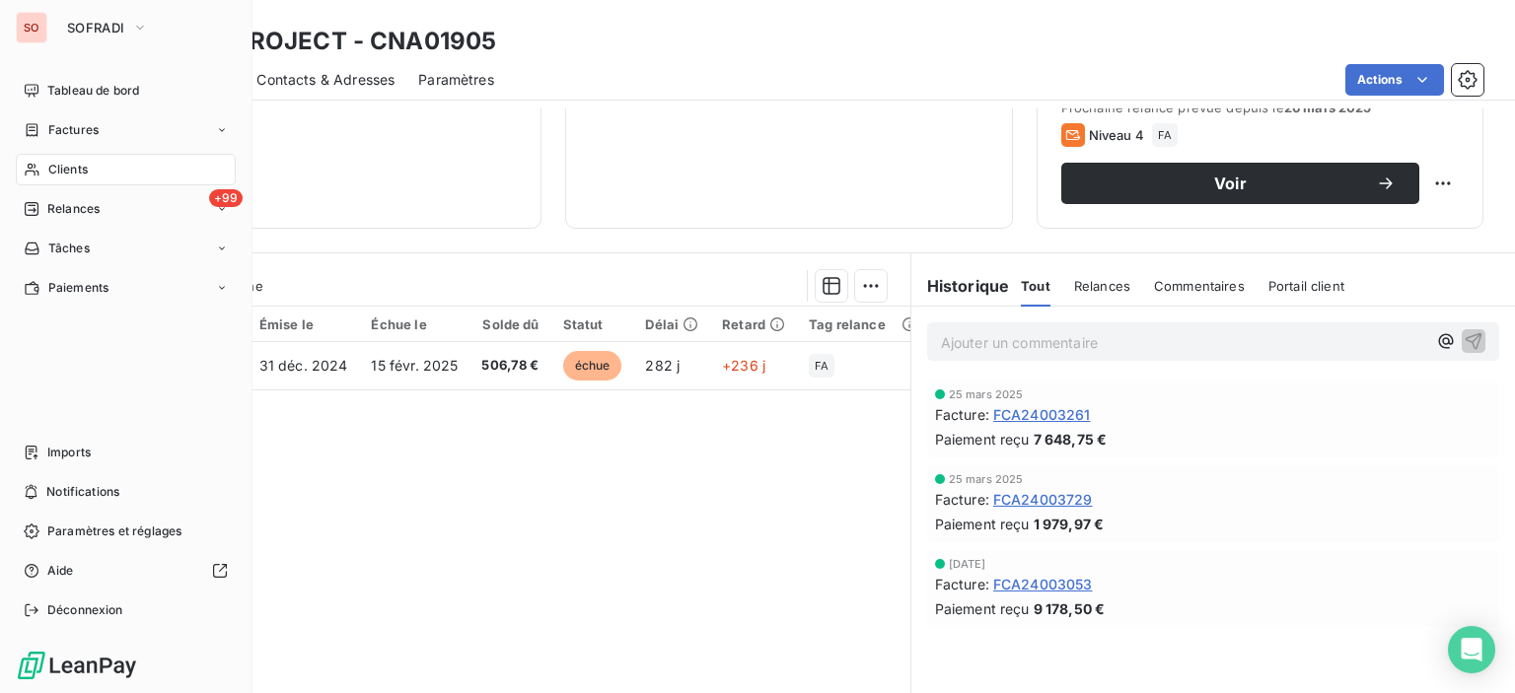
click at [48, 172] on span "Clients" at bounding box center [67, 170] width 39 height 18
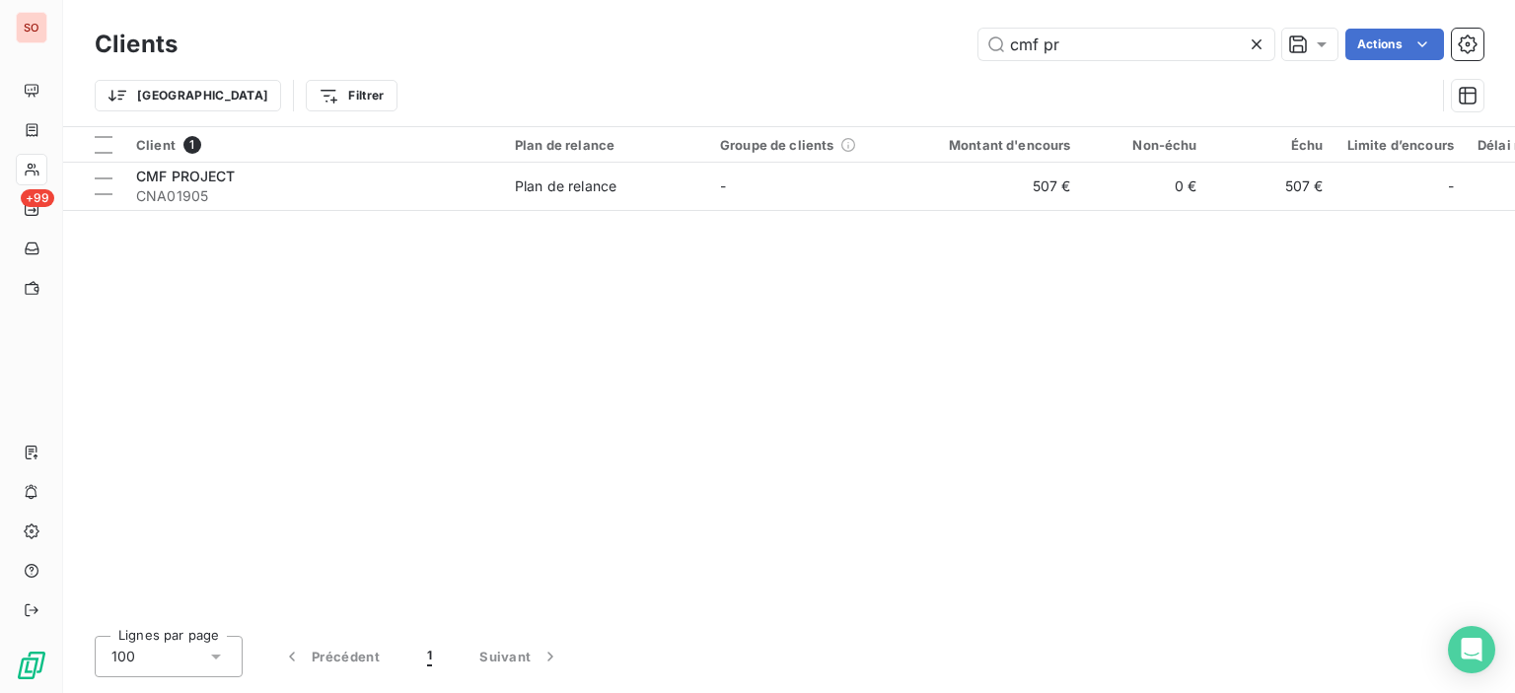
drag, startPoint x: 1081, startPoint y: 38, endPoint x: 867, endPoint y: 8, distance: 216.2
click at [868, 8] on div "Clients cmf pr Actions Trier Filtrer" at bounding box center [789, 63] width 1452 height 126
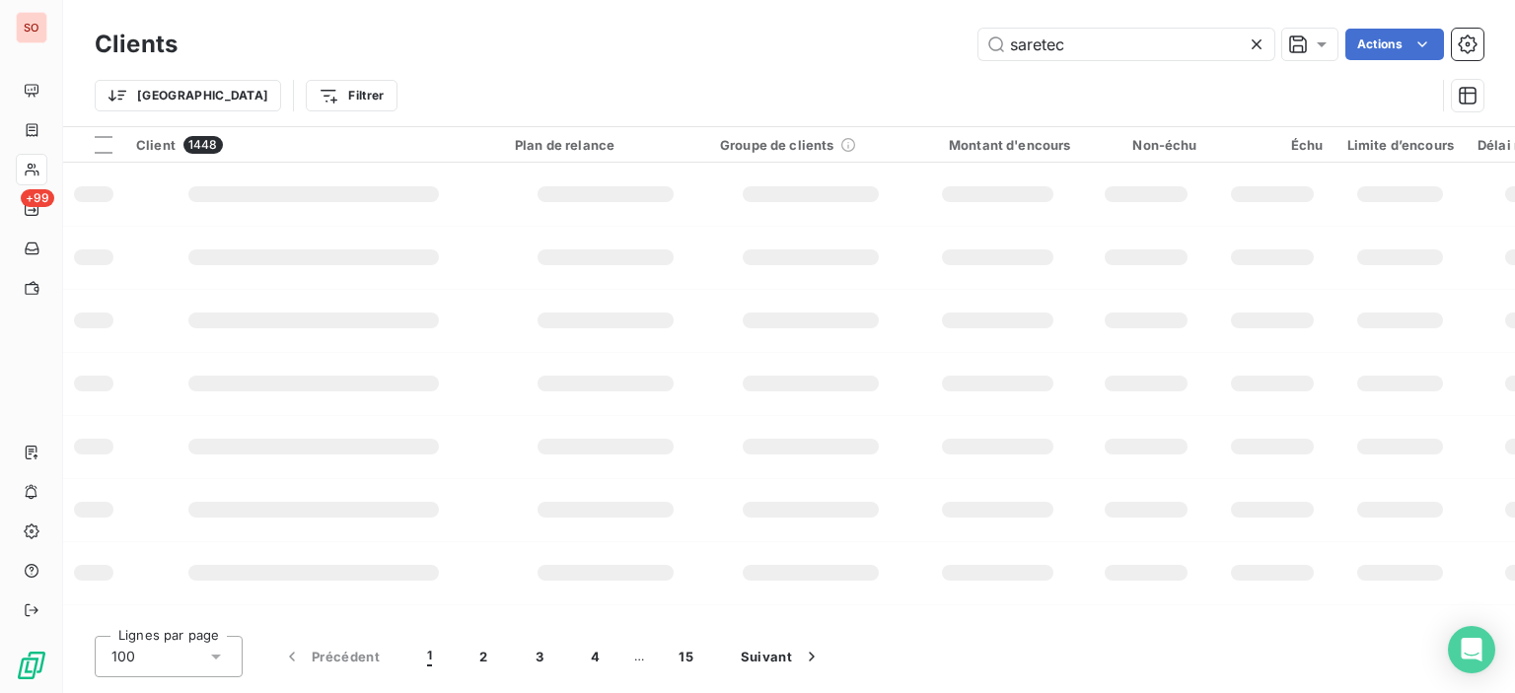
type input "saretec"
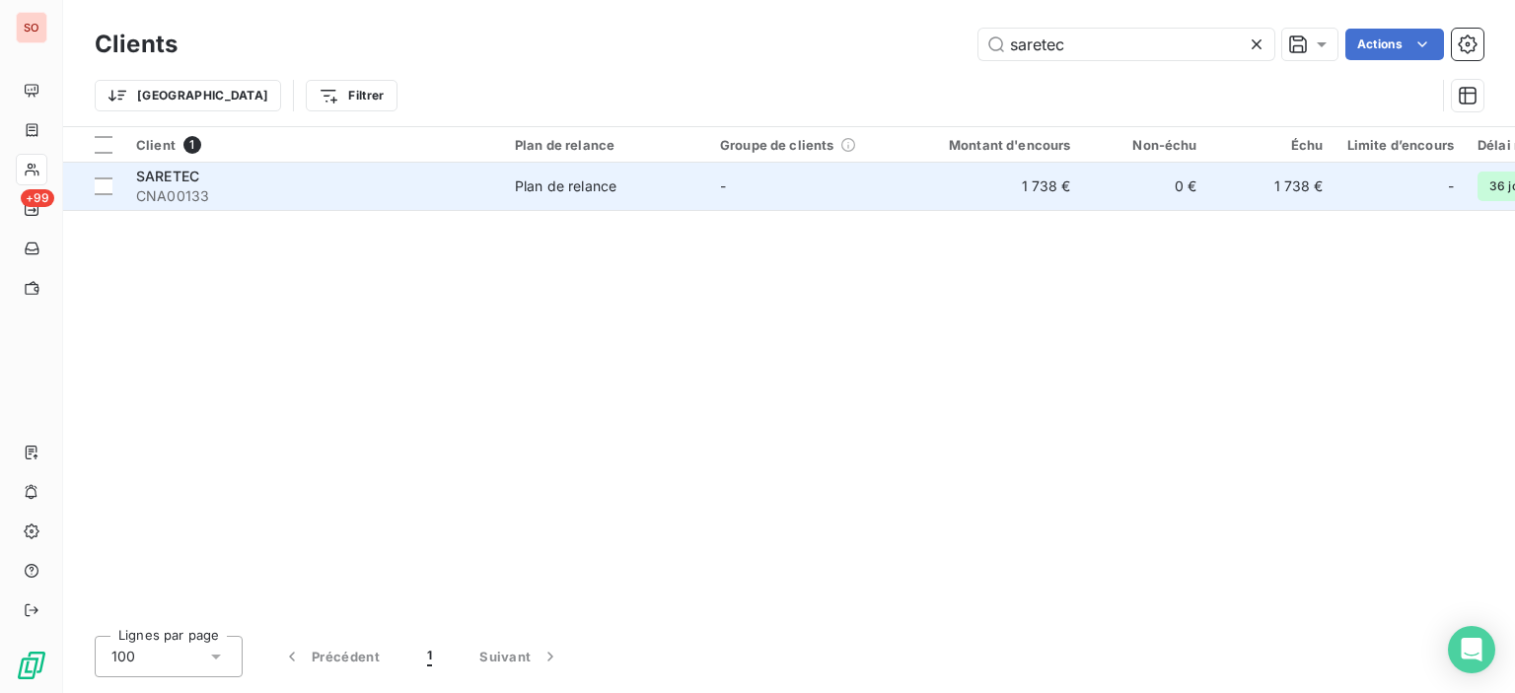
click at [828, 198] on td "-" at bounding box center [810, 186] width 205 height 47
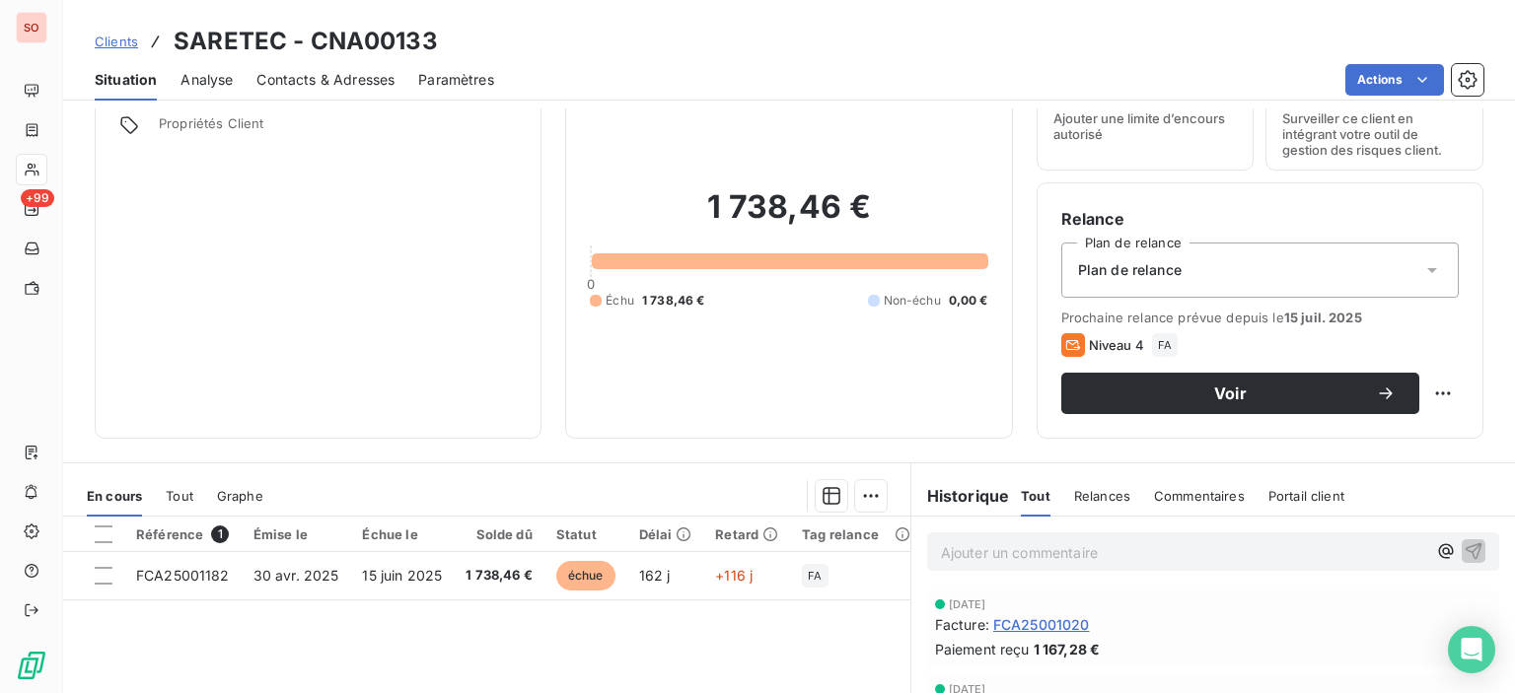
scroll to position [296, 0]
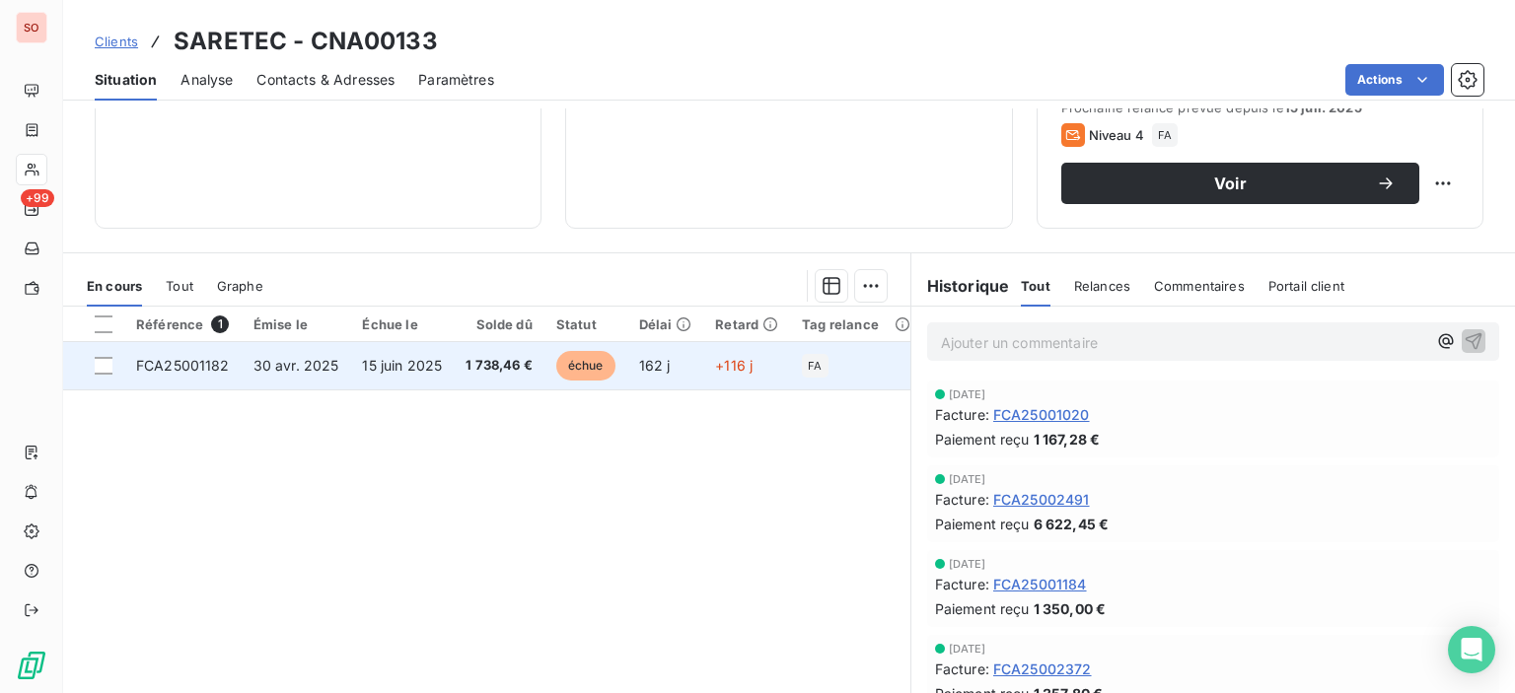
click at [449, 372] on td "15 juin 2025" at bounding box center [402, 365] width 104 height 47
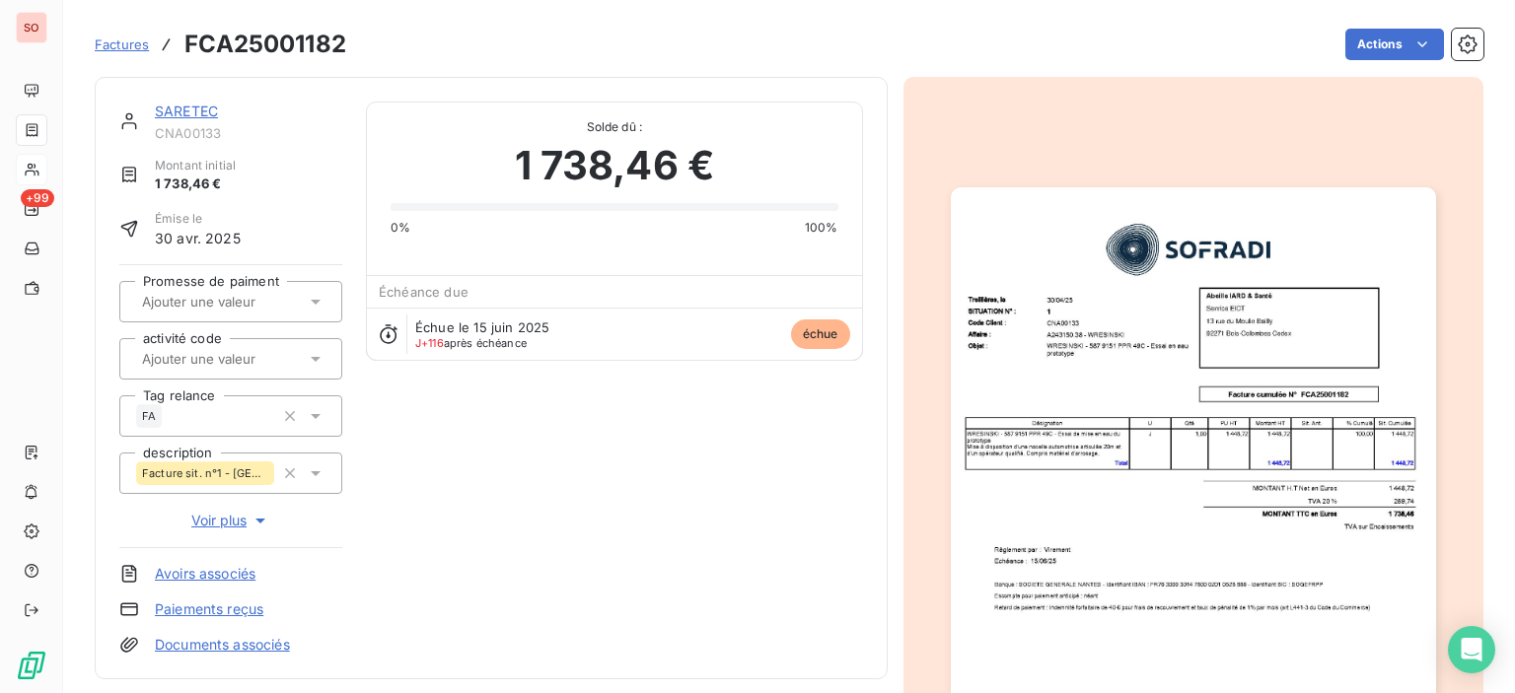
click at [1231, 352] on img "button" at bounding box center [1193, 529] width 485 height 685
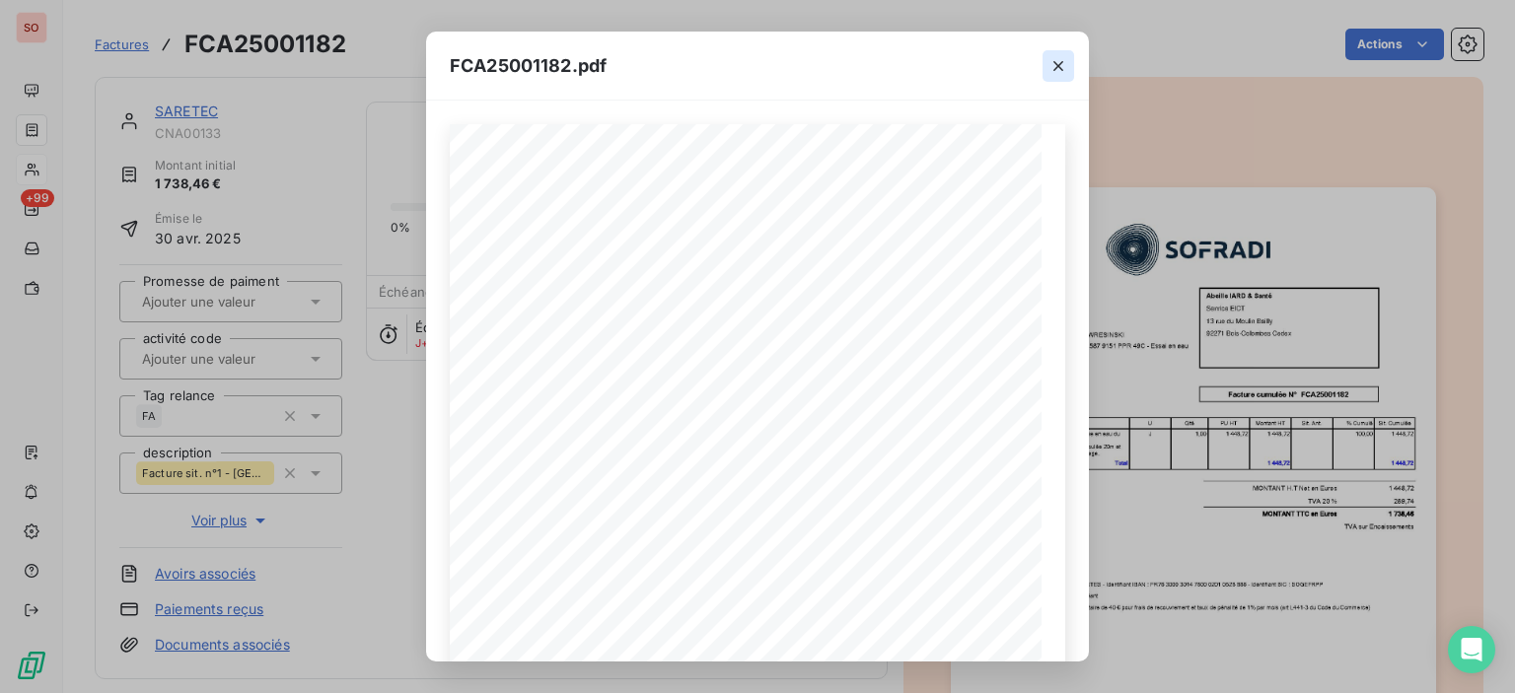
click at [1063, 66] on icon "button" at bounding box center [1058, 66] width 20 height 20
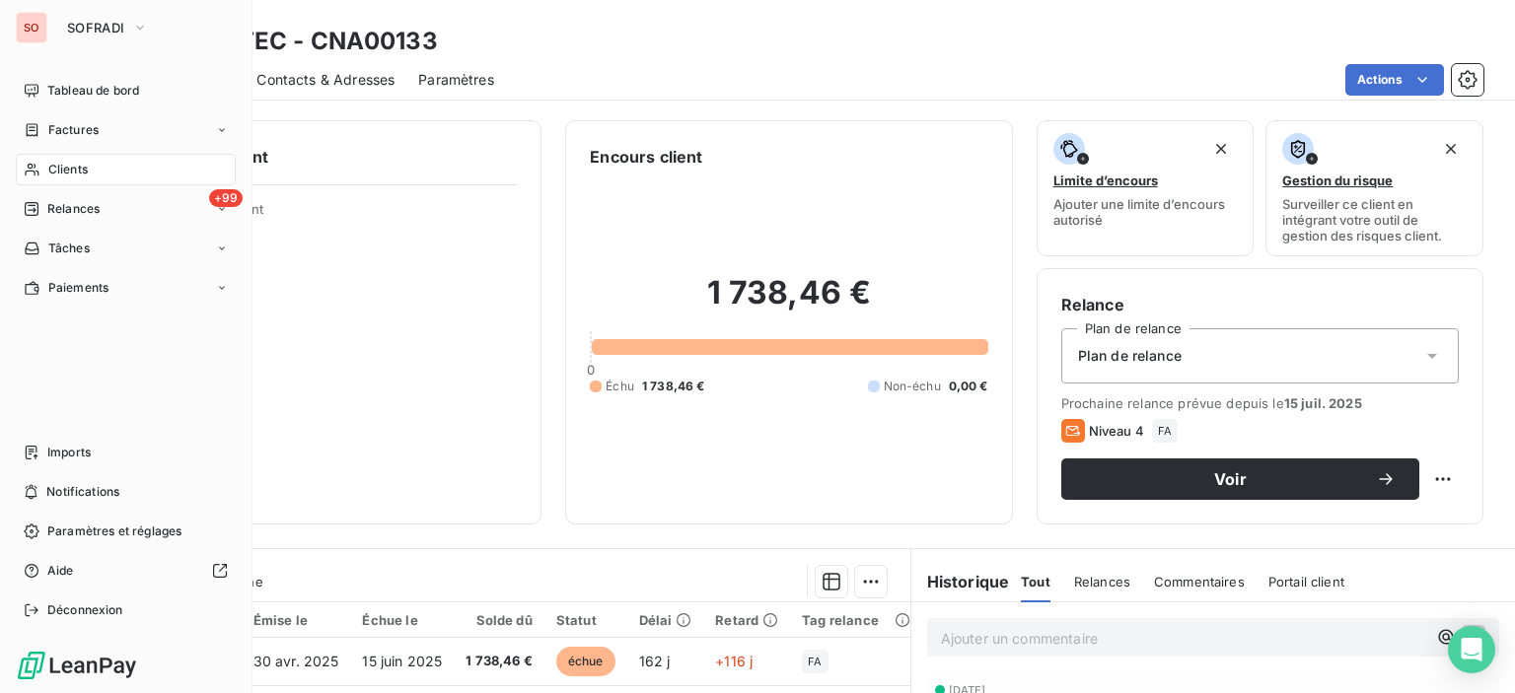
click at [63, 173] on span "Clients" at bounding box center [67, 170] width 39 height 18
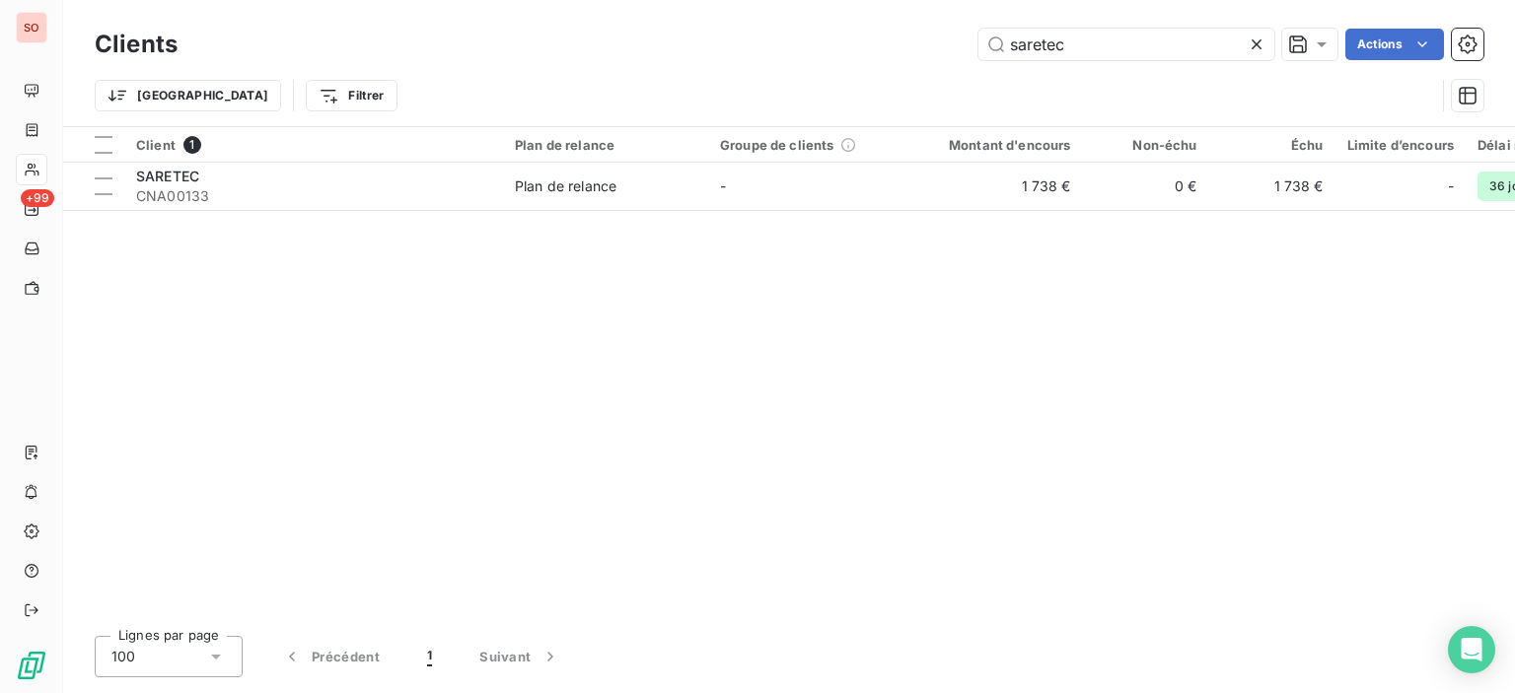
drag, startPoint x: 1066, startPoint y: 39, endPoint x: 864, endPoint y: 1, distance: 205.8
click at [864, 1] on div "Clients saretec Actions Trier Filtrer" at bounding box center [789, 63] width 1452 height 126
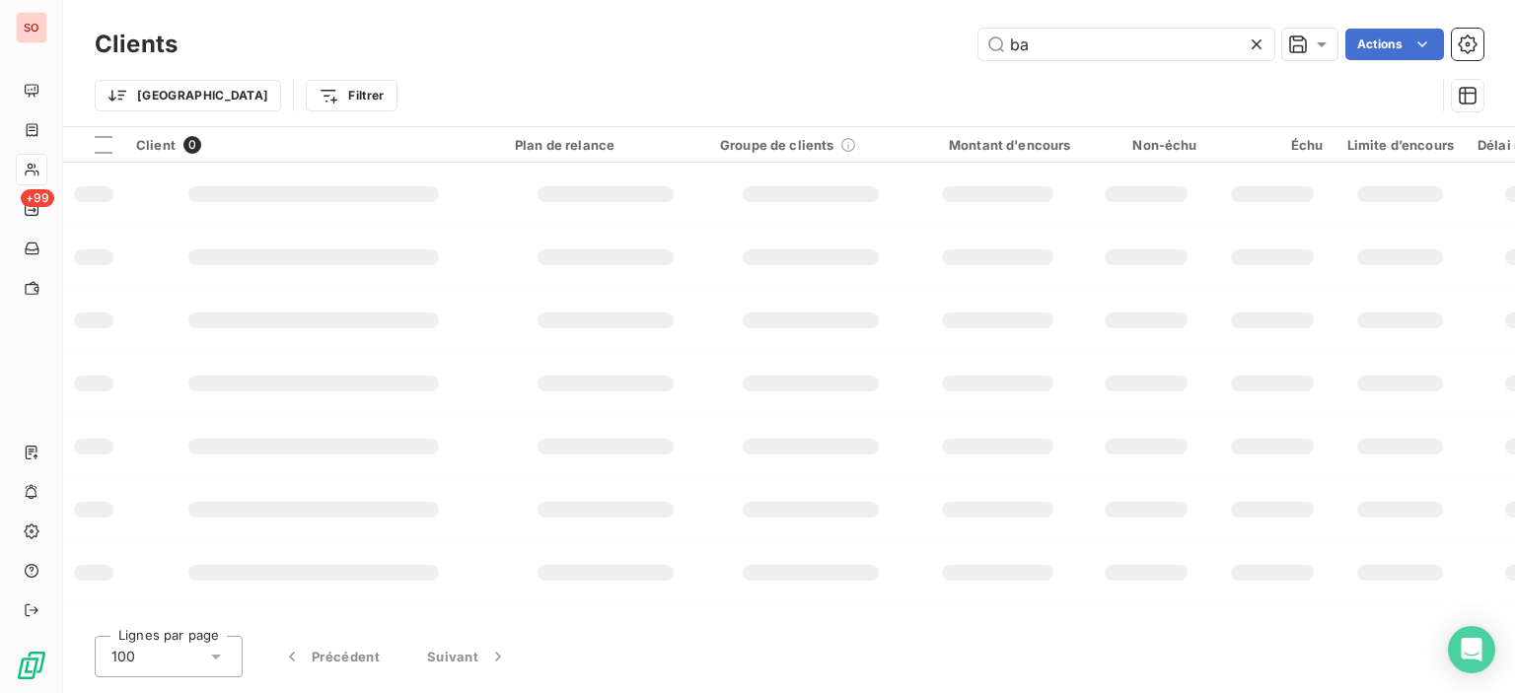
type input "b"
type input "beill"
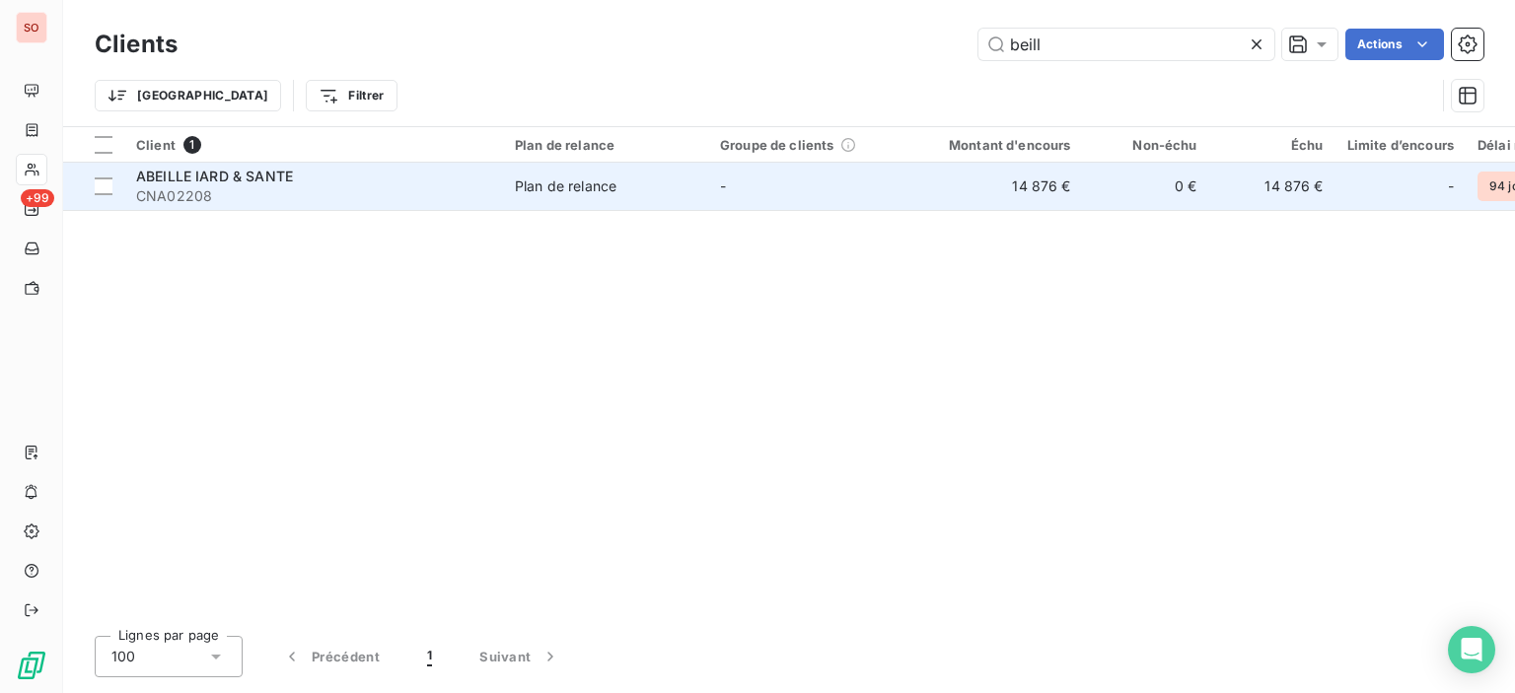
click at [248, 192] on span "CNA02208" at bounding box center [313, 196] width 355 height 20
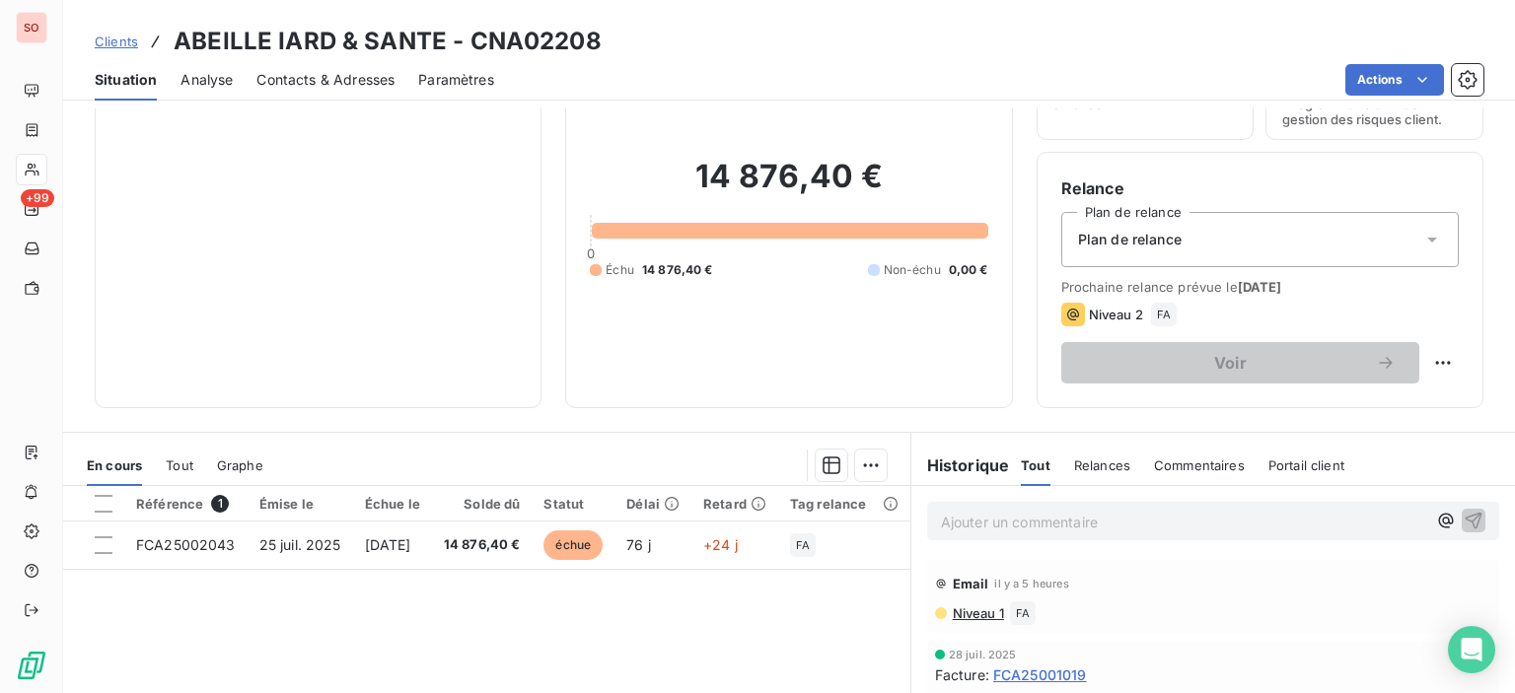
scroll to position [197, 0]
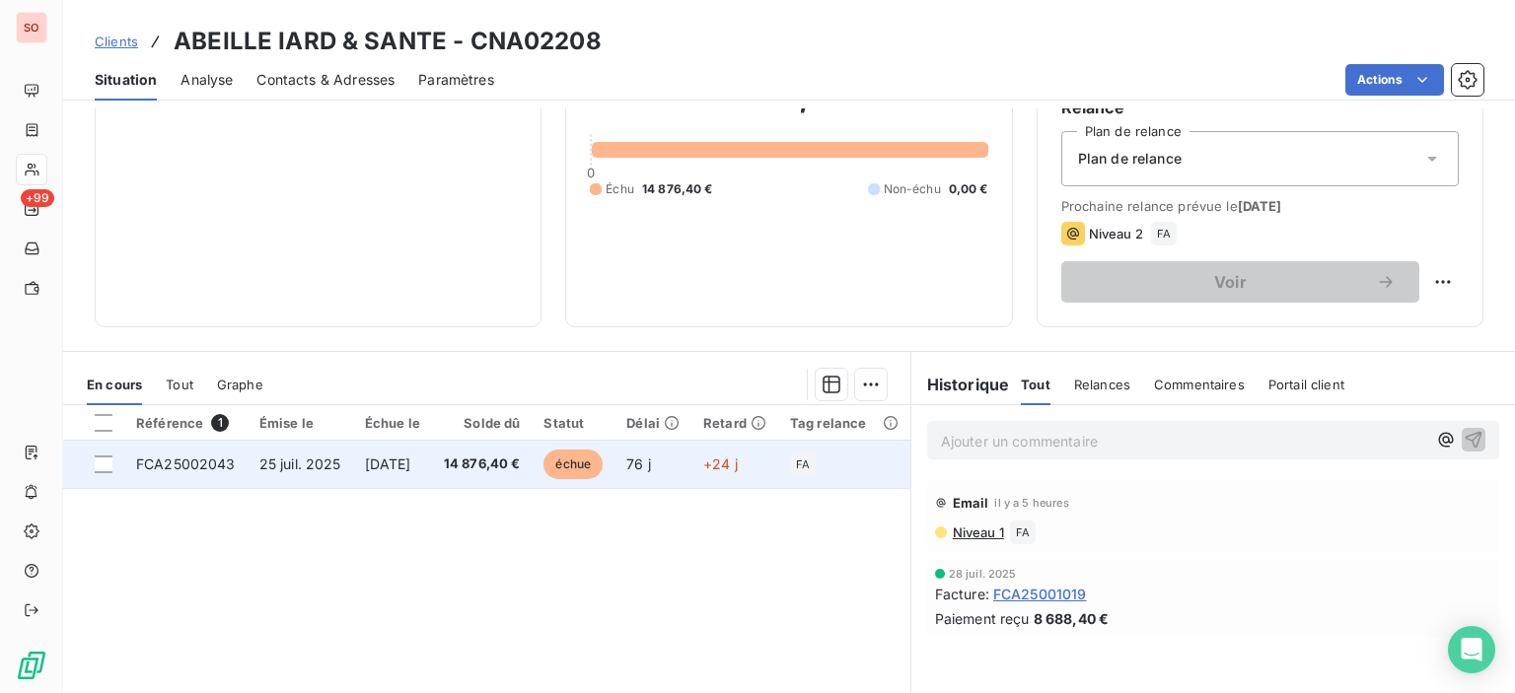
click at [603, 471] on span "échue" at bounding box center [572, 465] width 59 height 30
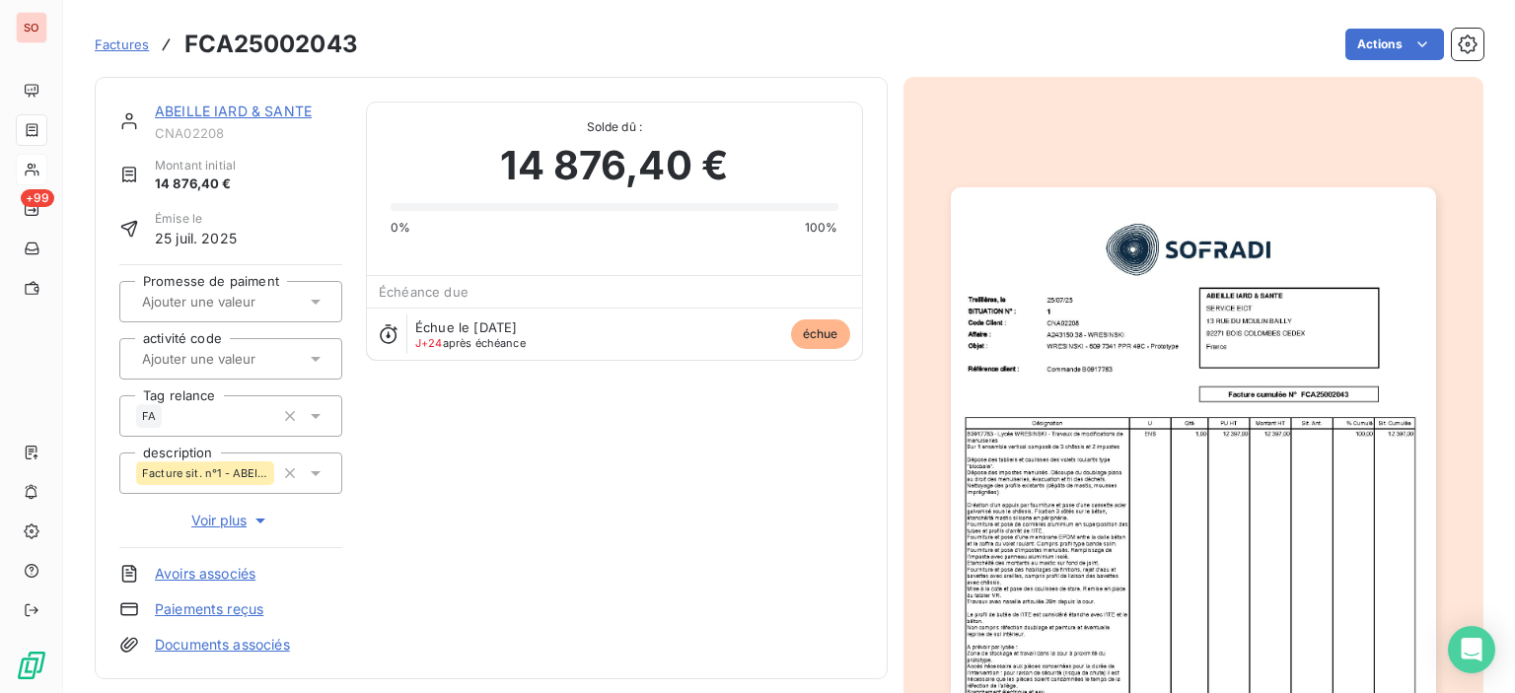
click at [1161, 418] on img "button" at bounding box center [1193, 529] width 485 height 685
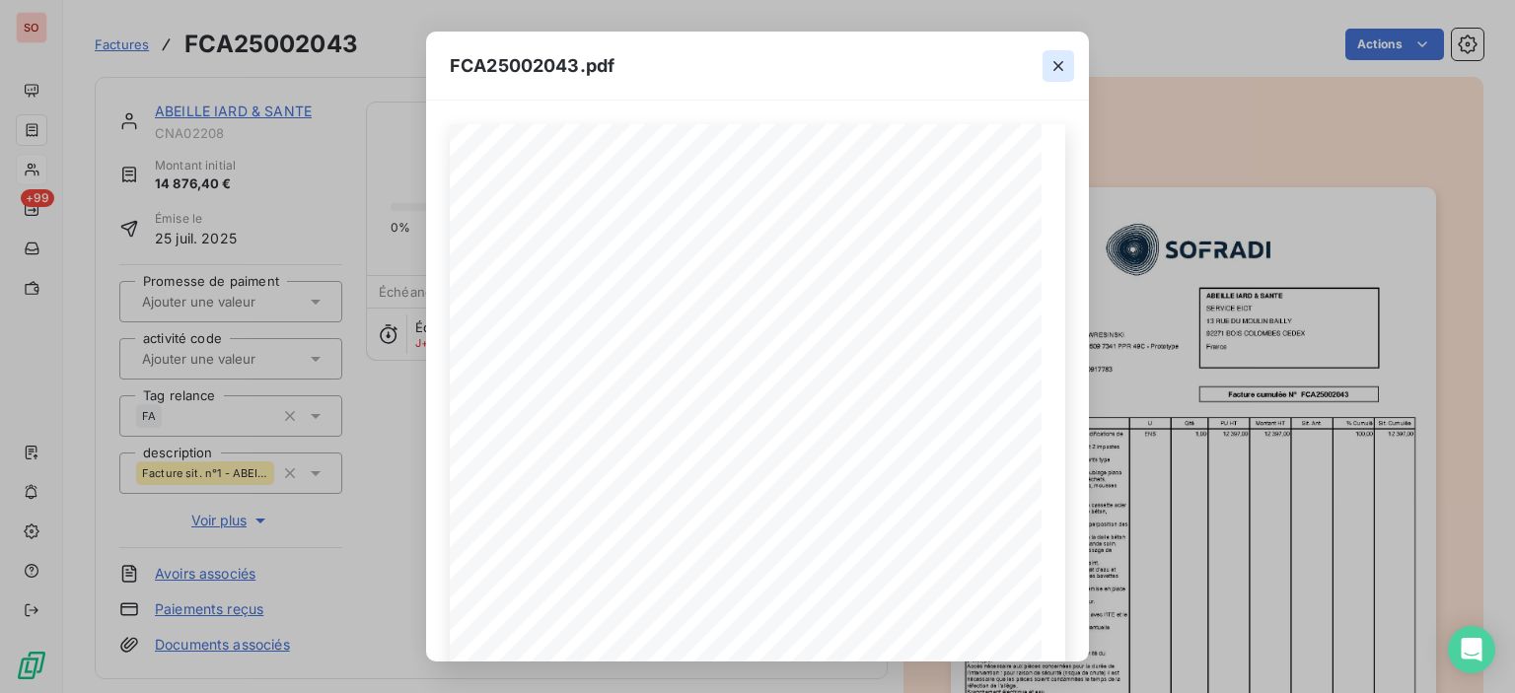
click at [1067, 67] on icon "button" at bounding box center [1058, 66] width 20 height 20
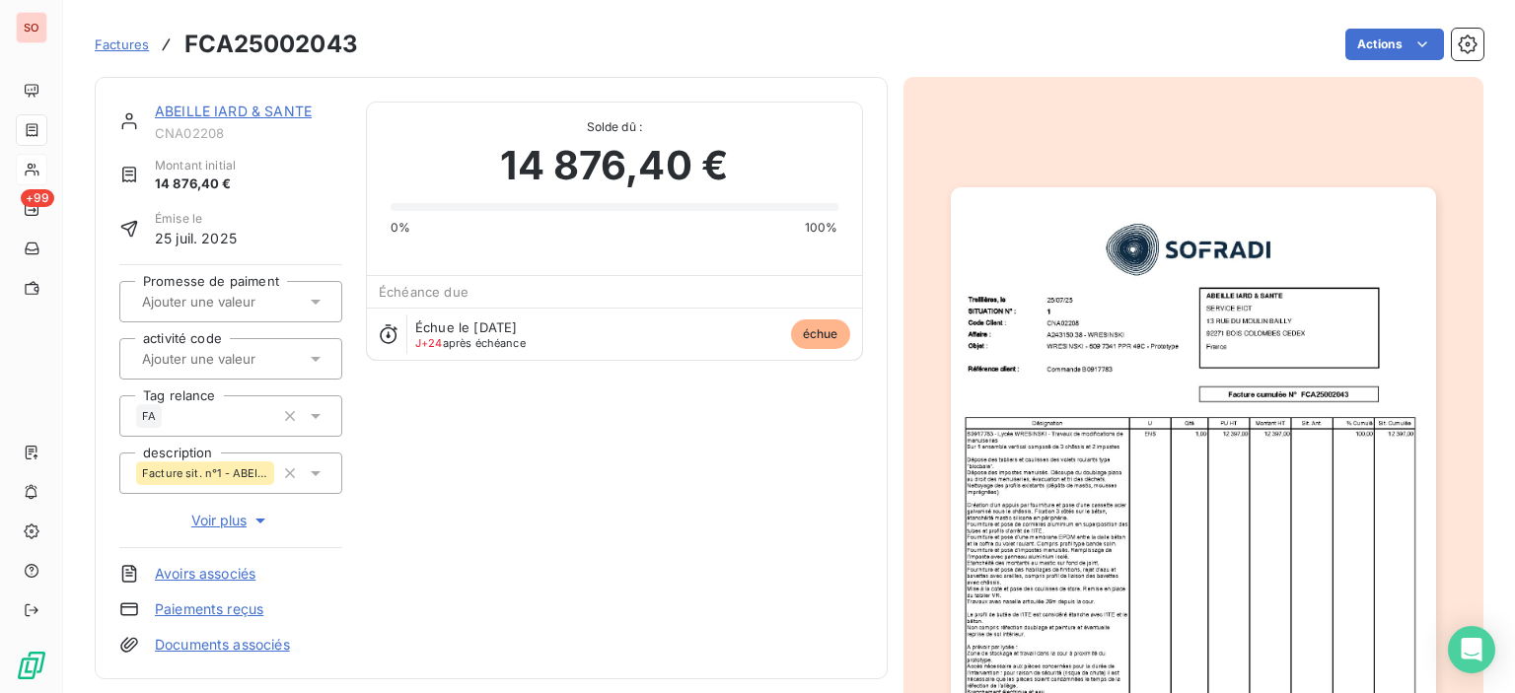
click at [264, 109] on link "ABEILLE IARD & SANTE" at bounding box center [233, 111] width 157 height 17
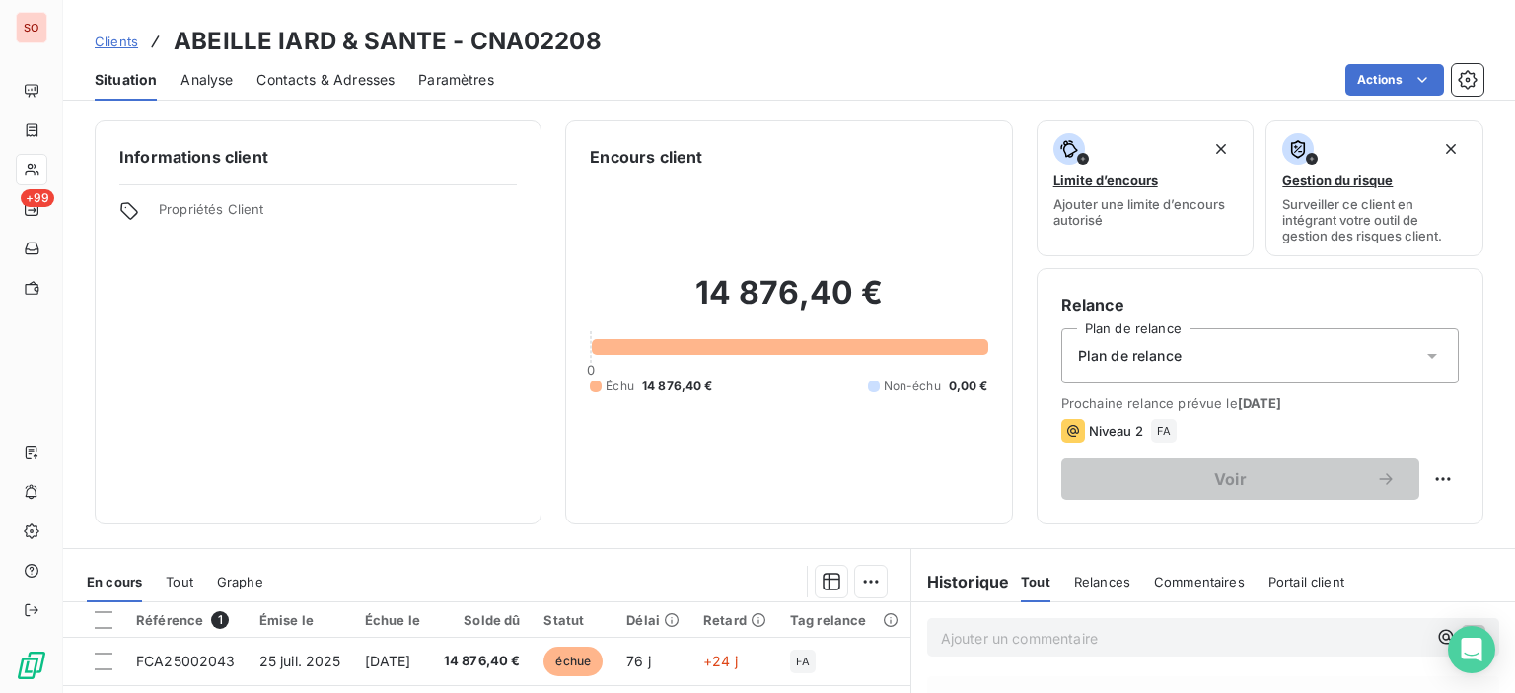
click at [384, 85] on span "Contacts & Adresses" at bounding box center [325, 80] width 138 height 20
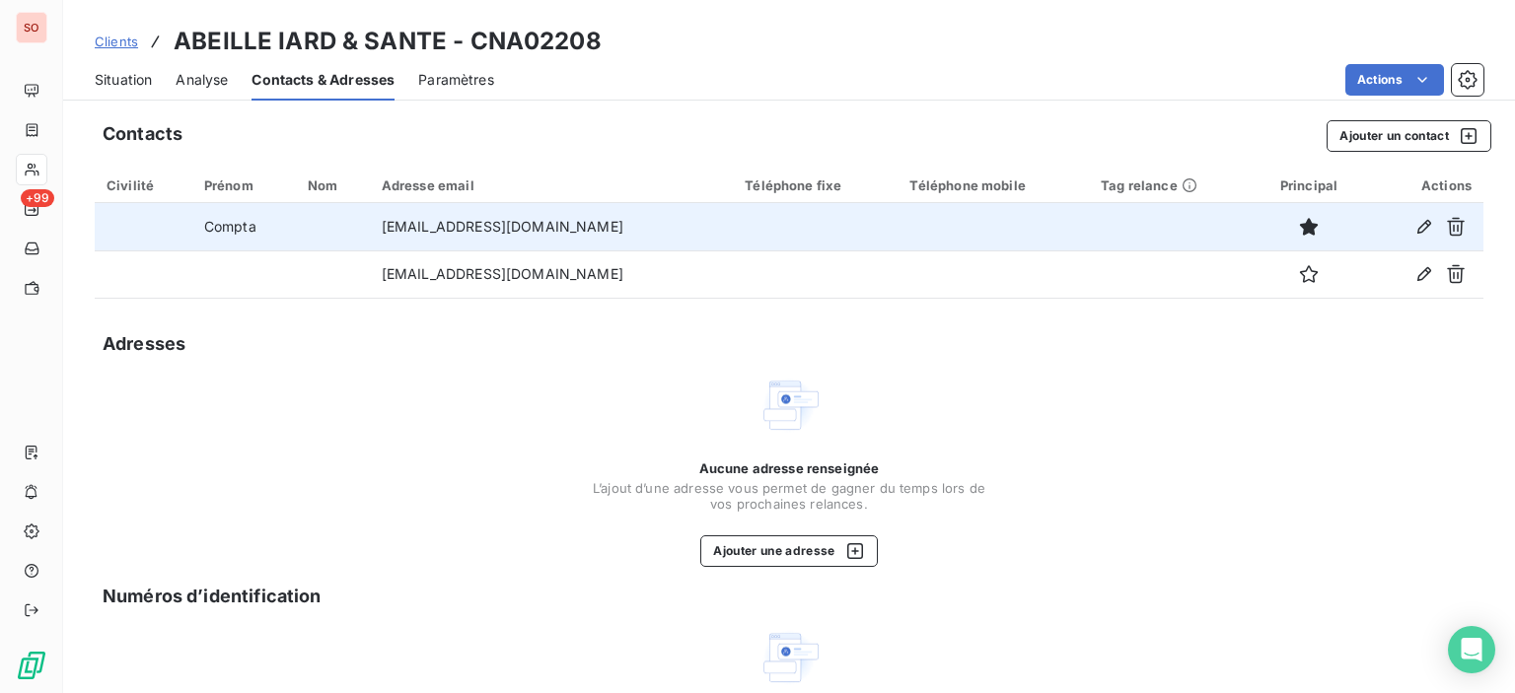
drag, startPoint x: 624, startPoint y: 236, endPoint x: 355, endPoint y: 228, distance: 269.3
click at [370, 228] on td "[EMAIL_ADDRESS][DOMAIN_NAME]" at bounding box center [552, 226] width 364 height 47
copy td "[EMAIL_ADDRESS][DOMAIN_NAME]"
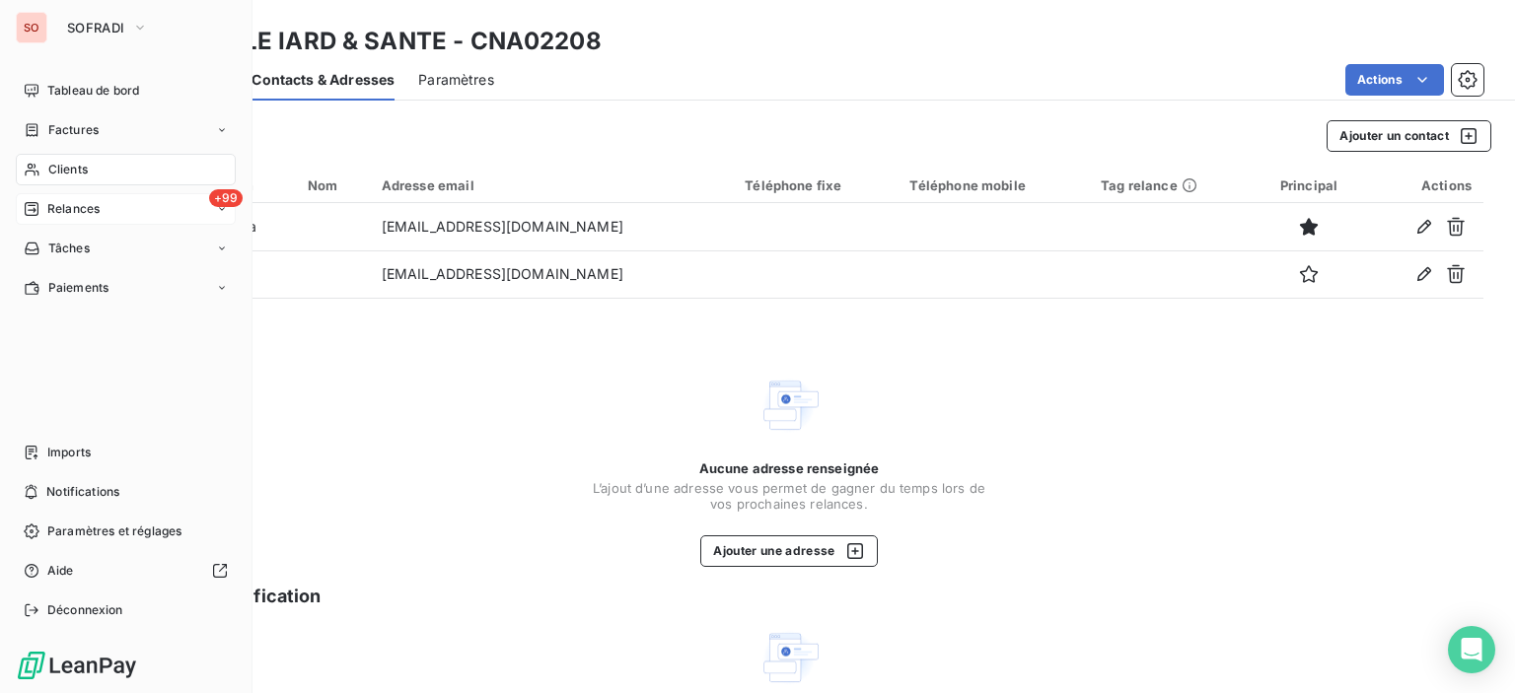
click at [65, 200] on span "Relances" at bounding box center [73, 209] width 52 height 18
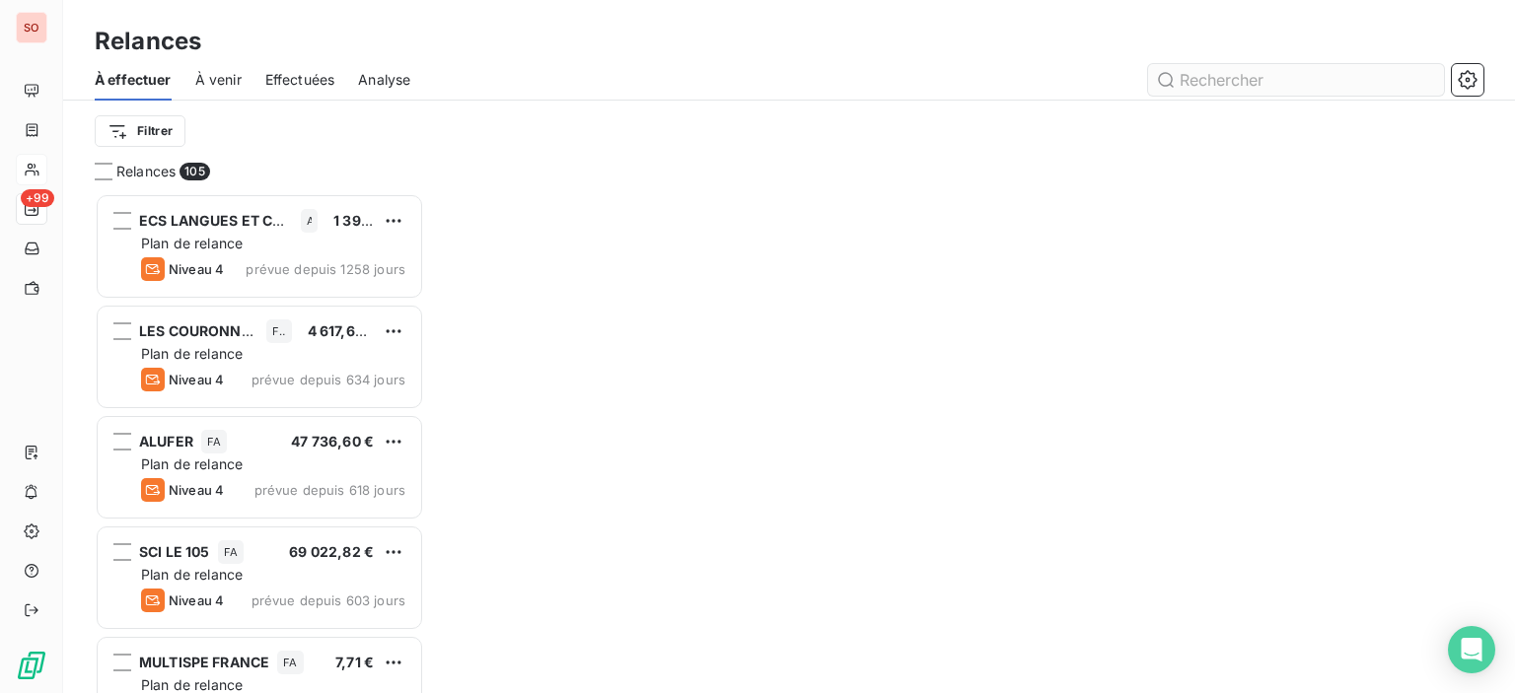
scroll to position [485, 314]
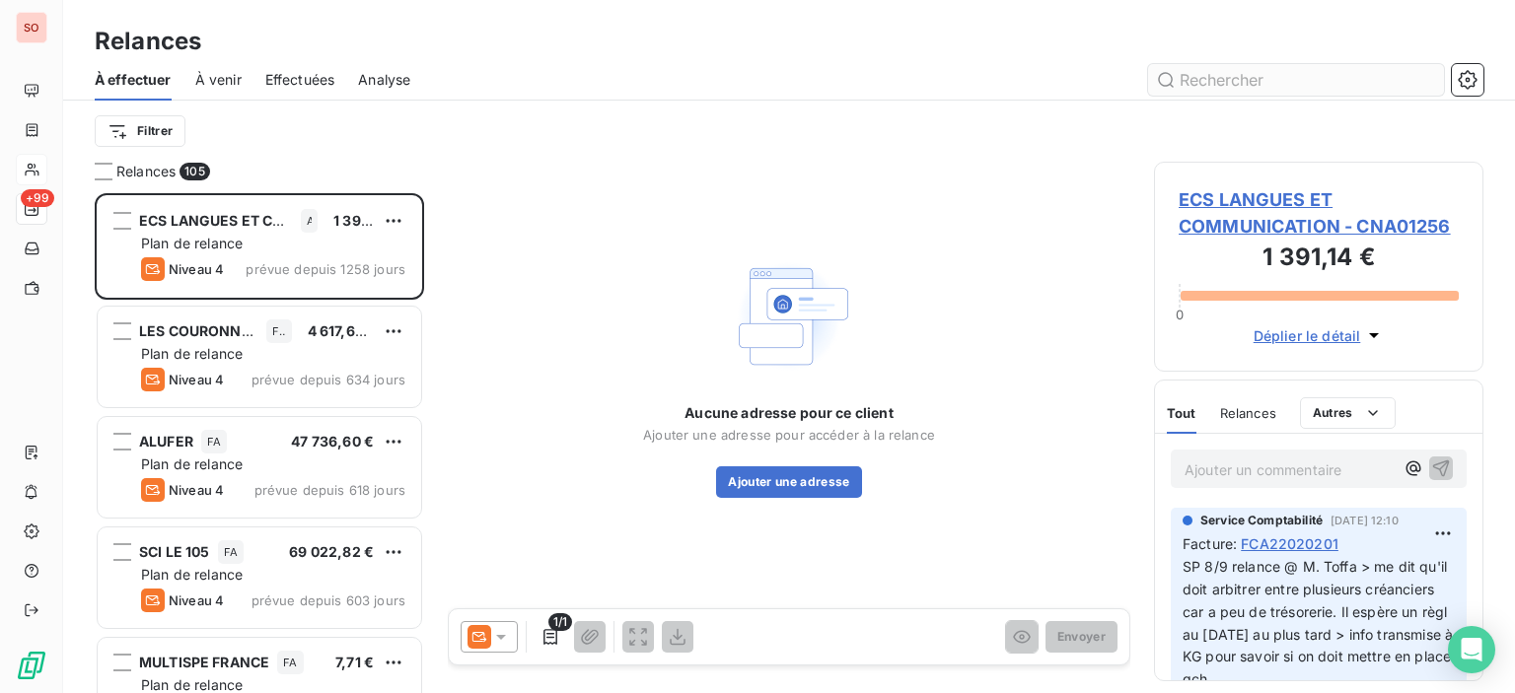
click at [1223, 88] on input "text" at bounding box center [1296, 80] width 296 height 32
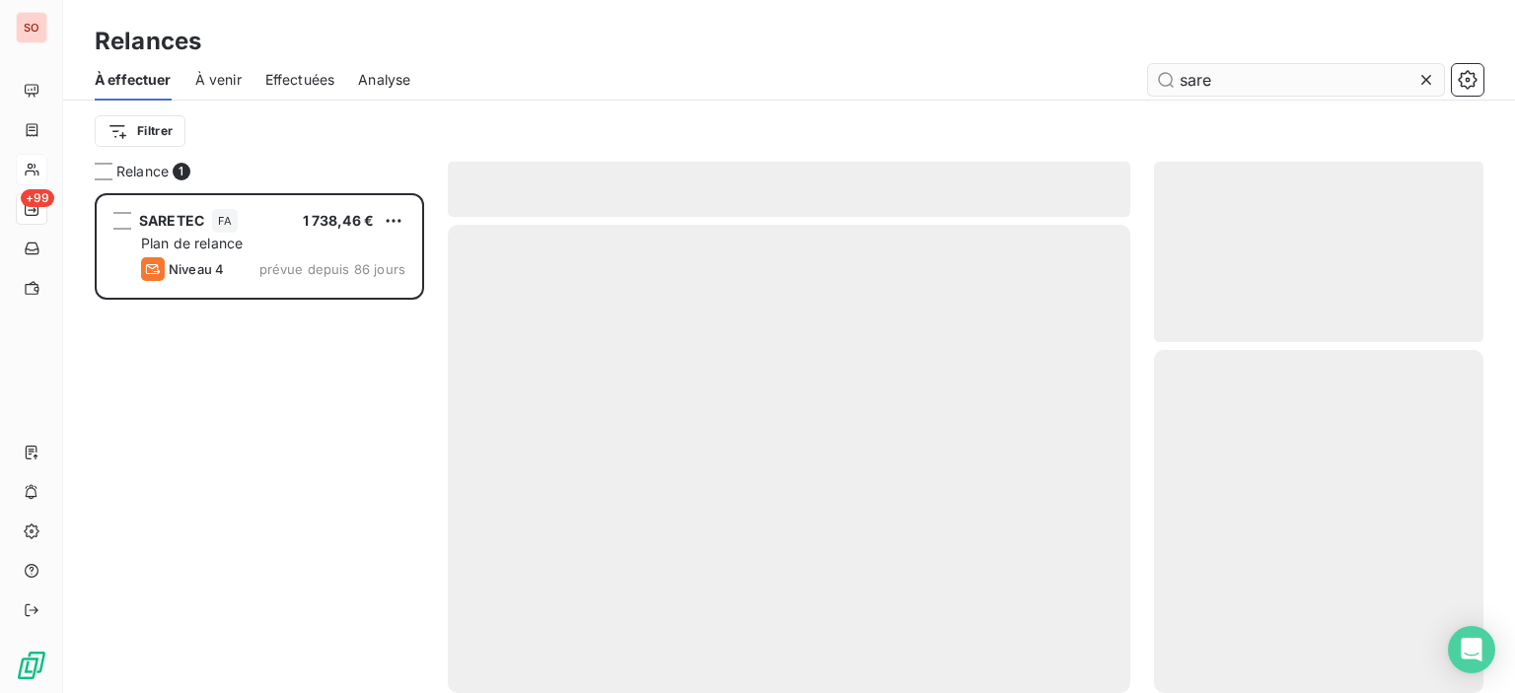
scroll to position [485, 314]
type input "sare"
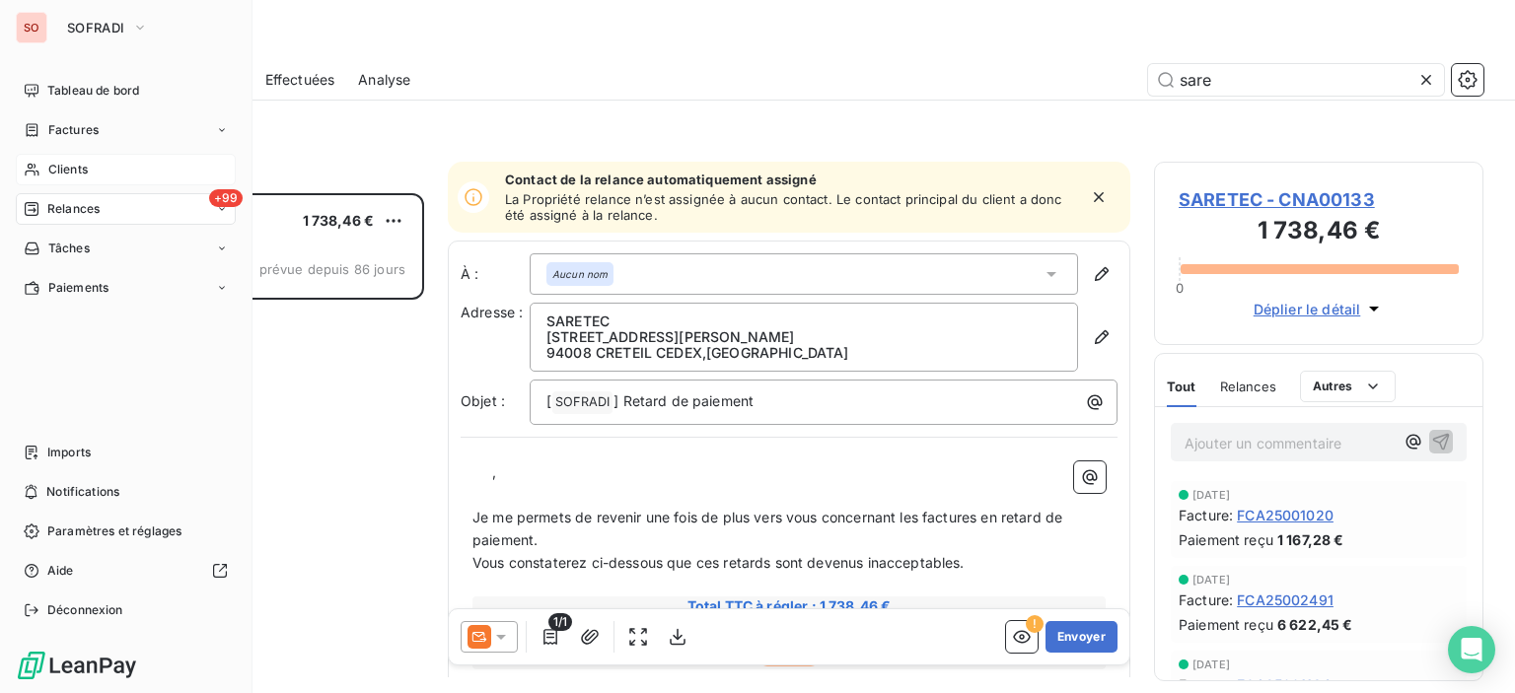
click at [100, 174] on div "Clients" at bounding box center [126, 170] width 220 height 32
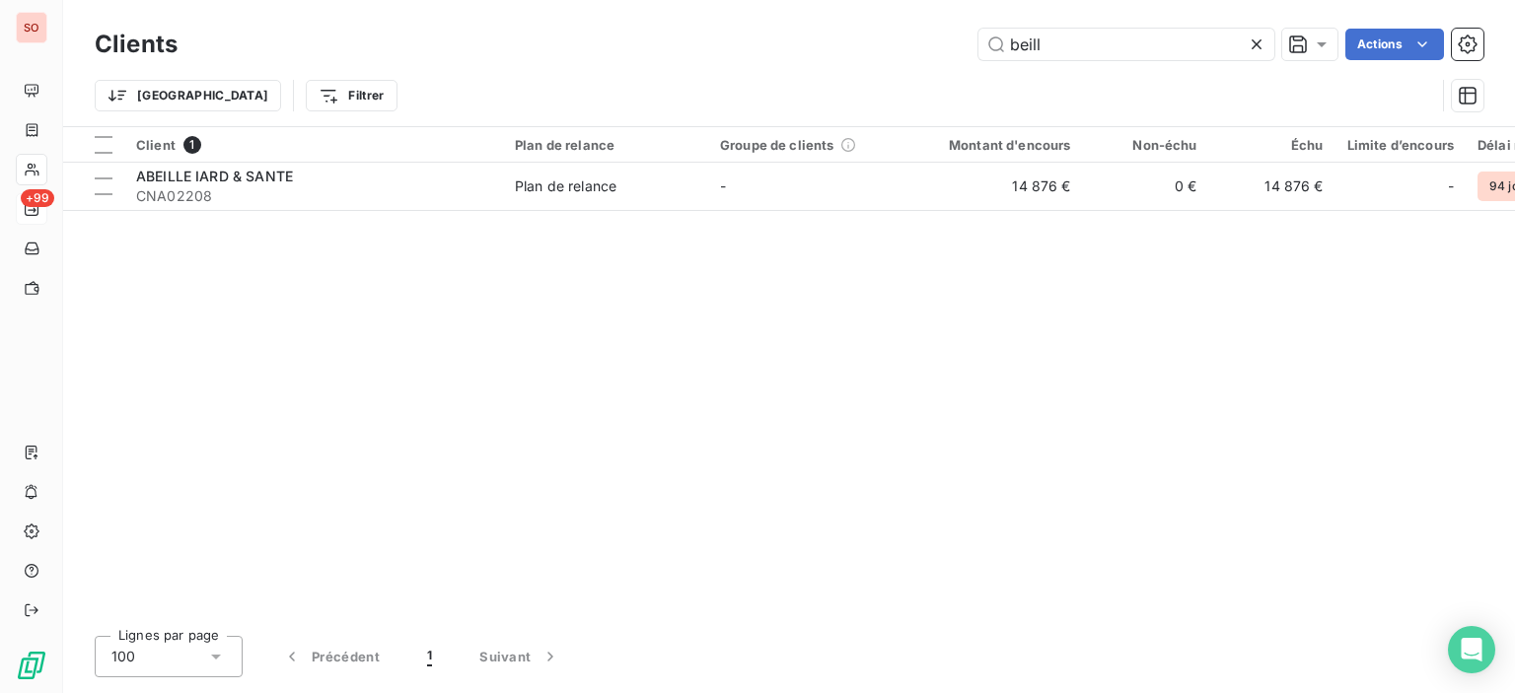
drag, startPoint x: 1068, startPoint y: 48, endPoint x: 848, endPoint y: 11, distance: 223.1
click at [848, 11] on div "Clients beill Actions Trier Filtrer" at bounding box center [789, 63] width 1452 height 126
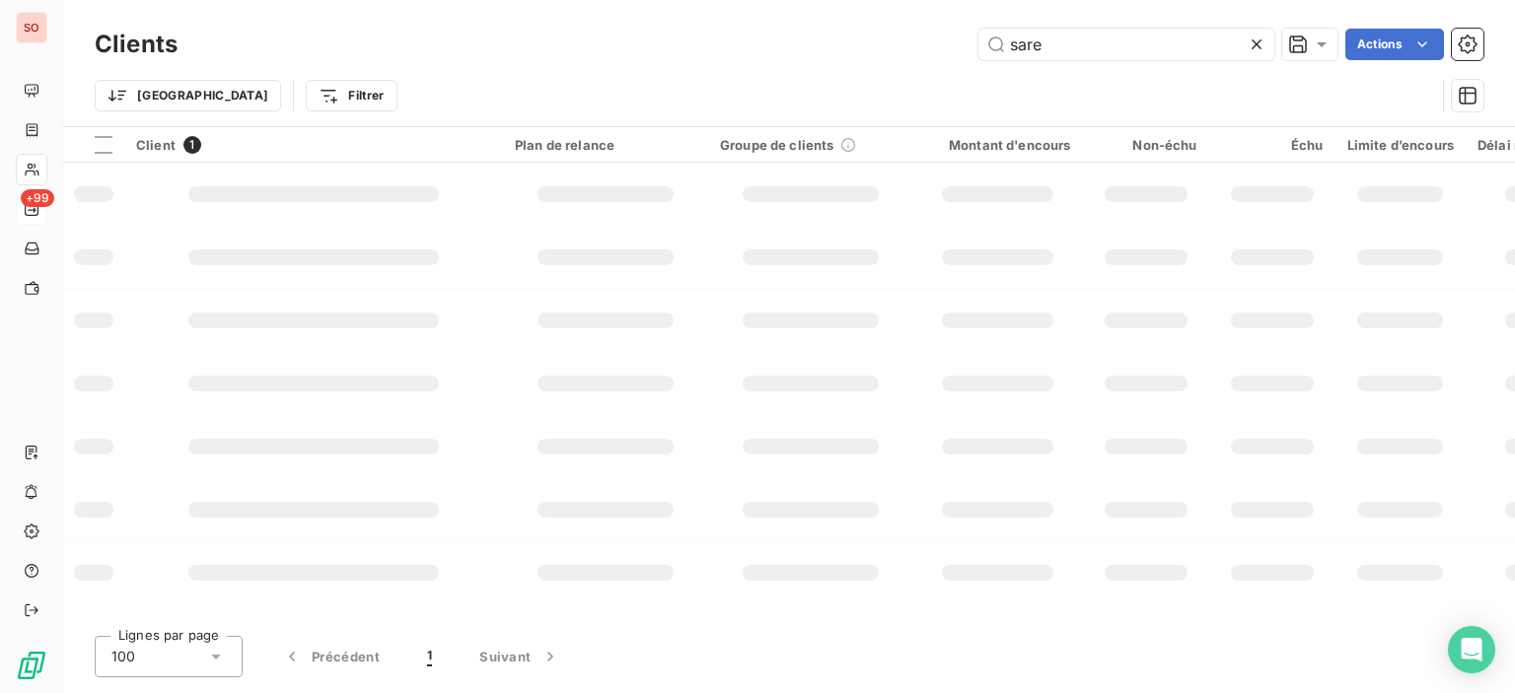
type input "sare"
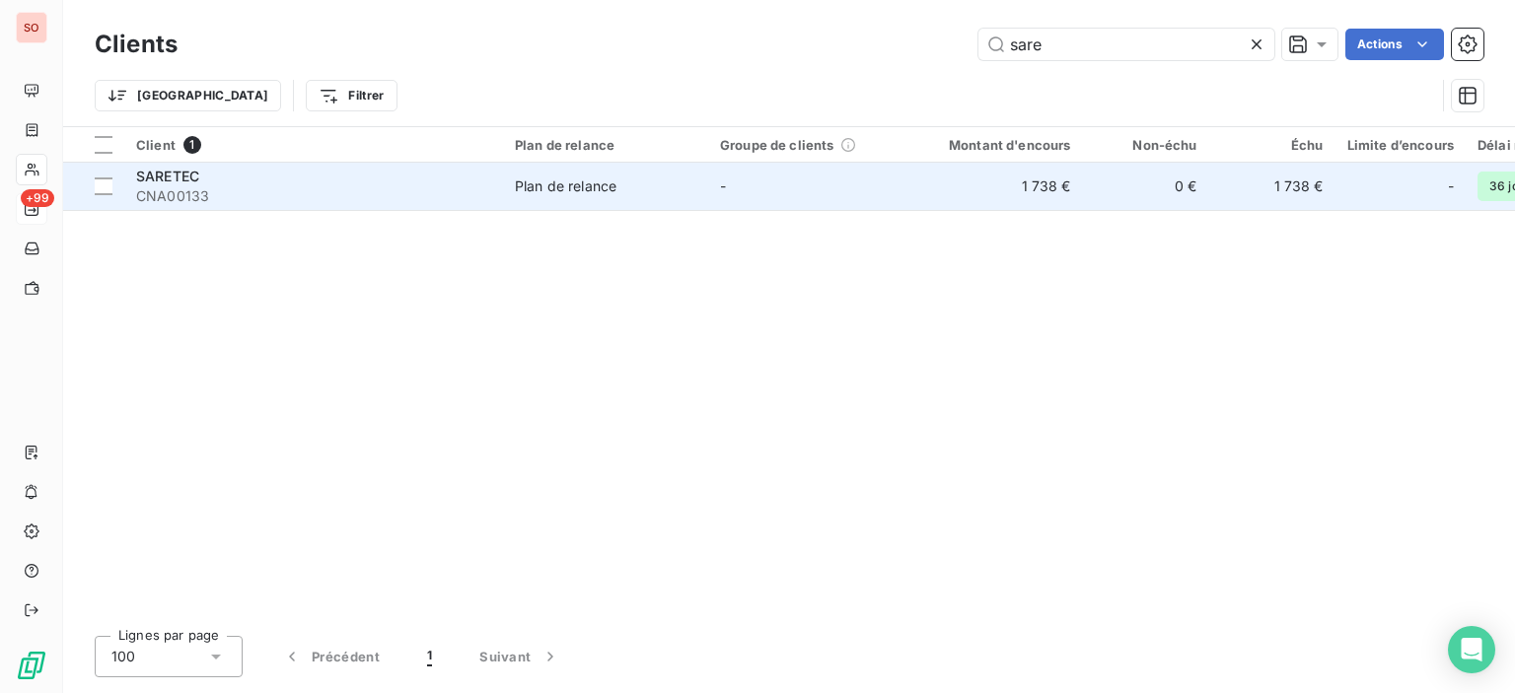
click at [404, 204] on span "CNA00133" at bounding box center [313, 196] width 355 height 20
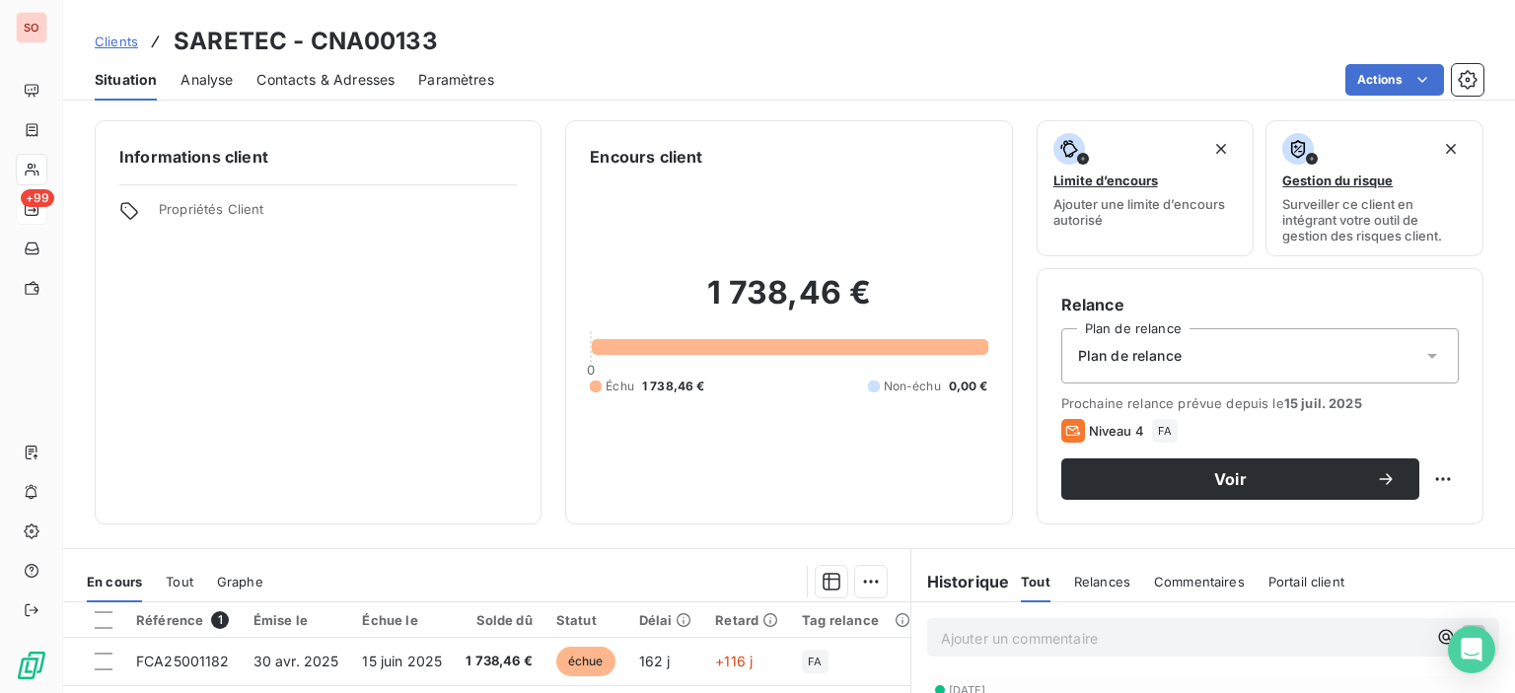
click at [365, 88] on span "Contacts & Adresses" at bounding box center [325, 80] width 138 height 20
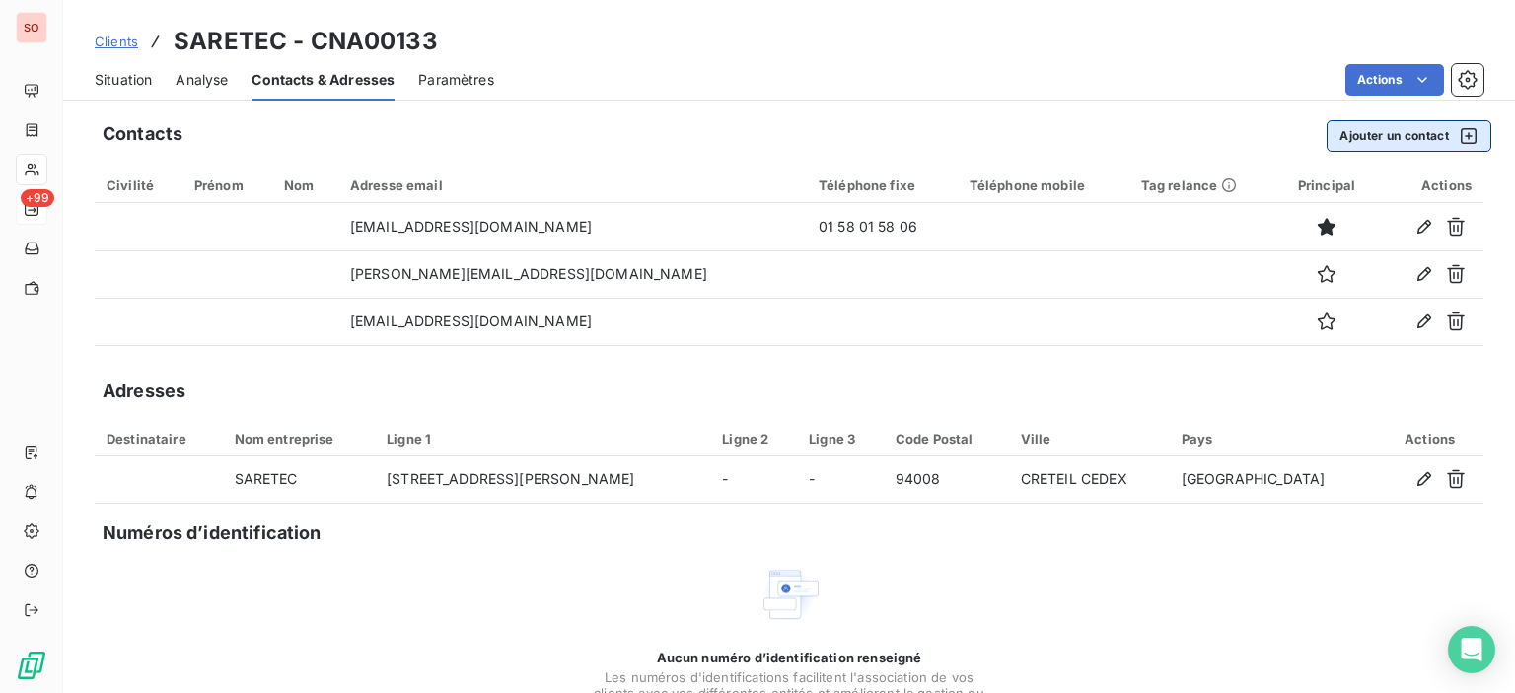
click at [1396, 129] on button "Ajouter un contact" at bounding box center [1408, 136] width 165 height 32
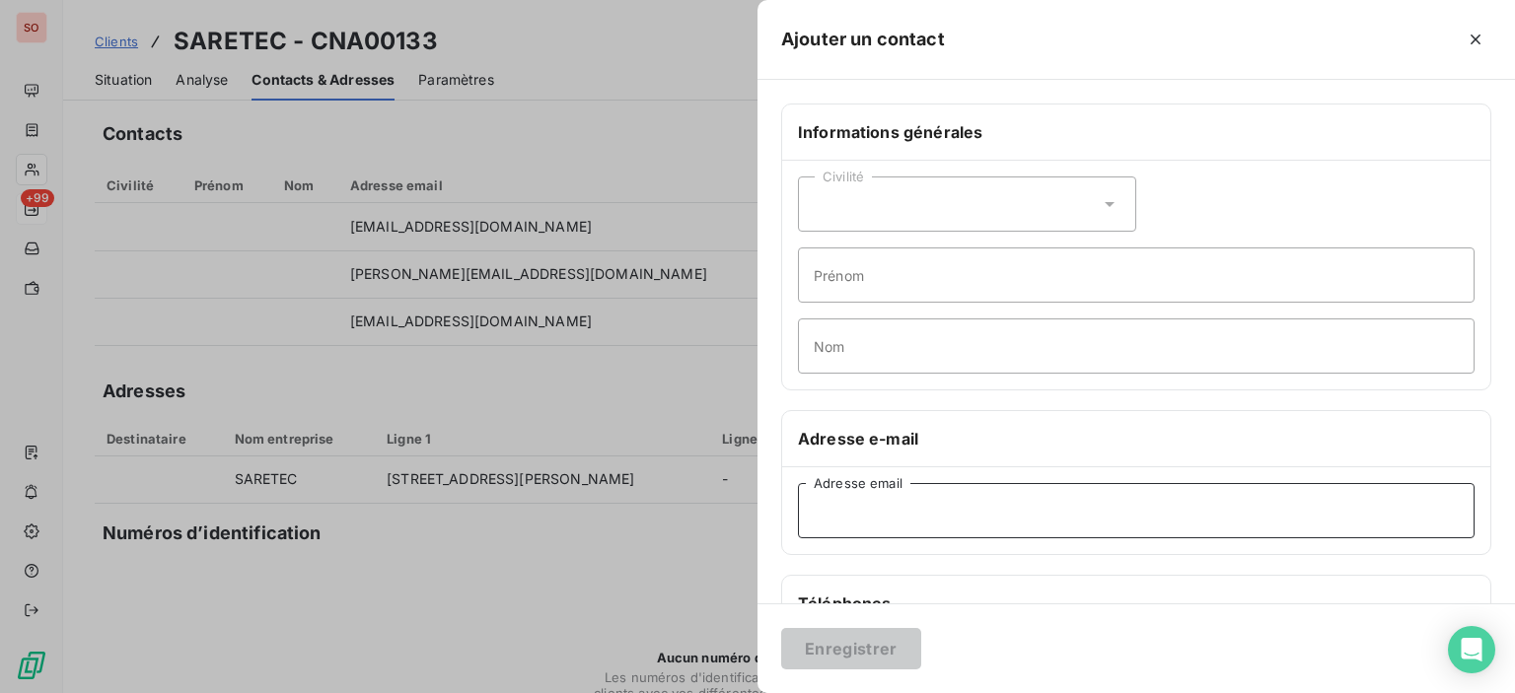
paste input "[EMAIL_ADDRESS][DOMAIN_NAME]"
type input "[EMAIL_ADDRESS][DOMAIN_NAME]"
click at [864, 643] on button "Enregistrer" at bounding box center [851, 648] width 140 height 41
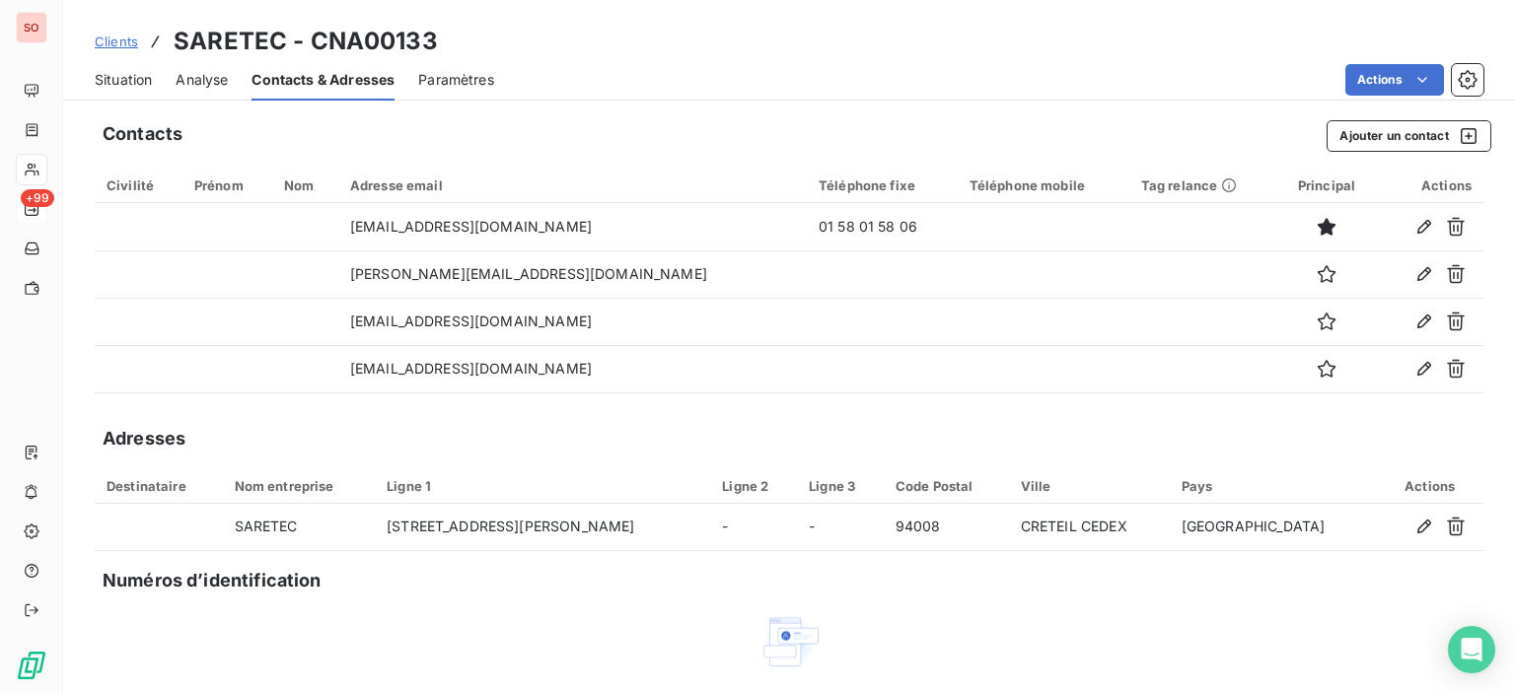
click at [122, 84] on span "Situation" at bounding box center [123, 80] width 57 height 20
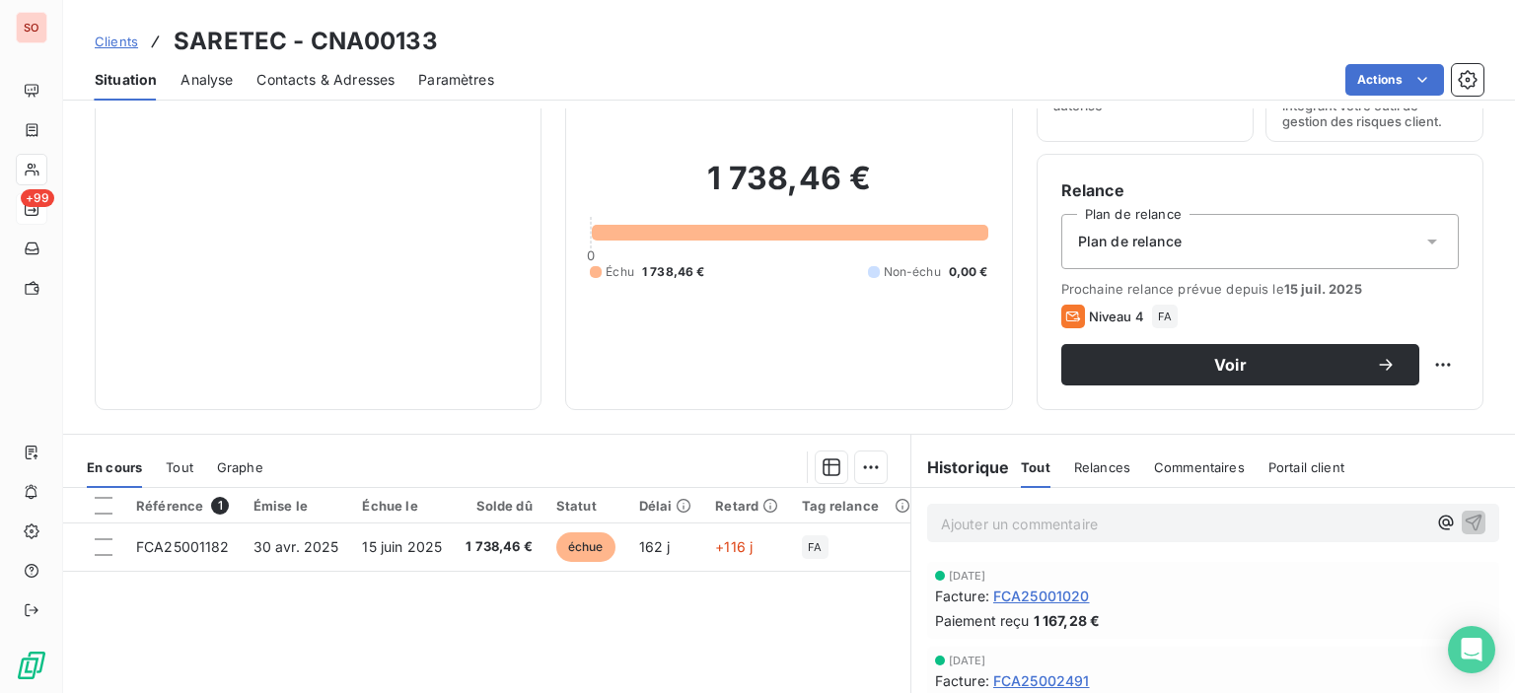
scroll to position [197, 0]
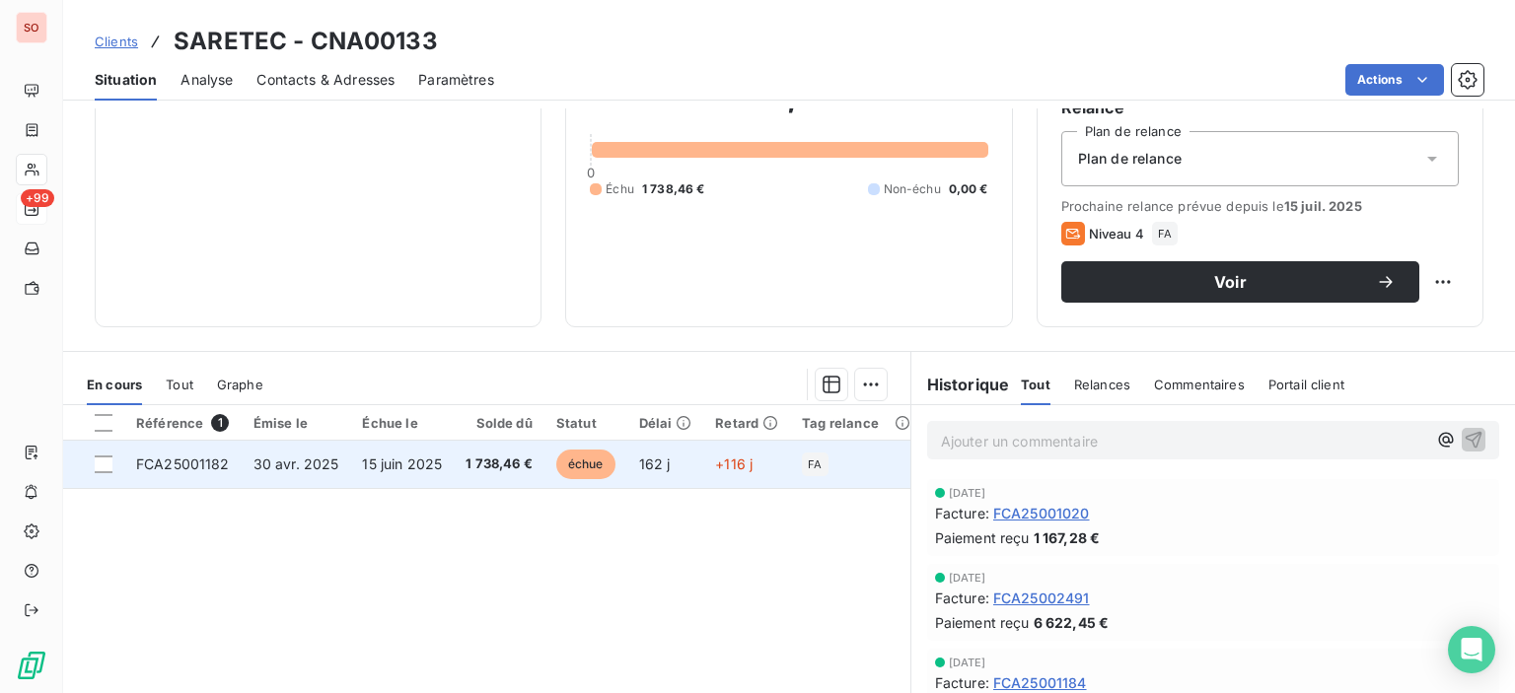
click at [456, 458] on td "1 738,46 €" at bounding box center [499, 464] width 91 height 47
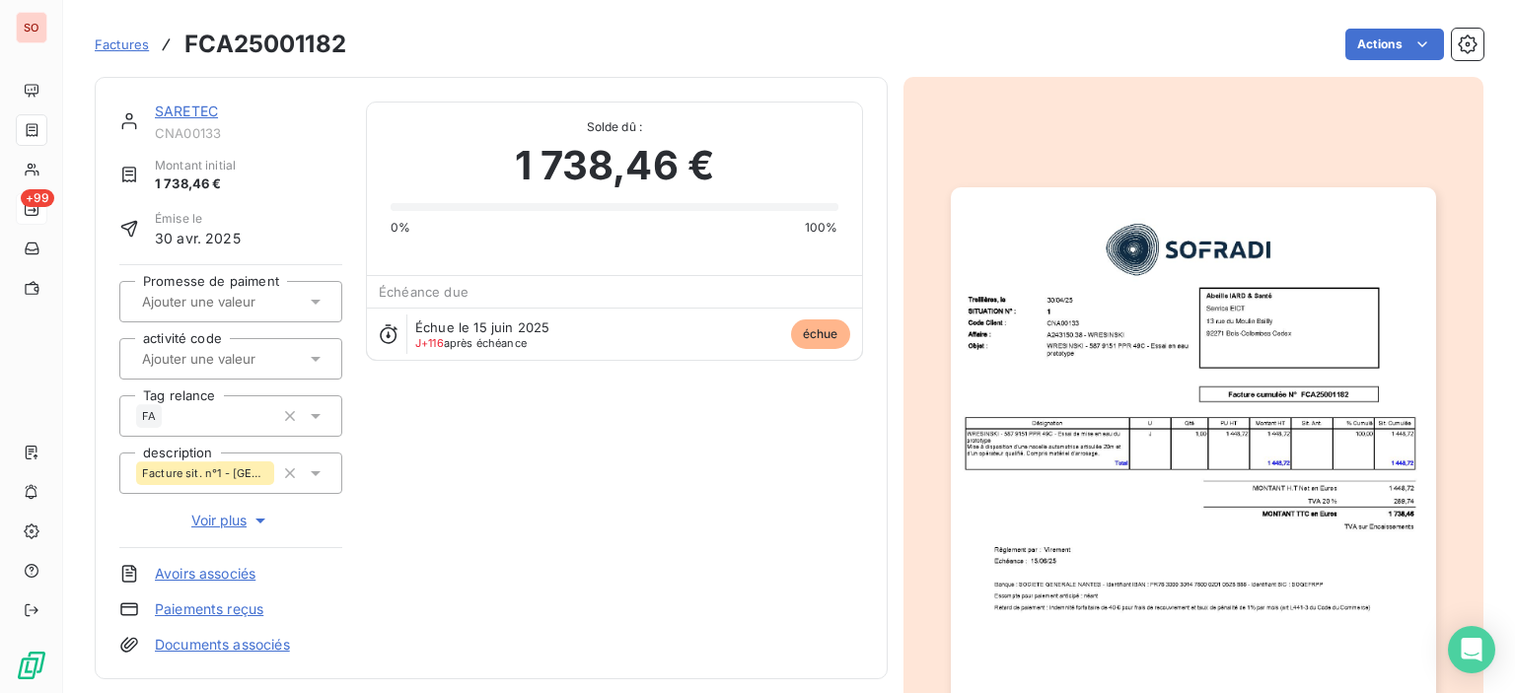
click at [1165, 409] on img "button" at bounding box center [1193, 529] width 485 height 685
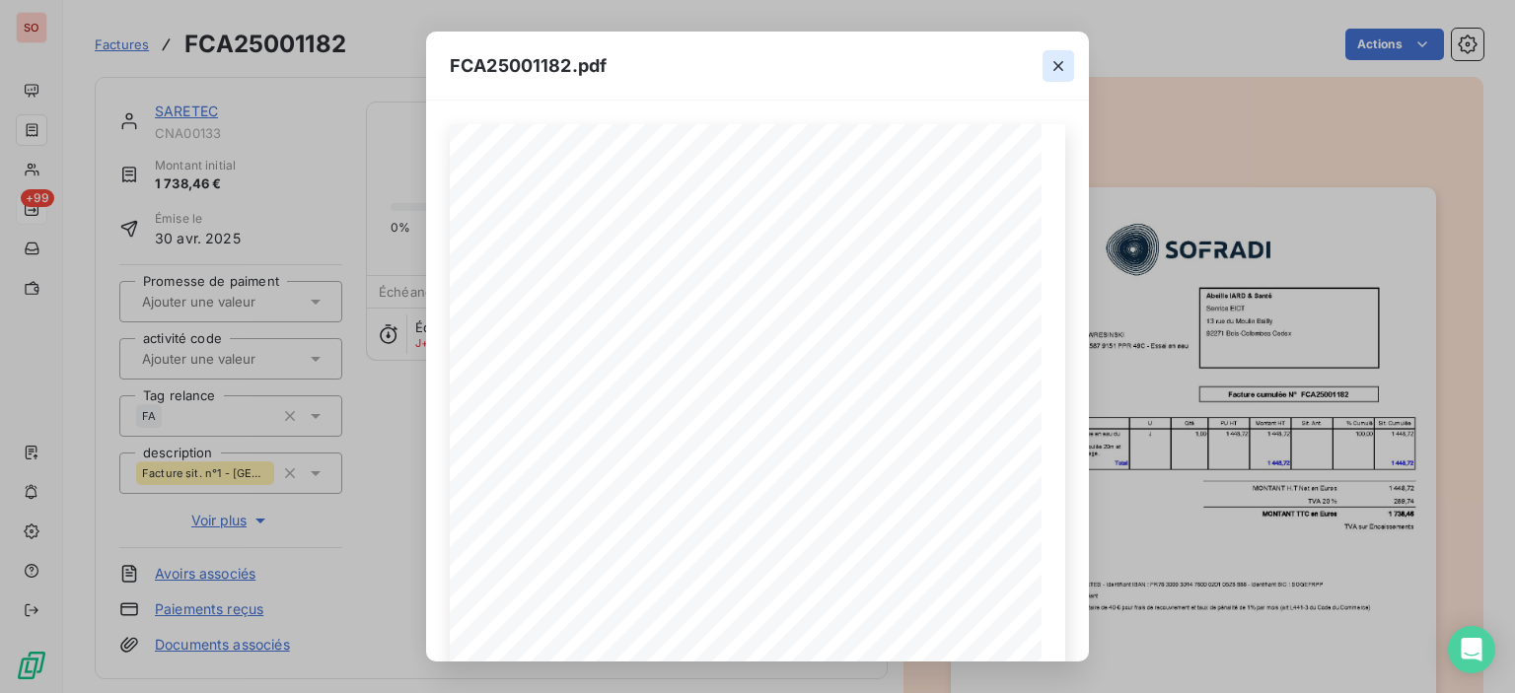
click at [1063, 66] on icon "button" at bounding box center [1058, 66] width 20 height 20
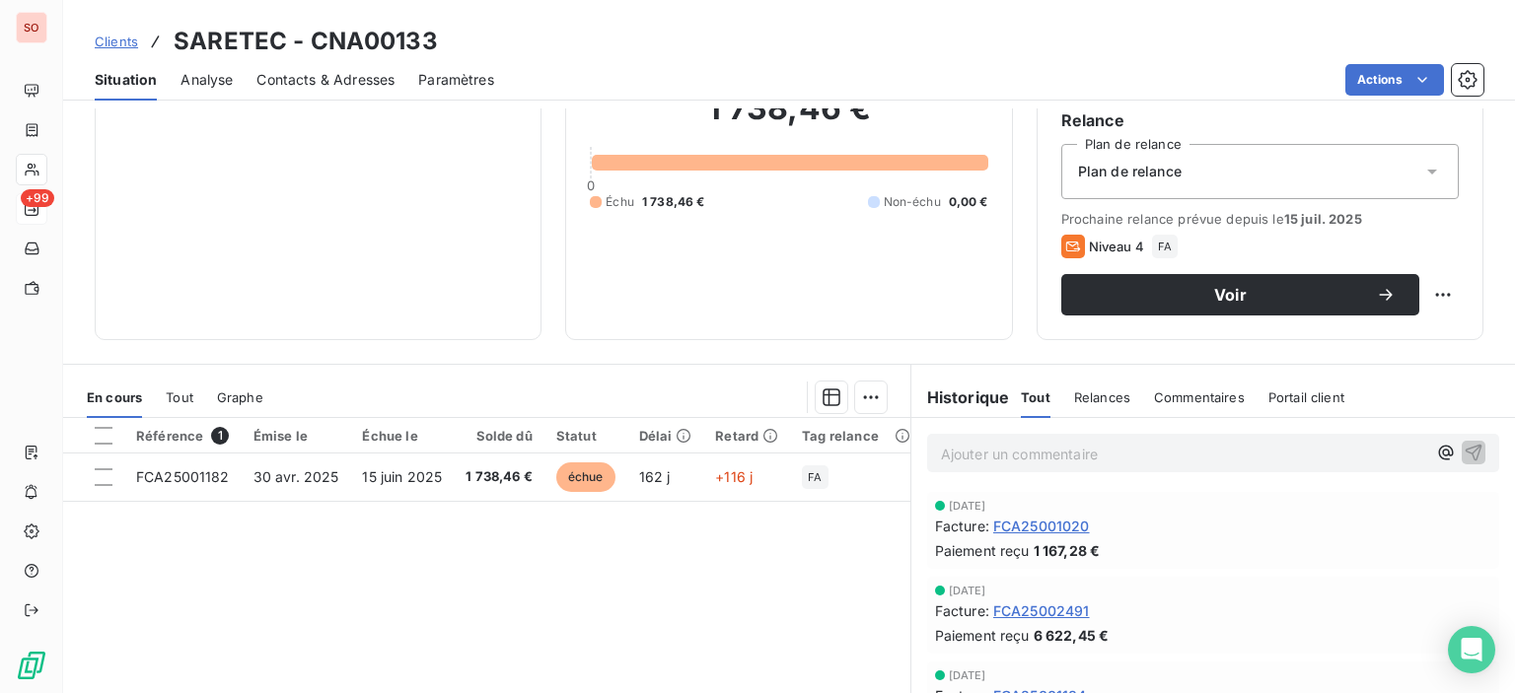
scroll to position [197, 0]
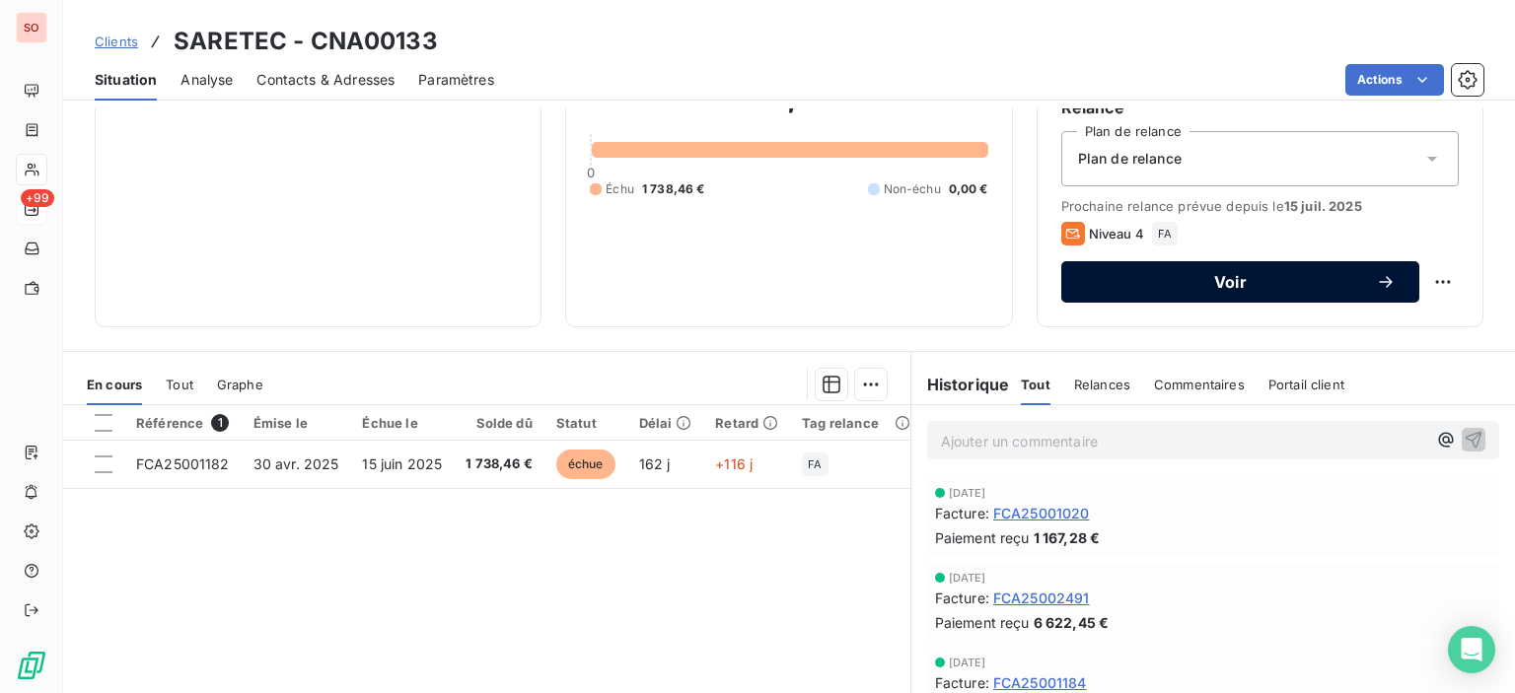
click at [1215, 299] on button "Voir" at bounding box center [1240, 281] width 358 height 41
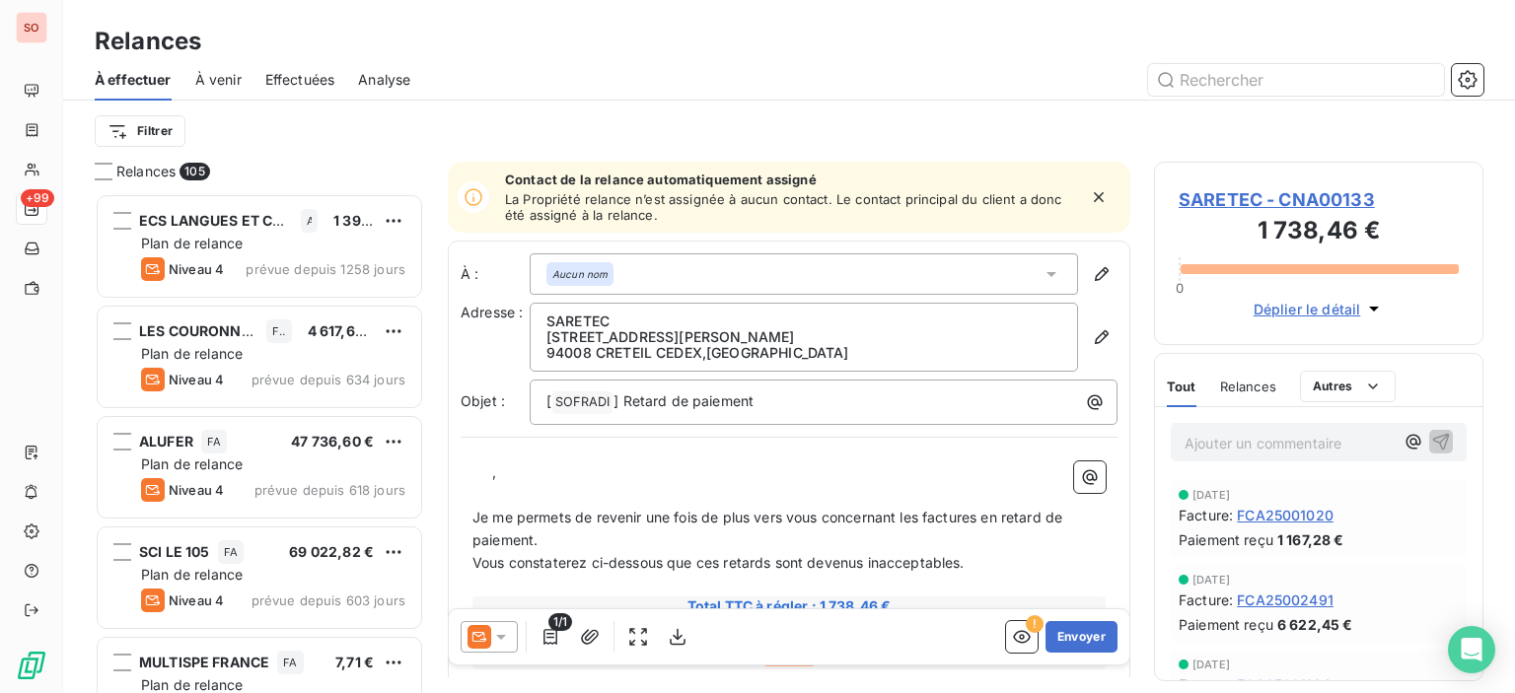
scroll to position [485, 314]
click at [508, 635] on icon at bounding box center [501, 637] width 20 height 20
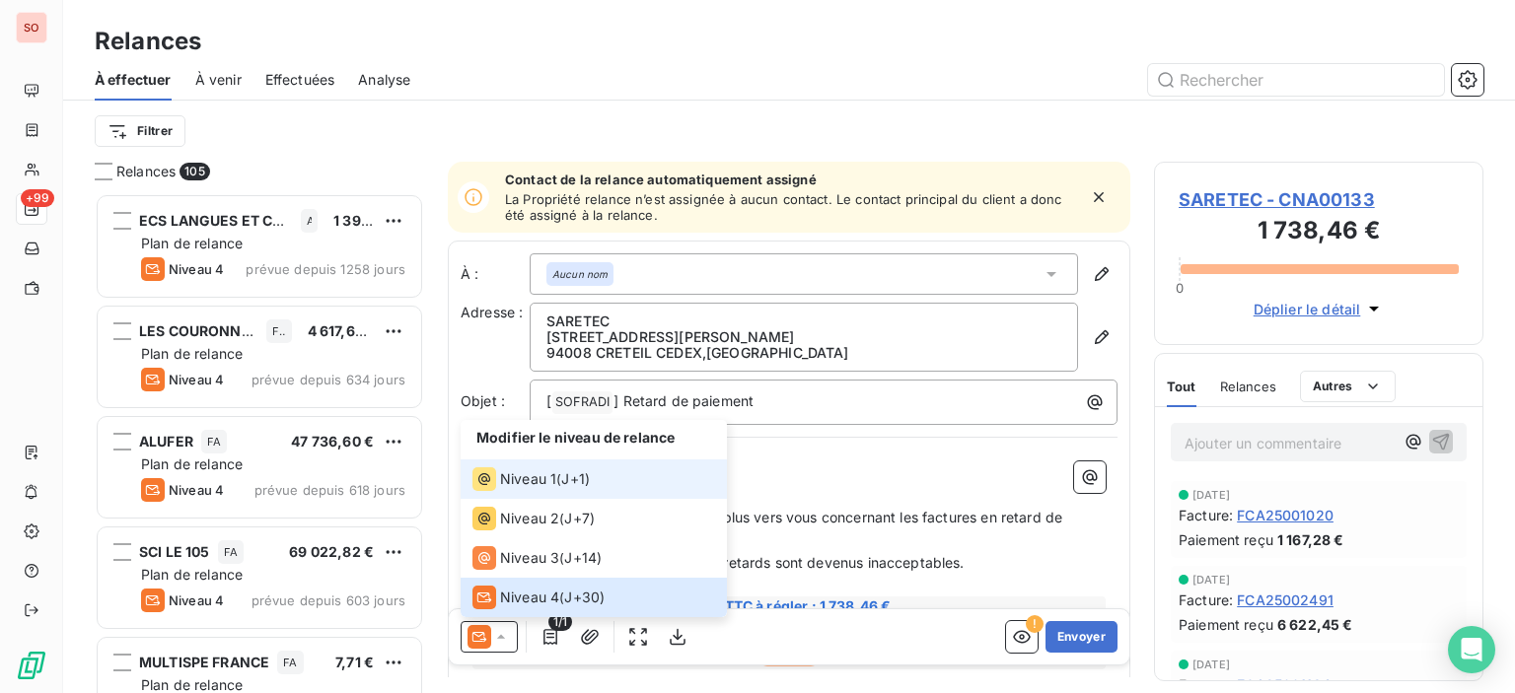
click at [518, 476] on span "Niveau 1" at bounding box center [528, 479] width 56 height 20
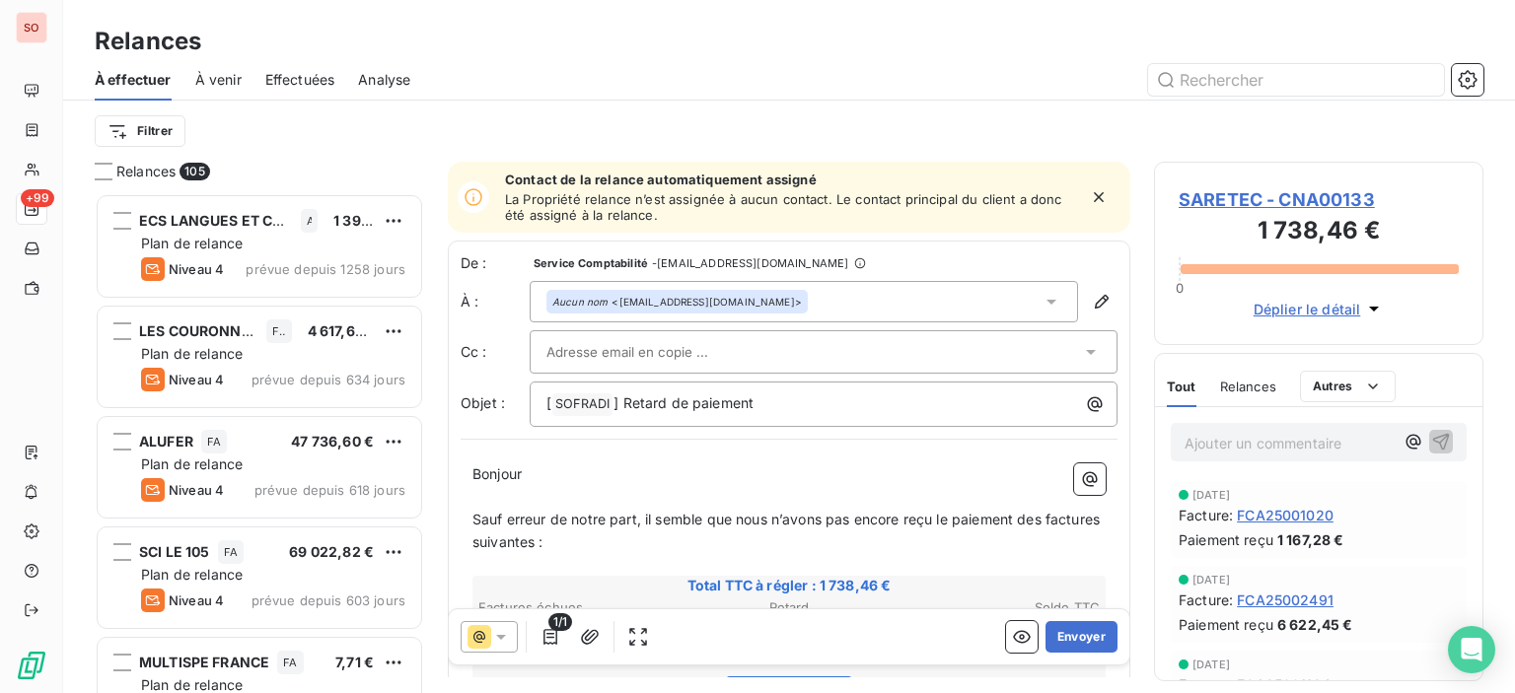
click at [664, 287] on div "Aucun nom <[EMAIL_ADDRESS][DOMAIN_NAME]>" at bounding box center [804, 301] width 548 height 41
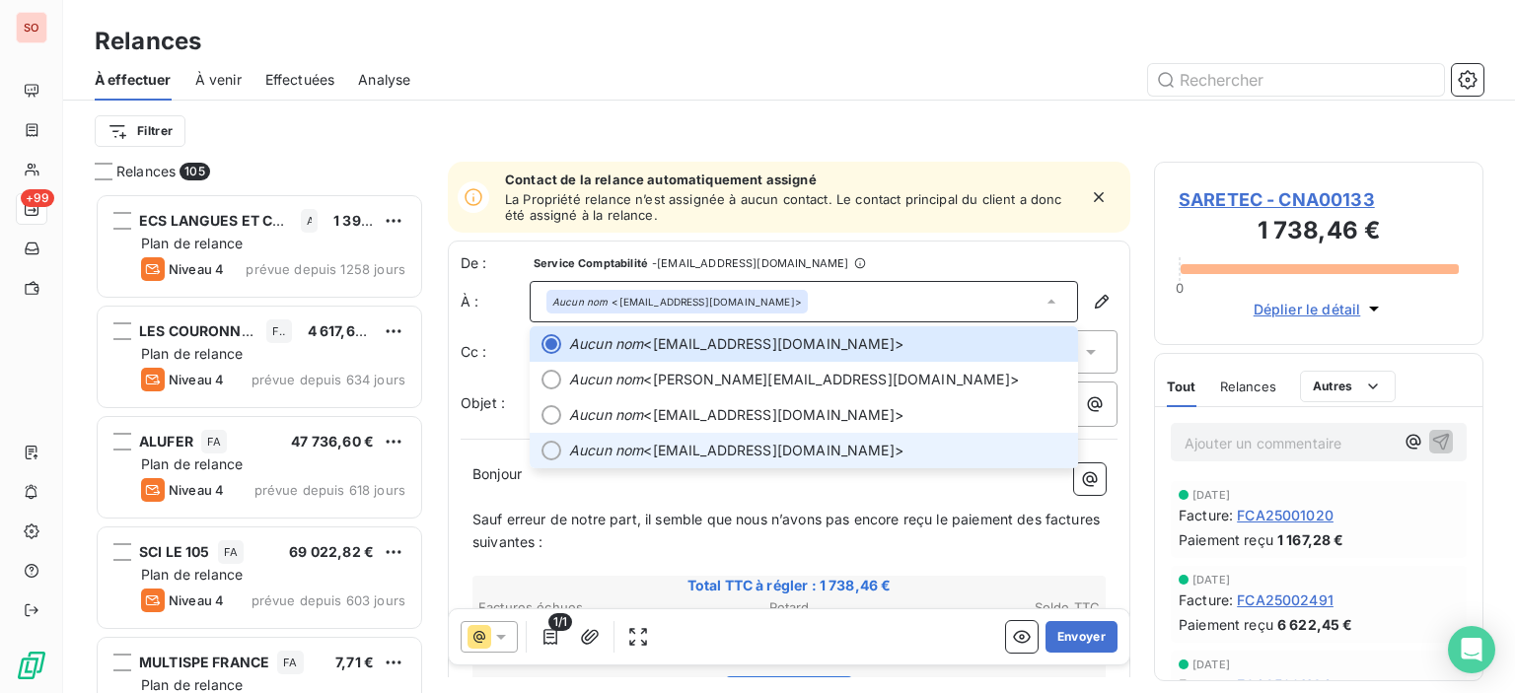
click at [674, 436] on li "Aucun nom <[EMAIL_ADDRESS][DOMAIN_NAME]>" at bounding box center [804, 451] width 548 height 36
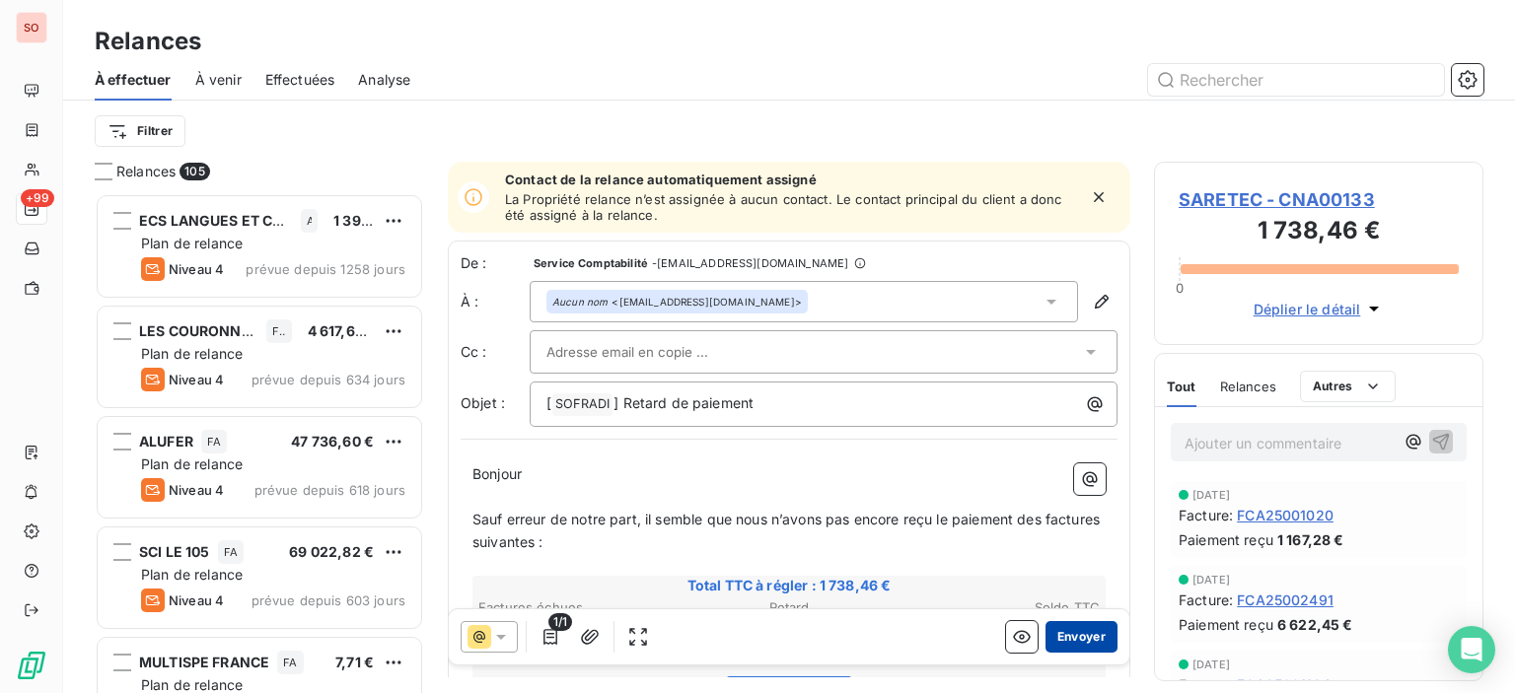
click at [1071, 634] on button "Envoyer" at bounding box center [1081, 637] width 72 height 32
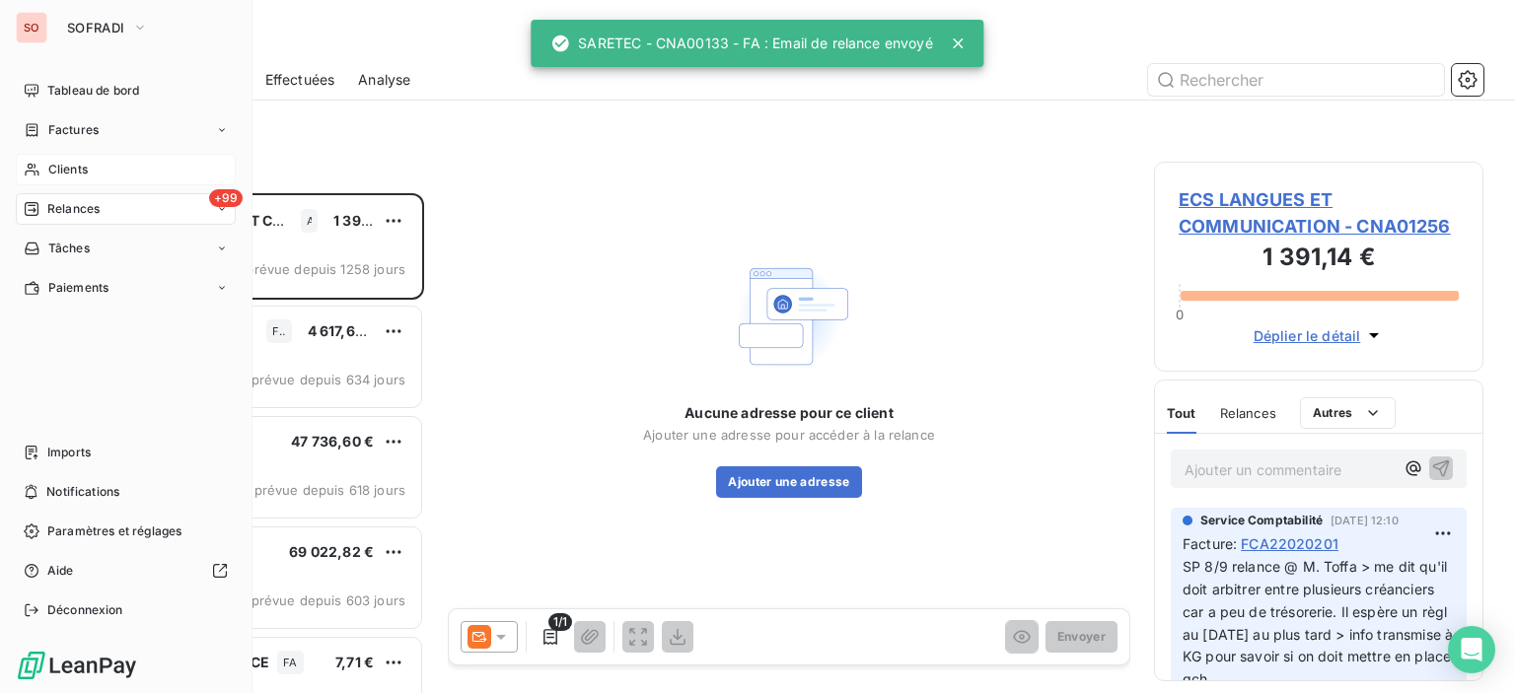
drag, startPoint x: 63, startPoint y: 166, endPoint x: 225, endPoint y: 164, distance: 161.7
click at [63, 166] on span "Clients" at bounding box center [67, 170] width 39 height 18
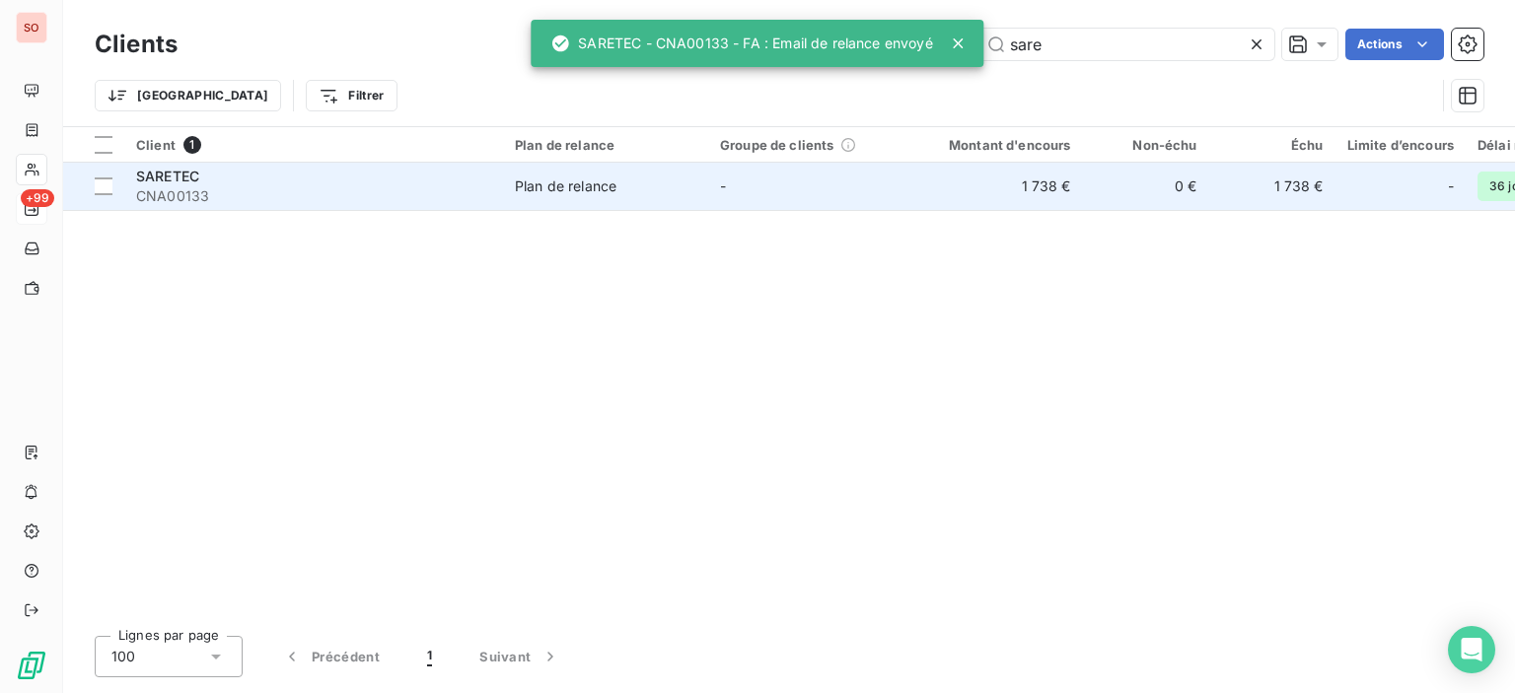
click at [351, 198] on span "CNA00133" at bounding box center [313, 196] width 355 height 20
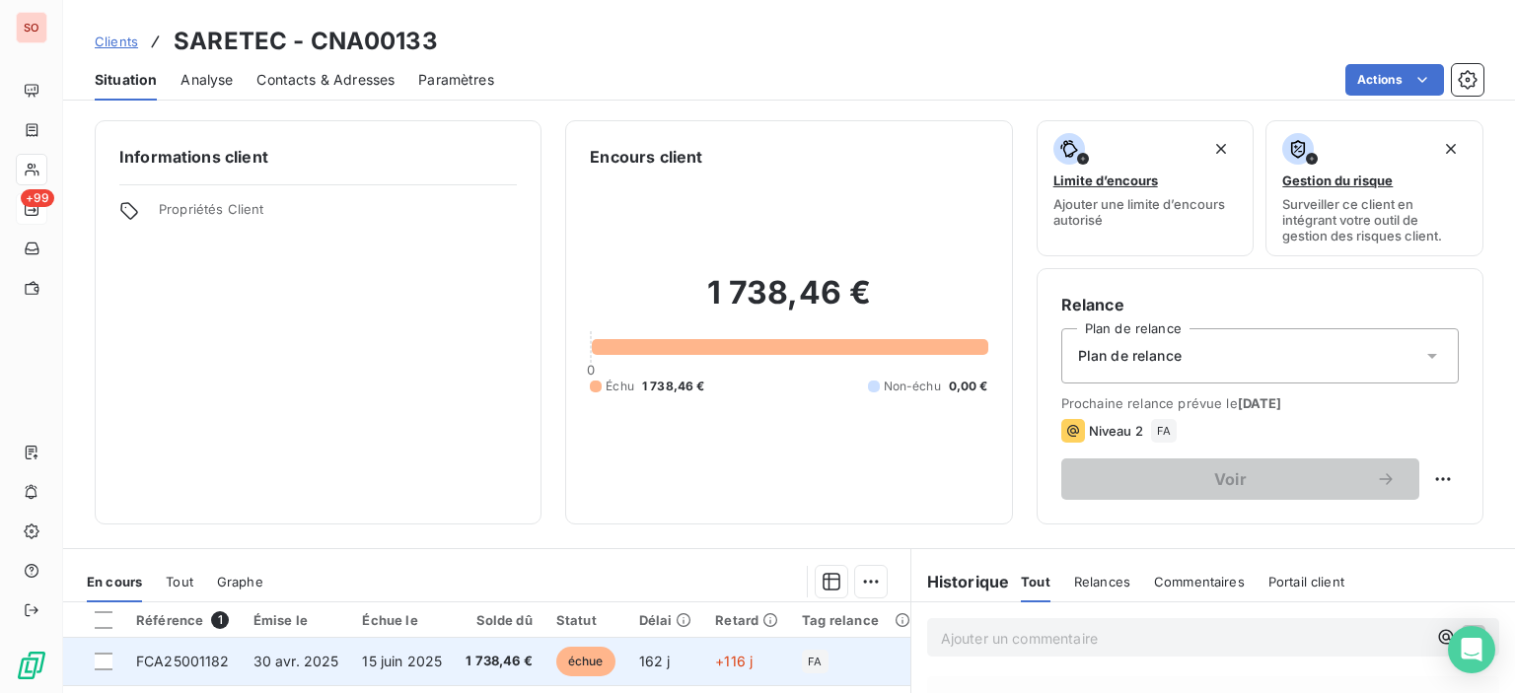
click at [468, 670] on span "1 738,46 €" at bounding box center [498, 662] width 67 height 20
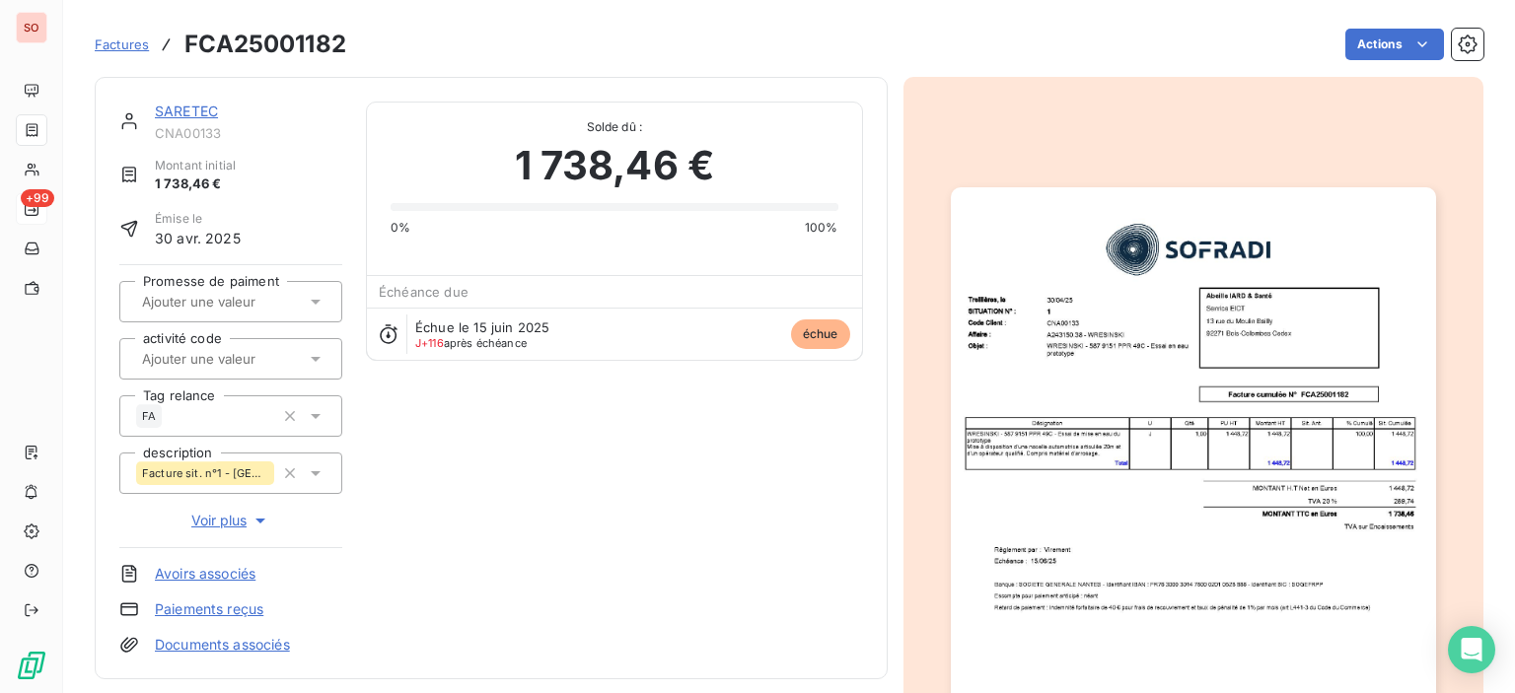
click at [1149, 484] on img "button" at bounding box center [1193, 529] width 485 height 685
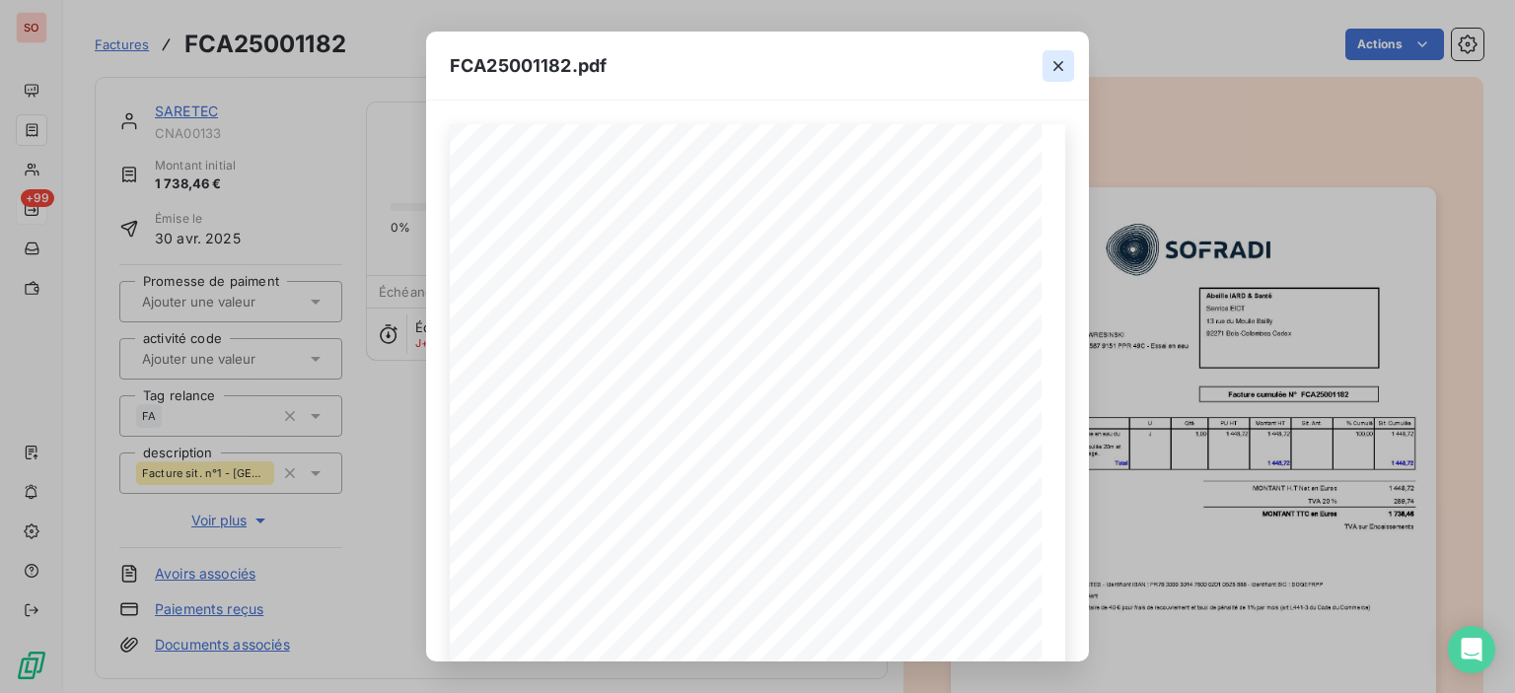
click at [1063, 69] on icon "button" at bounding box center [1058, 66] width 20 height 20
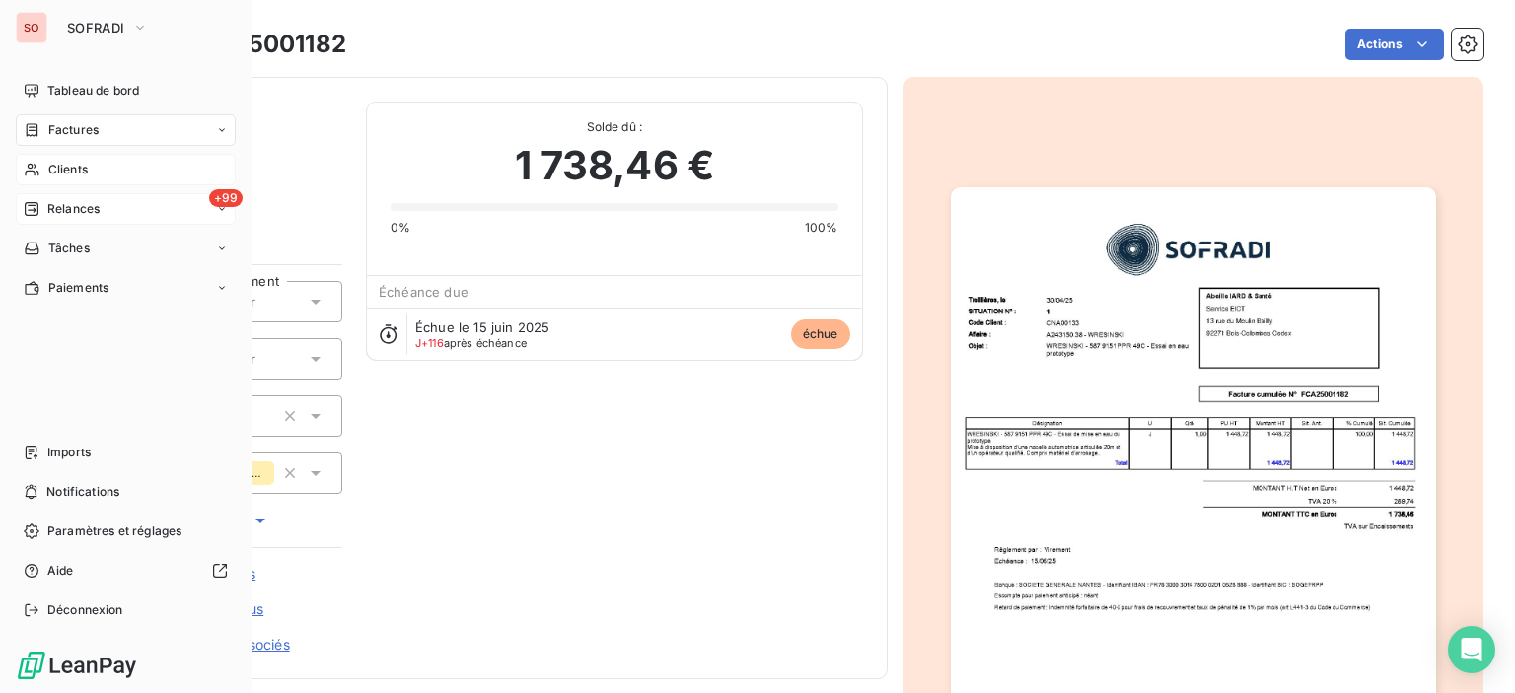
click at [92, 180] on div "Clients" at bounding box center [126, 170] width 220 height 32
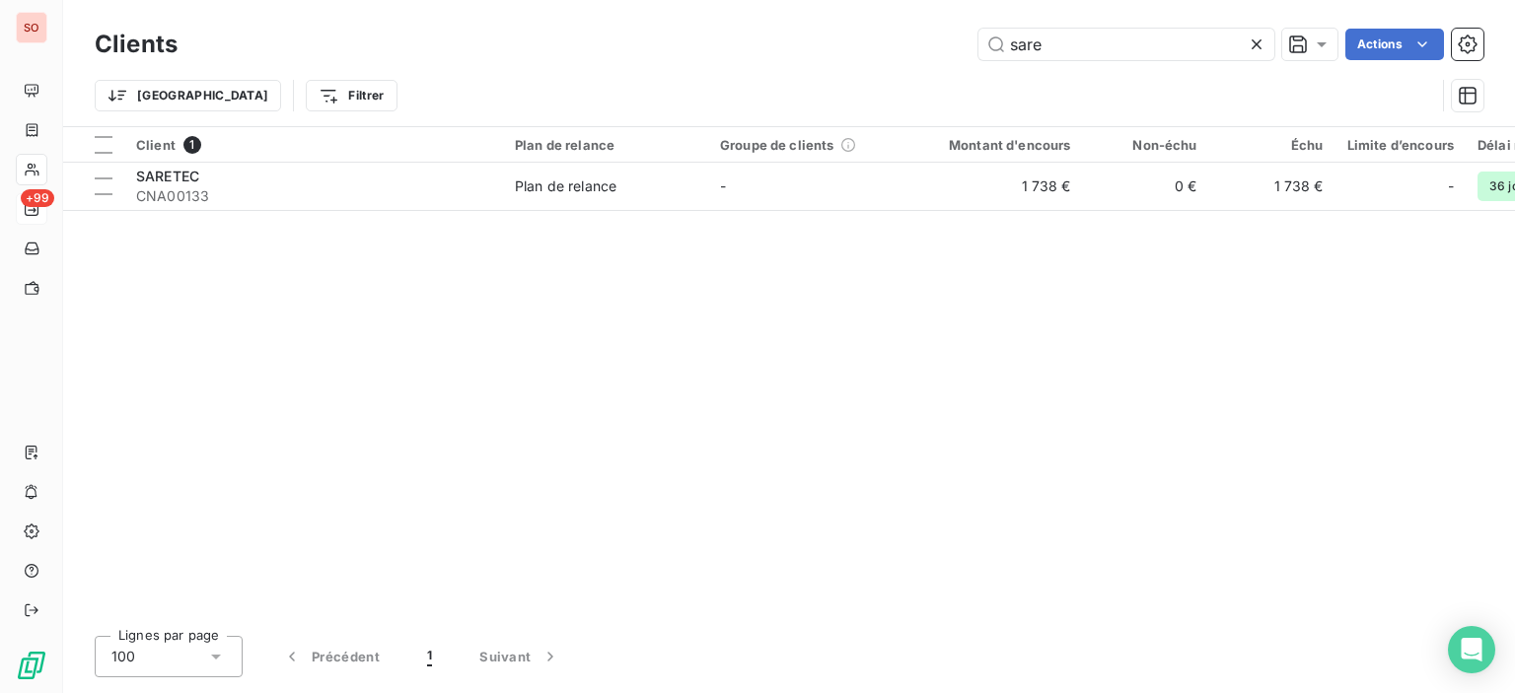
drag, startPoint x: 1083, startPoint y: 48, endPoint x: 786, endPoint y: 0, distance: 300.7
click at [864, 12] on div "Clients sare Actions Trier Filtrer" at bounding box center [789, 63] width 1452 height 126
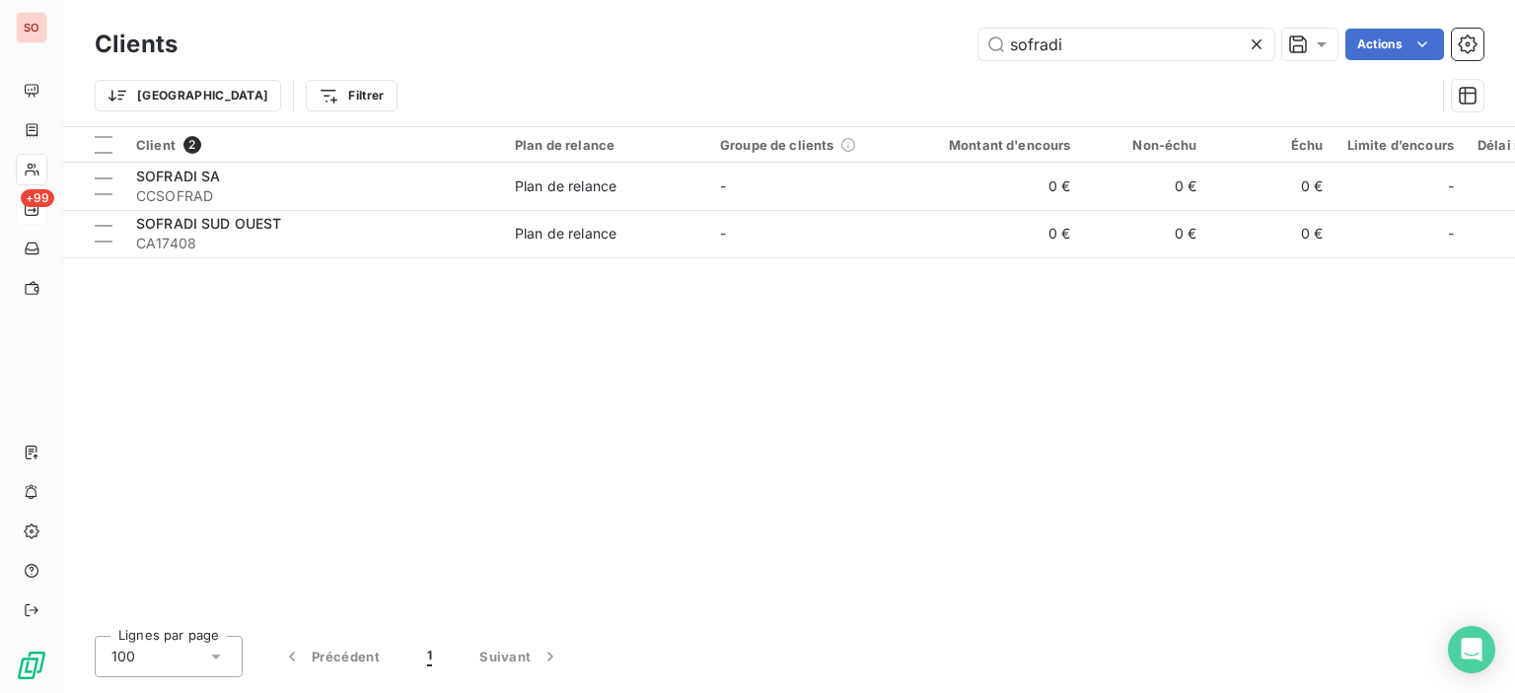
type input "sofradi"
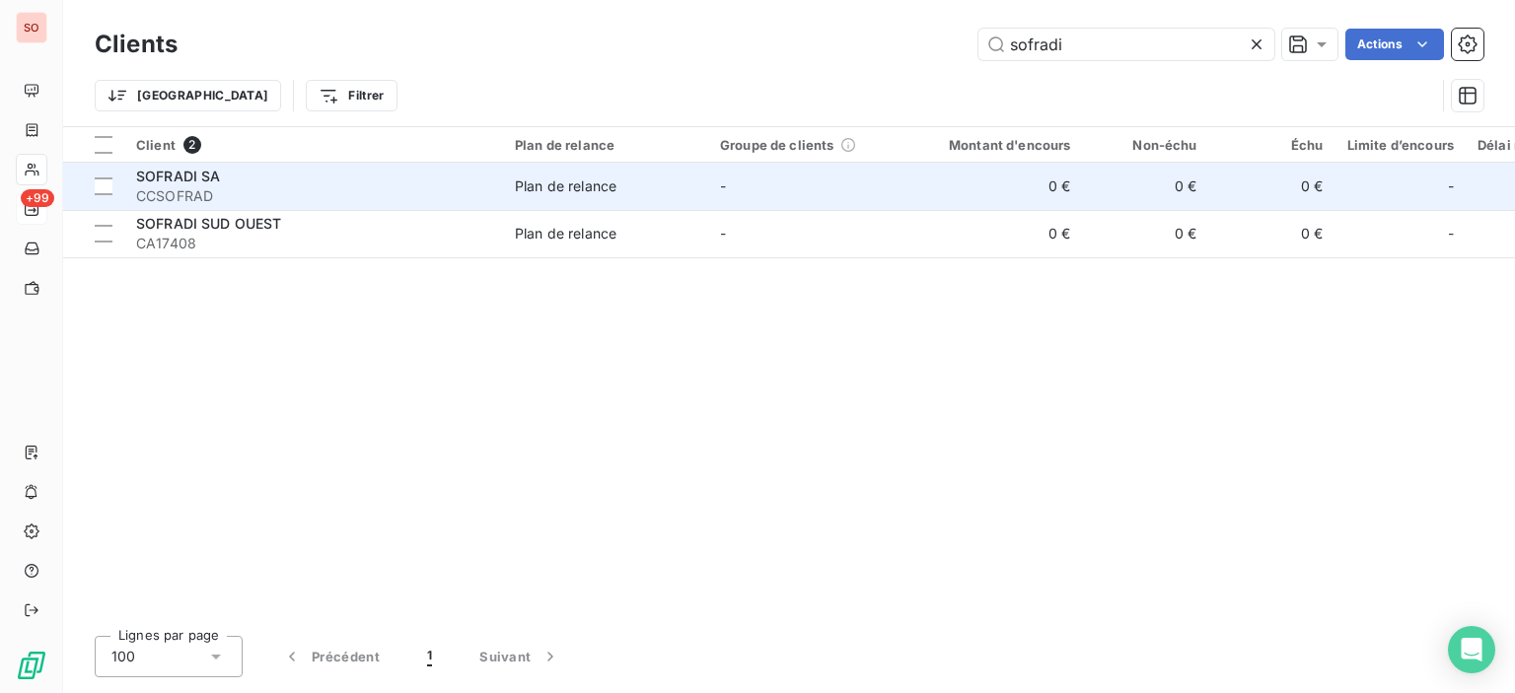
click at [303, 206] on td "SOFRADI SA CCSOFRAD" at bounding box center [313, 186] width 379 height 47
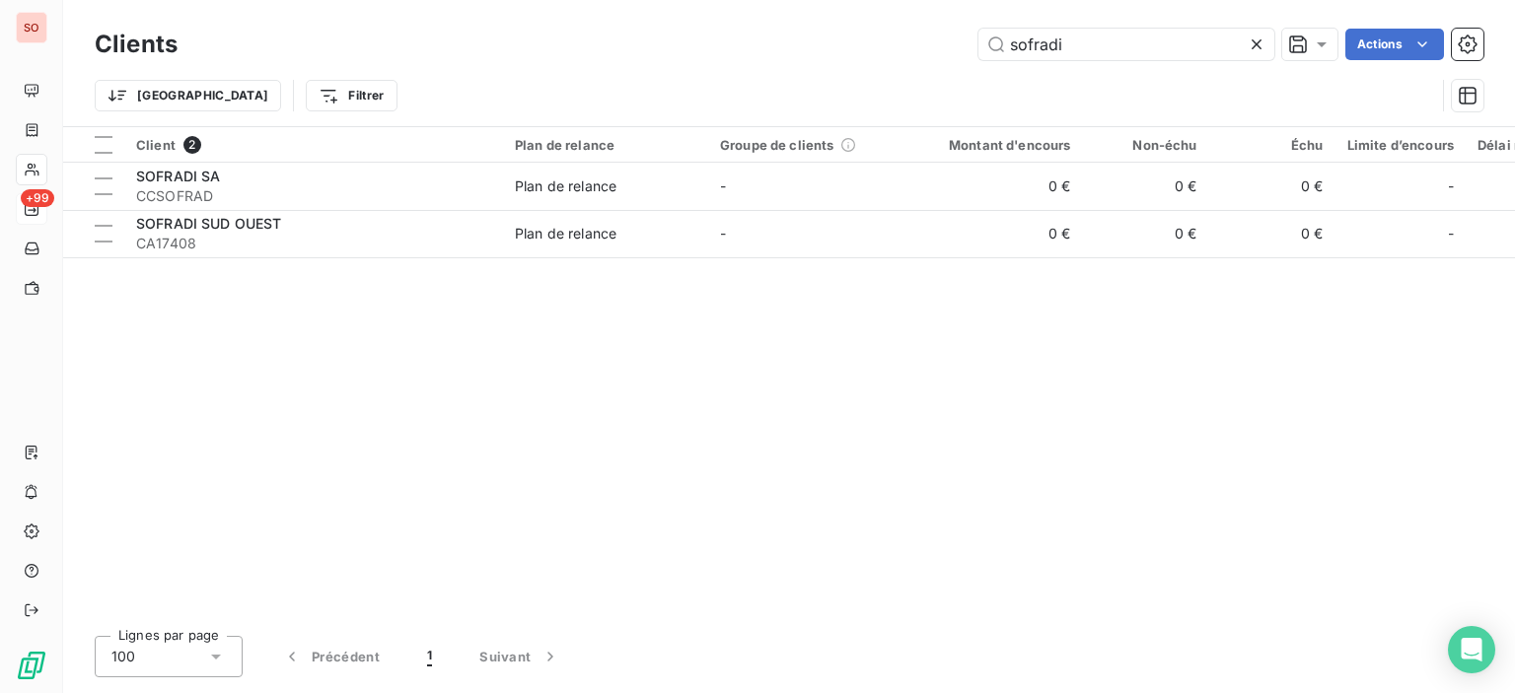
drag, startPoint x: 1133, startPoint y: 47, endPoint x: 632, endPoint y: 0, distance: 503.2
click at [737, 8] on div "Clients sofradi Actions Trier Filtrer" at bounding box center [789, 63] width 1452 height 126
type input "isocab"
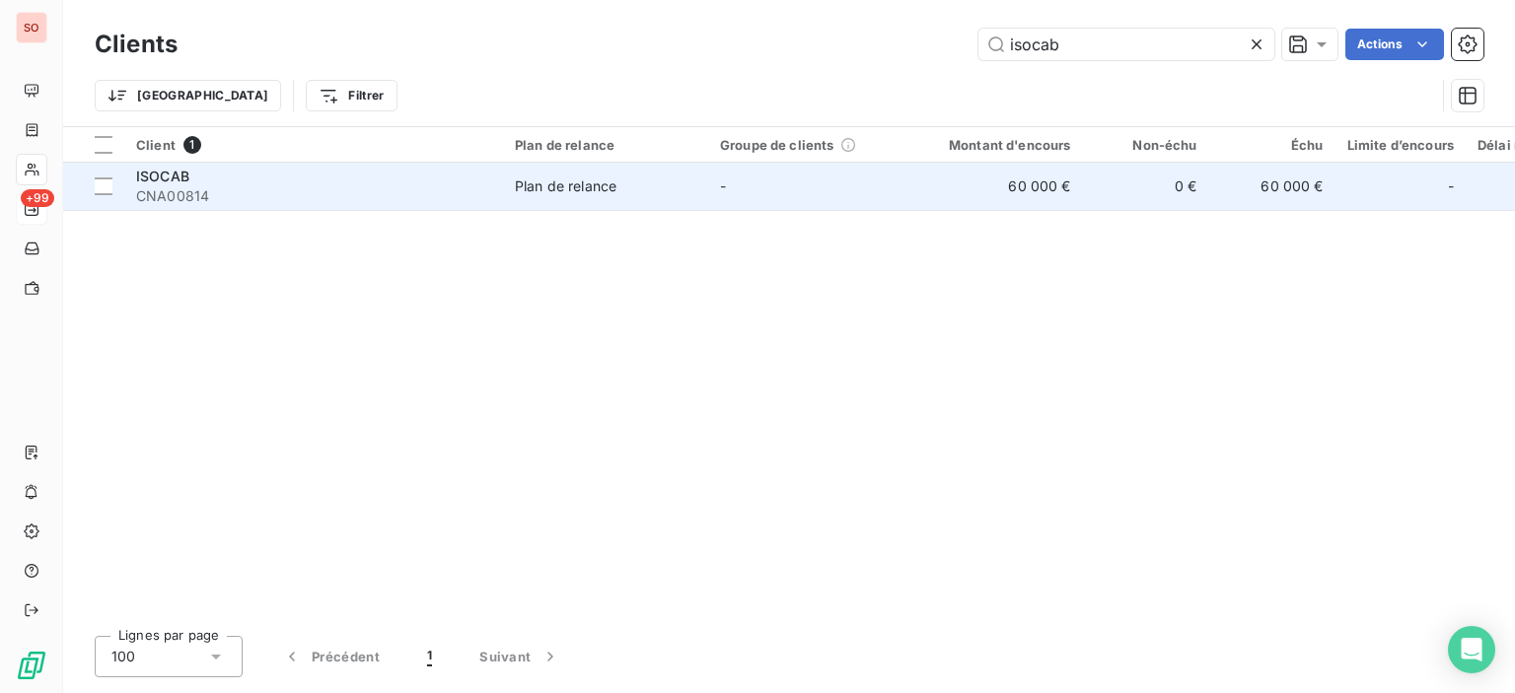
click at [331, 199] on span "CNA00814" at bounding box center [313, 196] width 355 height 20
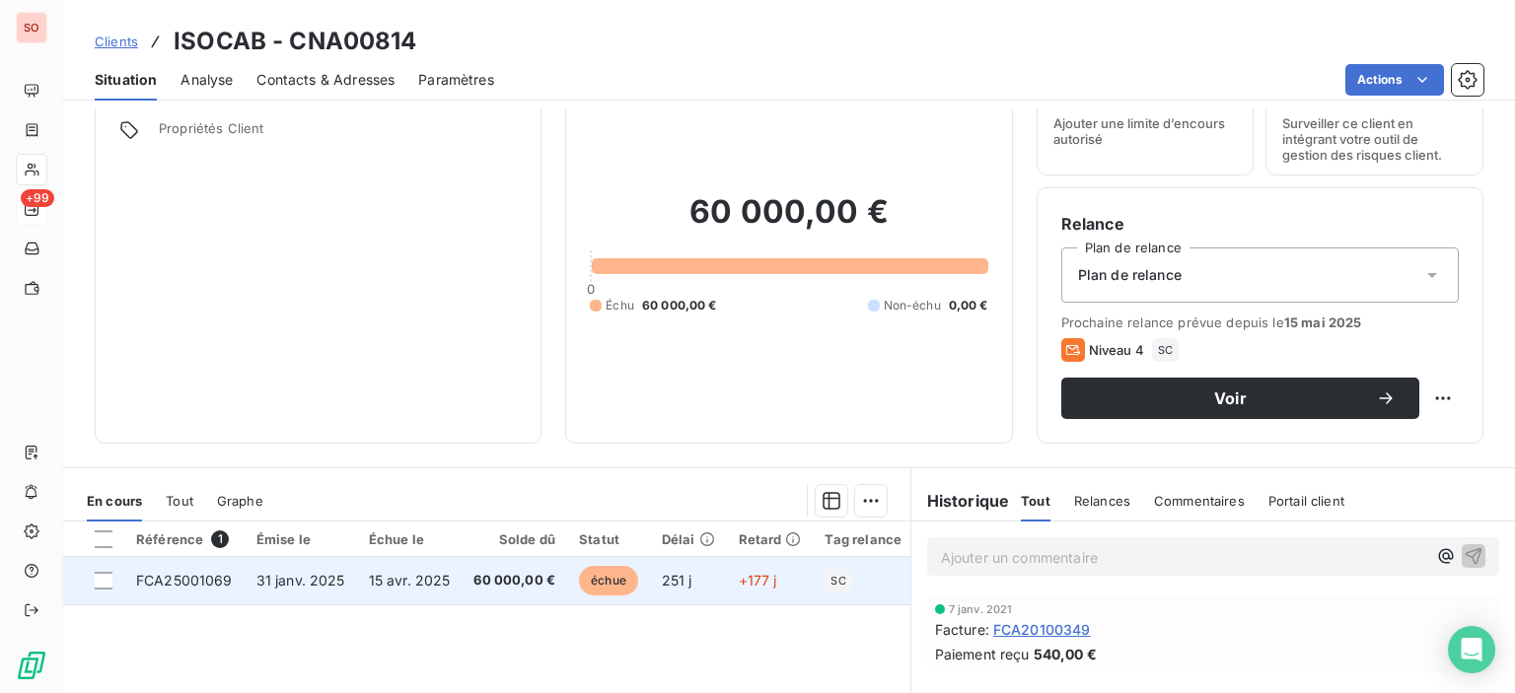
scroll to position [197, 0]
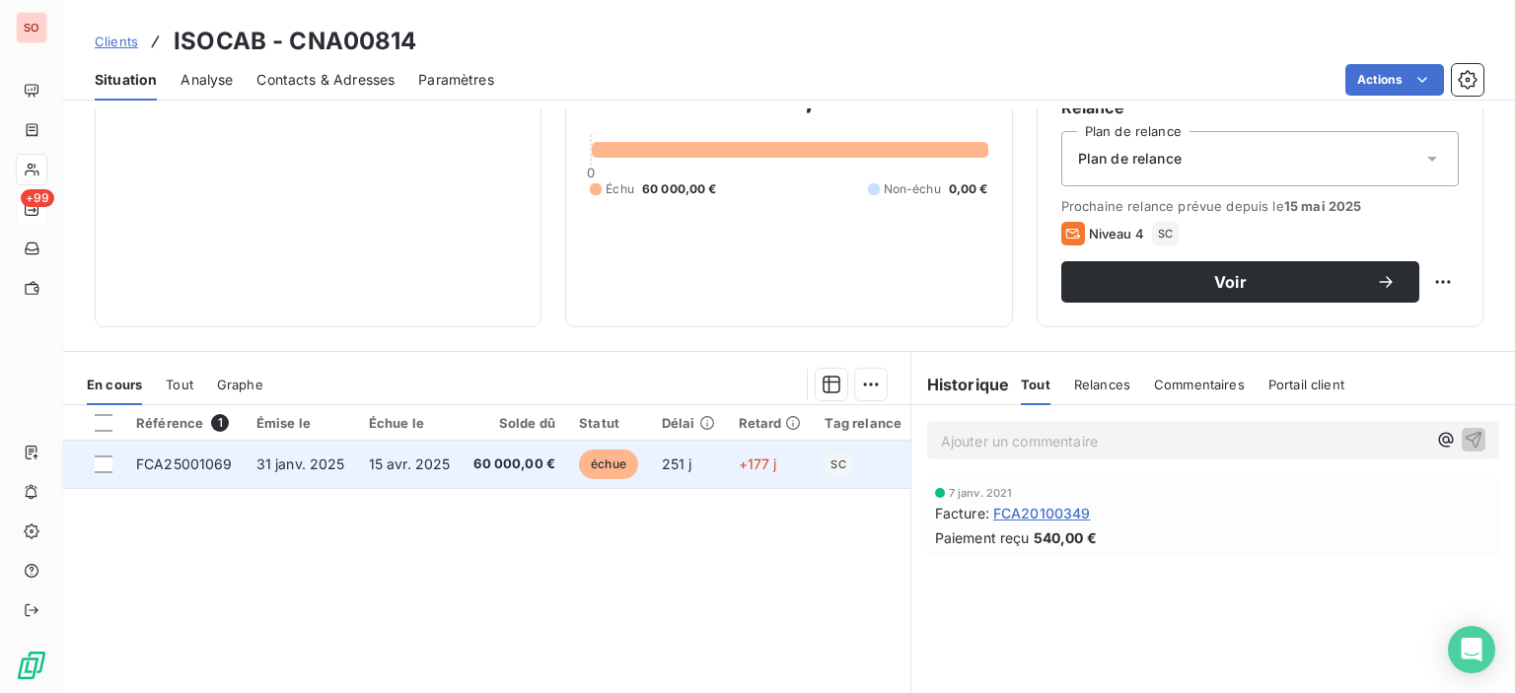
click at [497, 474] on td "60 000,00 €" at bounding box center [515, 464] width 106 height 47
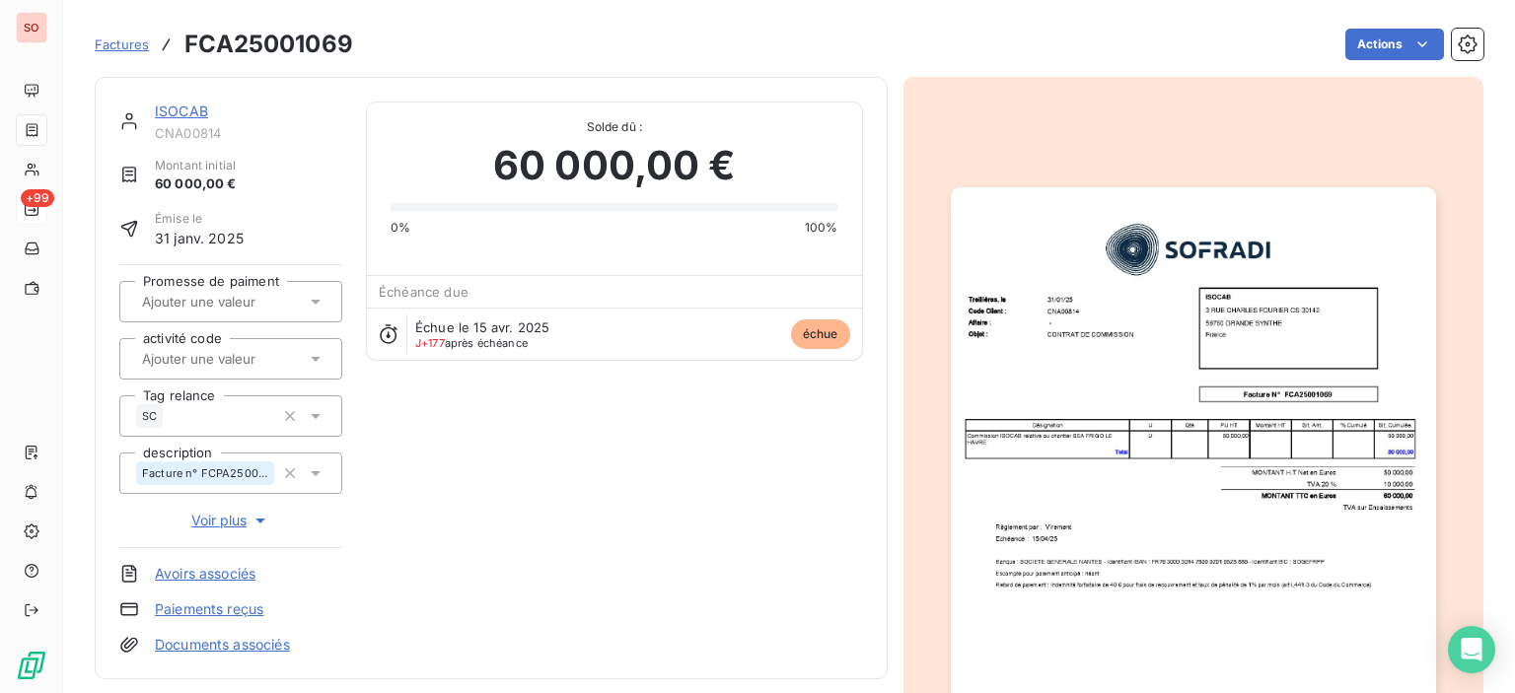
click at [1288, 404] on img "button" at bounding box center [1193, 529] width 485 height 685
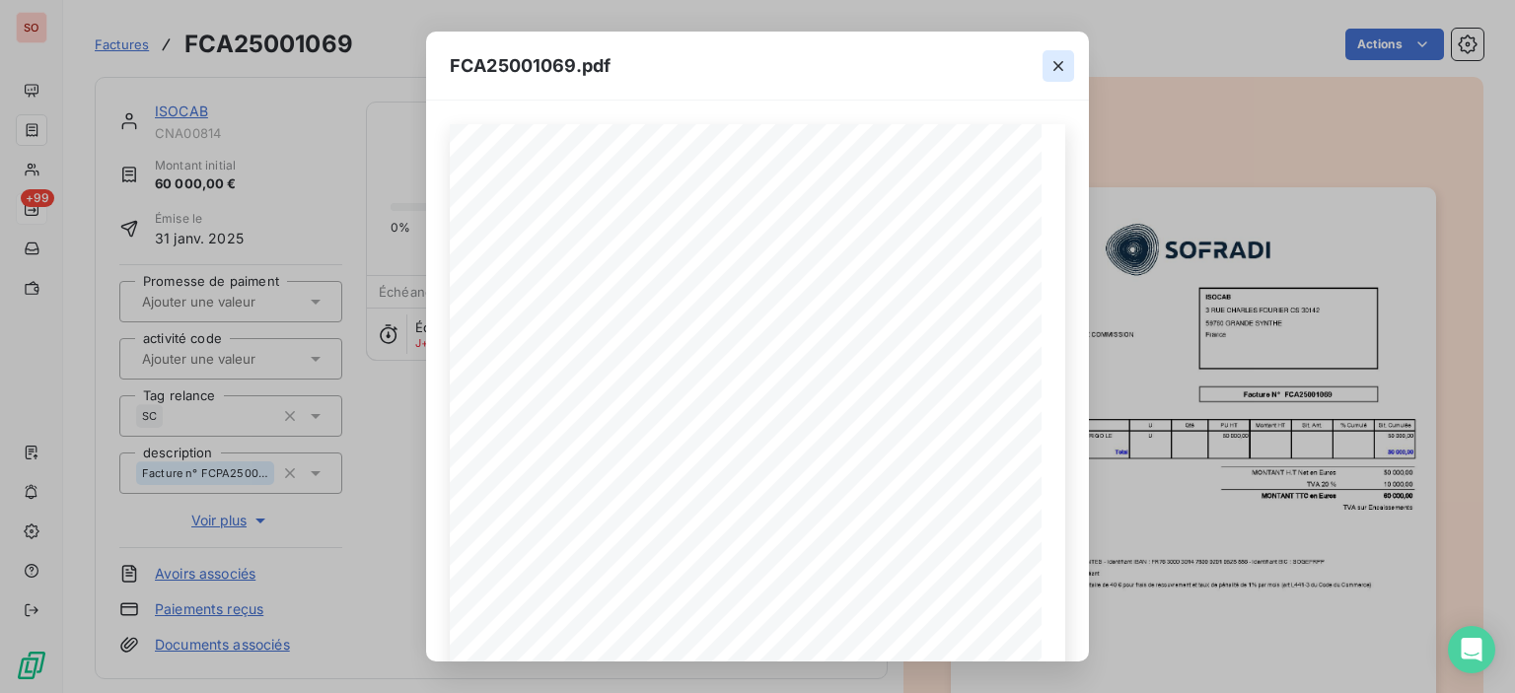
click at [1054, 70] on icon "button" at bounding box center [1058, 66] width 20 height 20
